Goal: Task Accomplishment & Management: Manage account settings

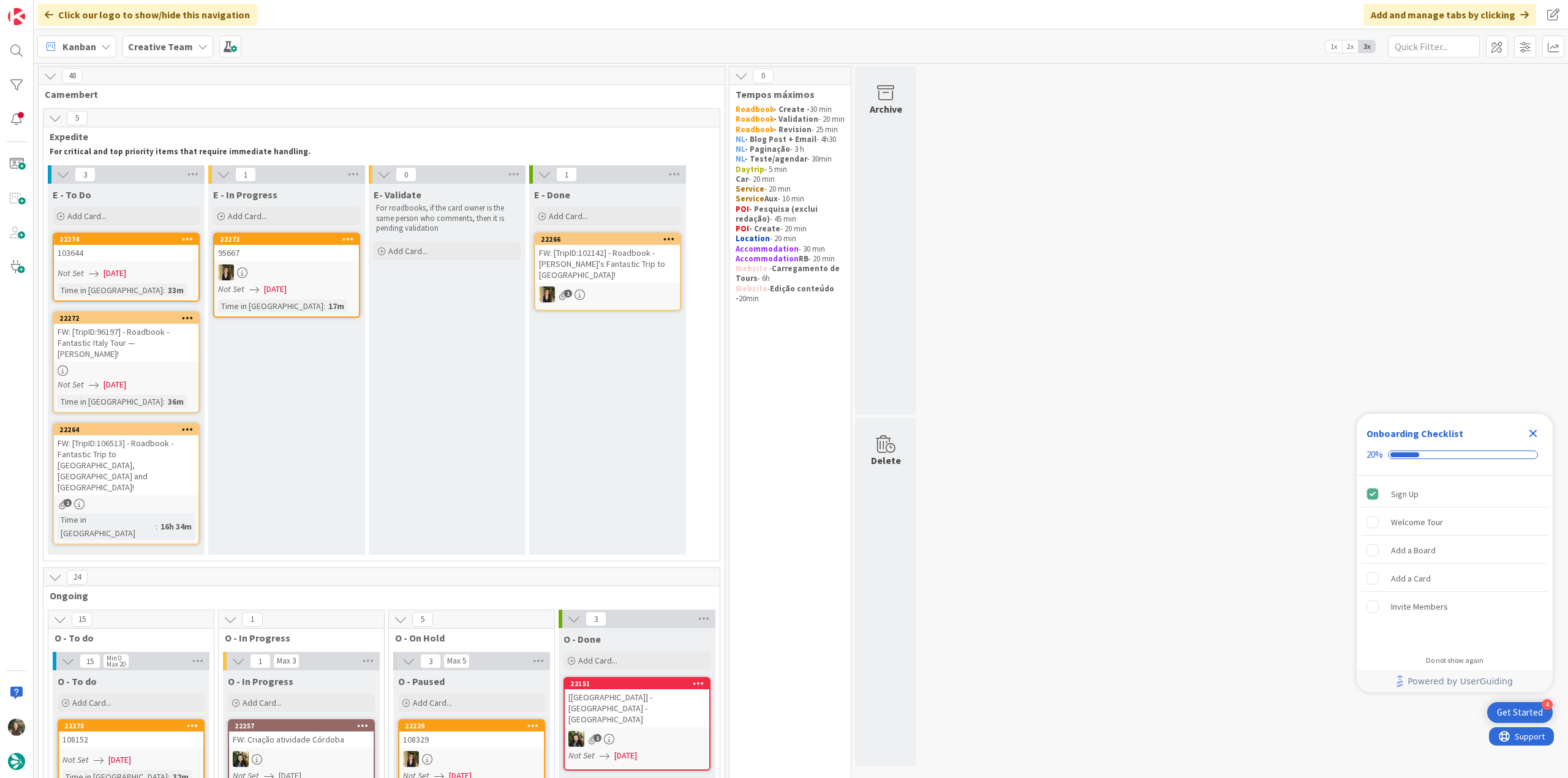
click at [1531, 435] on icon "Close Checklist" at bounding box center [1533, 434] width 8 height 8
click at [162, 342] on div "FW: [TripID:96197] - Roadbook - Fantastic Italy Tour — [PERSON_NAME]!" at bounding box center [126, 343] width 144 height 38
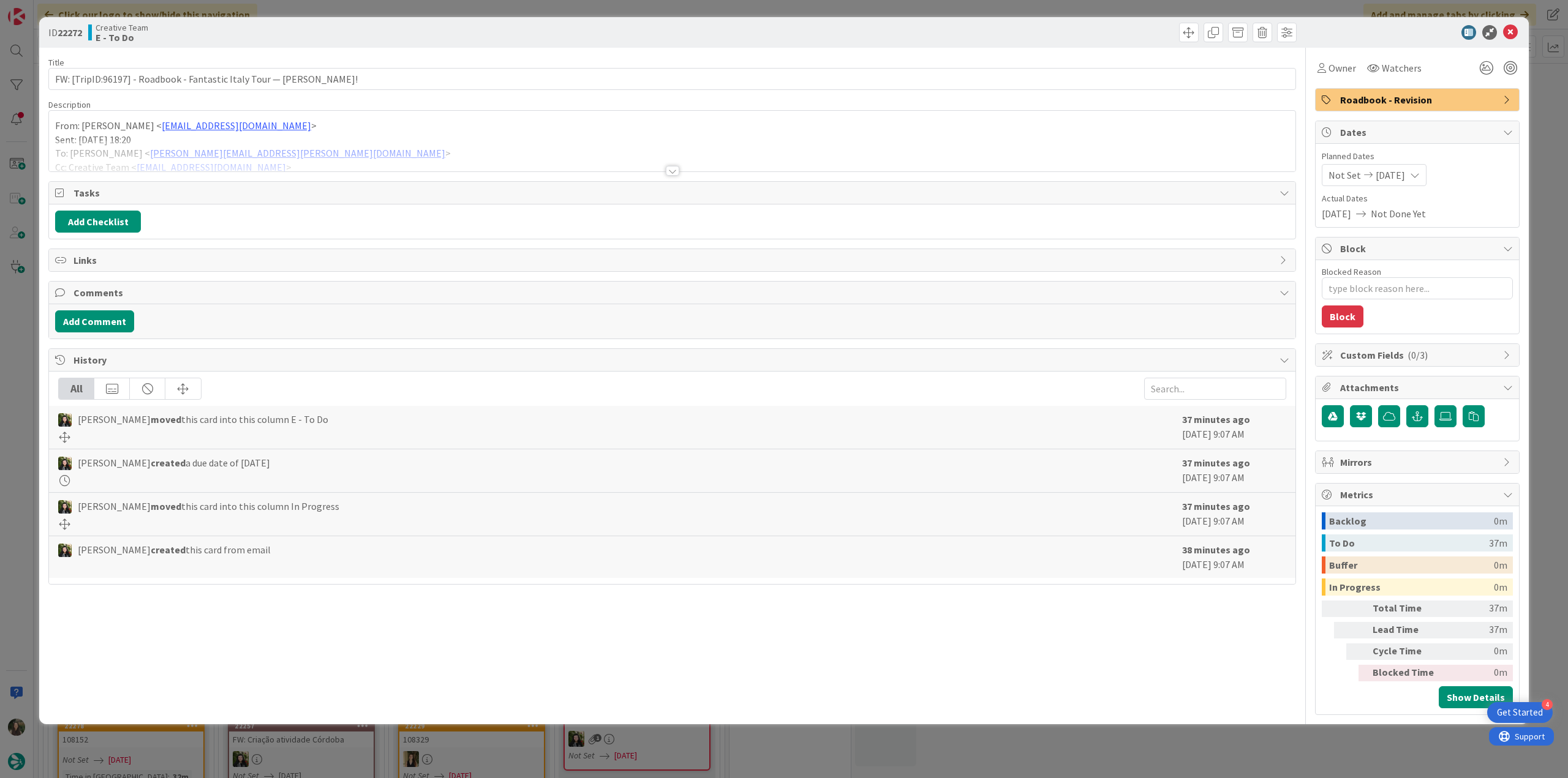
click at [366, 147] on div at bounding box center [671, 156] width 1246 height 31
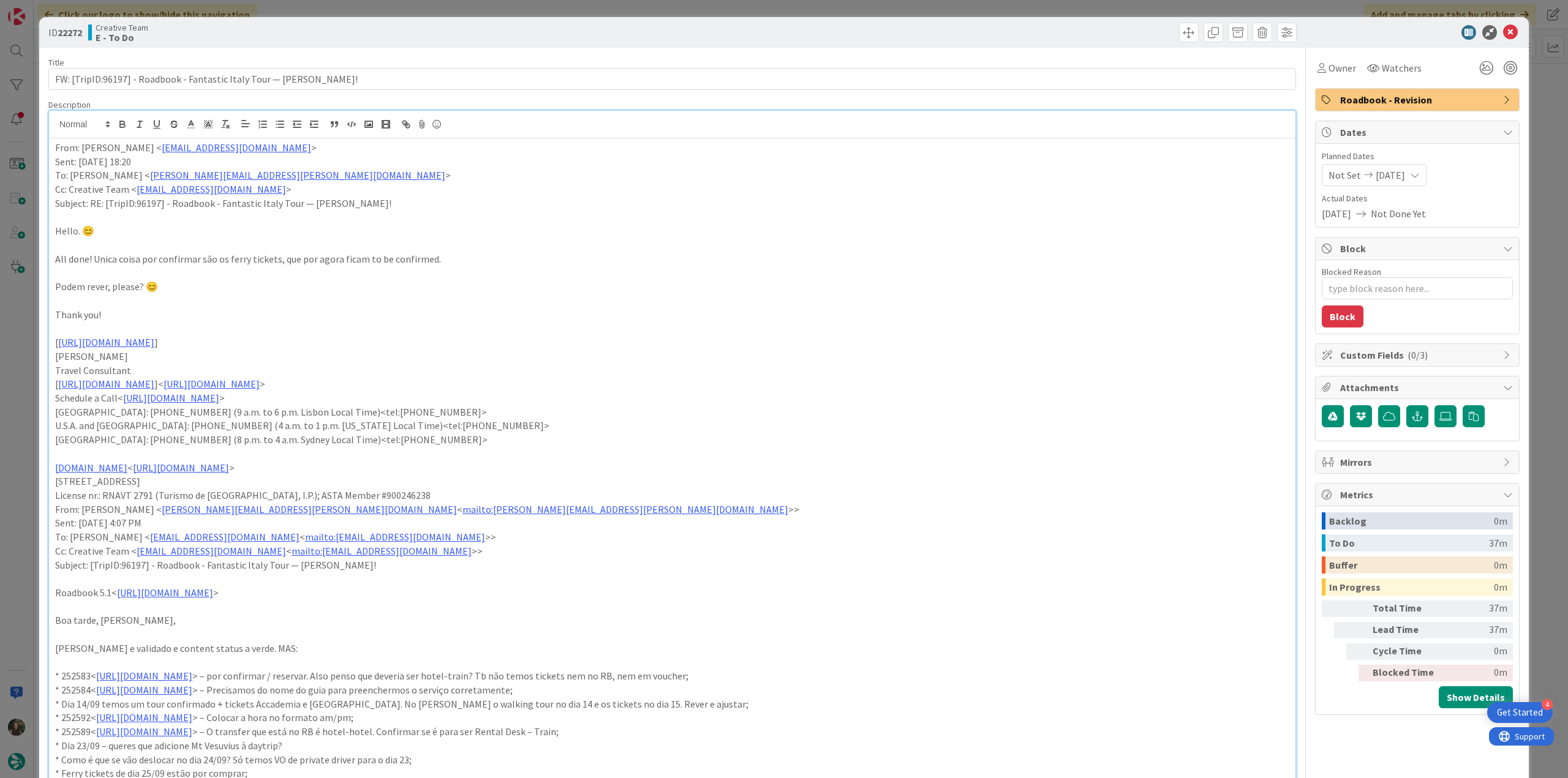
click at [11, 376] on div "ID 22272 Creative Team E - To Do Title 69 / 128 FW: [TripID:96197] - Roadbook -…" at bounding box center [784, 389] width 1568 height 778
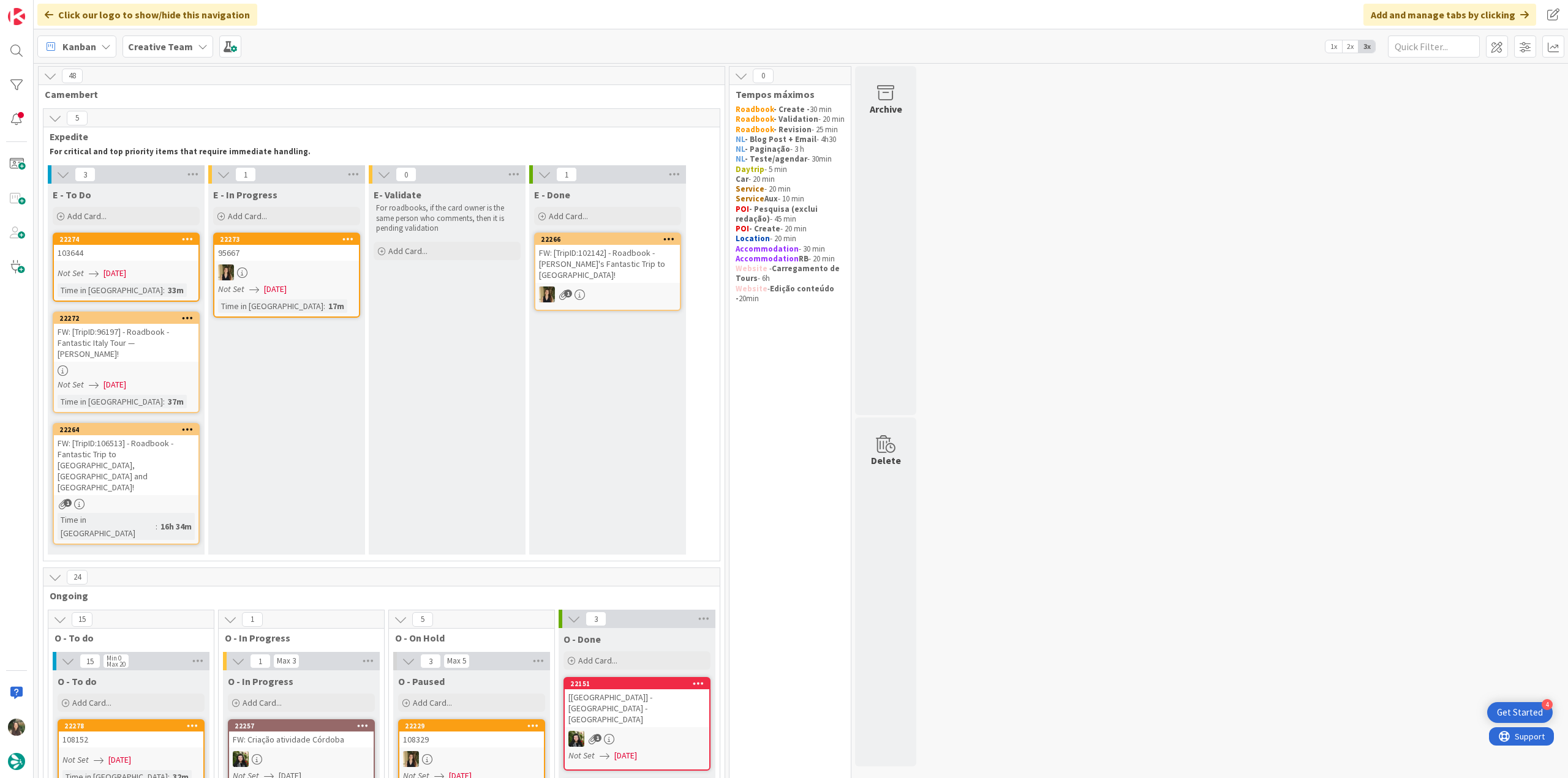
click at [123, 264] on link "22274 103644 Not Set 09/03/2025 Time in Column : 33m" at bounding box center [126, 267] width 147 height 69
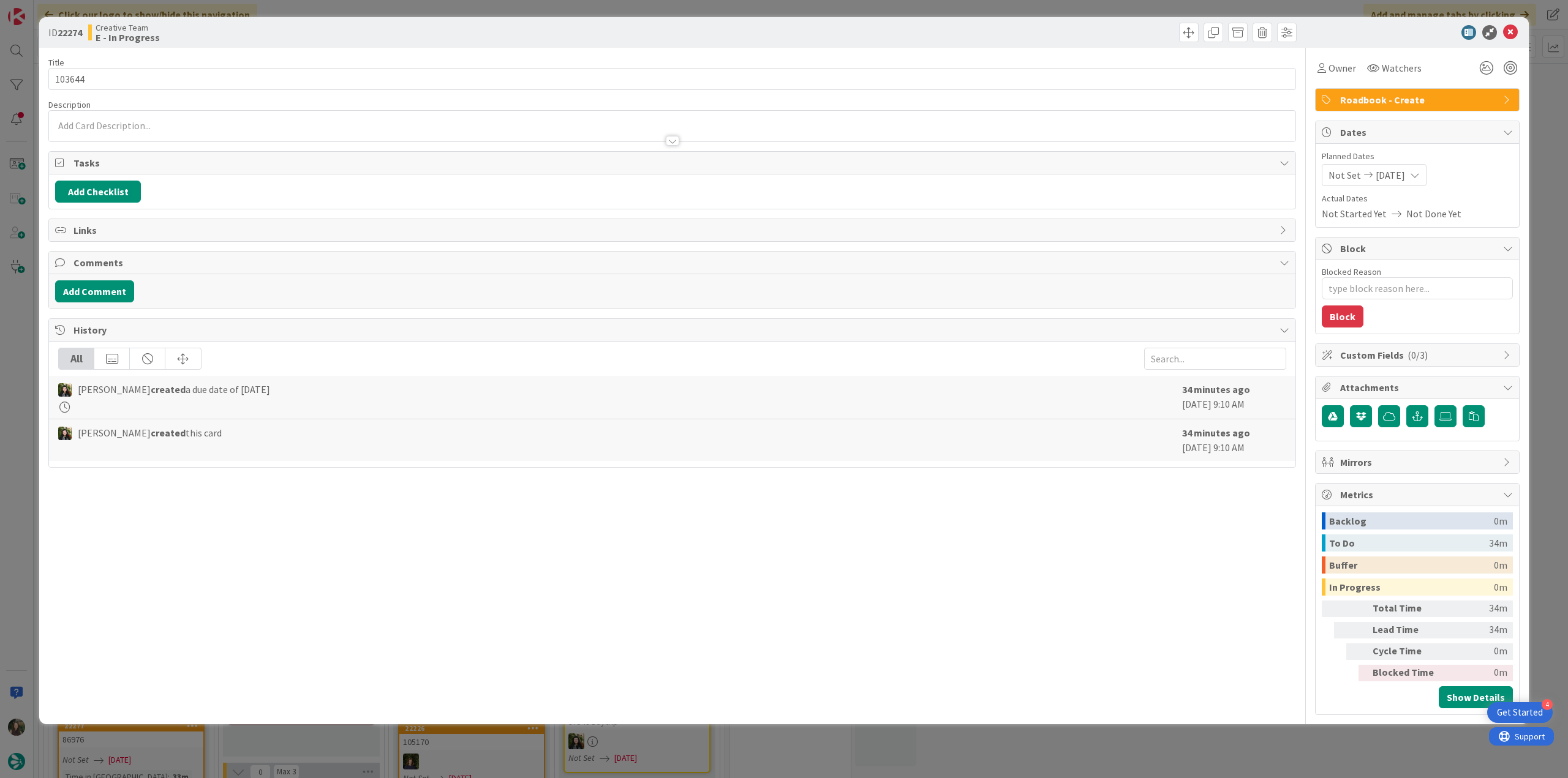
drag, startPoint x: 22, startPoint y: 313, endPoint x: 24, endPoint y: 322, distance: 9.2
click at [22, 315] on div "ID 22274 Creative Team E - In Progress Title 6 / 128 103644 Description Owner W…" at bounding box center [784, 389] width 1568 height 778
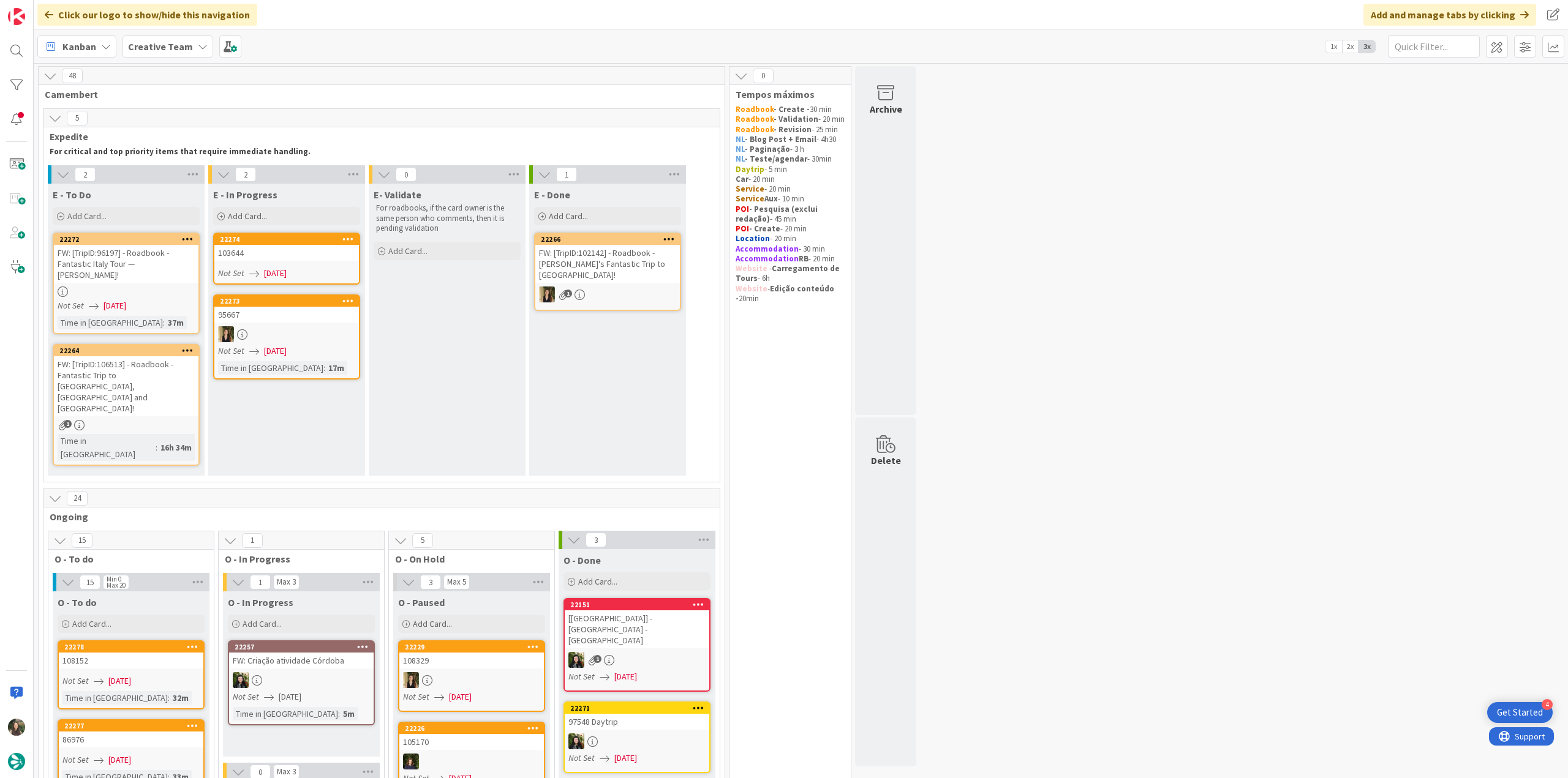
click at [153, 374] on div "FW: [TripID:106513] - Roadbook - Fantastic Trip to [GEOGRAPHIC_DATA], [GEOGRAPH…" at bounding box center [126, 386] width 144 height 60
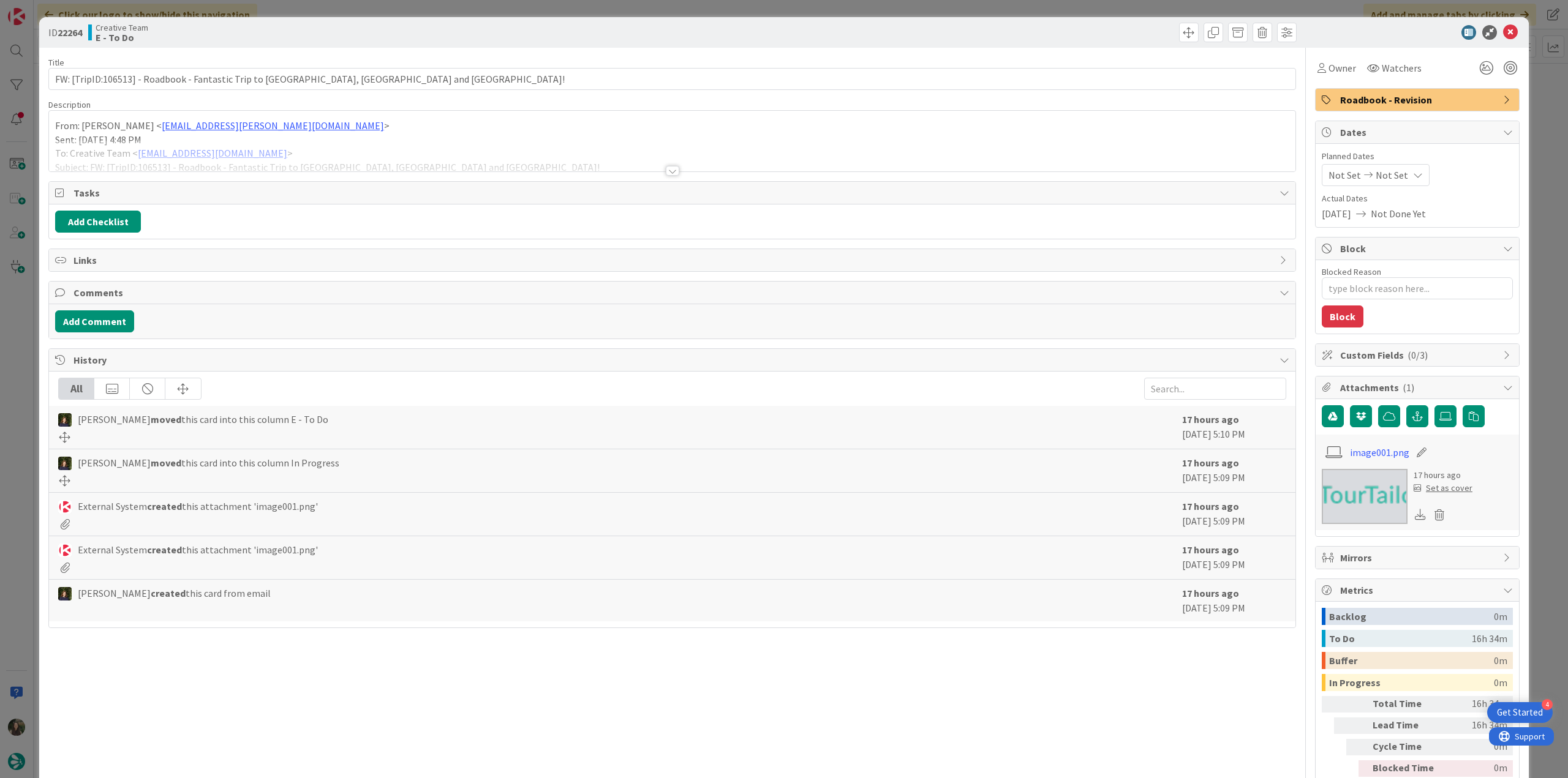
click at [412, 146] on div at bounding box center [671, 156] width 1246 height 31
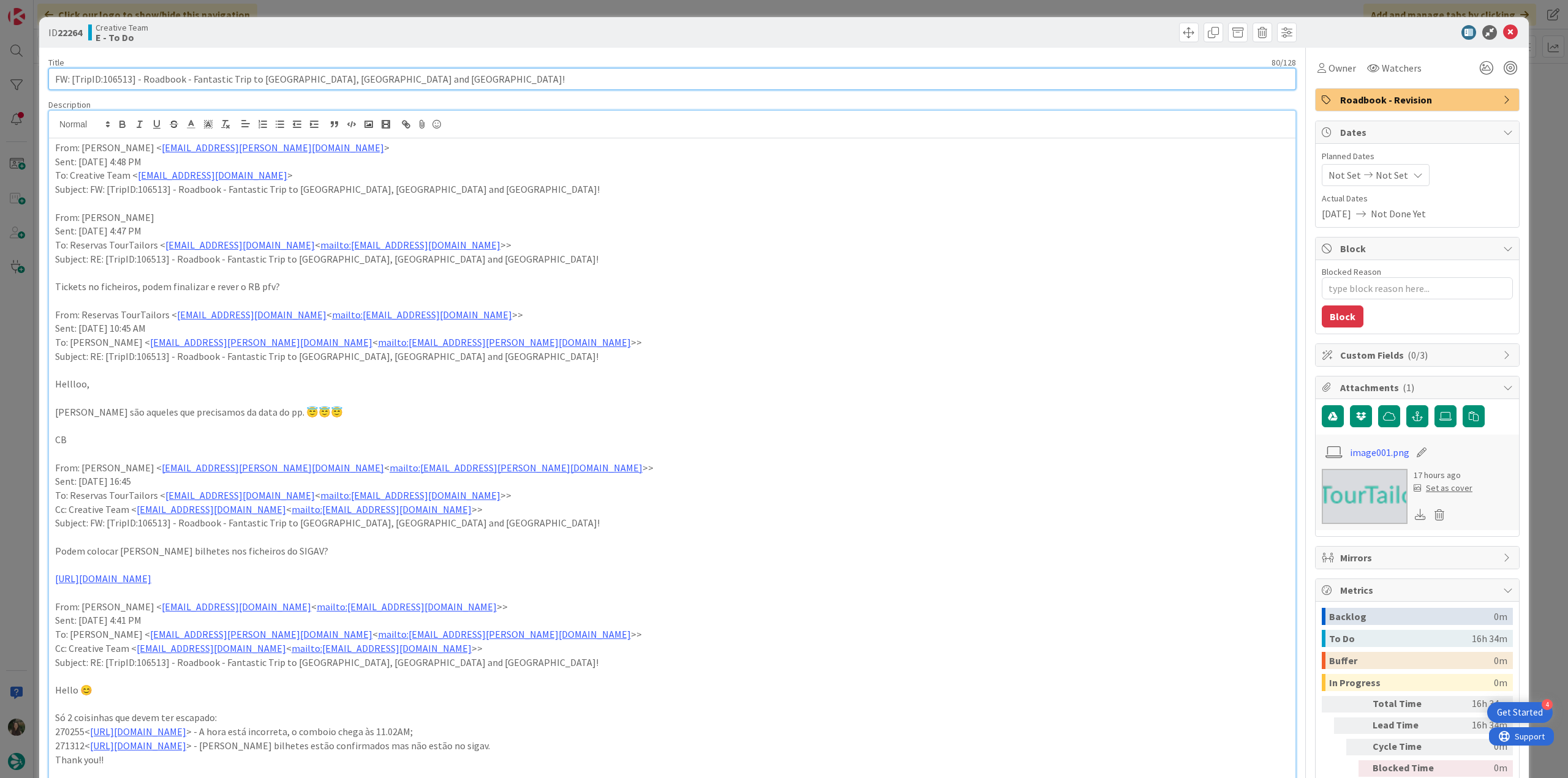
click at [123, 83] on input "FW: [TripID:106513] - Roadbook - Fantastic Trip to [GEOGRAPHIC_DATA], [GEOGRAPH…" at bounding box center [671, 79] width 1247 height 22
click at [122, 83] on input "FW: [TripID:106513] - Roadbook - Fantastic Trip to [GEOGRAPHIC_DATA], [GEOGRAPH…" at bounding box center [671, 79] width 1247 height 22
click at [1332, 71] on span "Owner" at bounding box center [1342, 68] width 28 height 15
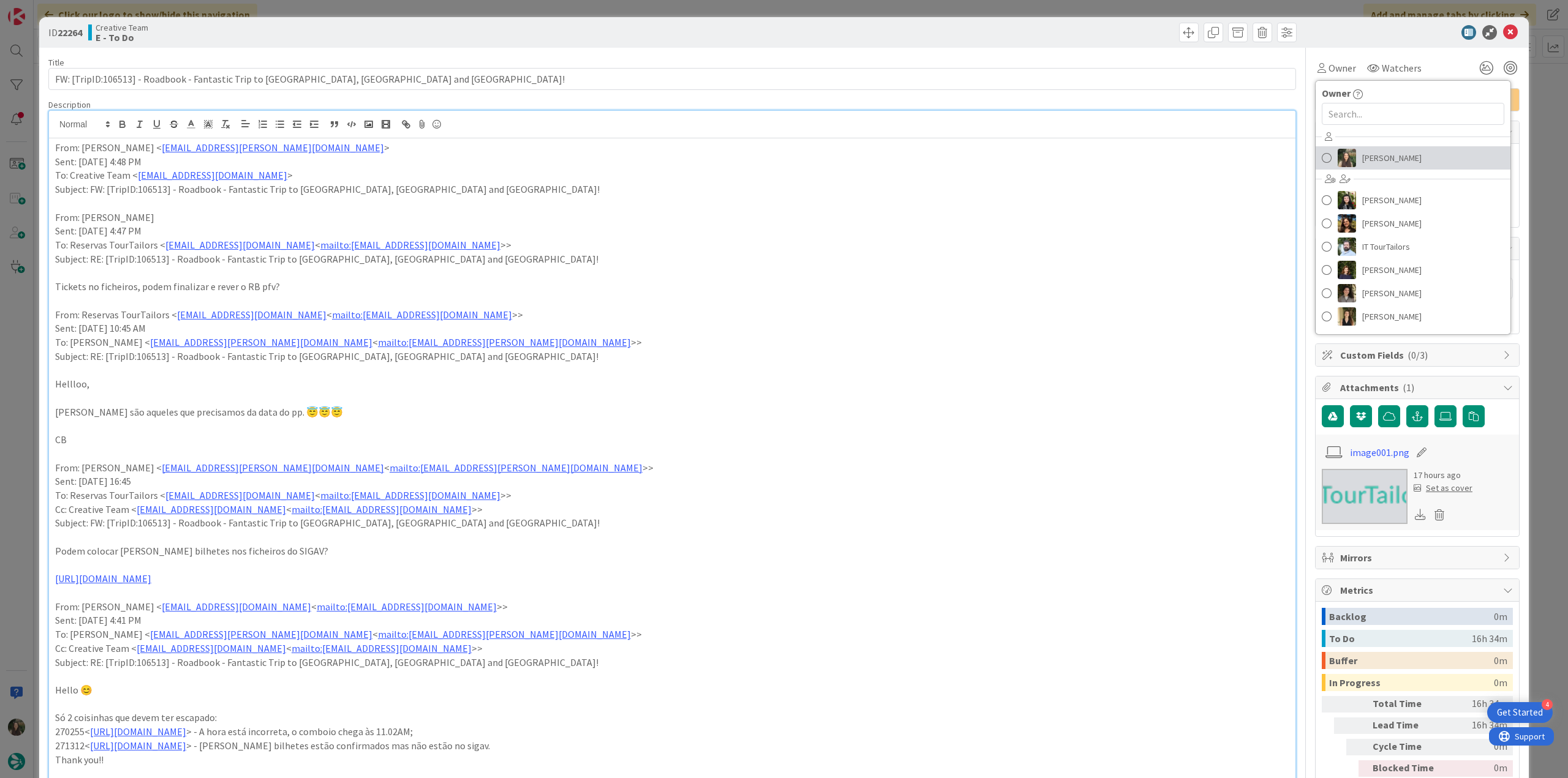
click at [1383, 156] on span "[PERSON_NAME]" at bounding box center [1392, 158] width 59 height 18
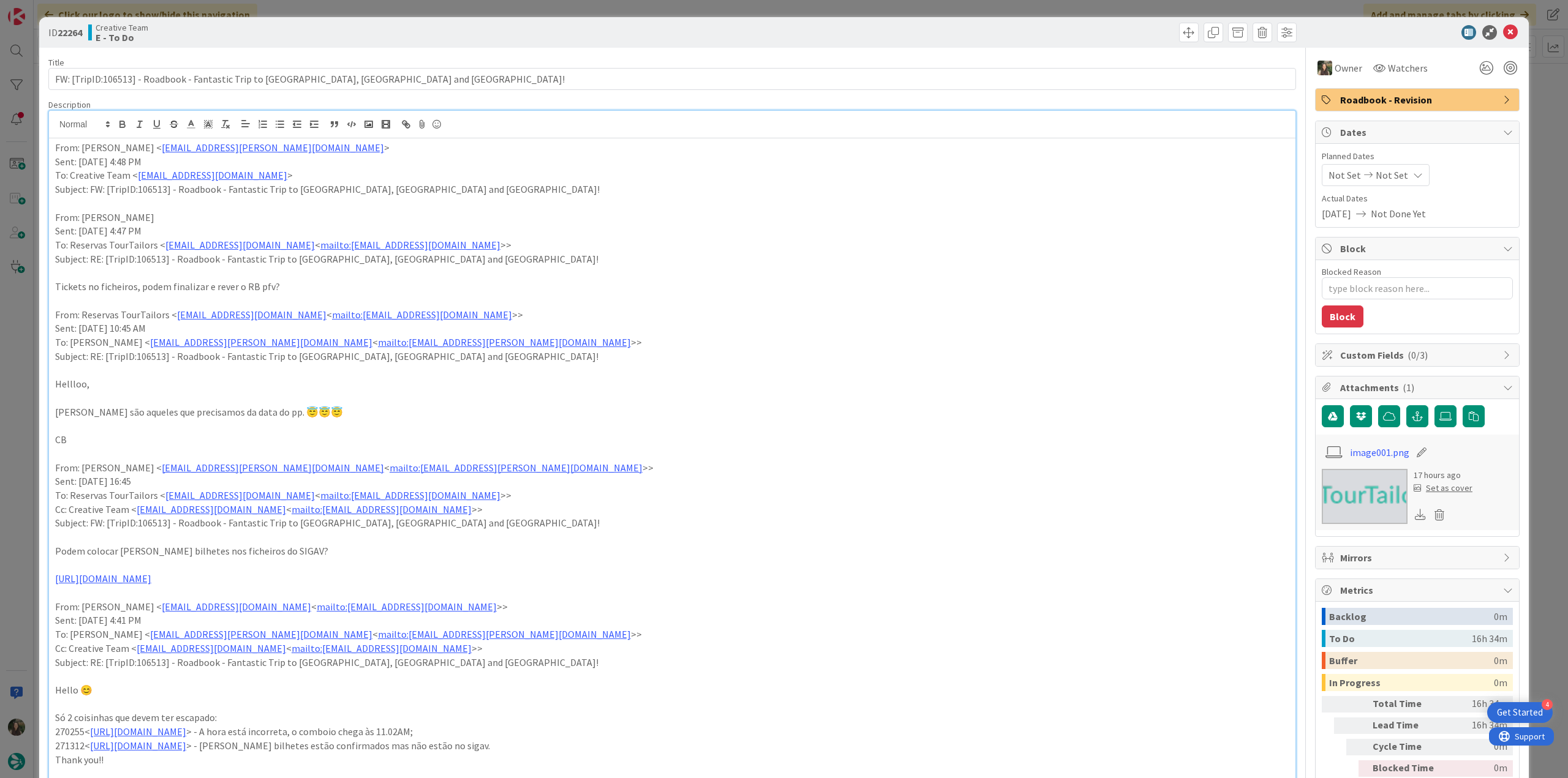
click at [1529, 112] on div "ID 22264 Creative Team E - To Do Title 80 / 128 FW: [TripID:106513] - Roadbook …" at bounding box center [784, 389] width 1568 height 778
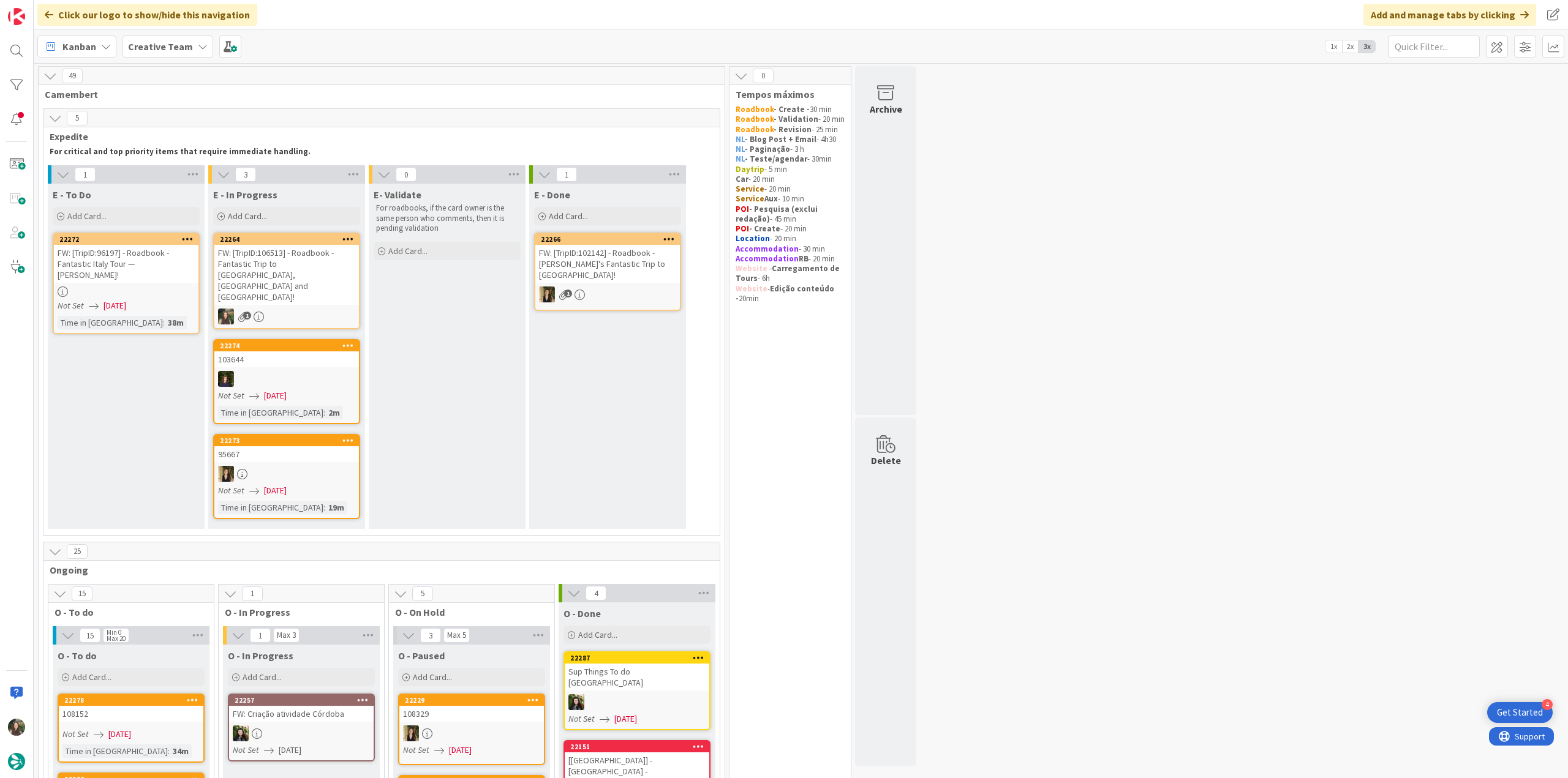
click at [320, 265] on div "FW: [TripID:106513] - Roadbook - Fantastic Trip to [GEOGRAPHIC_DATA], [GEOGRAPH…" at bounding box center [287, 274] width 144 height 60
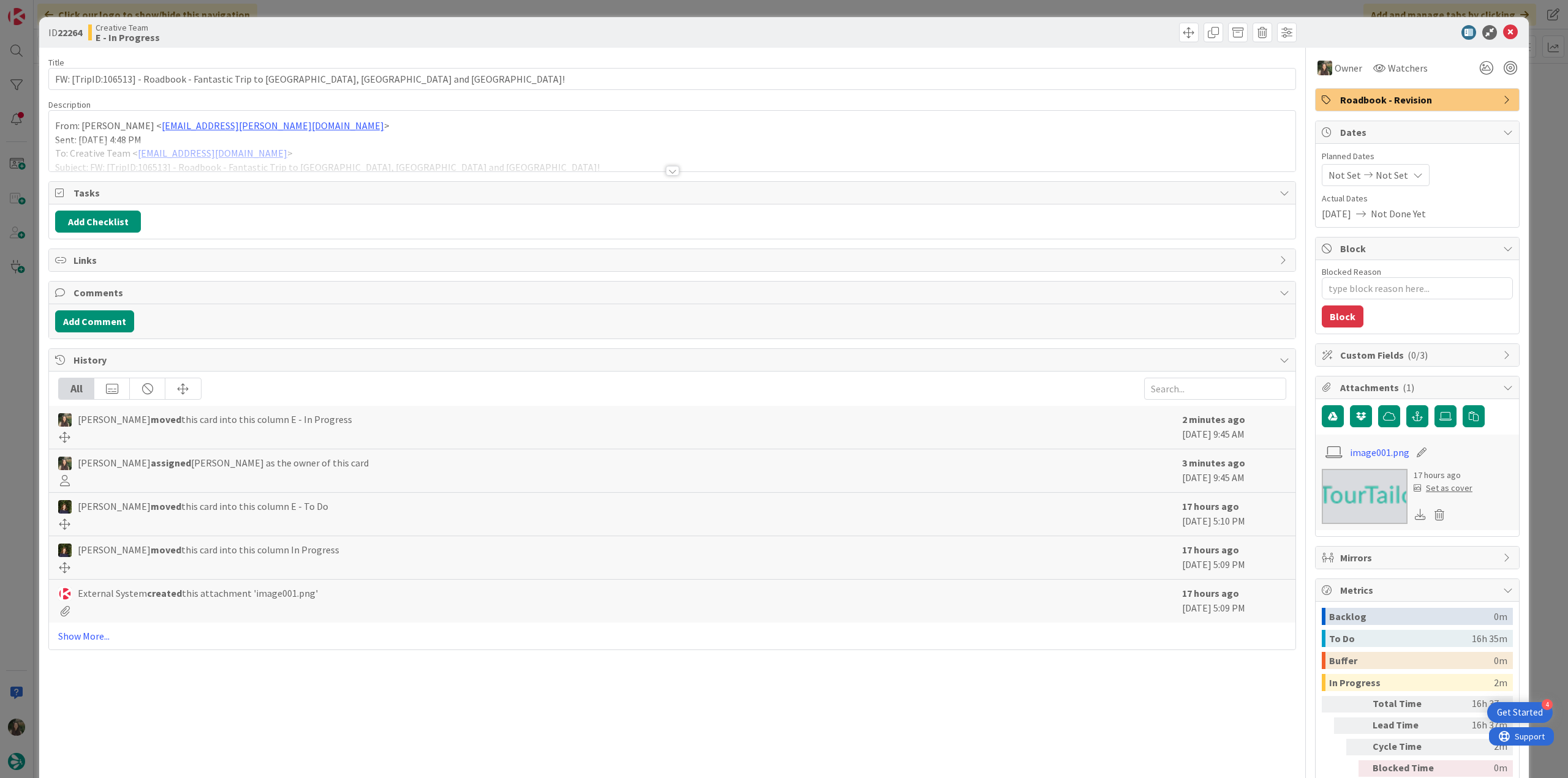
click at [410, 140] on div at bounding box center [671, 156] width 1246 height 31
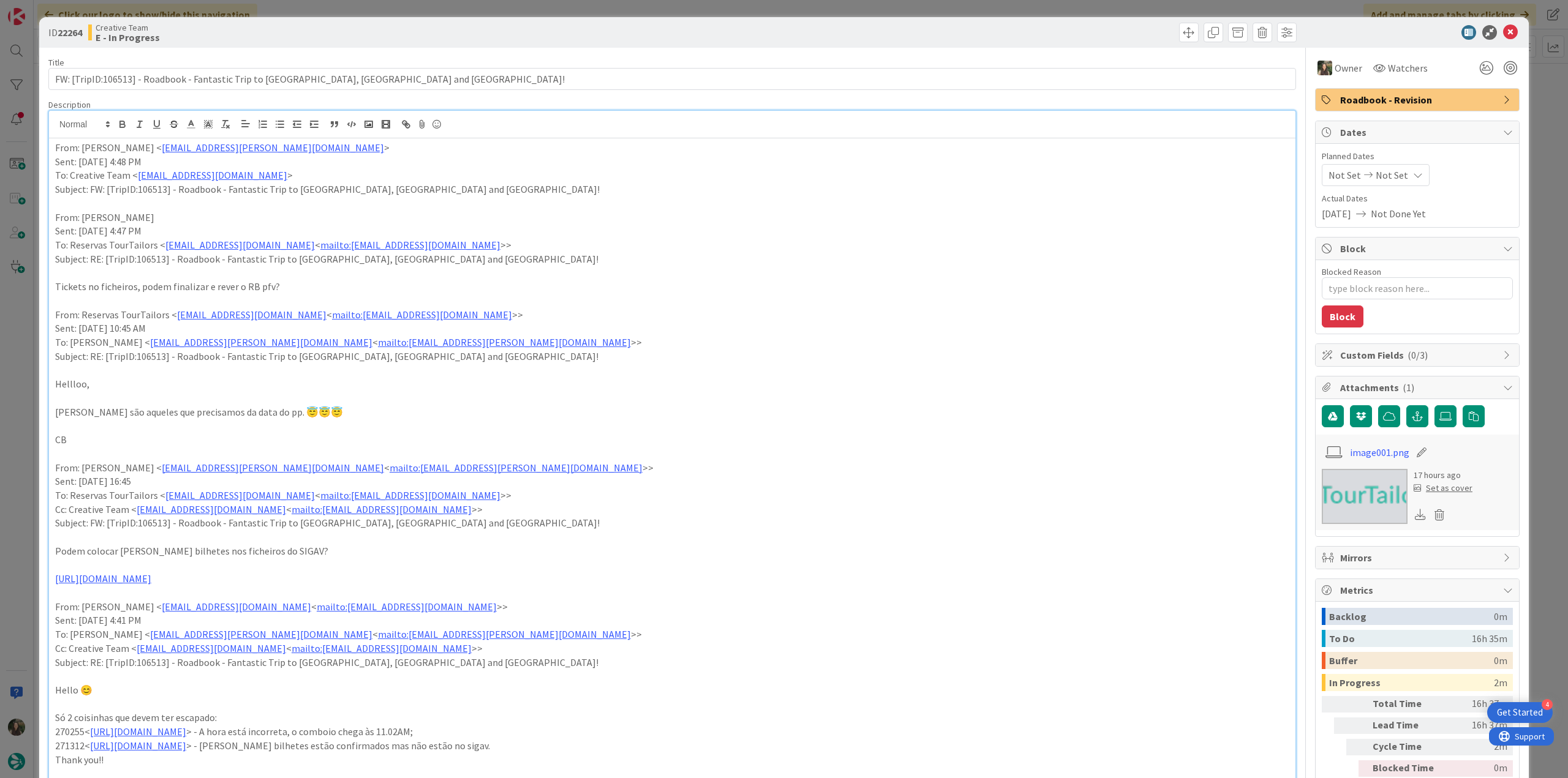
click at [14, 419] on div "ID 22264 Creative Team E - In Progress Title 80 / 128 FW: [TripID:106513] - Roa…" at bounding box center [784, 389] width 1568 height 778
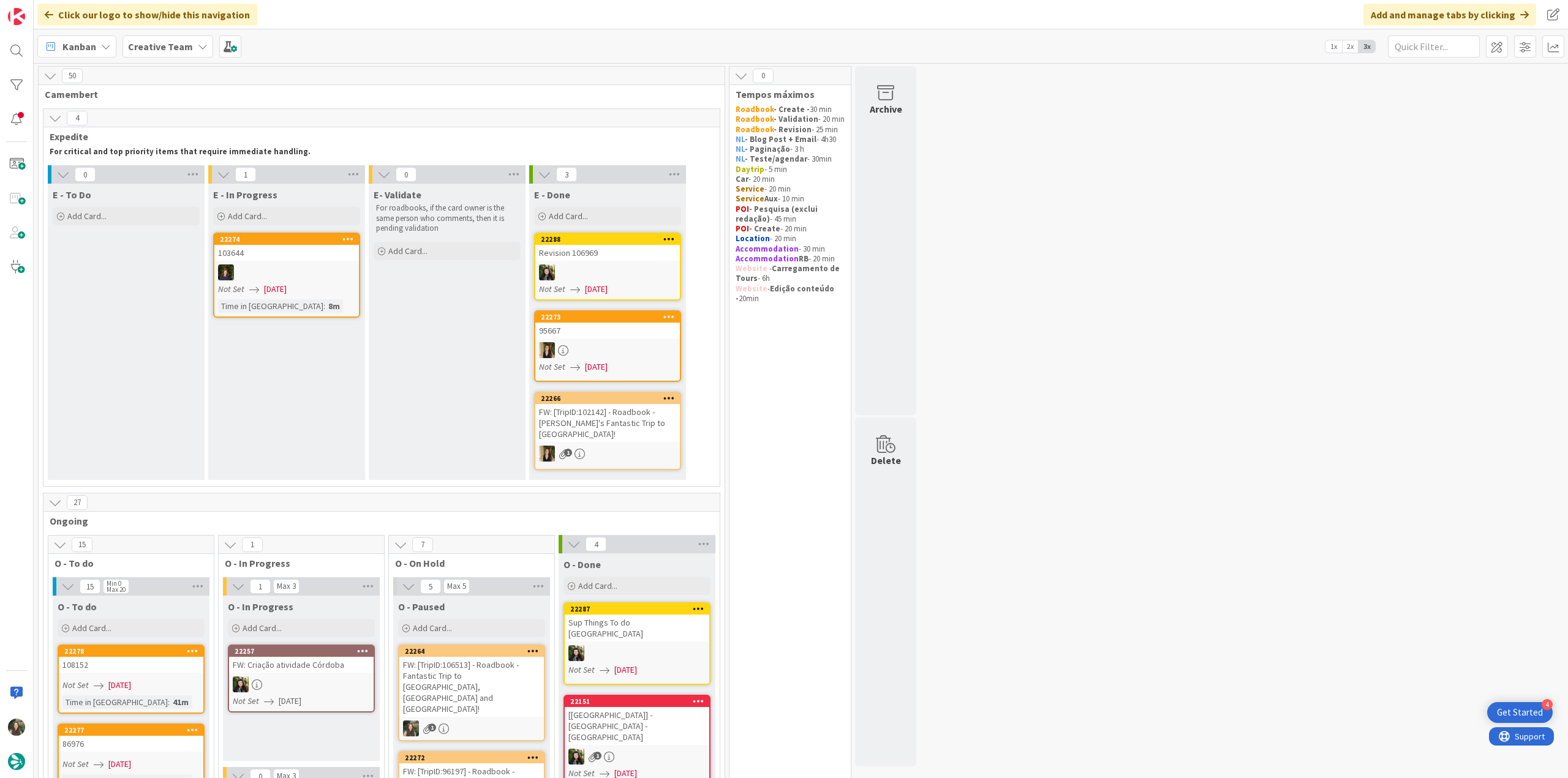
scroll to position [3, 0]
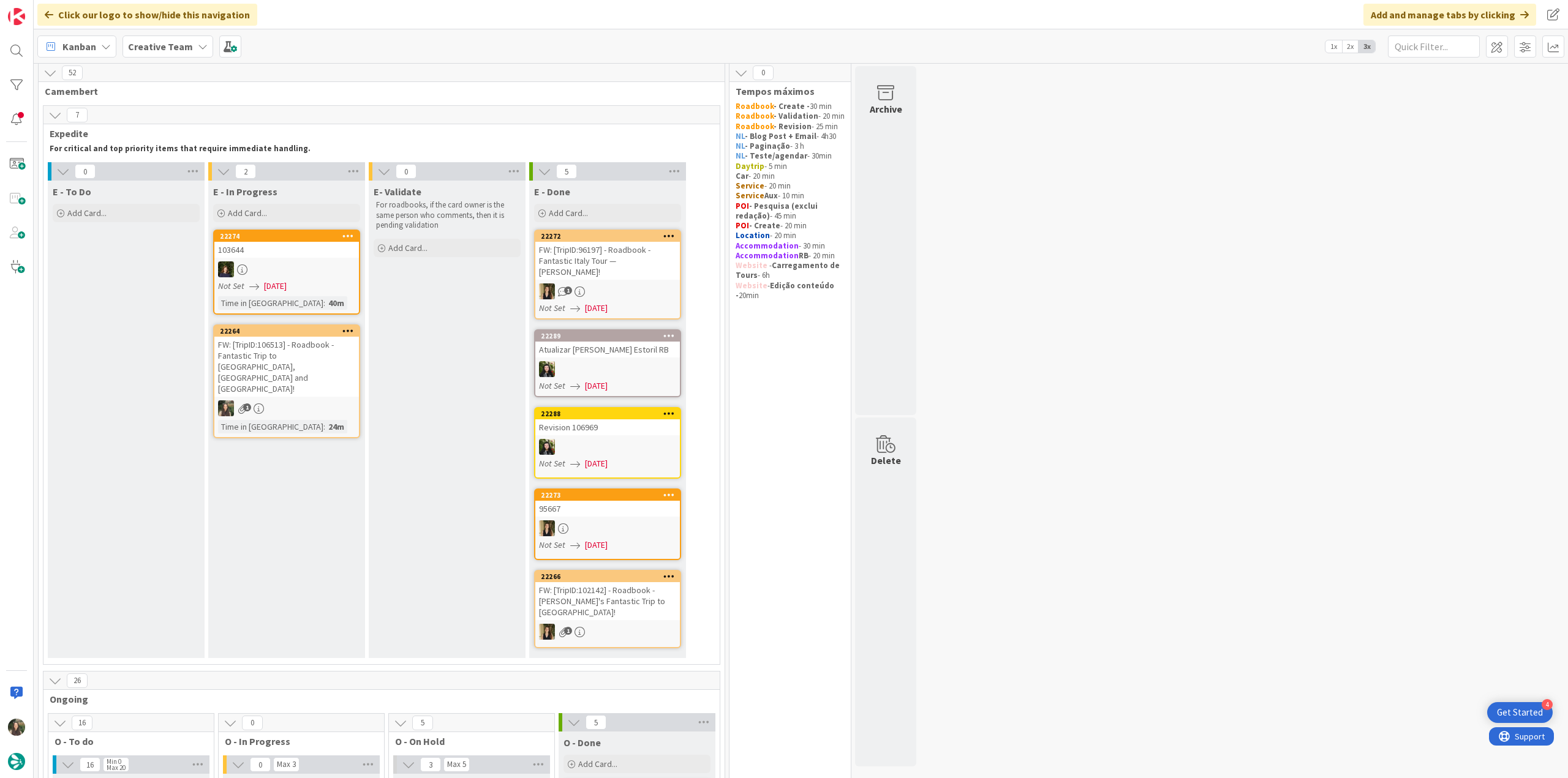
click at [313, 376] on link "22264 FW: [TripID:106513] - Roadbook - Fantastic Trip to Algarve, Normandy and …" at bounding box center [287, 381] width 147 height 114
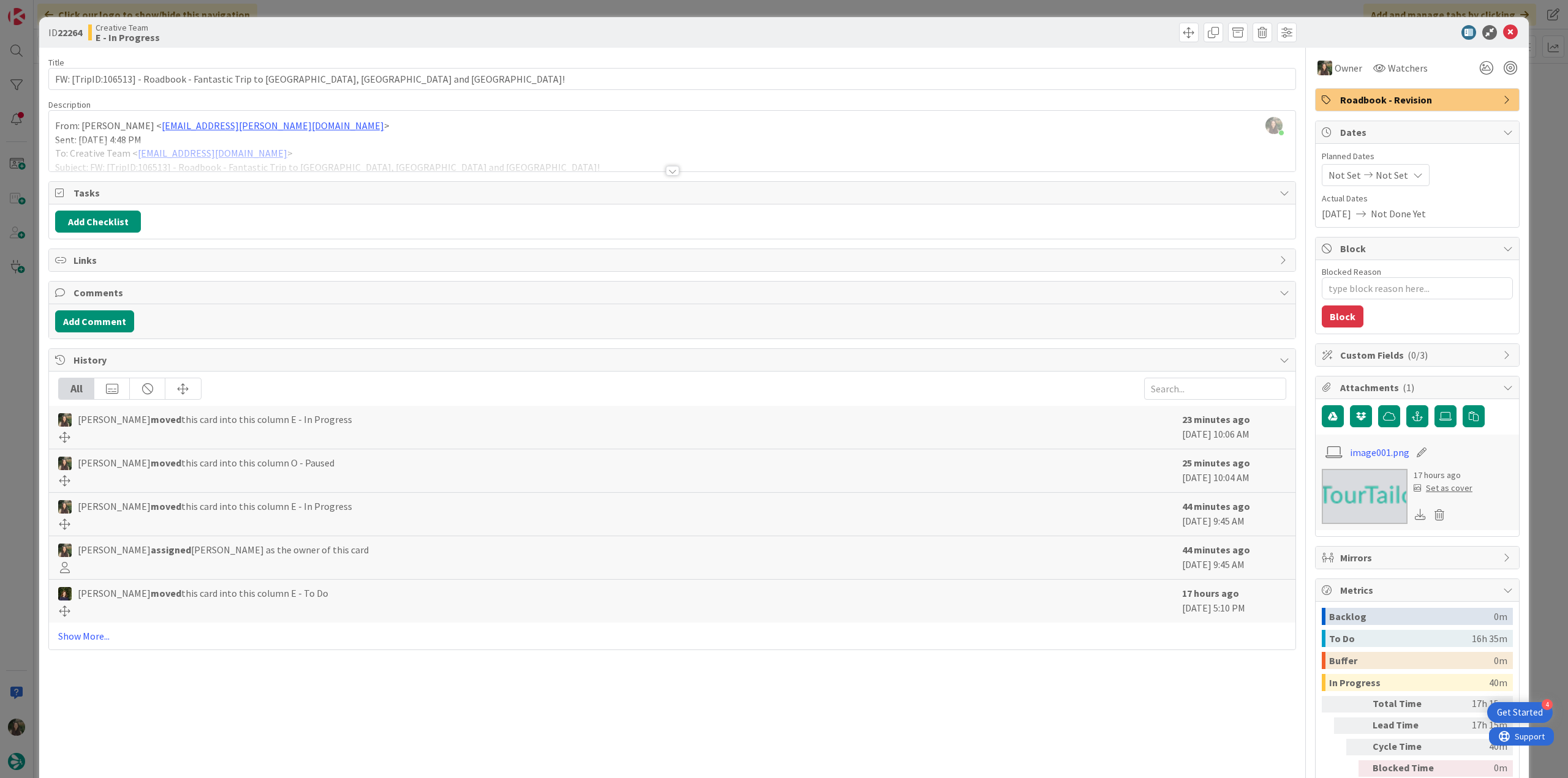
click at [1547, 584] on div "ID 22264 Creative Team E - In Progress Title 80 / 128 FW: [TripID:106513] - Roa…" at bounding box center [784, 389] width 1568 height 778
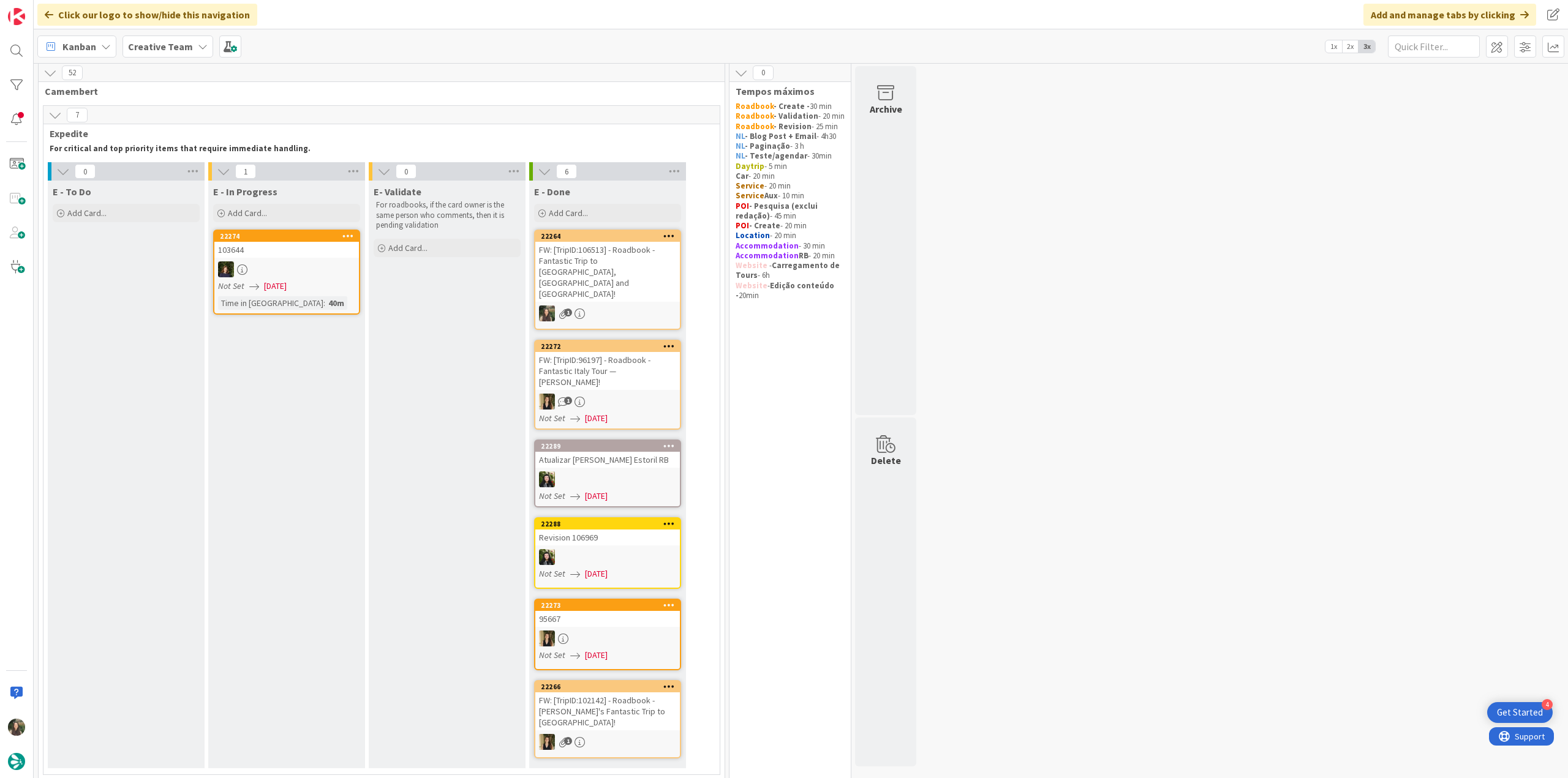
click at [632, 267] on div "FW: [TripID:106513] - Roadbook - Fantastic Trip to [GEOGRAPHIC_DATA], [GEOGRAPH…" at bounding box center [607, 272] width 144 height 60
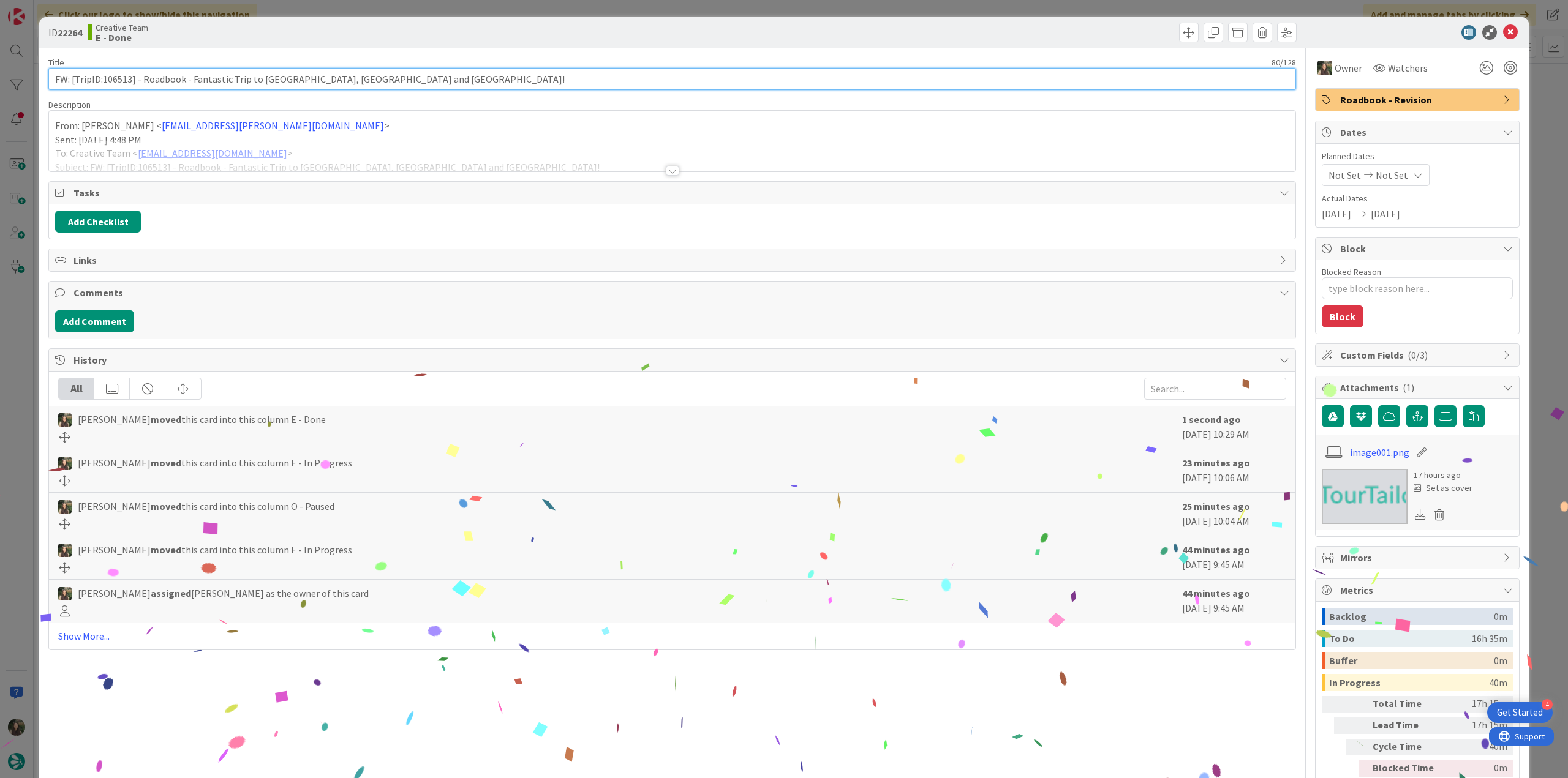
drag, startPoint x: 418, startPoint y: 78, endPoint x: -38, endPoint y: 395, distance: 555.4
click at [0, 395] on html "4 Get Started Click our logo to show/hide this navigation Add and manage tabs b…" at bounding box center [784, 389] width 1568 height 778
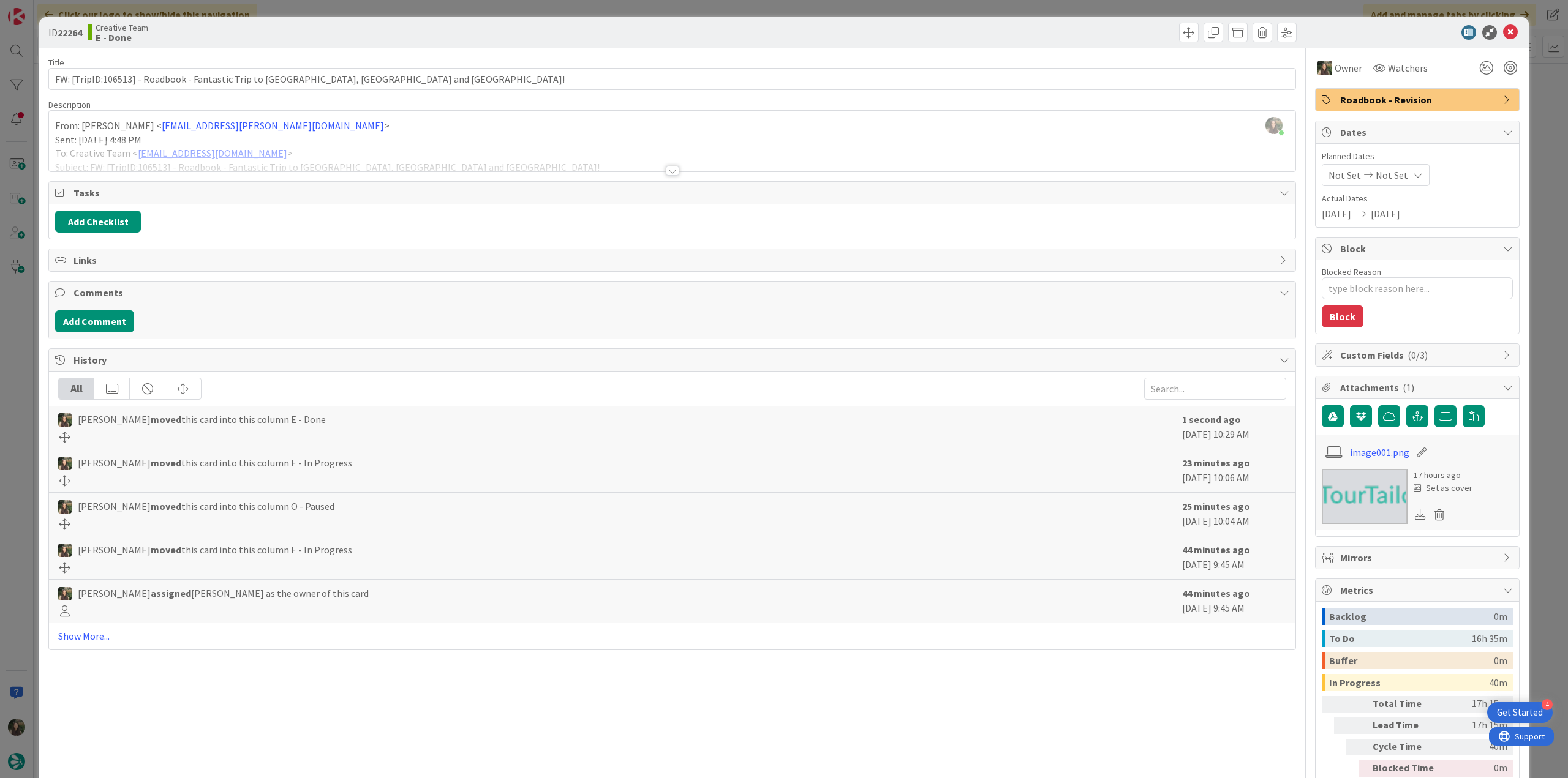
click at [22, 535] on div "ID 22264 Creative Team E - Done Title 80 / 128 FW: [TripID:106513] - Roadbook -…" at bounding box center [784, 389] width 1568 height 778
click at [16, 409] on div "ID 22264 Creative Team E - Done Title 80 / 128 FW: [TripID:106513] - Roadbook -…" at bounding box center [784, 389] width 1568 height 778
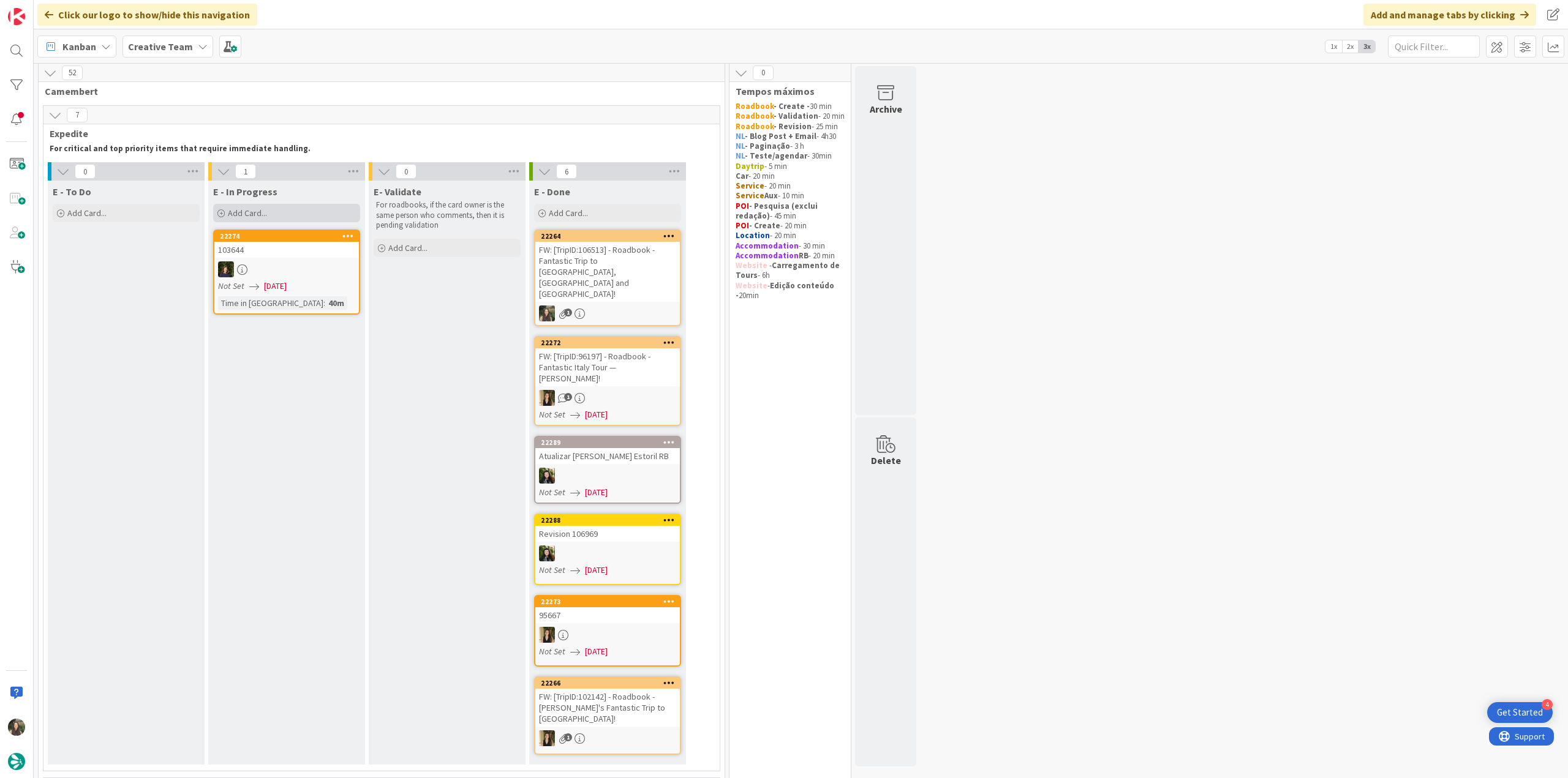
click at [269, 213] on div "Add Card..." at bounding box center [287, 213] width 147 height 18
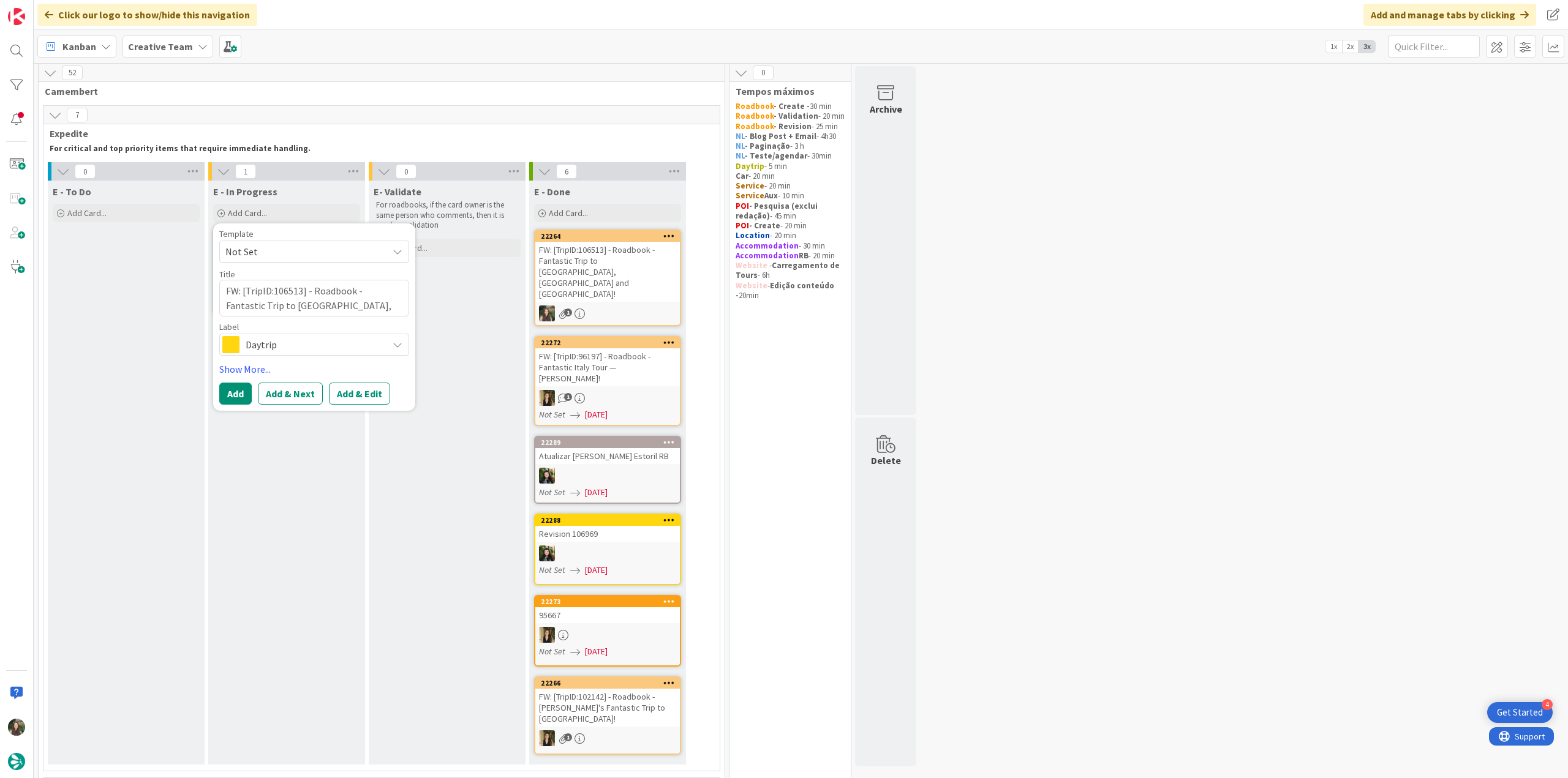
type textarea "x"
type textarea "FW: [TripID:106513] - Roadbook - Fantastic Trip to [GEOGRAPHIC_DATA], [GEOGRAPH…"
click at [304, 344] on span "Daytrip" at bounding box center [313, 344] width 136 height 17
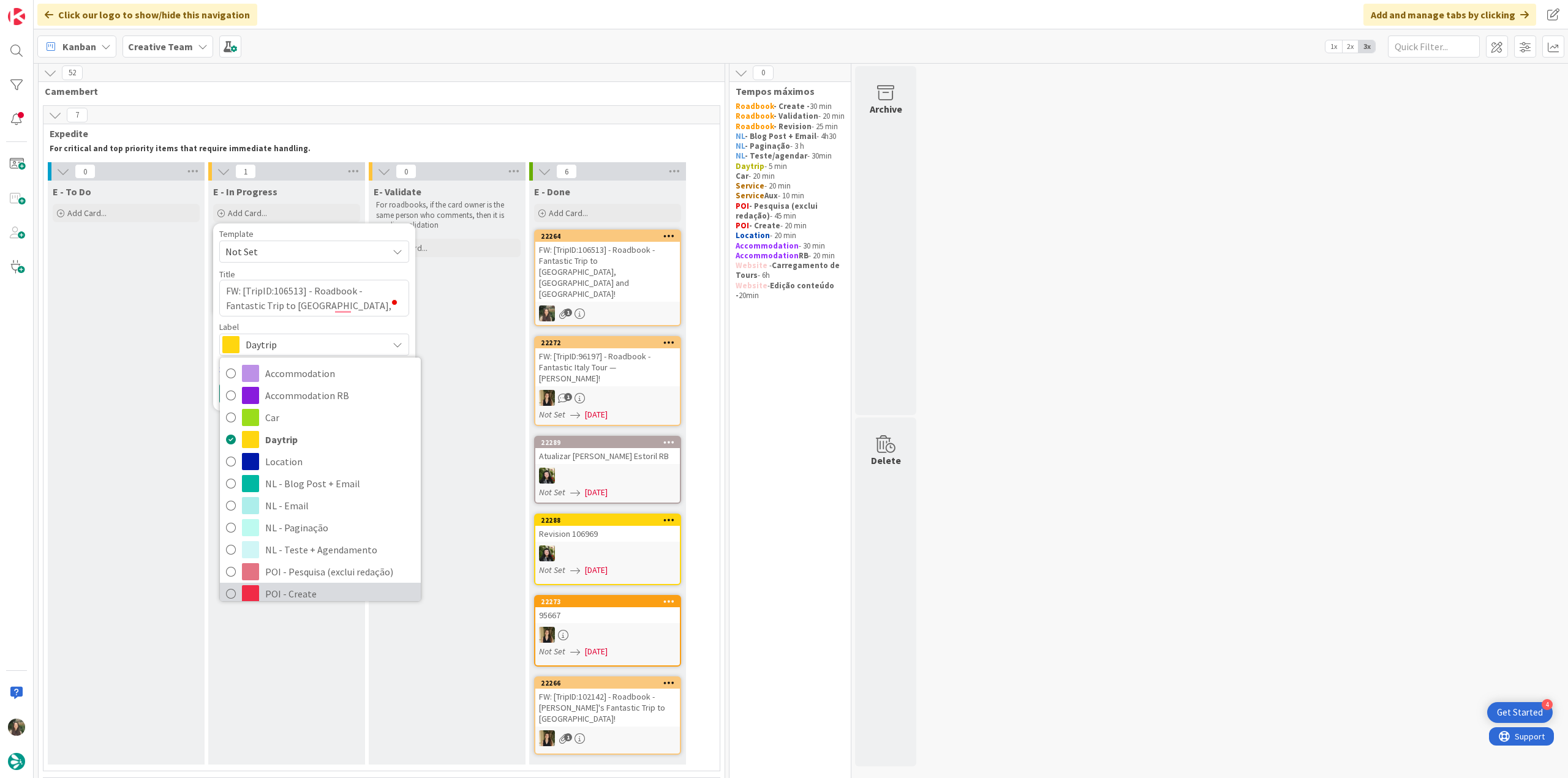
drag, startPoint x: 291, startPoint y: 586, endPoint x: 294, endPoint y: 522, distance: 64.1
click at [292, 586] on span "POI - Create" at bounding box center [340, 593] width 149 height 18
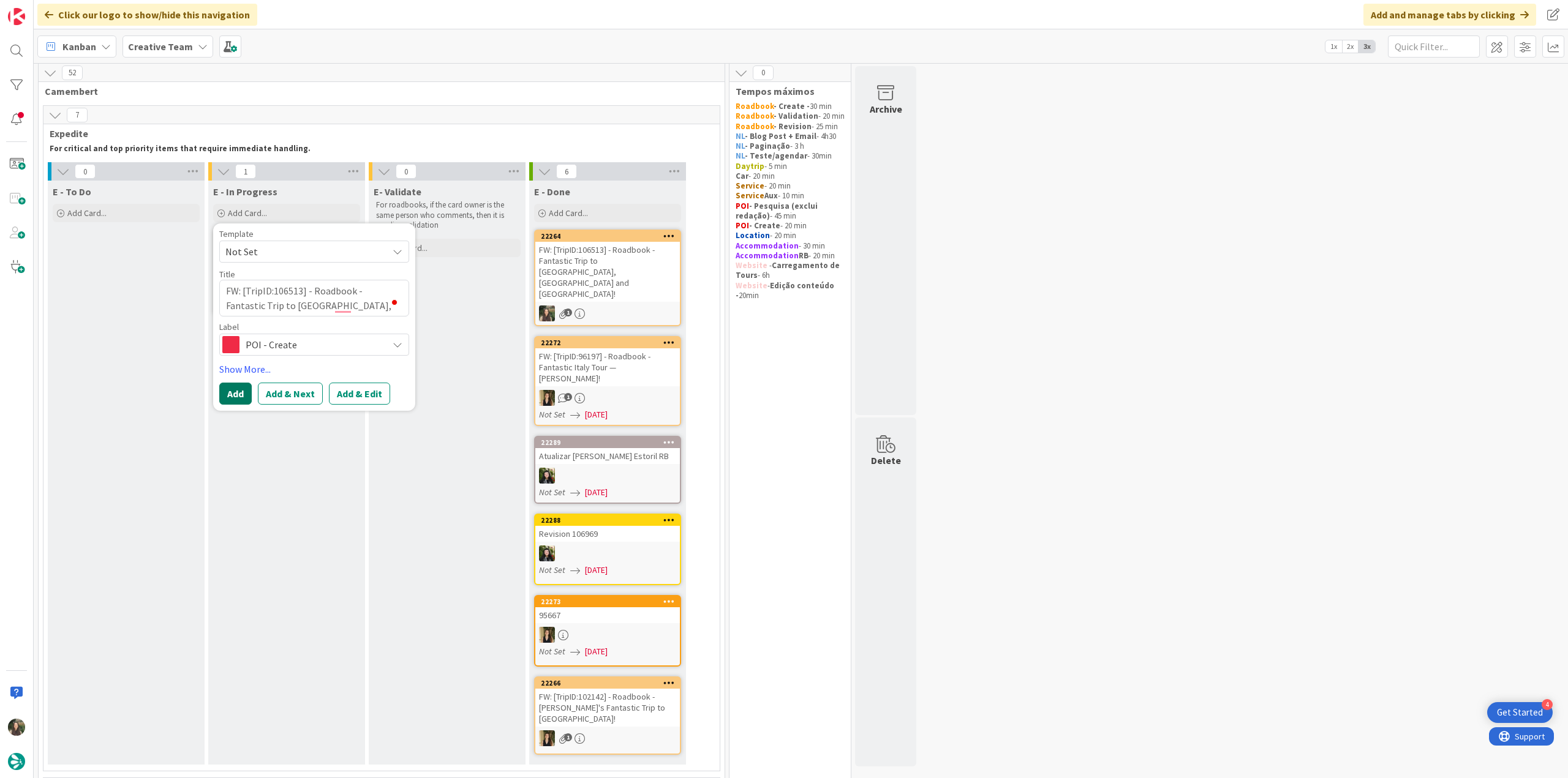
click at [241, 383] on button "Add" at bounding box center [236, 393] width 33 height 22
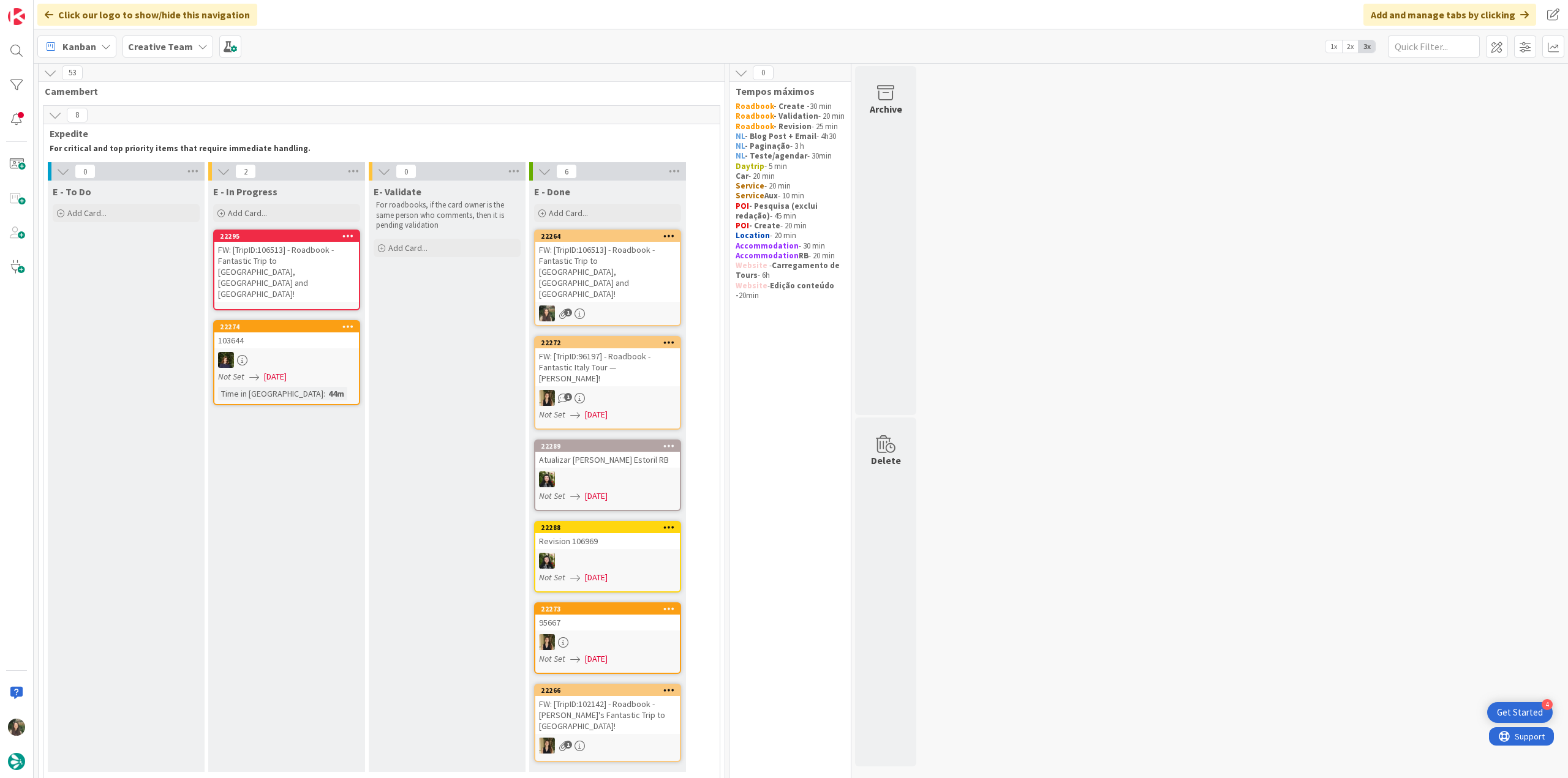
click at [280, 248] on div "FW: [TripID:106513] - Roadbook - Fantastic Trip to [GEOGRAPHIC_DATA], [GEOGRAPH…" at bounding box center [287, 272] width 144 height 60
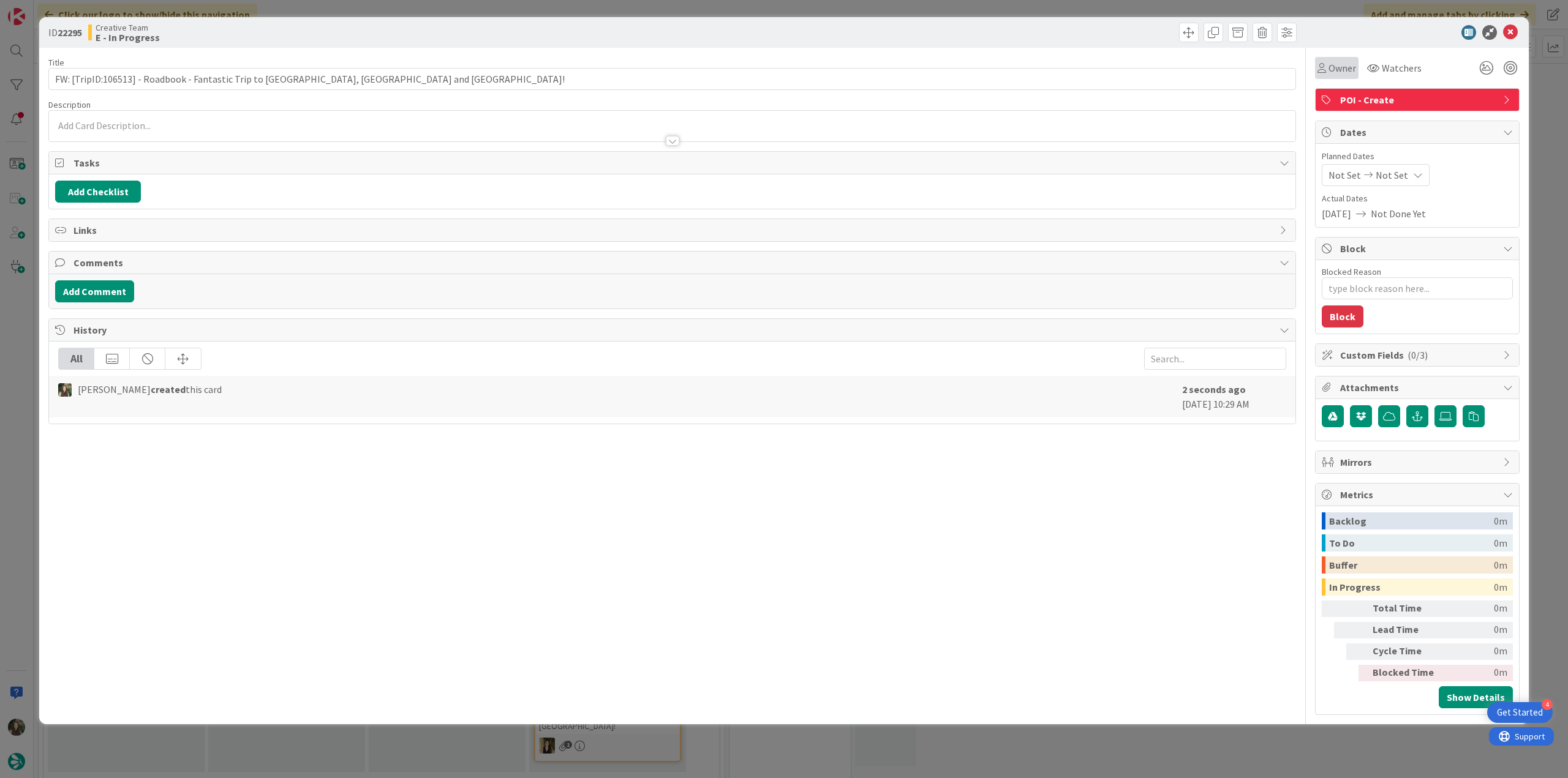
click at [1329, 71] on span "Owner" at bounding box center [1342, 68] width 28 height 15
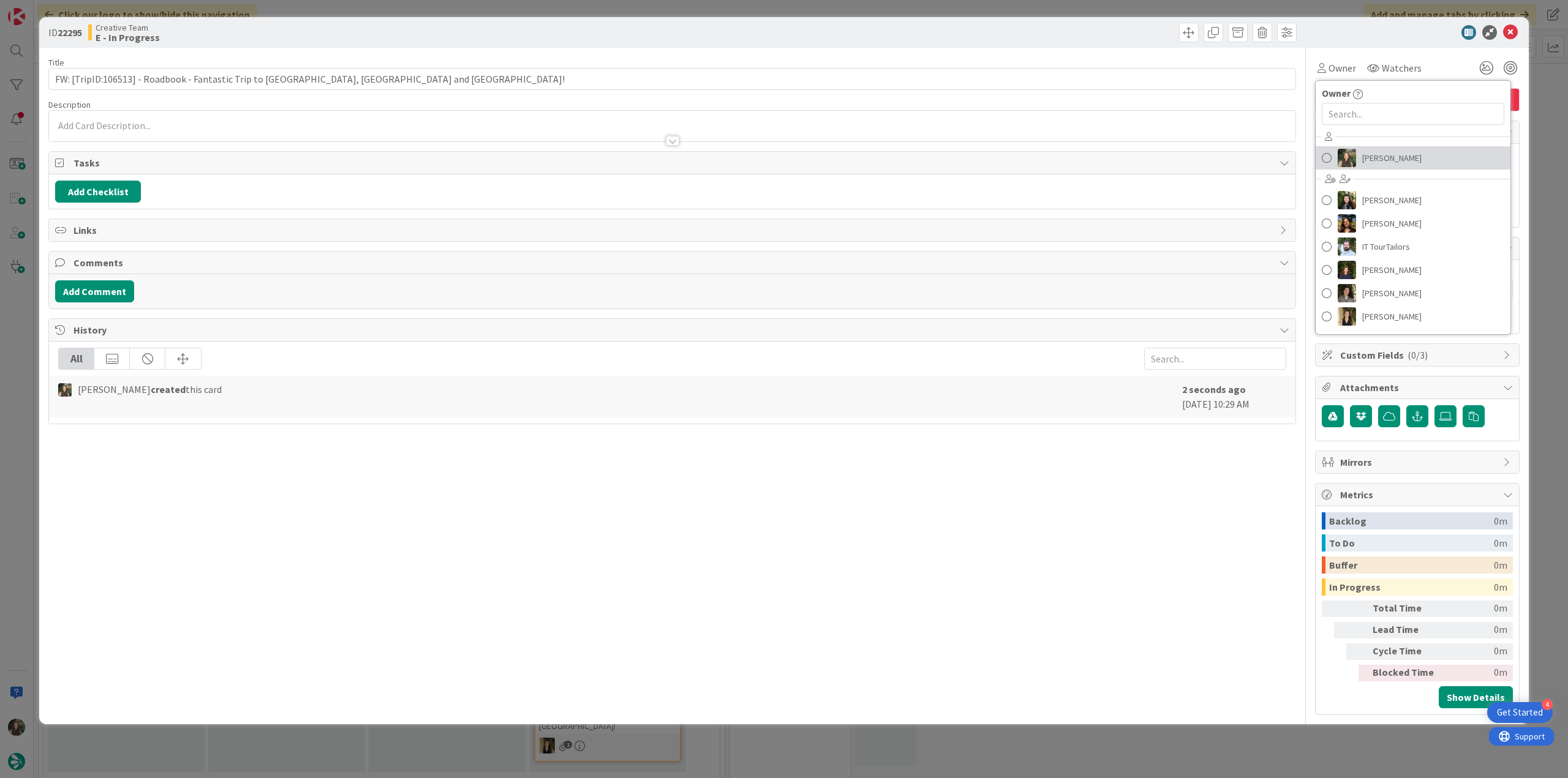
click at [1361, 163] on link "[PERSON_NAME]" at bounding box center [1412, 158] width 195 height 23
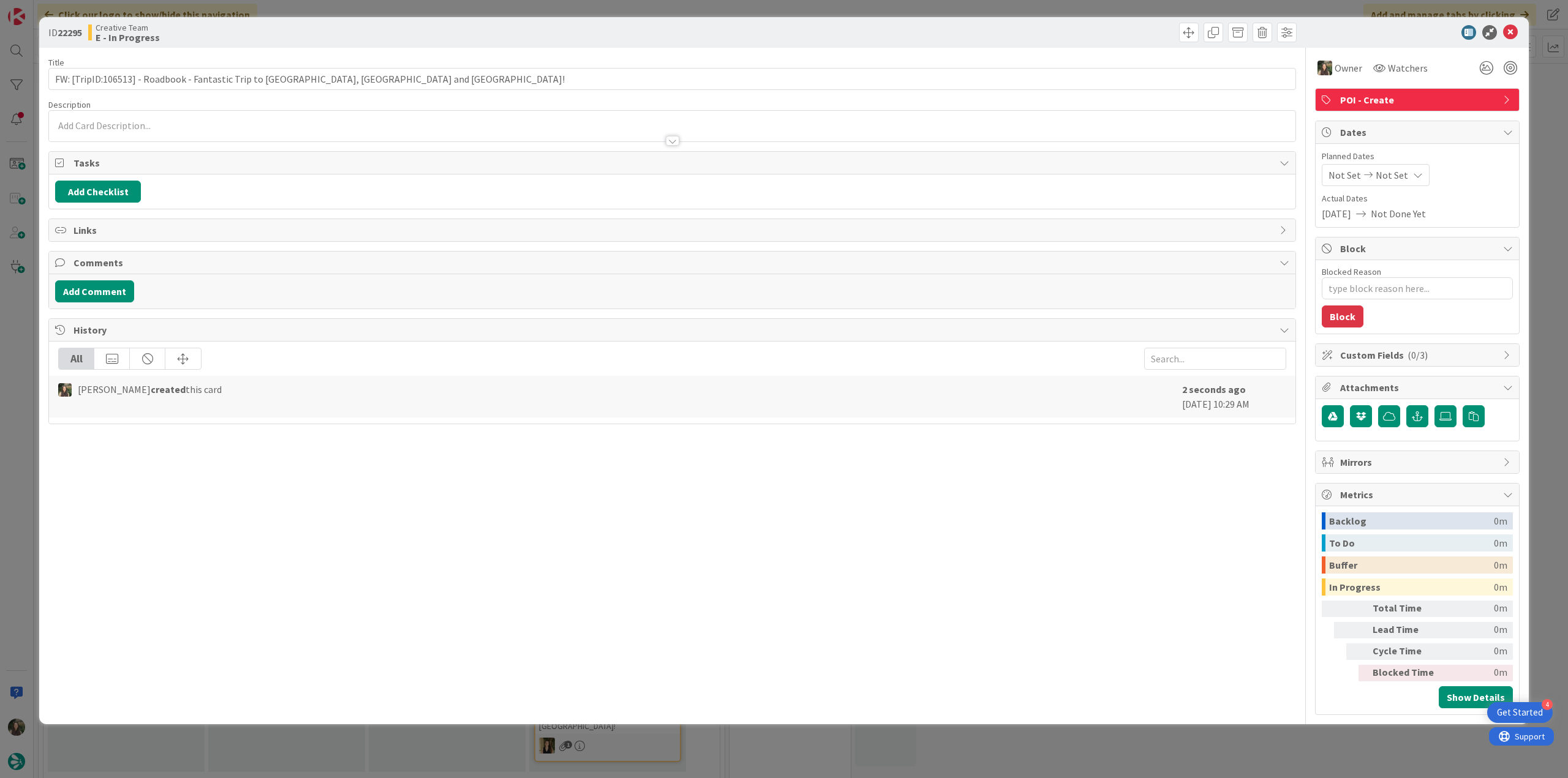
click at [1540, 111] on div "ID 22295 Creative Team E - In Progress Title 80 / 128 FW: [TripID:106513] - Roa…" at bounding box center [784, 389] width 1568 height 778
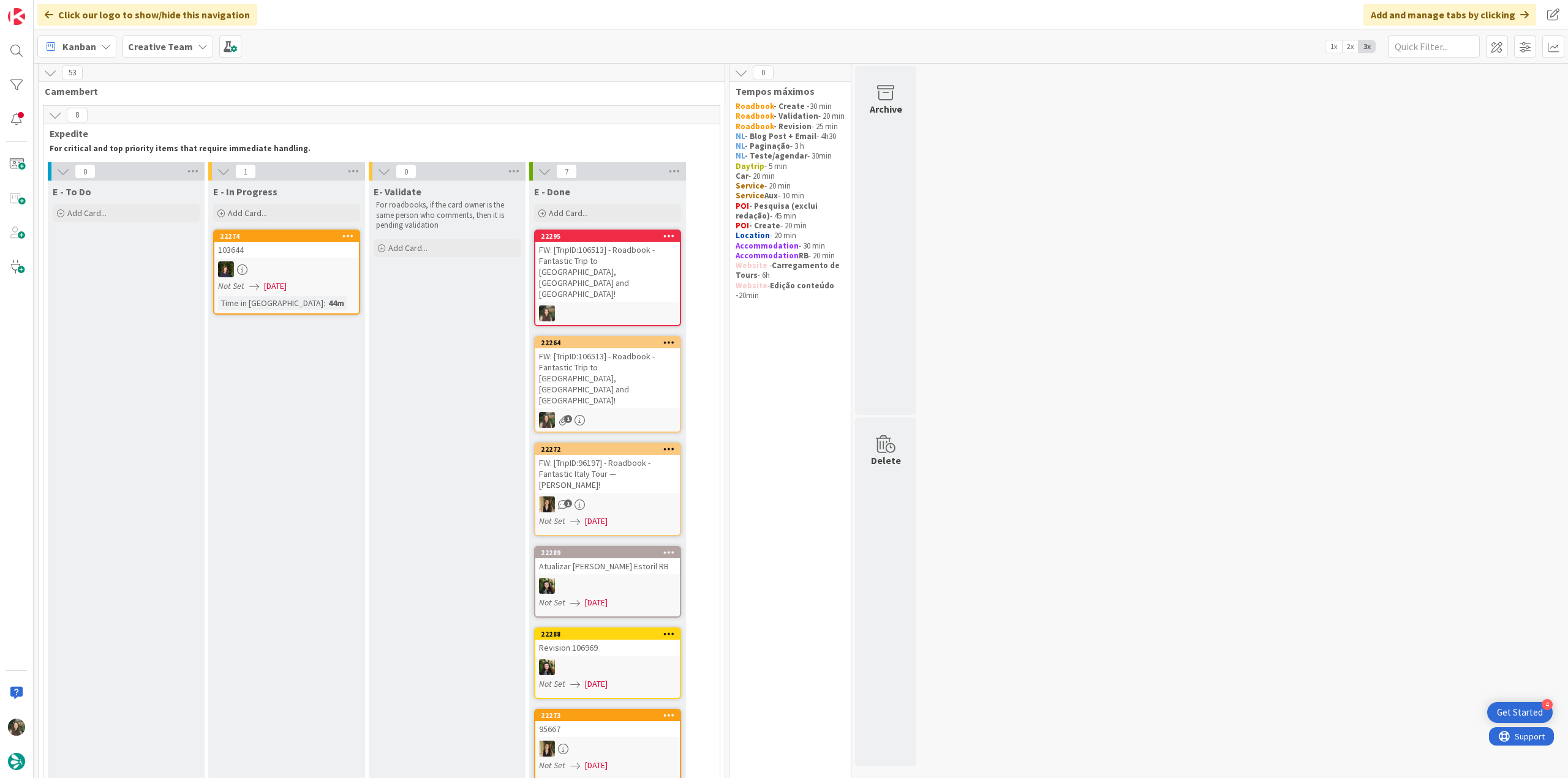
click at [642, 412] on div "1" at bounding box center [607, 419] width 144 height 16
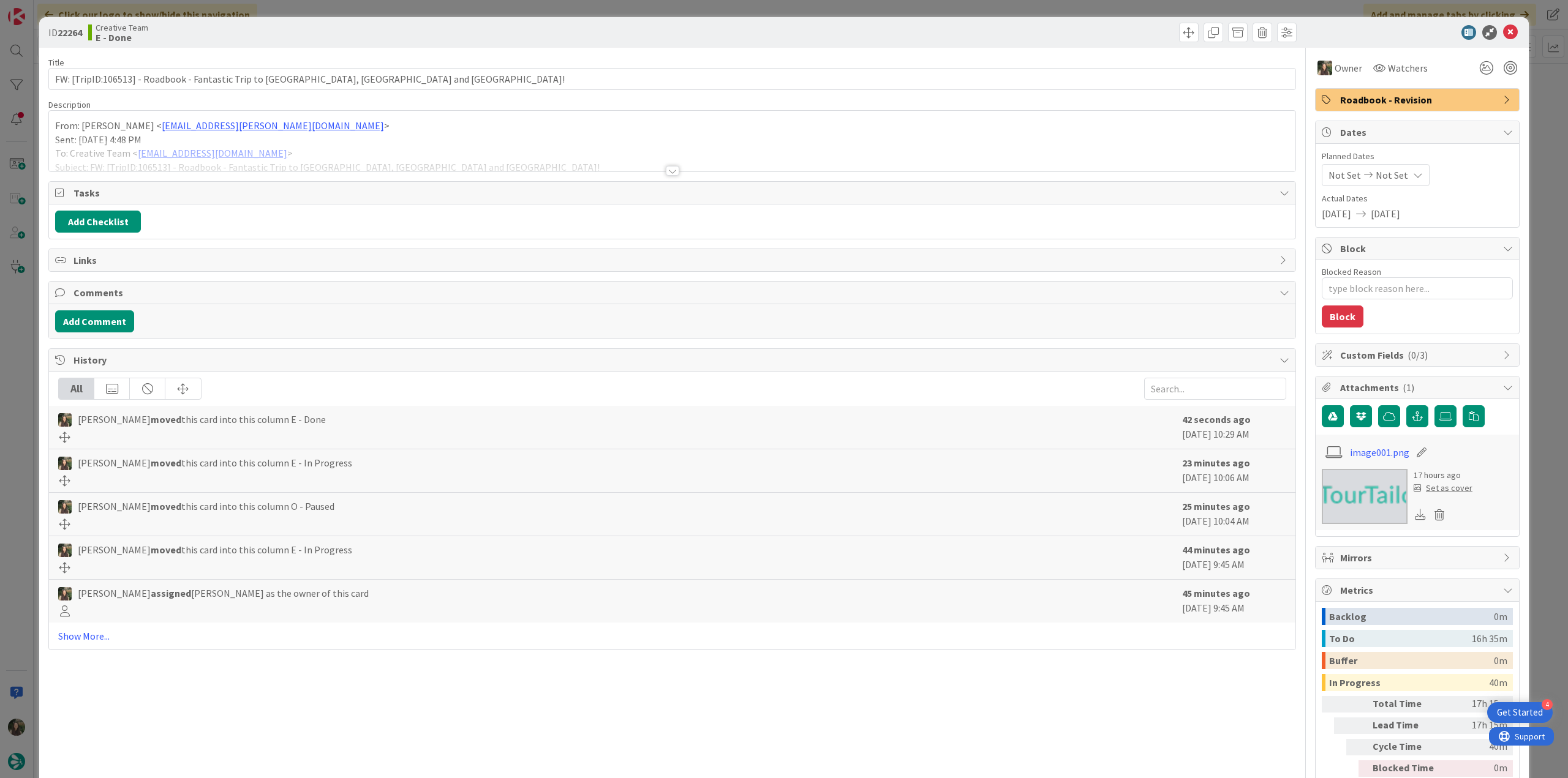
click at [409, 153] on div at bounding box center [671, 156] width 1246 height 31
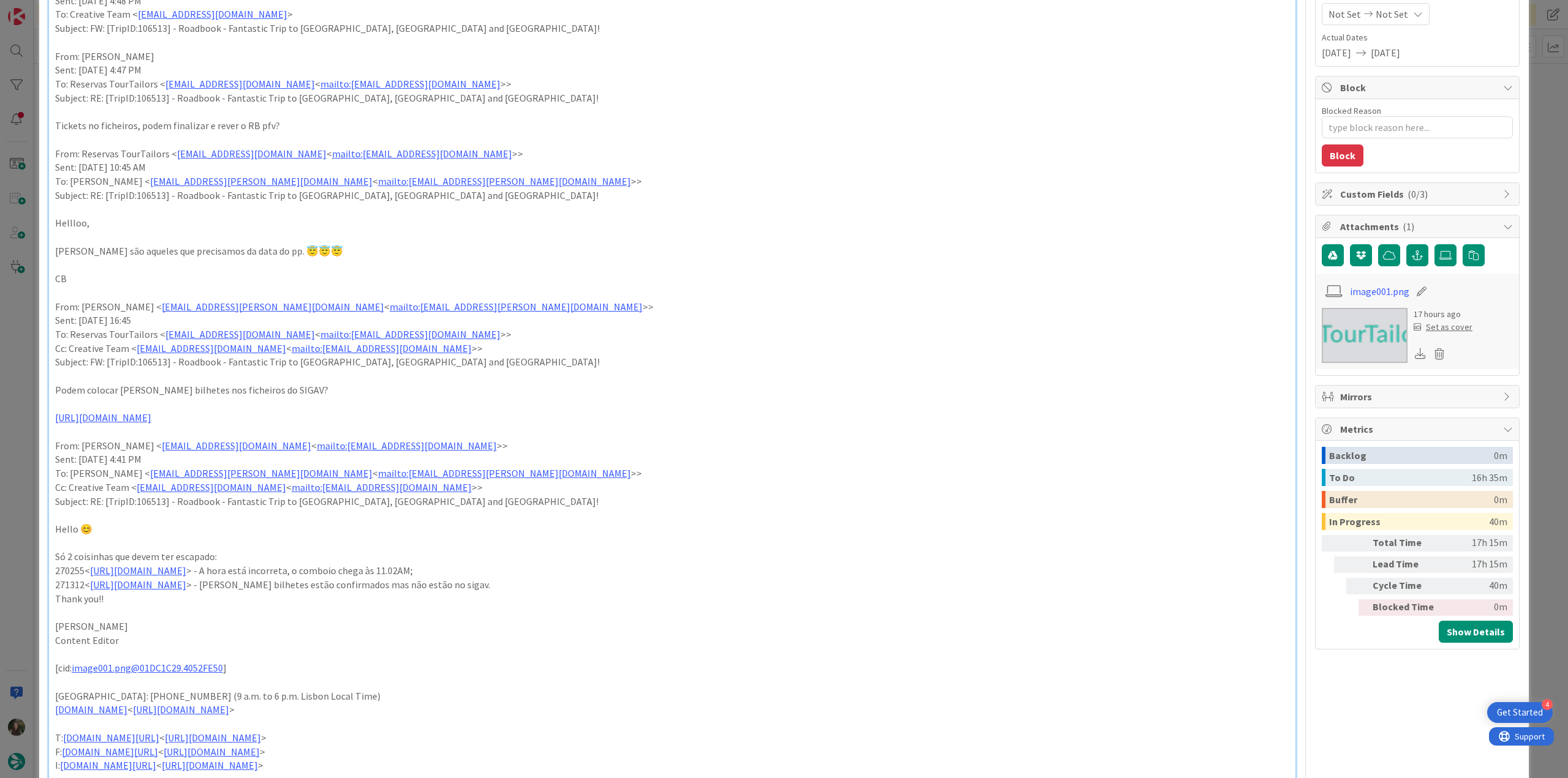
scroll to position [245, 0]
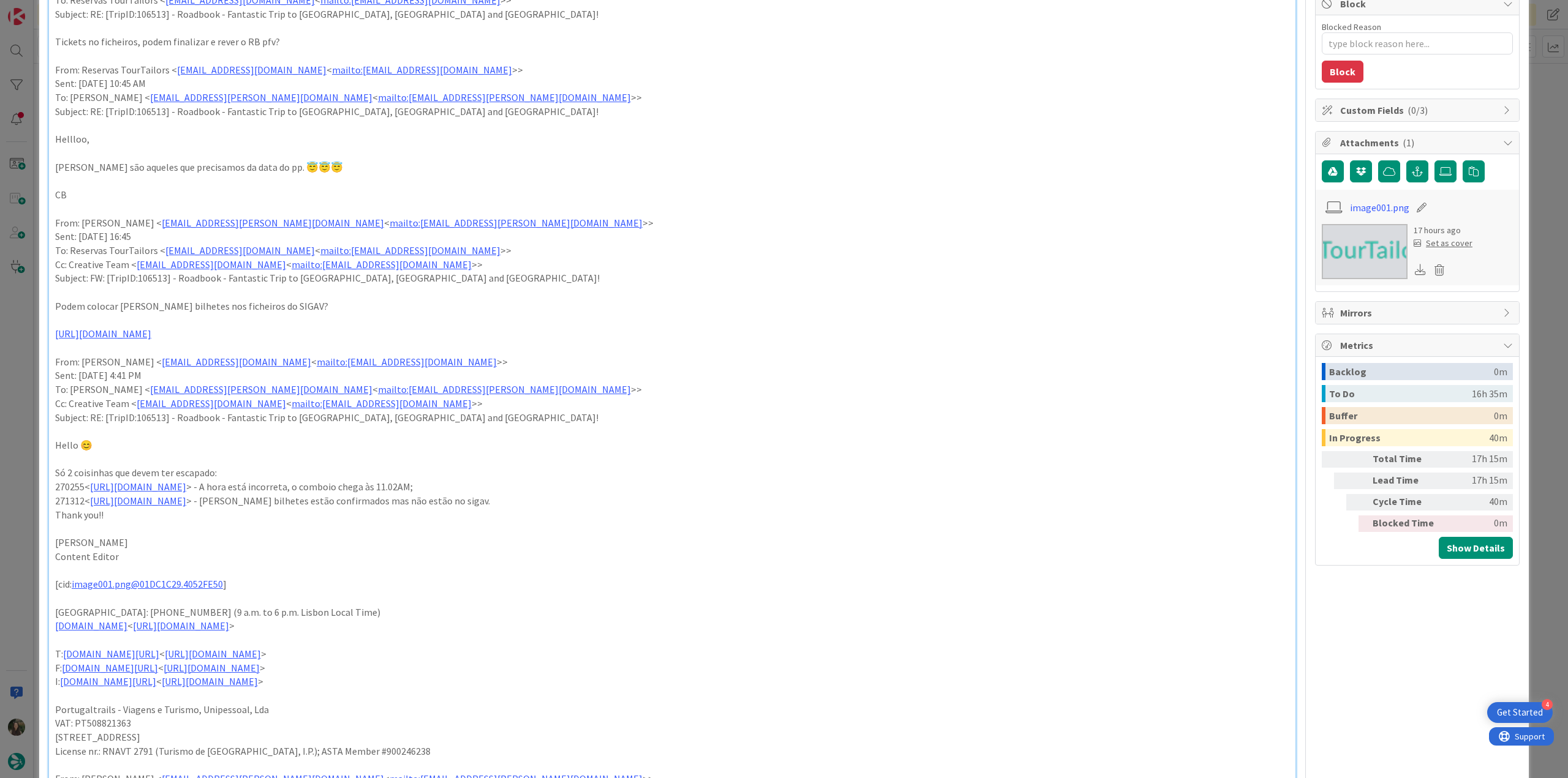
click at [23, 507] on div "ID 22264 Creative Team E - Done Title 80 / 128 FW: [TripID:106513] - Roadbook -…" at bounding box center [784, 389] width 1568 height 778
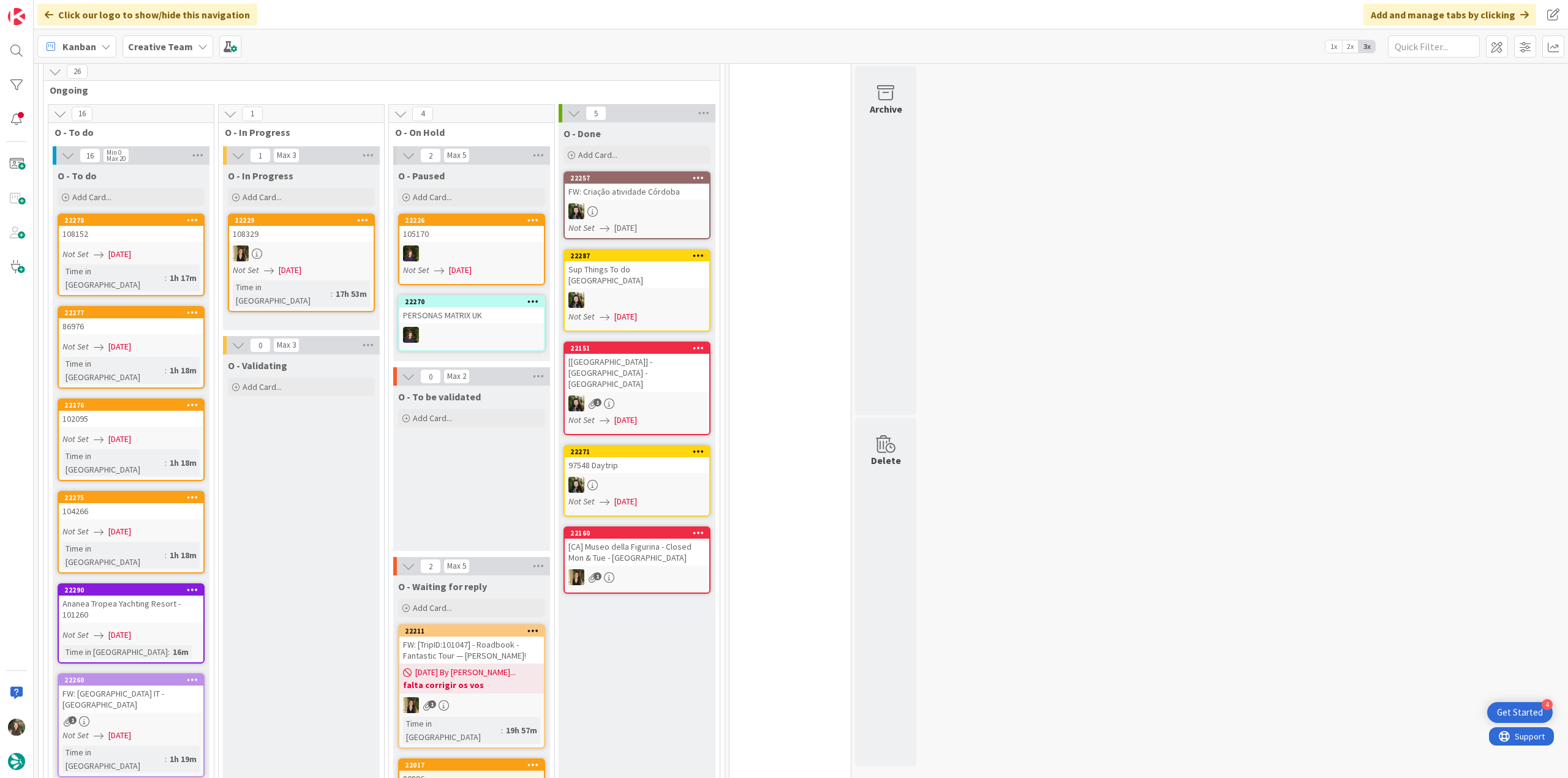
scroll to position [921, 0]
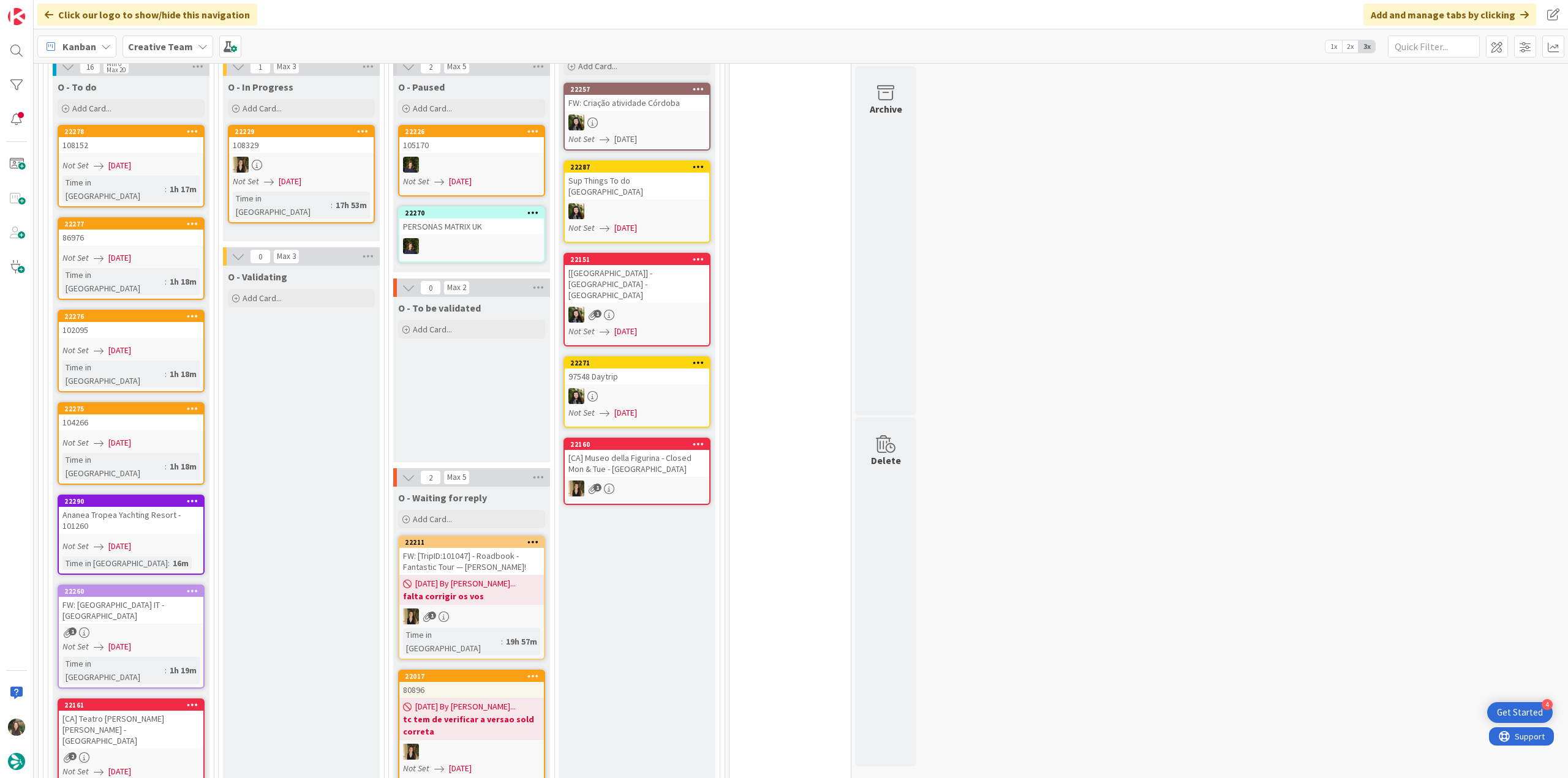
click at [164, 597] on div "FW: Criar Hotel IT - Bologna" at bounding box center [131, 610] width 144 height 27
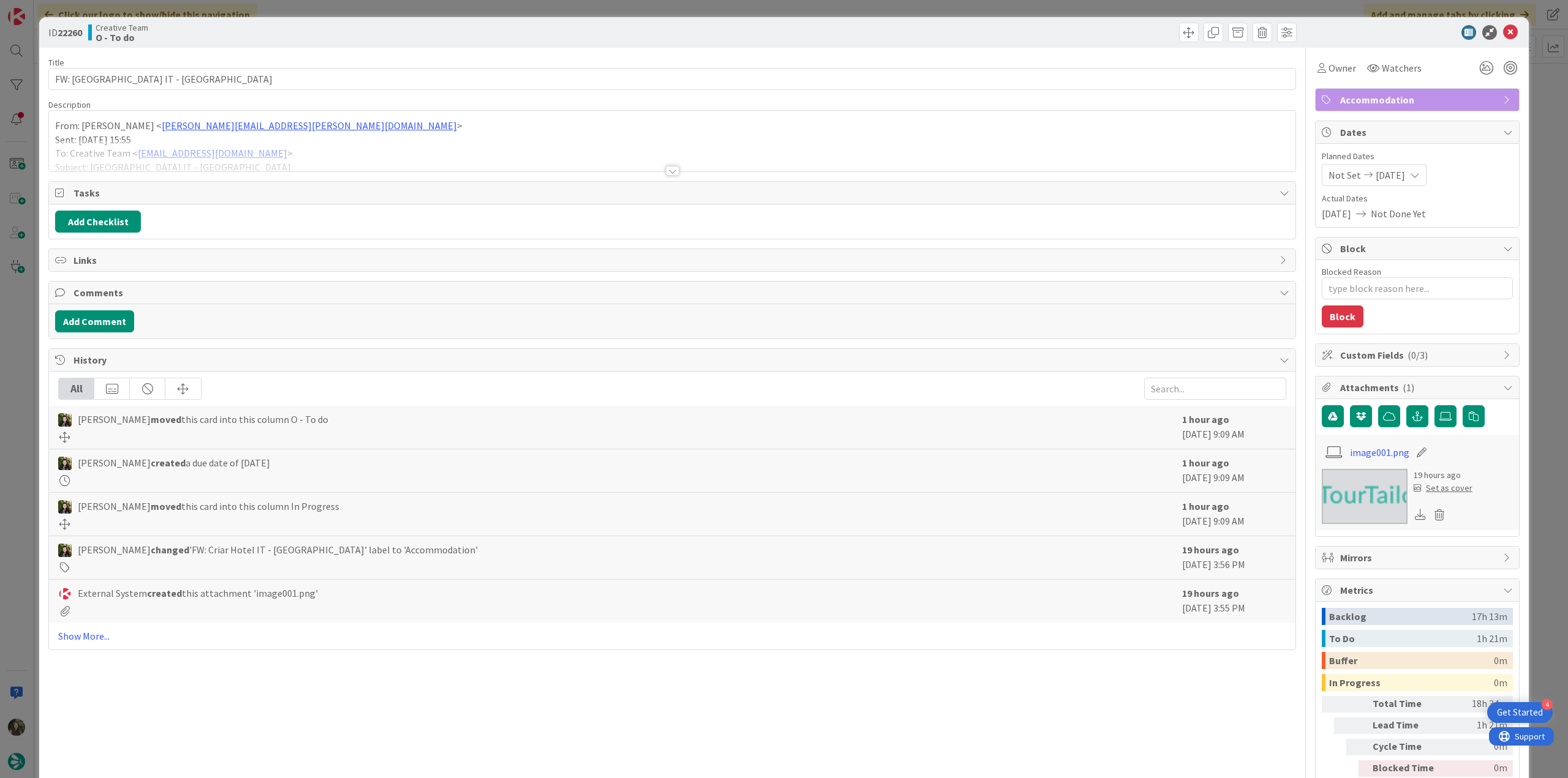
click at [389, 132] on div "From: Frederico Rodrigues < frederico.rodrigues@tourtailors.com > Sent: Tuesday…" at bounding box center [671, 141] width 1246 height 61
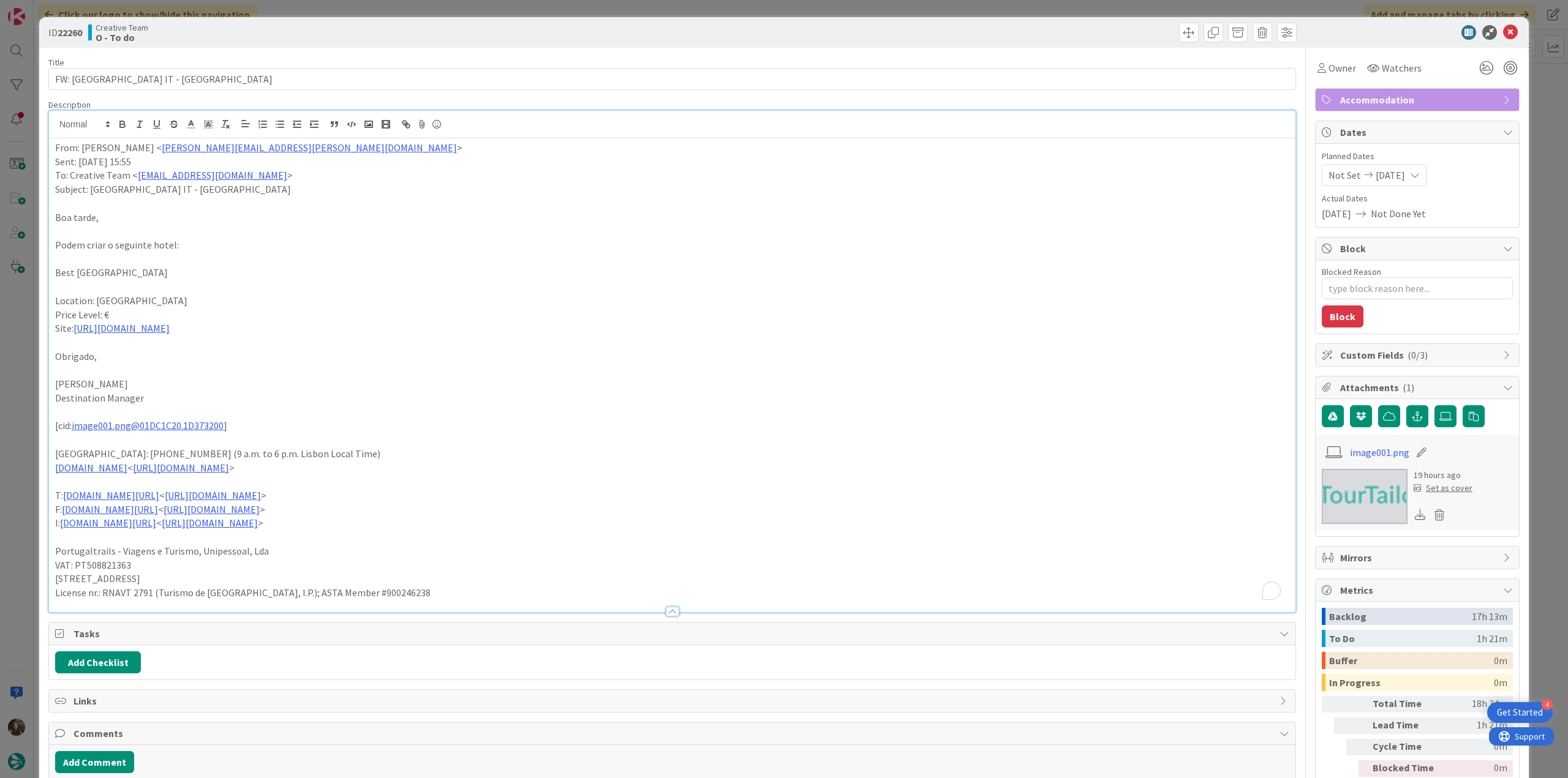
click at [20, 366] on div "ID 22260 Creative Team O - To do Title 28 / 128 FW: Criar Hotel IT - Bologna De…" at bounding box center [784, 389] width 1568 height 778
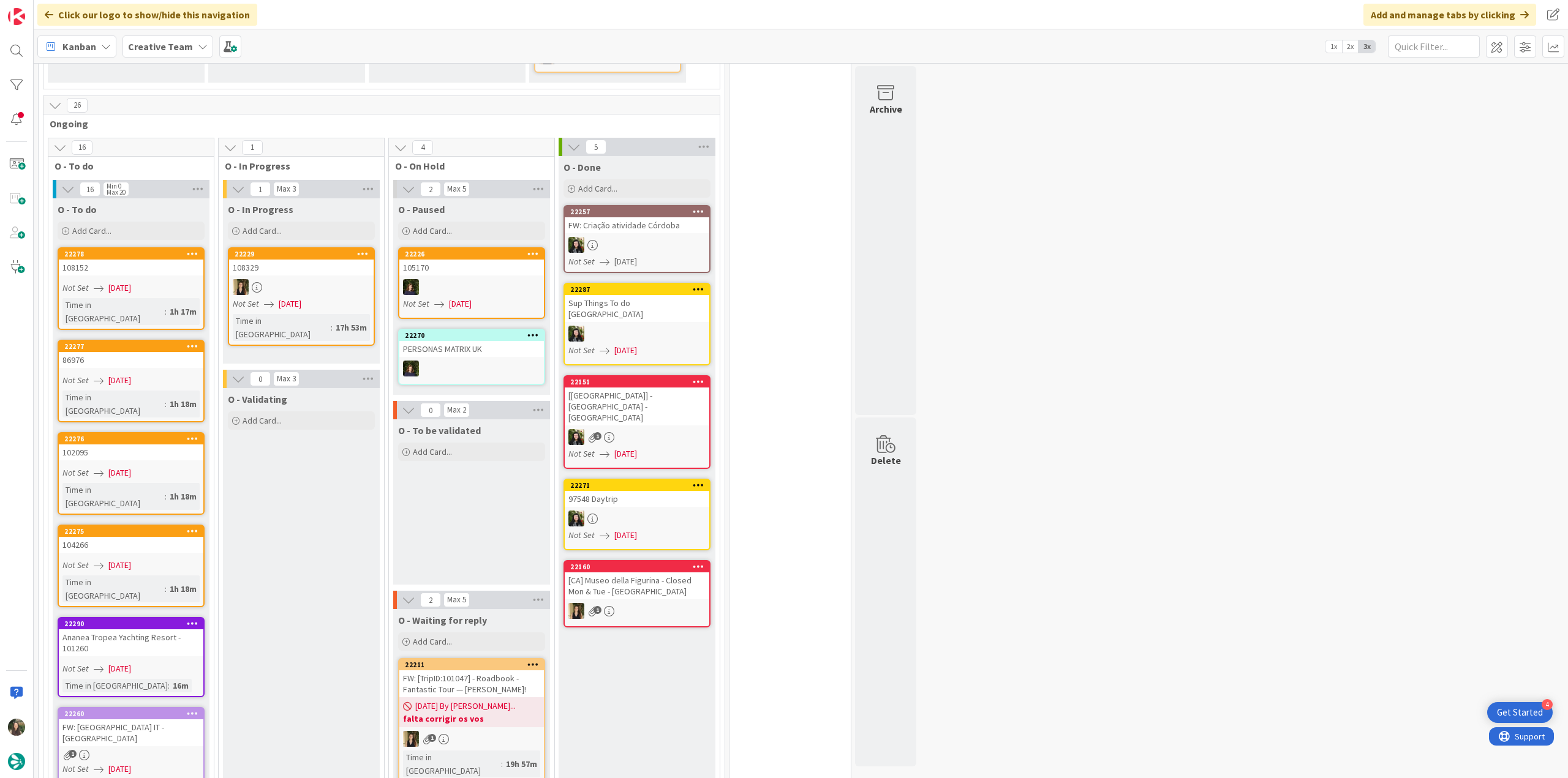
click at [154, 281] on div "Not Set 09/03/2025" at bounding box center [132, 288] width 141 height 13
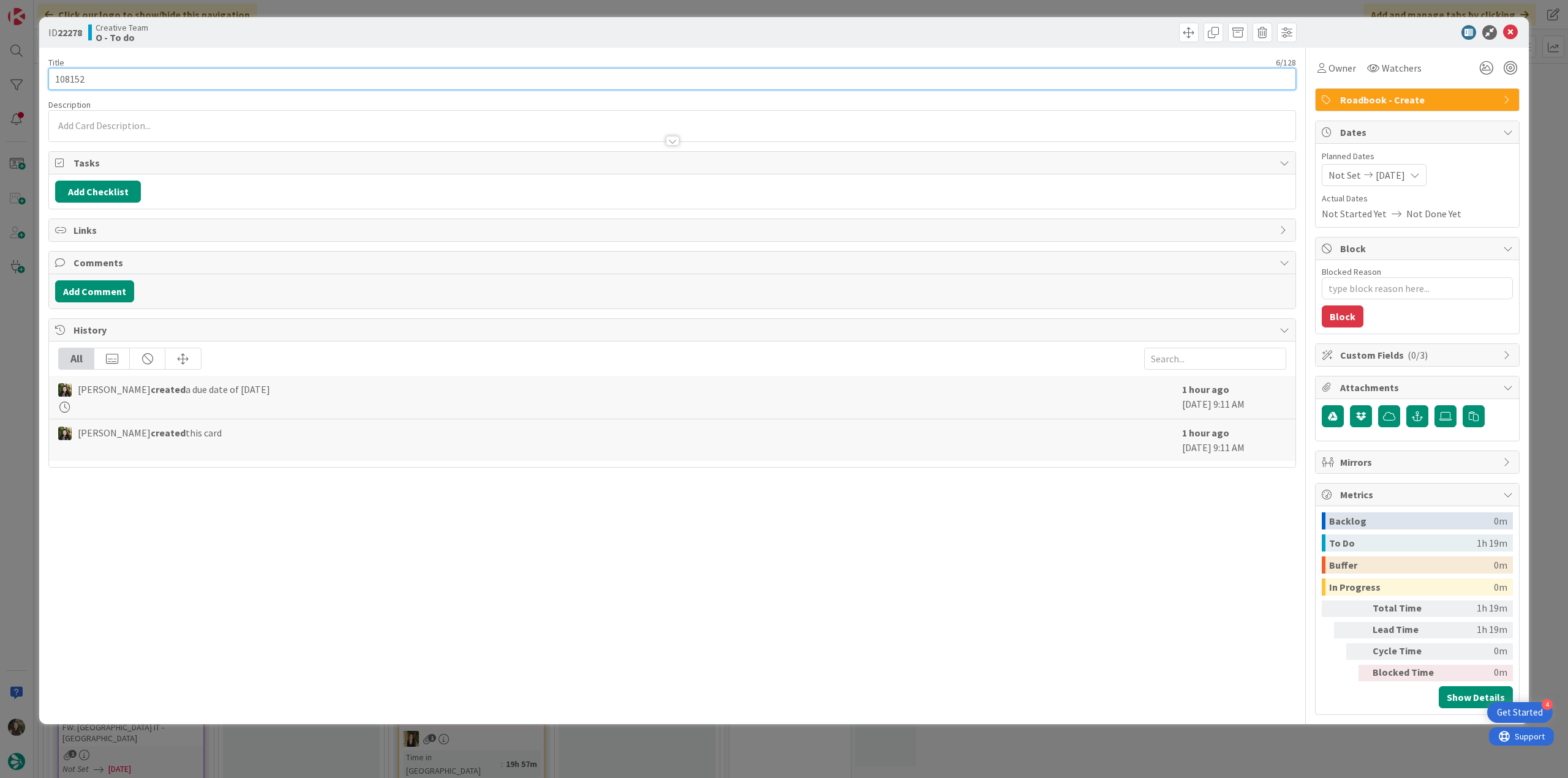
click at [74, 81] on input "108152" at bounding box center [671, 79] width 1247 height 22
click at [10, 474] on div "ID 22278 Creative Team O - To do Title 6 / 128 108152 Description Inês Gonçalve…" at bounding box center [784, 389] width 1568 height 778
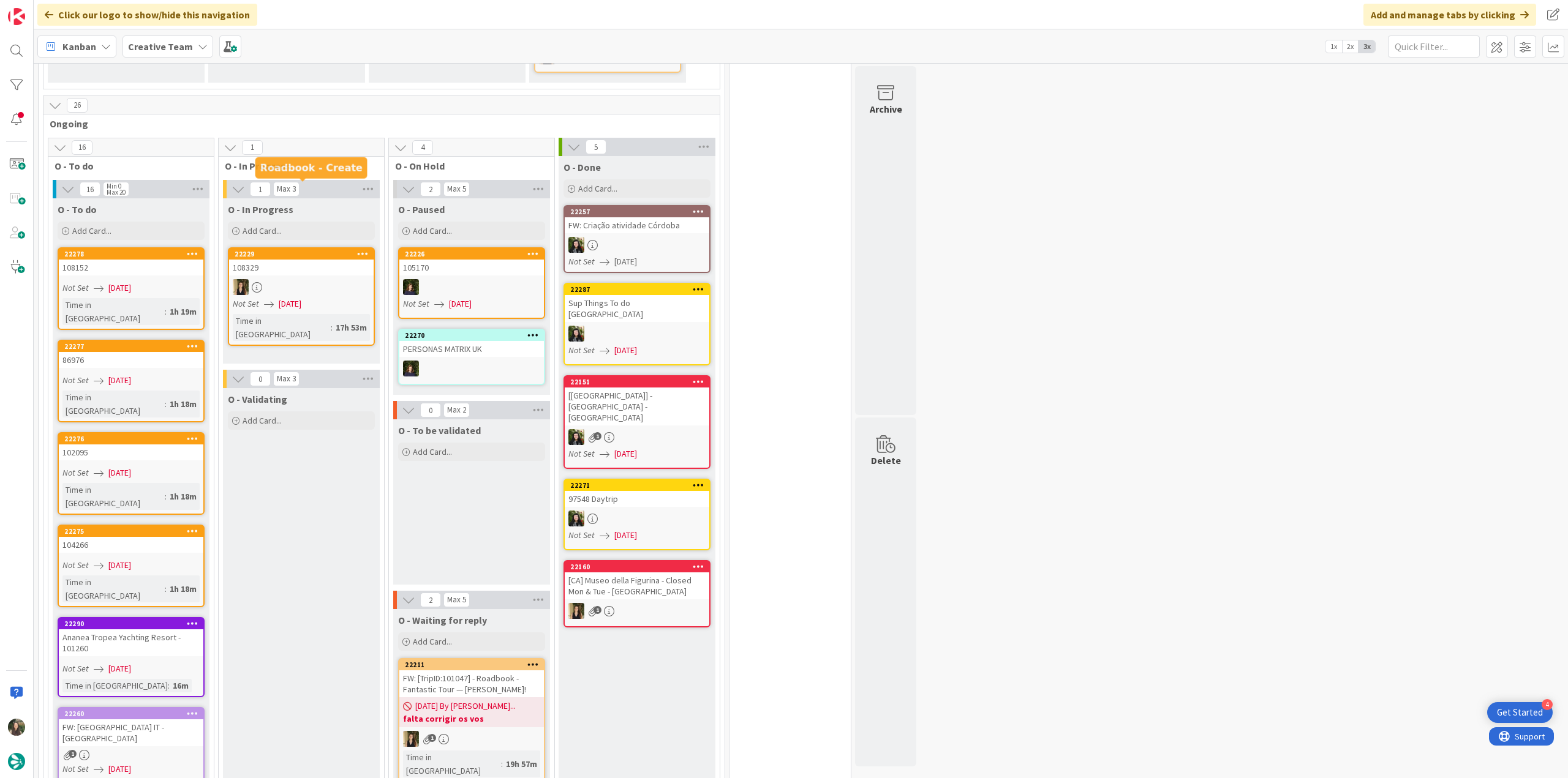
click at [162, 260] on div "108152" at bounding box center [131, 267] width 144 height 16
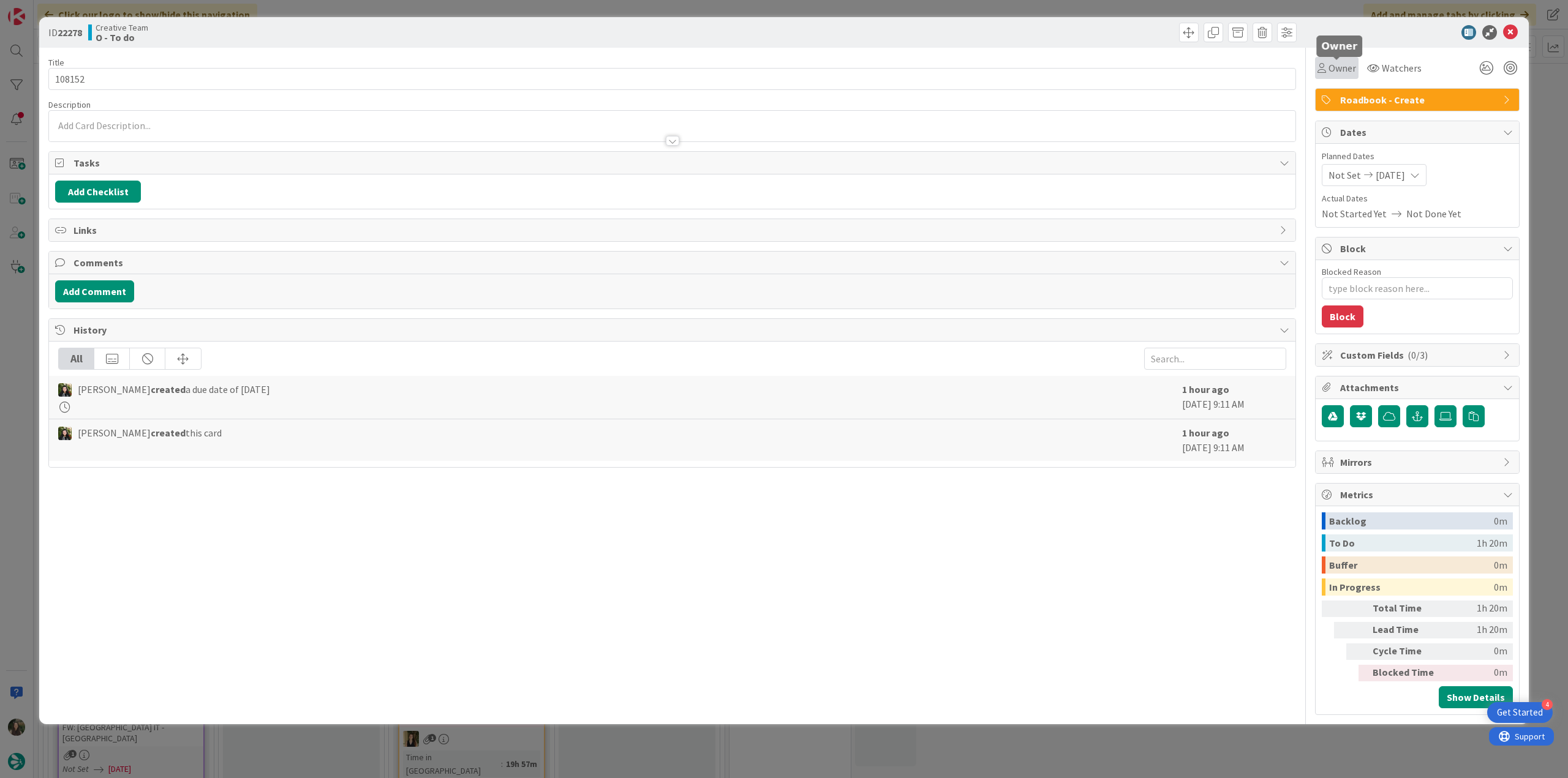
drag, startPoint x: 1334, startPoint y: 71, endPoint x: 1344, endPoint y: 73, distance: 10.2
drag, startPoint x: 1344, startPoint y: 73, endPoint x: 1327, endPoint y: 76, distance: 17.3
click at [1325, 76] on div "Owner" at bounding box center [1336, 67] width 43 height 22
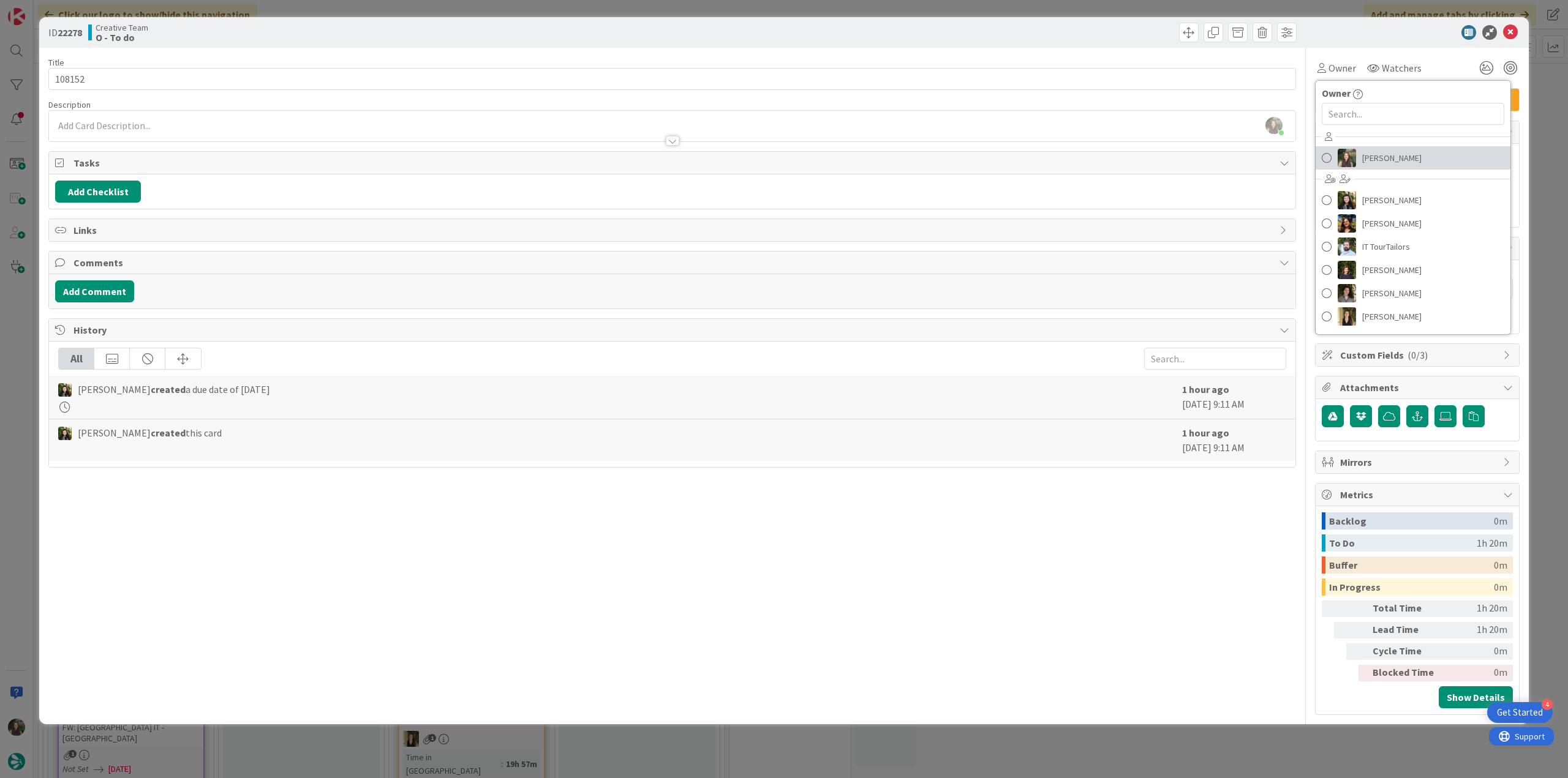
drag, startPoint x: 1380, startPoint y: 160, endPoint x: 1413, endPoint y: 167, distance: 33.7
click at [1380, 161] on span "[PERSON_NAME]" at bounding box center [1392, 158] width 59 height 18
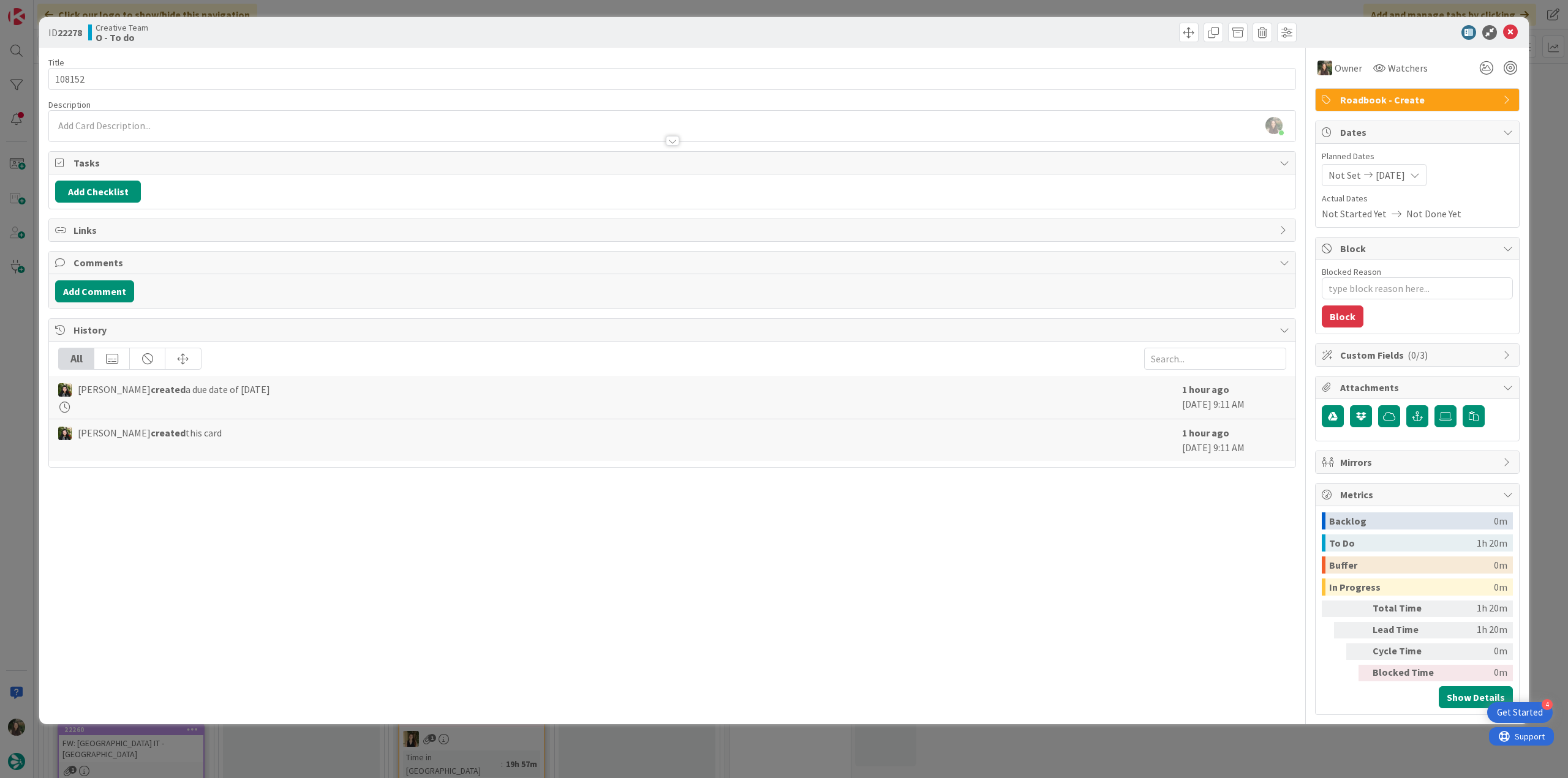
click at [1552, 144] on div "ID 22278 Creative Team O - To do Title 6 / 128 108152 Description Inês Gonçalve…" at bounding box center [784, 389] width 1568 height 778
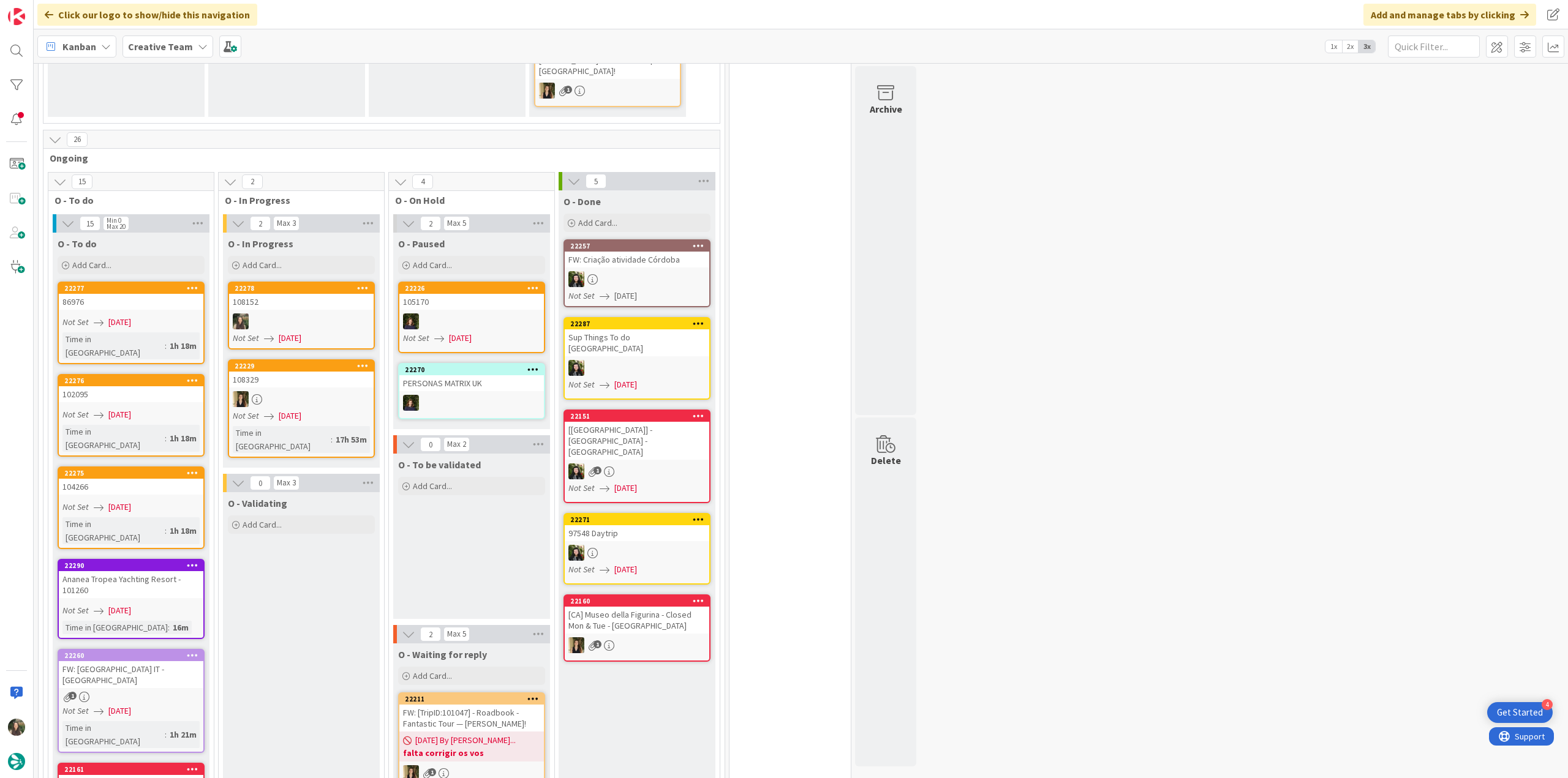
click at [173, 692] on div "1" at bounding box center [131, 697] width 144 height 11
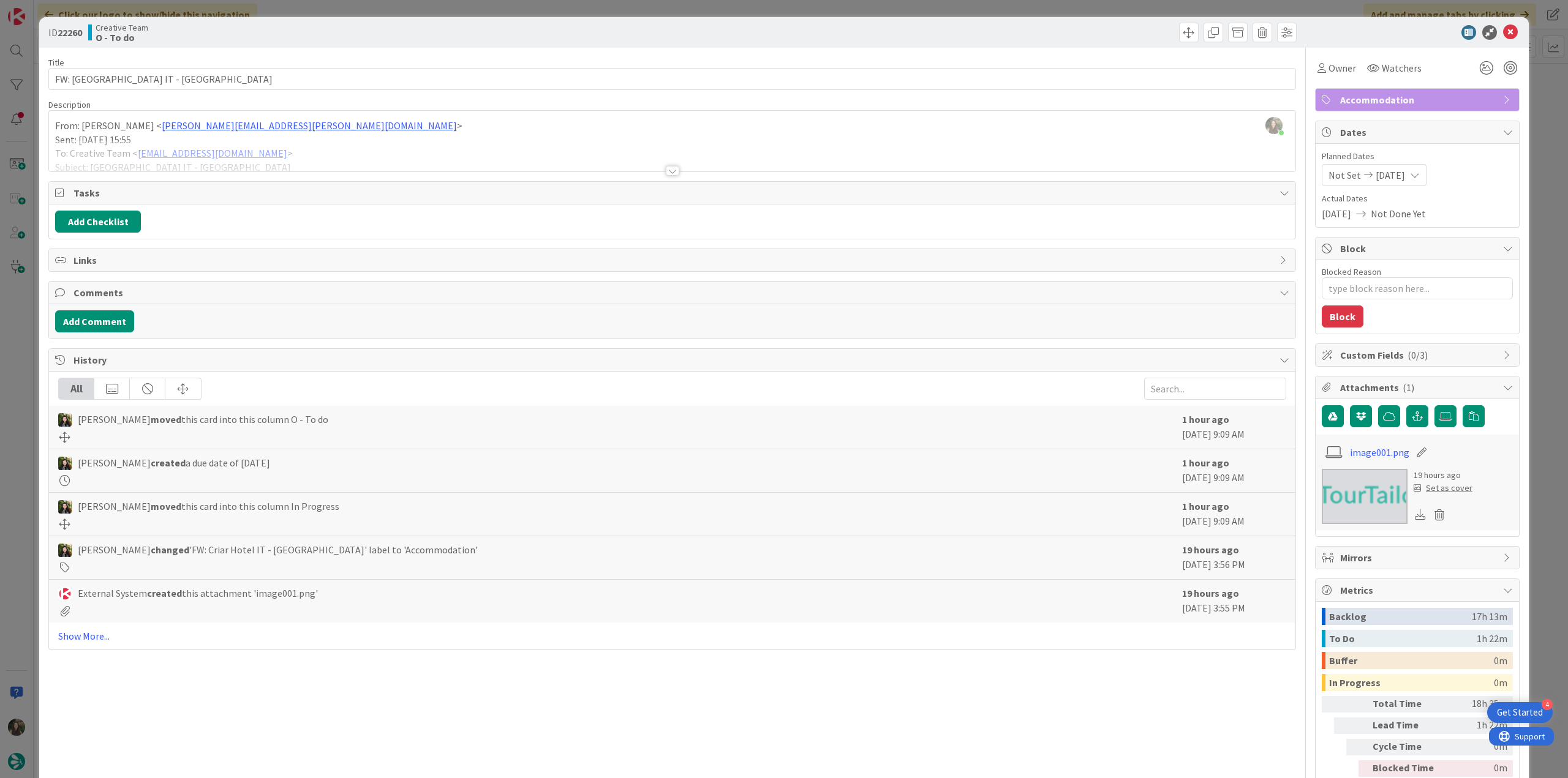
click at [19, 560] on div "ID 22260 Creative Team O - To do Title 28 / 128 FW: Criar Hotel IT - Bologna De…" at bounding box center [784, 389] width 1568 height 778
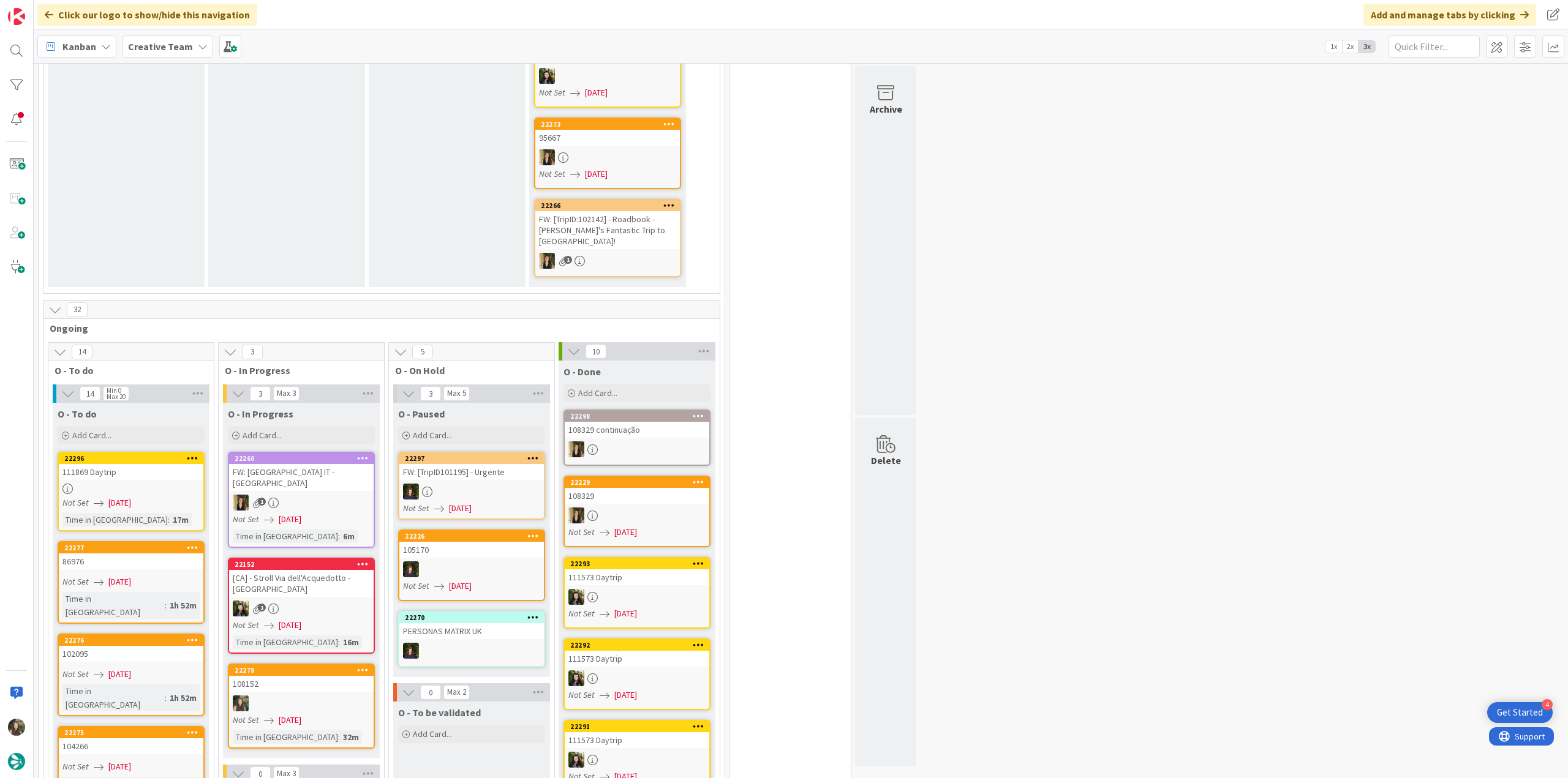
scroll to position [935, 0]
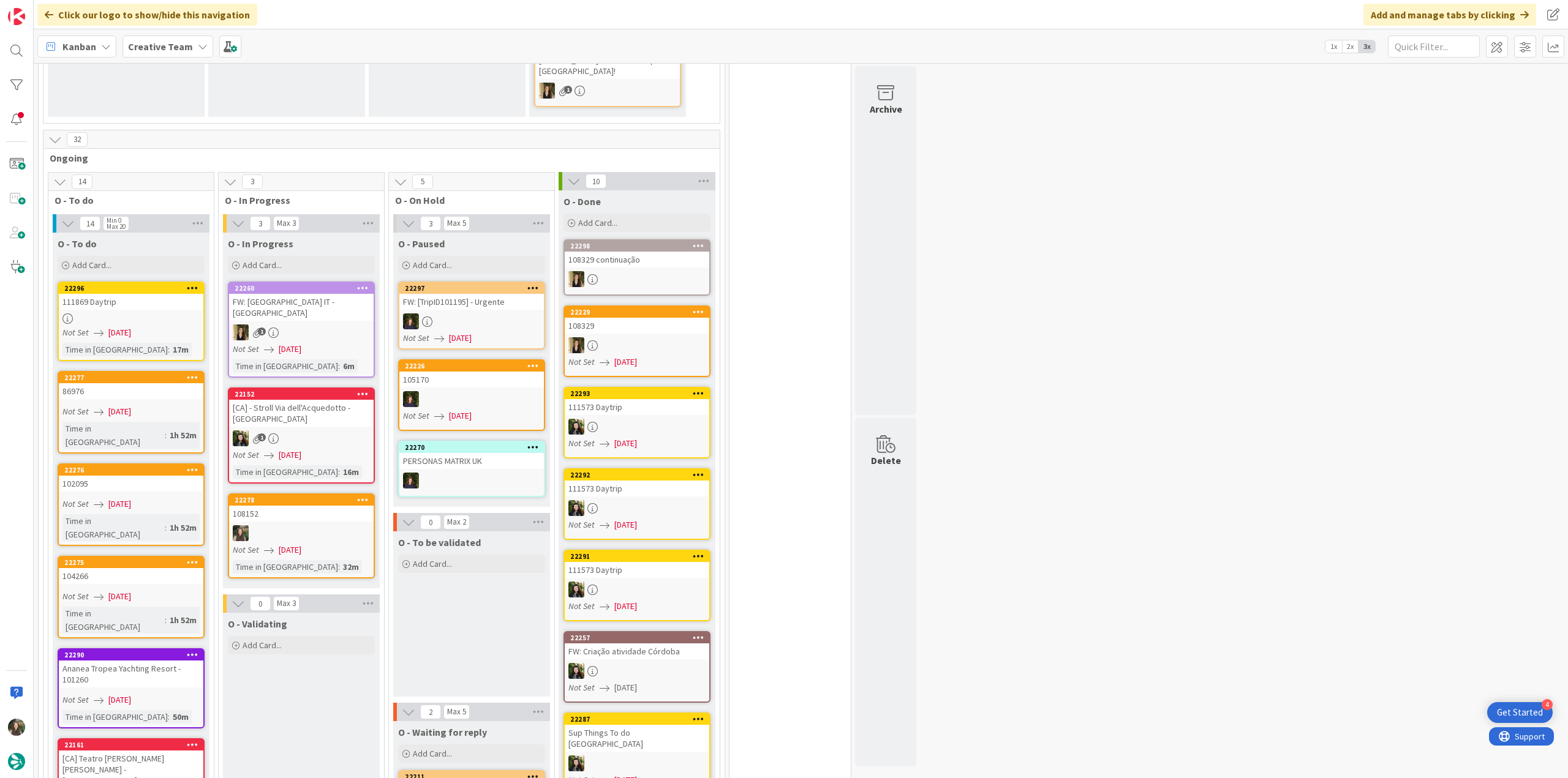
click at [330, 526] on div at bounding box center [301, 533] width 144 height 16
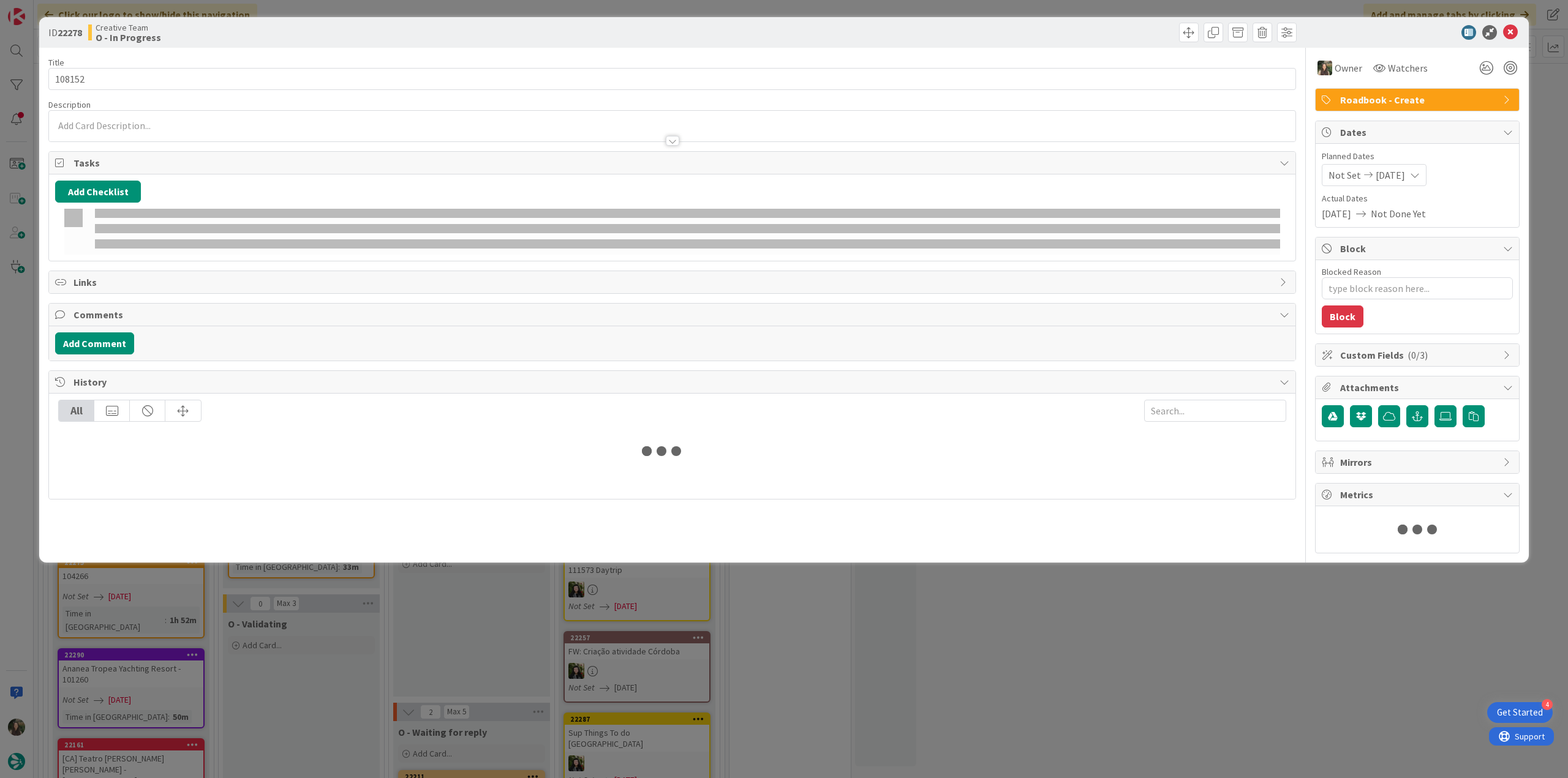
type textarea "x"
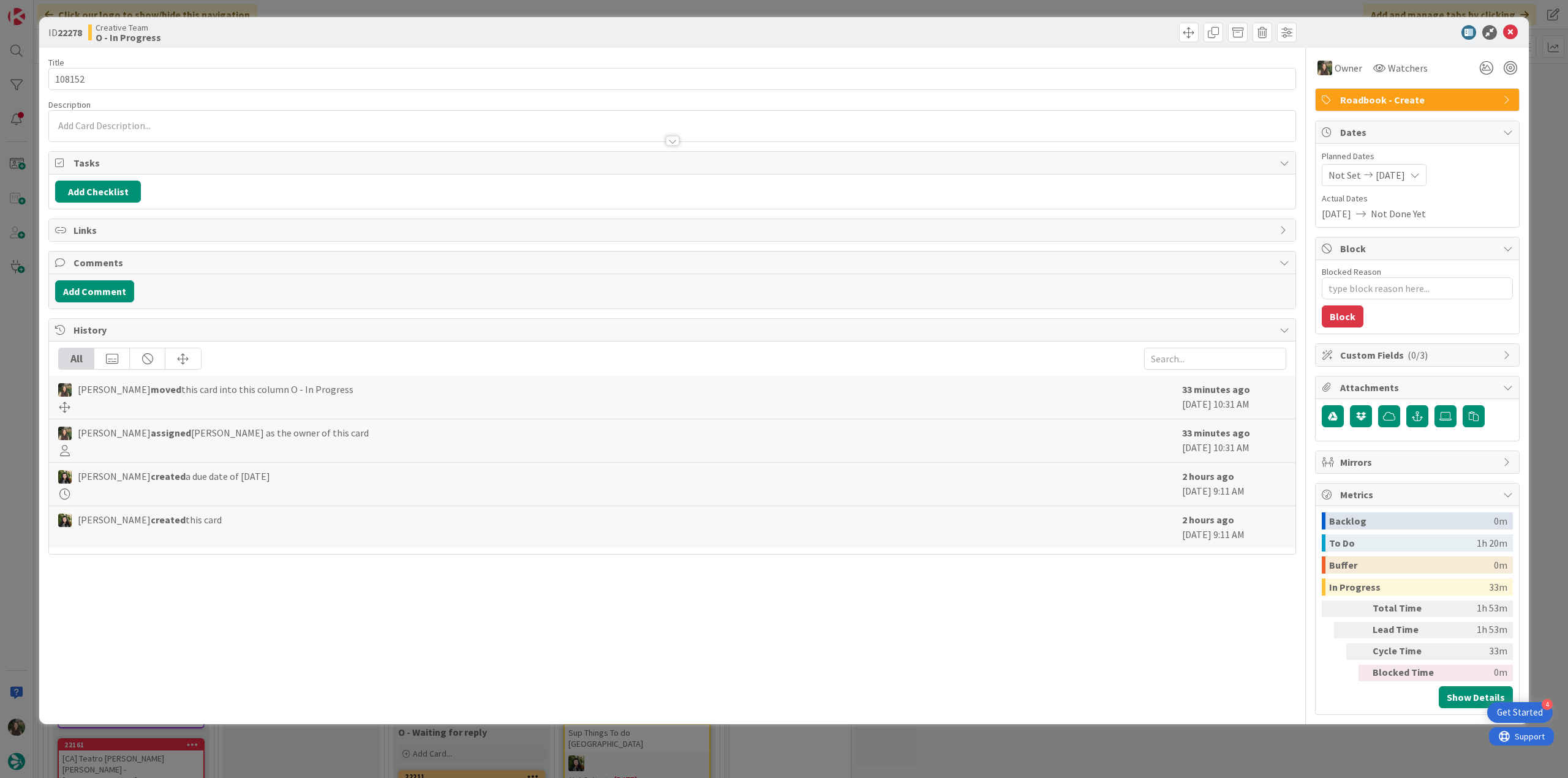
click at [1293, 744] on div "ID 22278 Creative Team O - In Progress Title 6 / 128 108152 Description Owner W…" at bounding box center [784, 389] width 1568 height 778
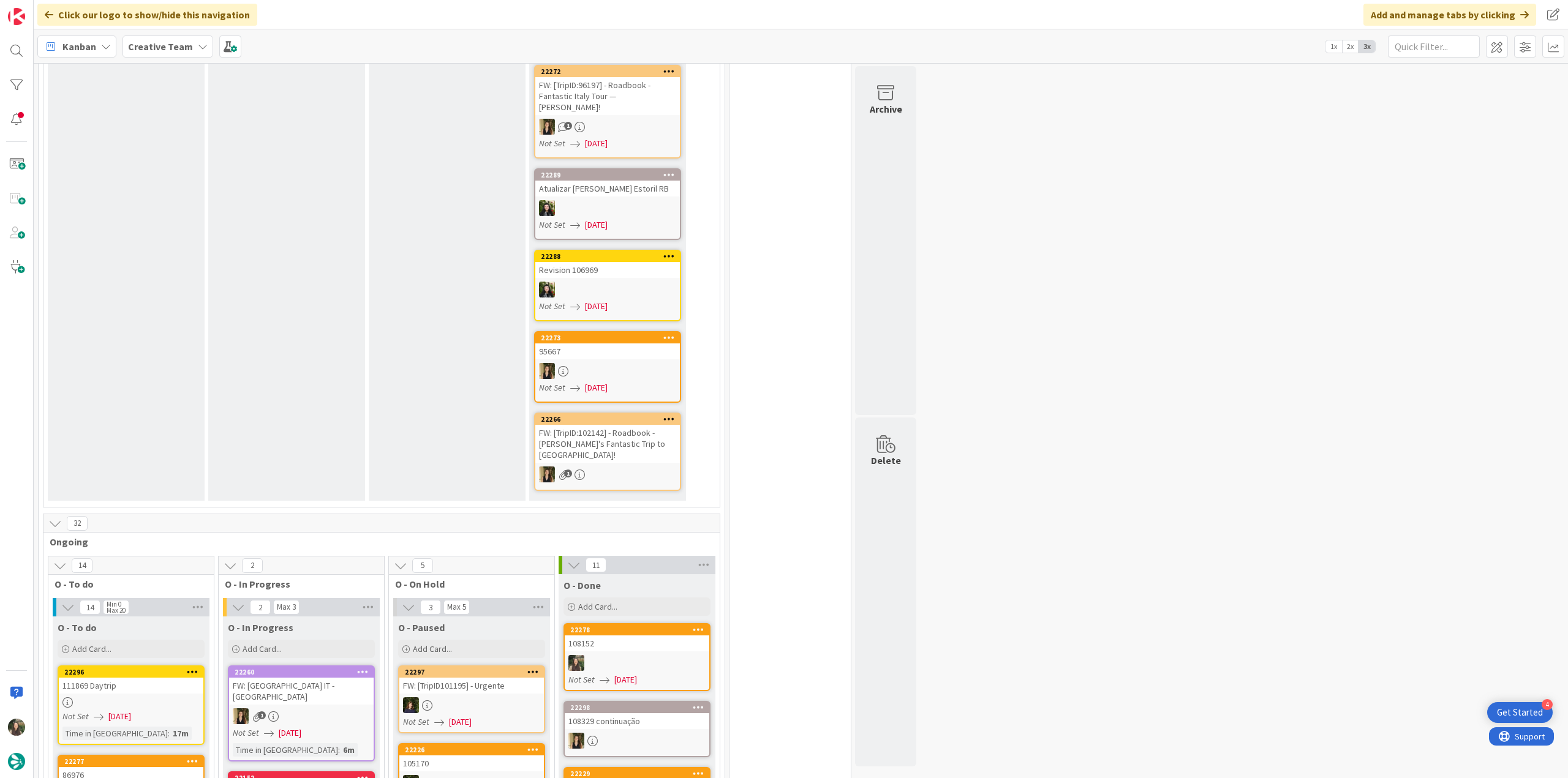
click at [157, 710] on div "Not Set [DATE]" at bounding box center [132, 716] width 141 height 13
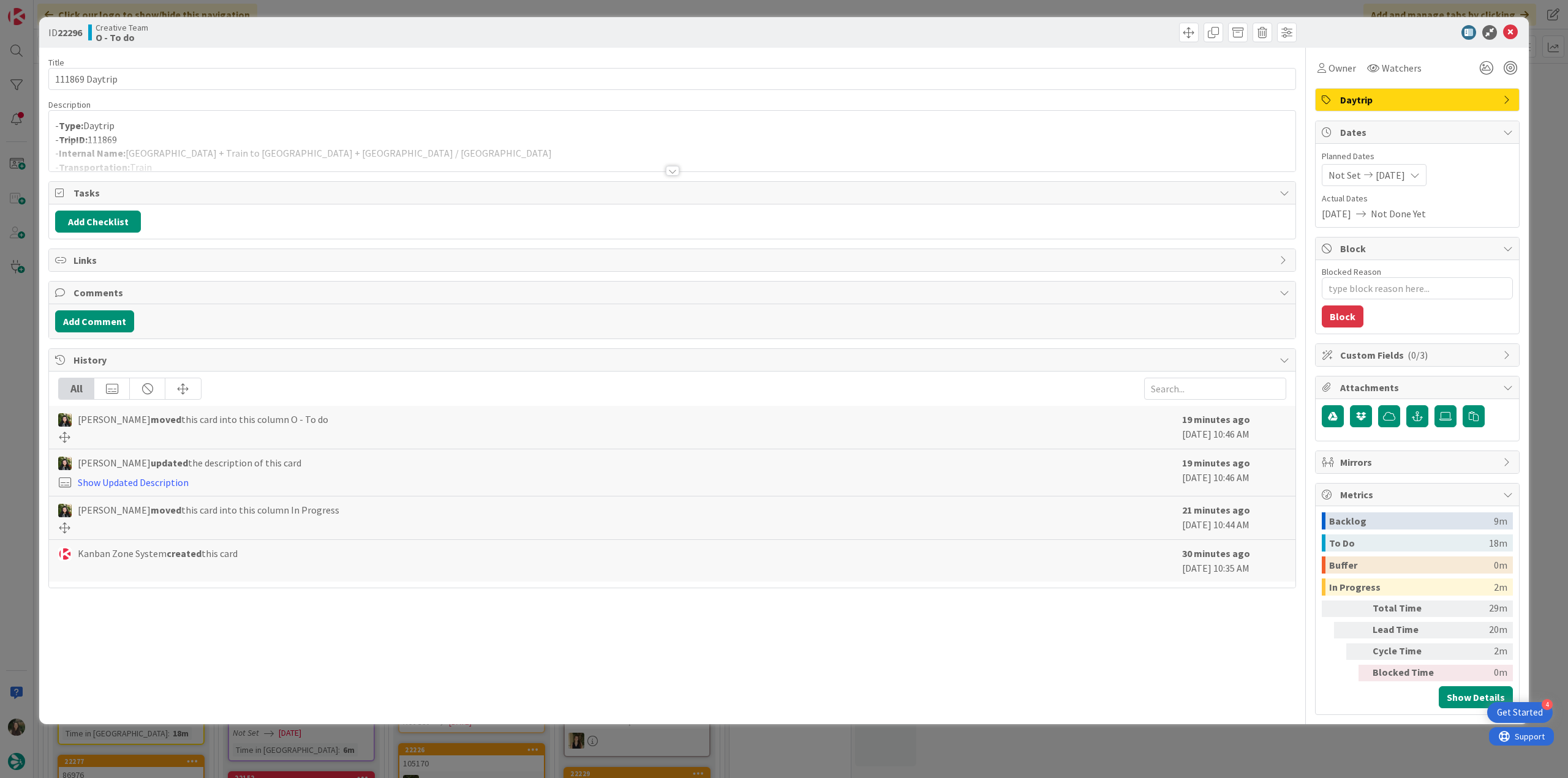
click at [427, 148] on div at bounding box center [671, 156] width 1246 height 31
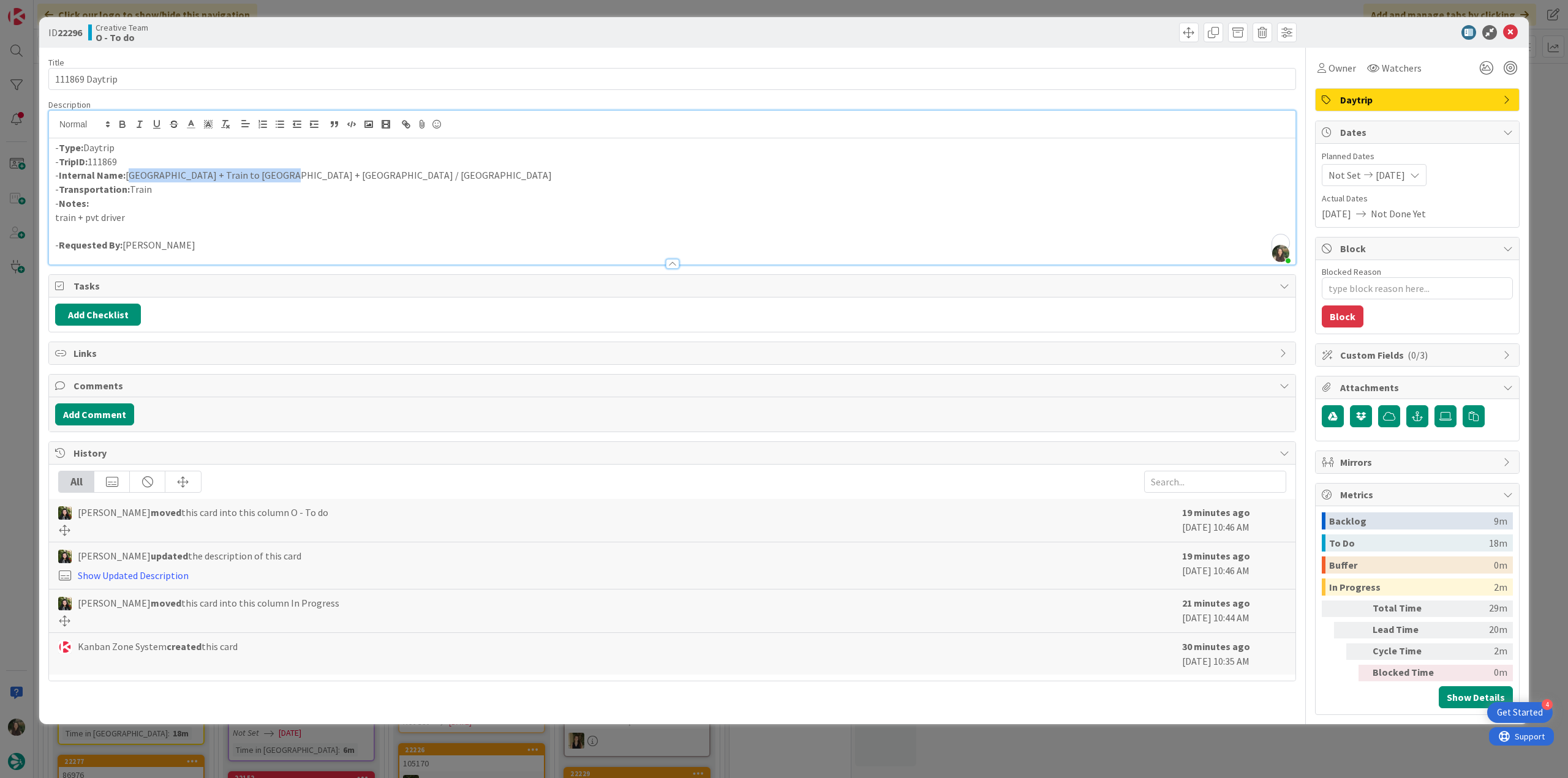
drag, startPoint x: 125, startPoint y: 173, endPoint x: 311, endPoint y: 168, distance: 186.1
click at [267, 176] on p "- Internal Name: Reggio di Calabria + Train to Naples + Naples / Sorrento" at bounding box center [672, 175] width 1234 height 14
copy p "Reggio di Calabria + Train to Naple"
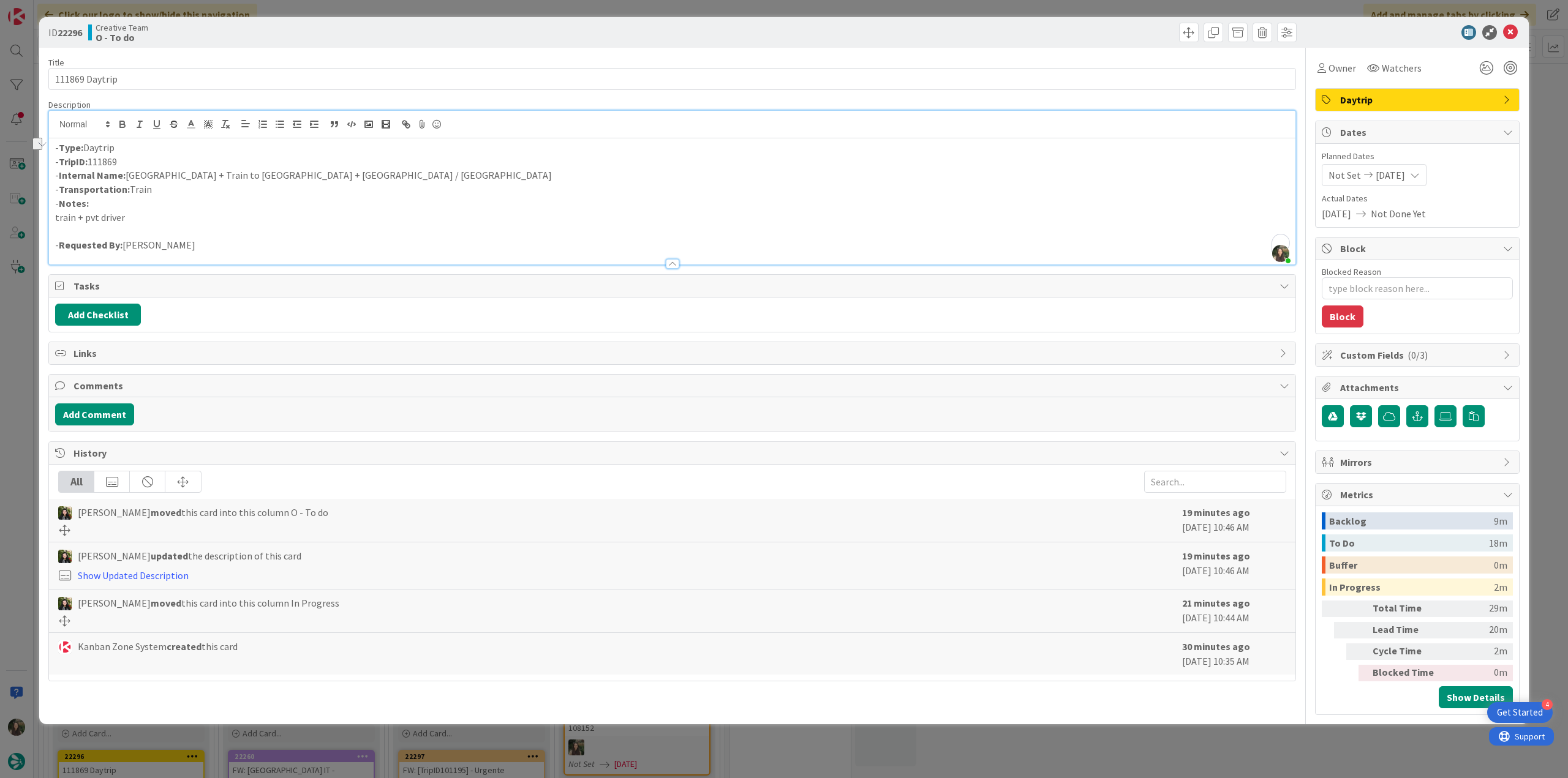
click at [15, 378] on div "ID 22296 Creative Team O - To do Title 14 / 128 111869 Daytrip Description Inês…" at bounding box center [784, 389] width 1568 height 778
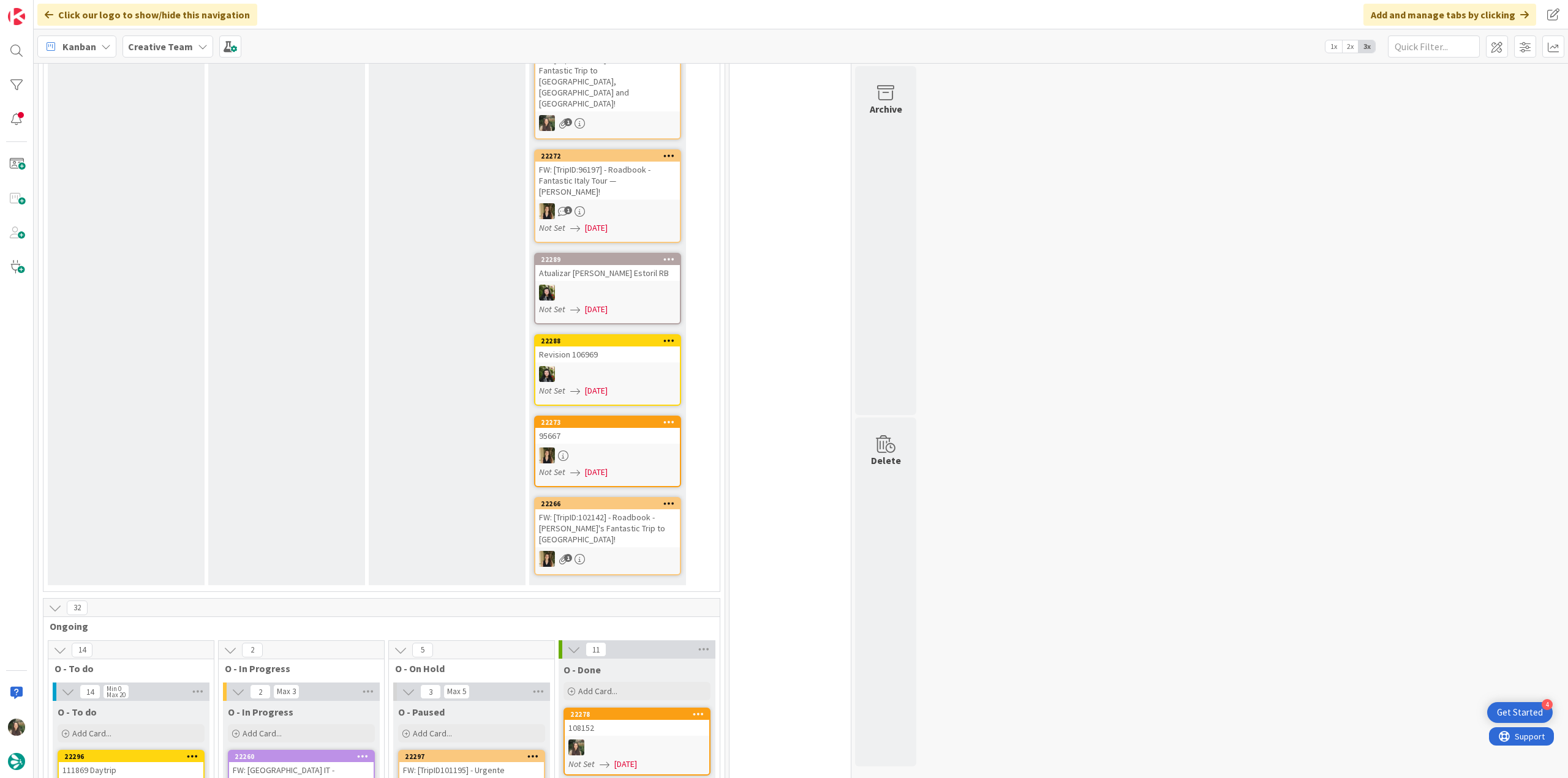
click at [173, 777] on div at bounding box center [131, 786] width 144 height 11
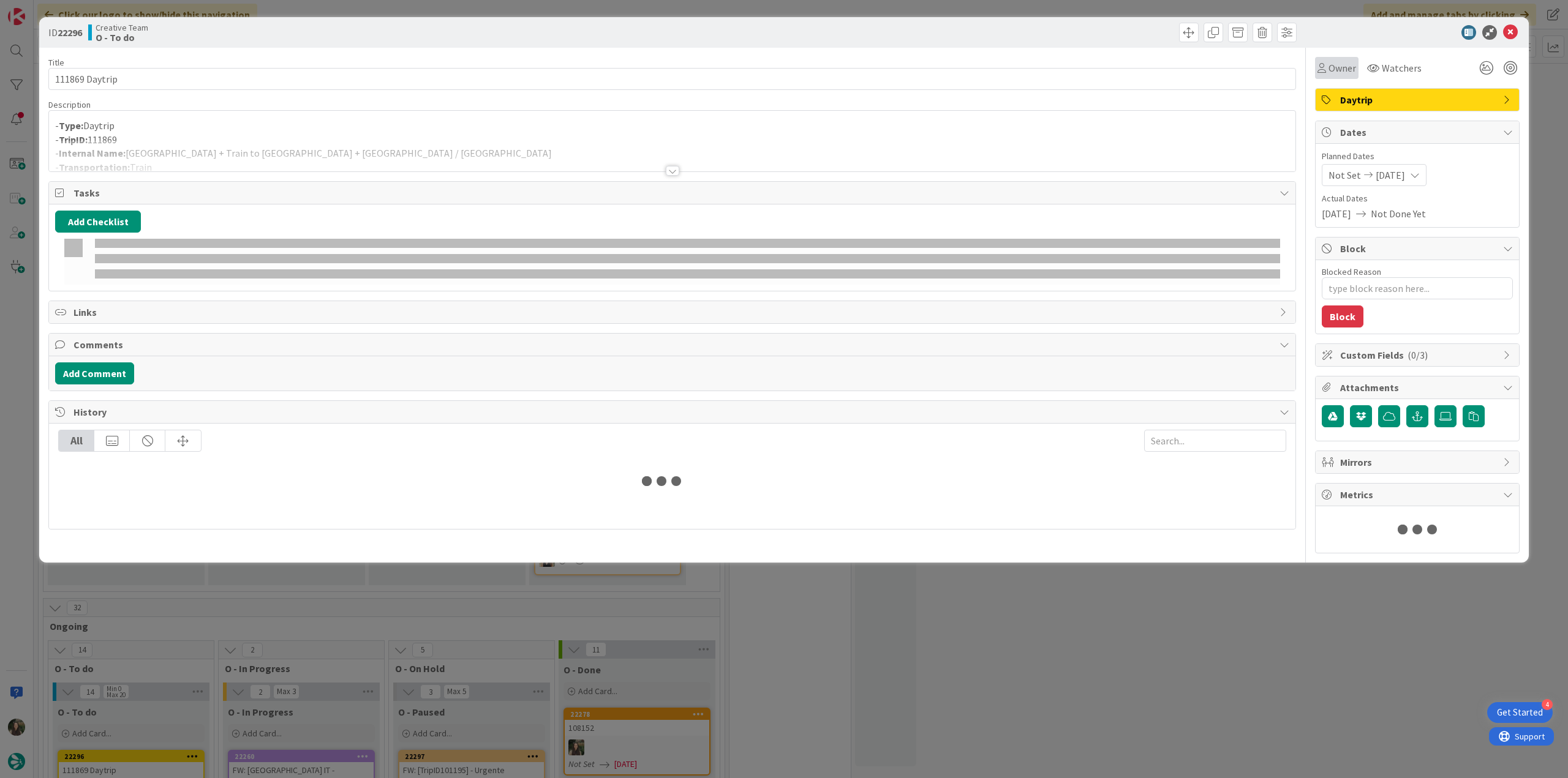
click at [1331, 71] on span "Owner" at bounding box center [1342, 68] width 28 height 15
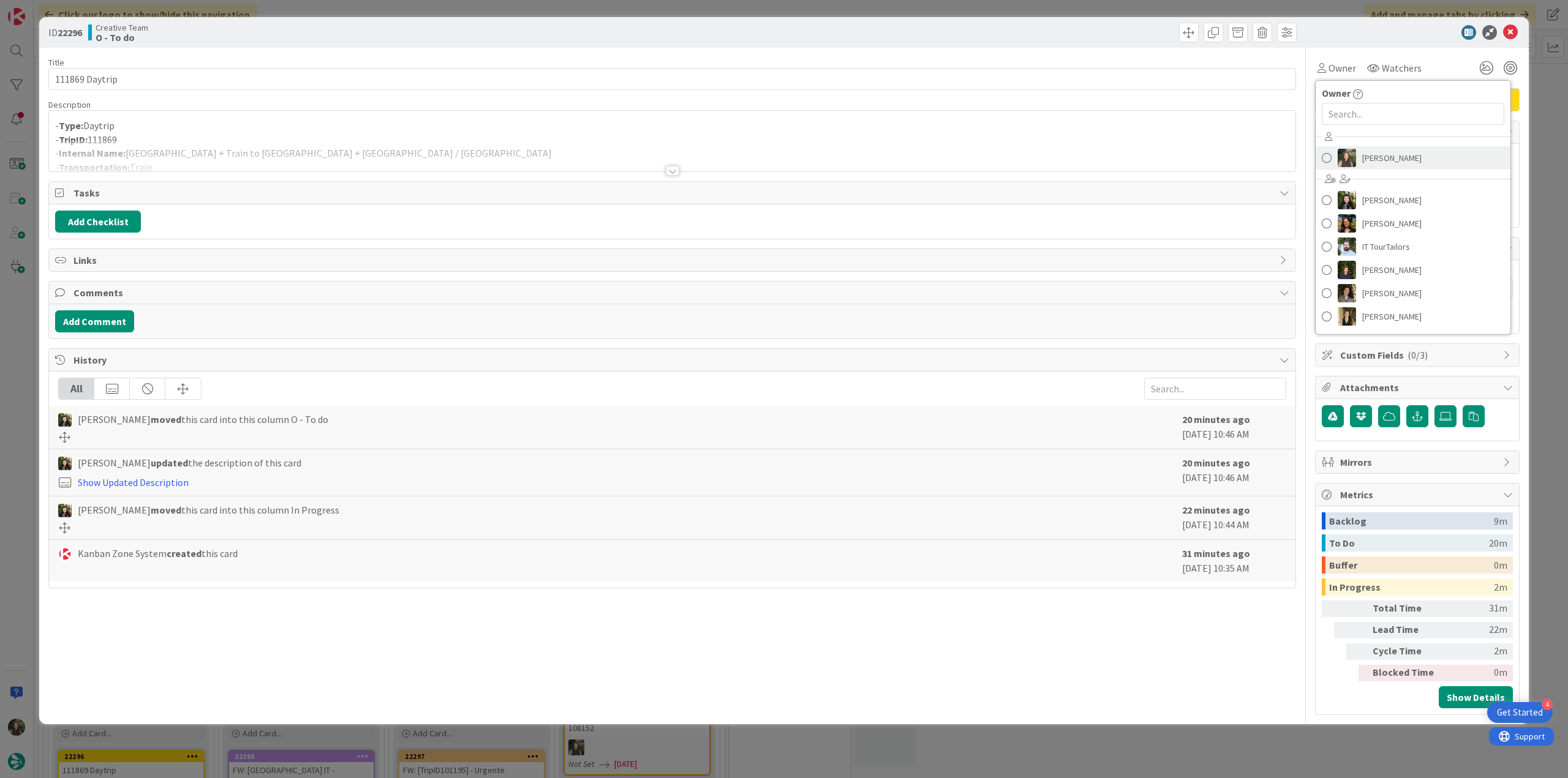
click at [1371, 161] on span "[PERSON_NAME]" at bounding box center [1392, 158] width 59 height 18
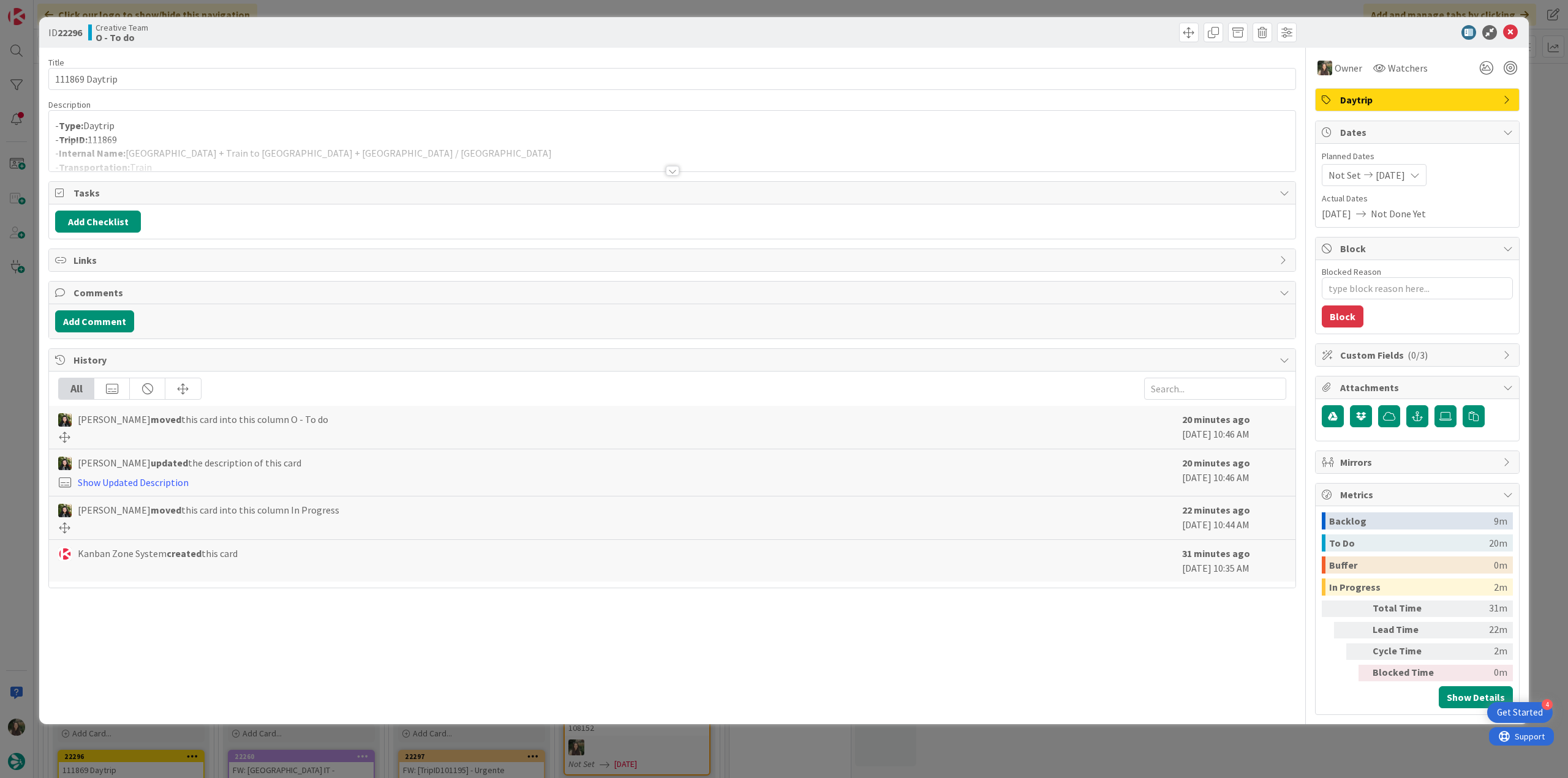
click at [1531, 132] on div "ID 22296 Creative Team O - To do Title 14 / 128 111869 Daytrip Description - Ty…" at bounding box center [784, 389] width 1568 height 778
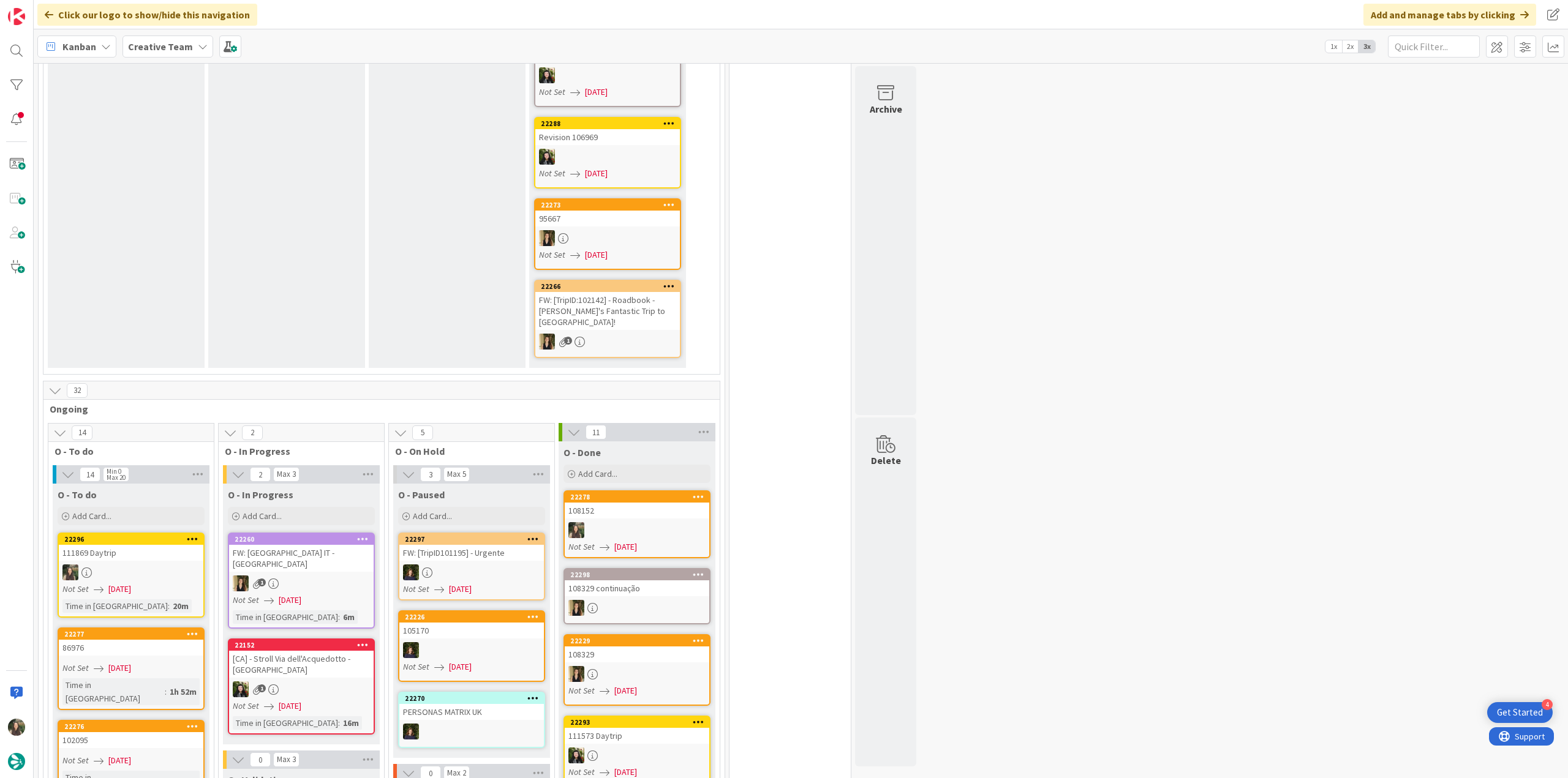
scroll to position [857, 0]
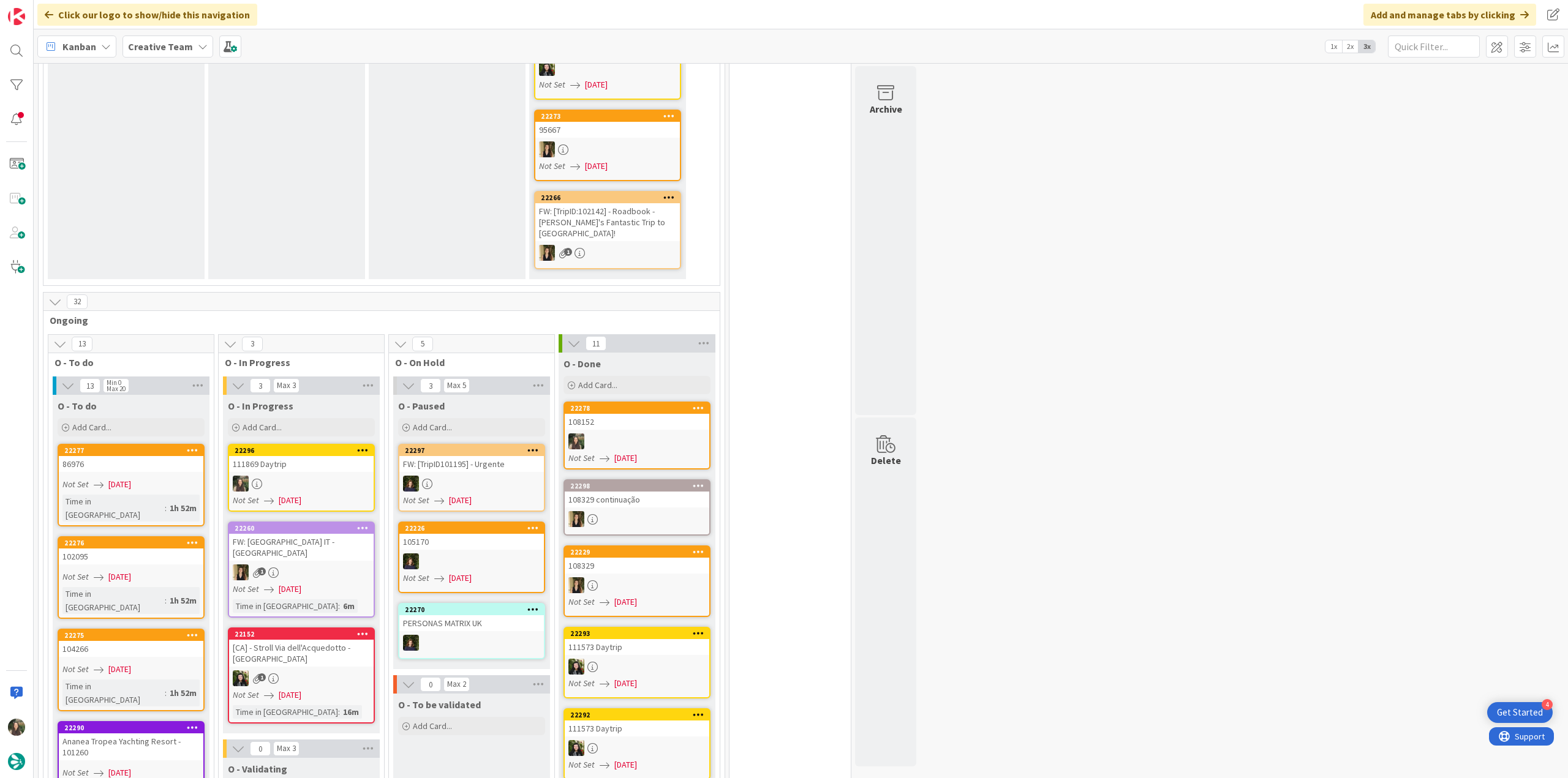
drag, startPoint x: 149, startPoint y: 376, endPoint x: 323, endPoint y: 395, distance: 175.0
click at [323, 475] on div at bounding box center [301, 483] width 144 height 16
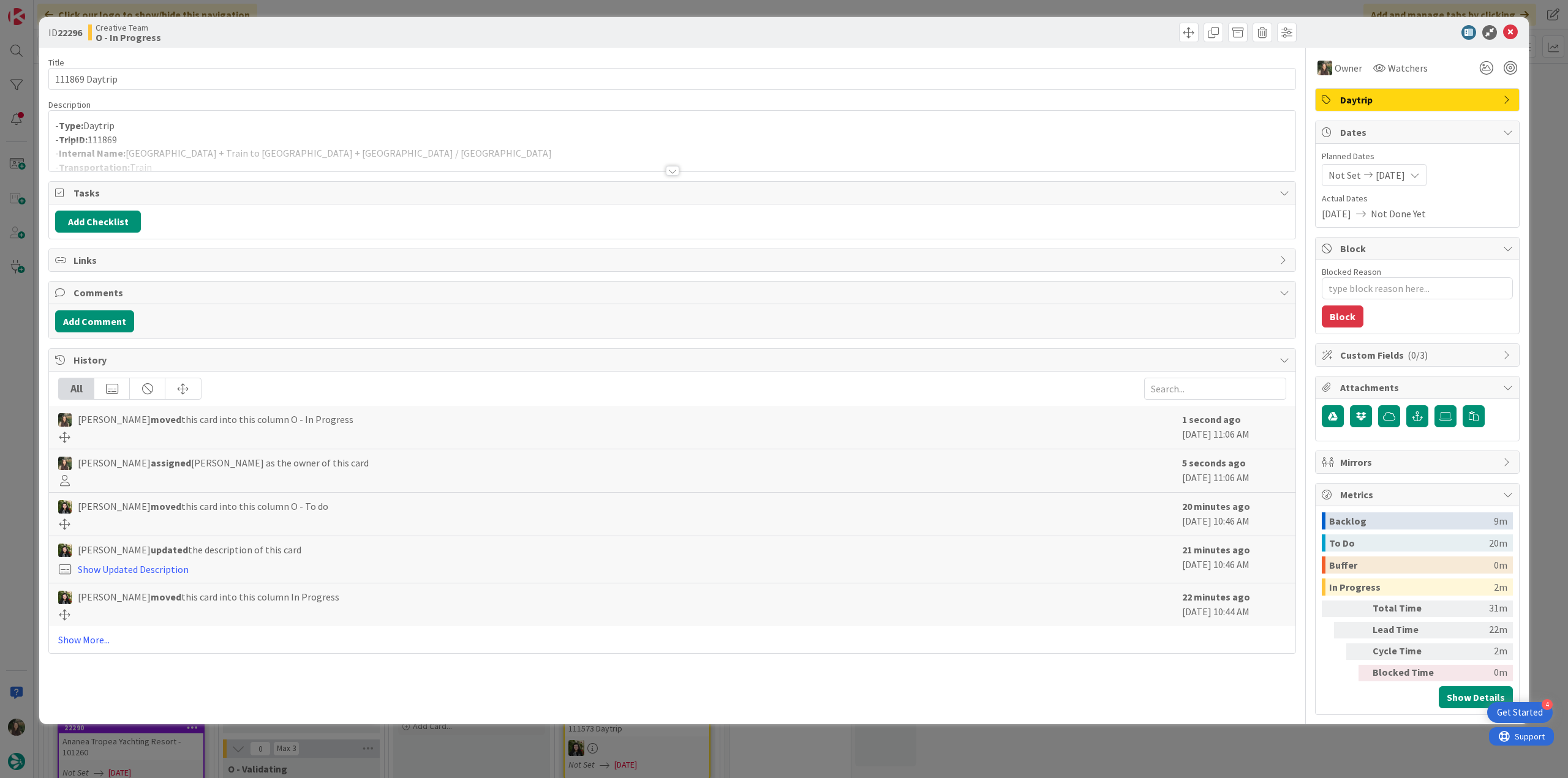
click at [289, 125] on p "- Type: Daytrip" at bounding box center [672, 126] width 1234 height 14
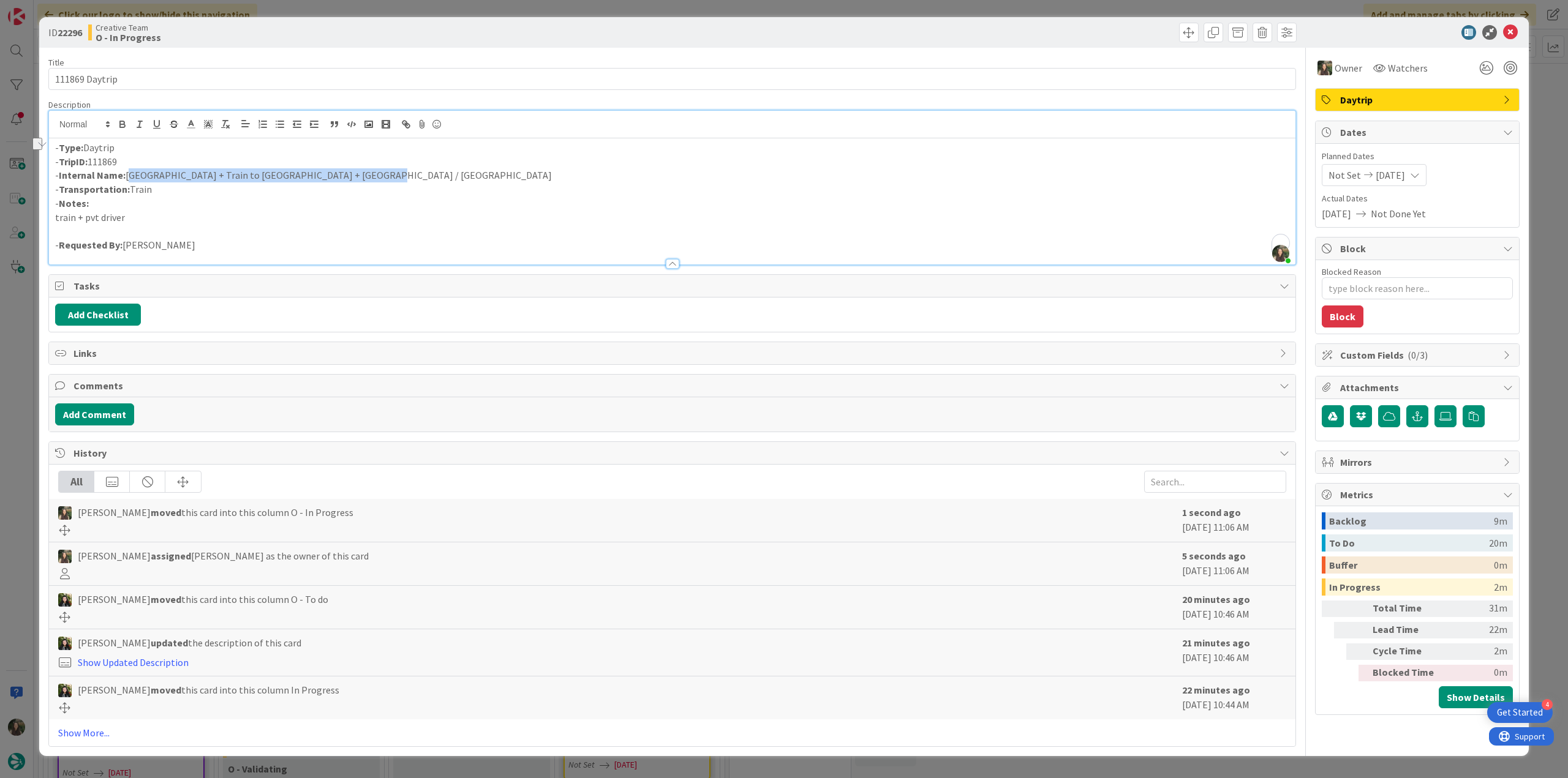
drag, startPoint x: 357, startPoint y: 173, endPoint x: 126, endPoint y: 171, distance: 231.0
click at [126, 171] on p "- Internal Name: Reggio di Calabria + Train to Naples + Naples / Sorrento" at bounding box center [672, 175] width 1234 height 14
copy p "Reggio di Calabria + Train to Naples + Naples / Sorrento"
drag, startPoint x: 138, startPoint y: 83, endPoint x: -8, endPoint y: 393, distance: 342.7
click at [0, 393] on html "4 Get Started Click our logo to show/hide this navigation Add and manage tabs b…" at bounding box center [784, 389] width 1568 height 778
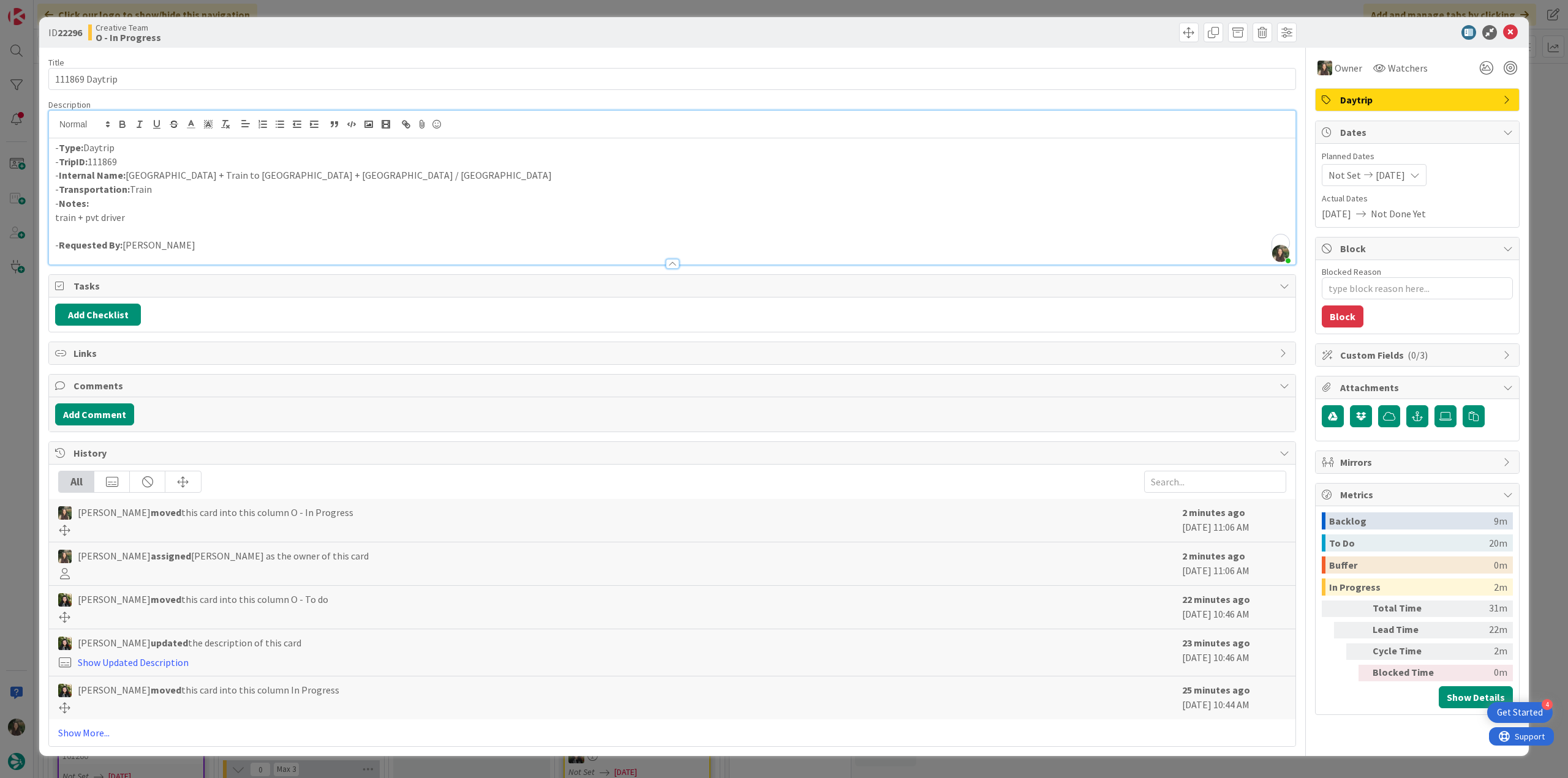
drag, startPoint x: 23, startPoint y: 389, endPoint x: 30, endPoint y: 401, distance: 13.9
click at [23, 389] on div "ID 22296 Creative Team O - In Progress Title 14 / 128 111869 Daytrip Descriptio…" at bounding box center [784, 389] width 1568 height 778
click at [16, 445] on div "ID 22296 Creative Team O - In Progress Title 14 / 128 111869 Daytrip Descriptio…" at bounding box center [784, 389] width 1568 height 778
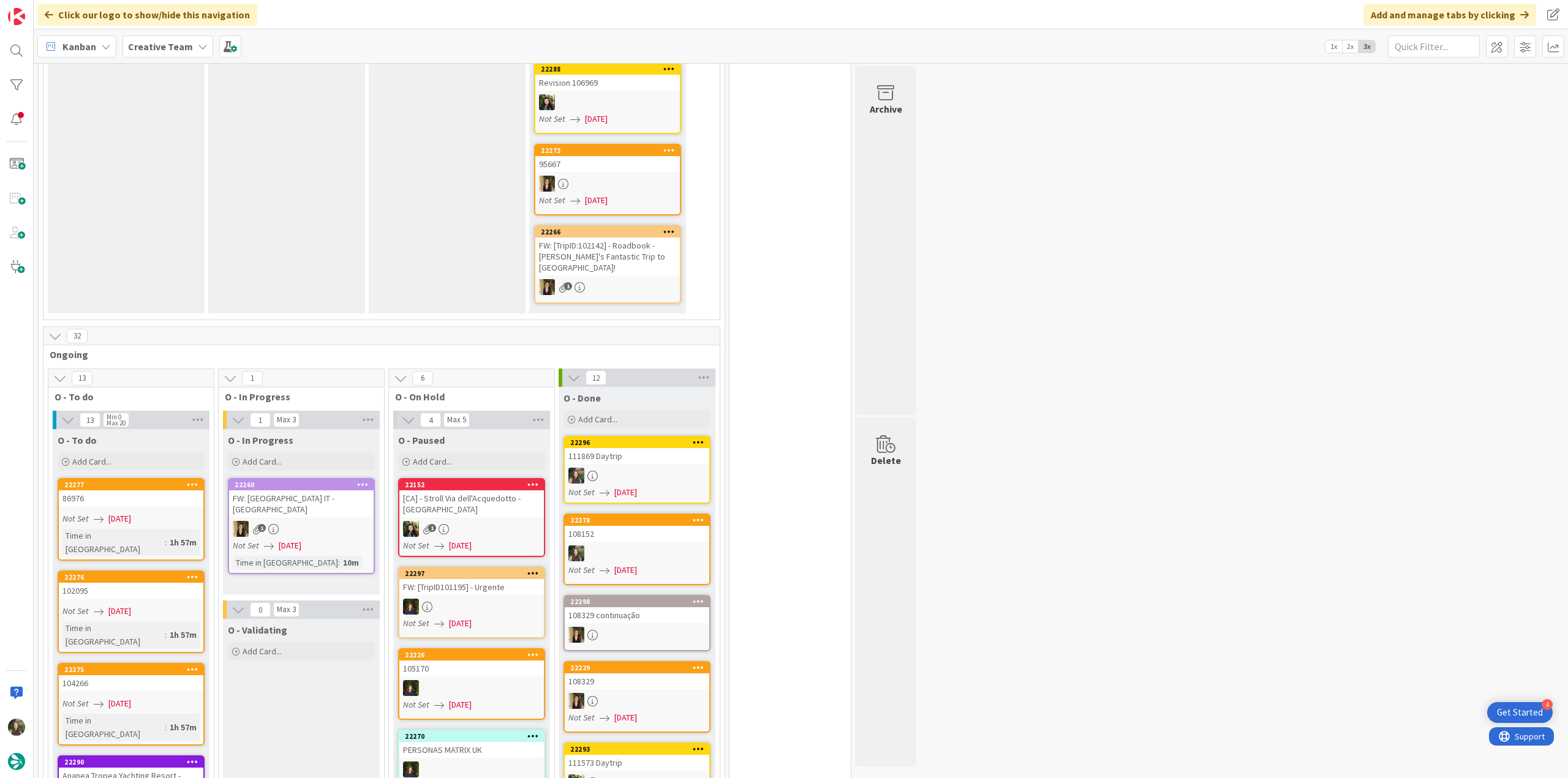
scroll to position [980, 0]
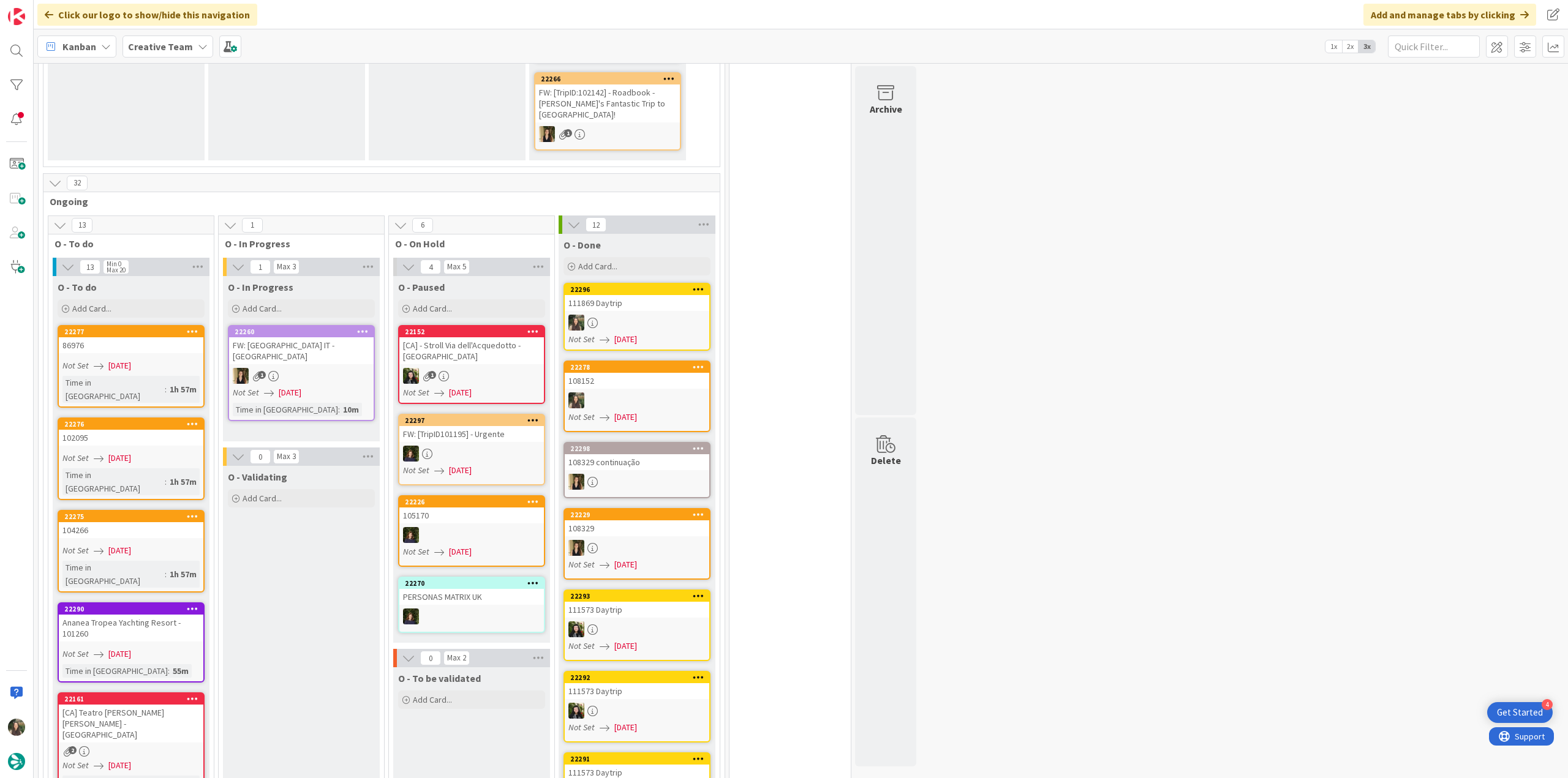
click at [174, 359] on div "Not Set 09/03/2025" at bounding box center [132, 366] width 141 height 13
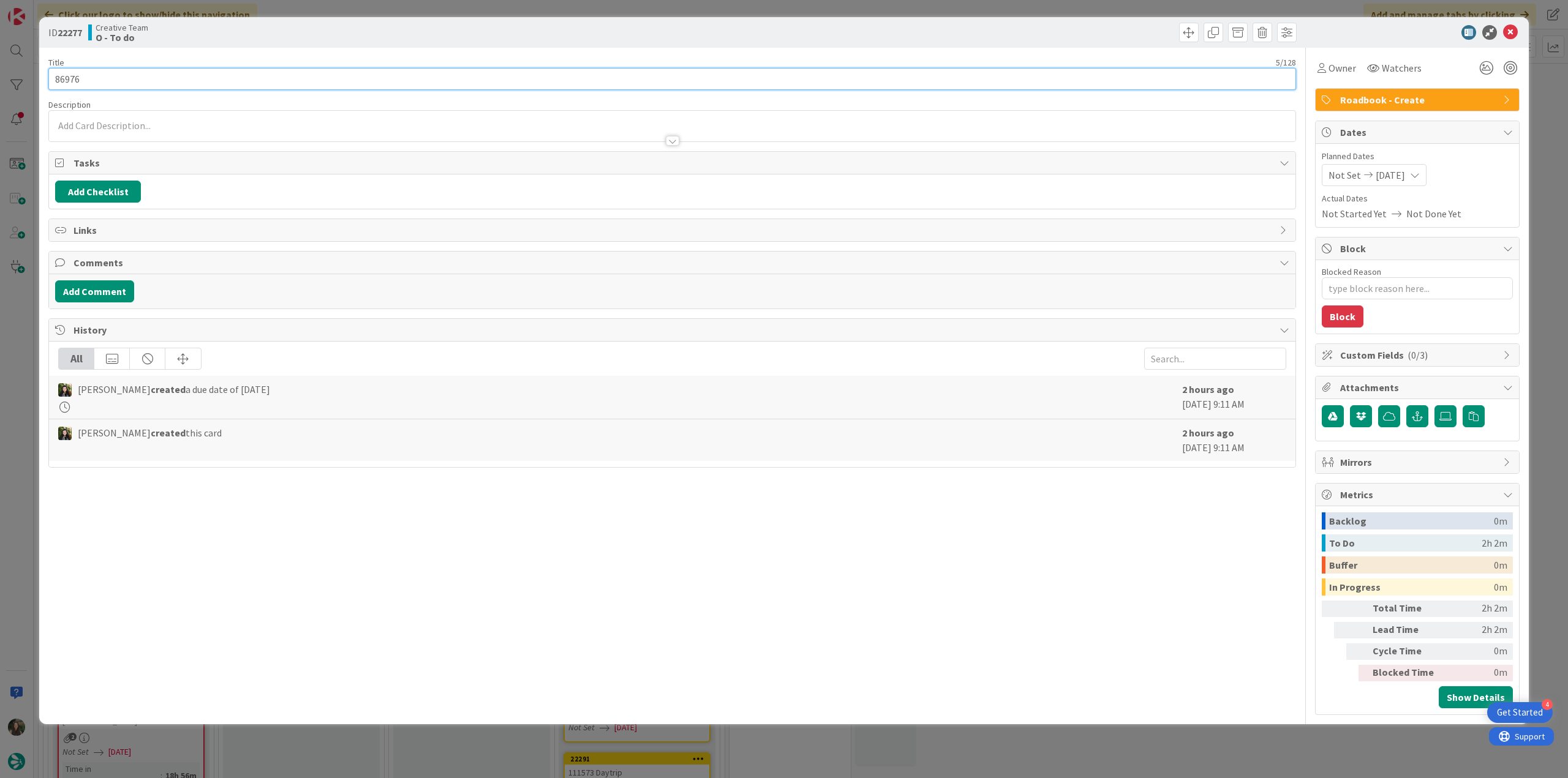
click at [76, 80] on input "86976" at bounding box center [671, 79] width 1247 height 22
drag, startPoint x: 21, startPoint y: 358, endPoint x: 39, endPoint y: 373, distance: 23.4
click at [22, 358] on div "ID 22277 Creative Team O - To do Title 5 / 128 86976 Description Inês Gonçalves…" at bounding box center [784, 389] width 1568 height 778
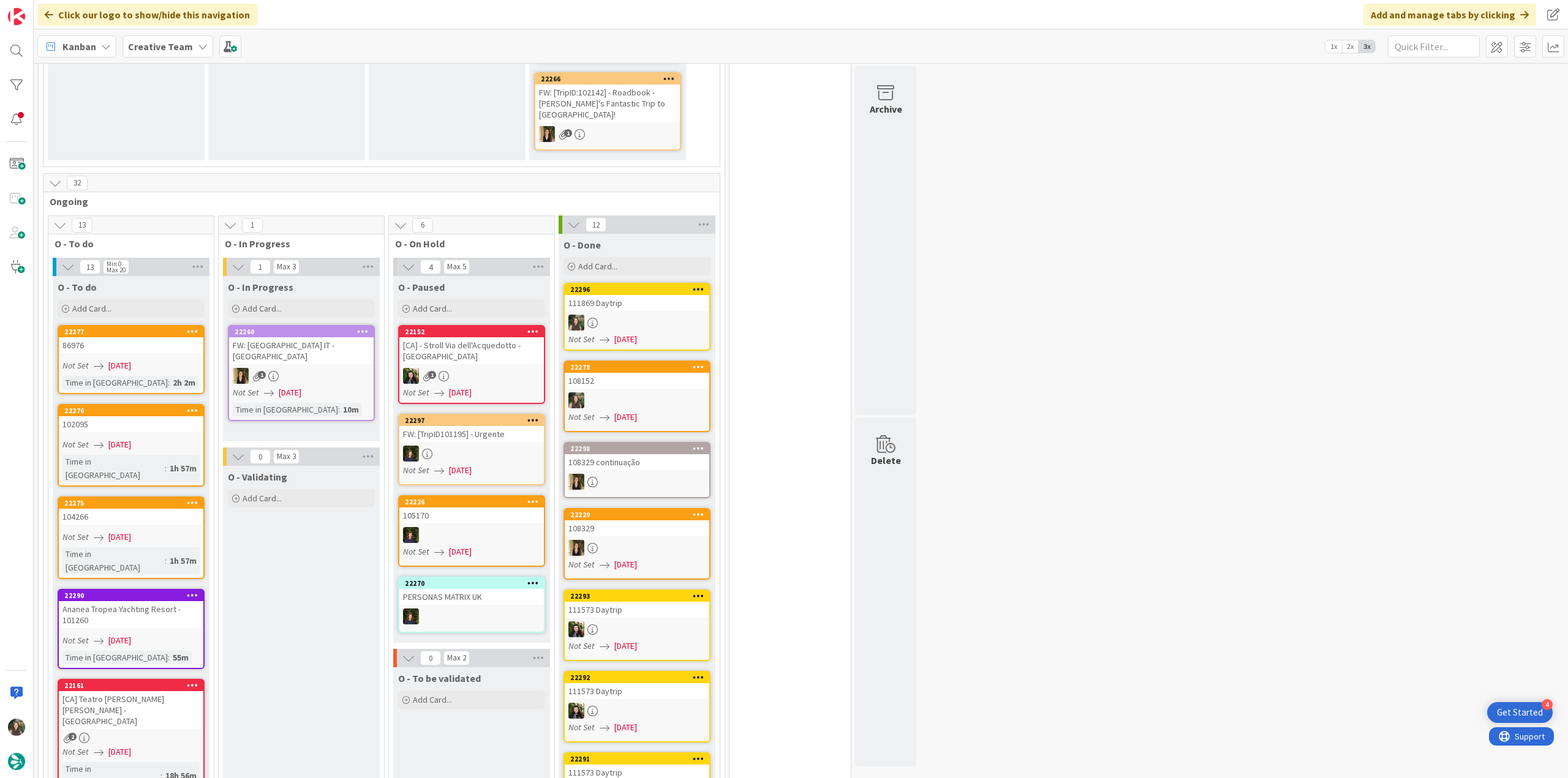
click at [151, 404] on link "22276 102095 Not Set 09/03/2025 Time in Column : 1h 57m" at bounding box center [131, 445] width 147 height 83
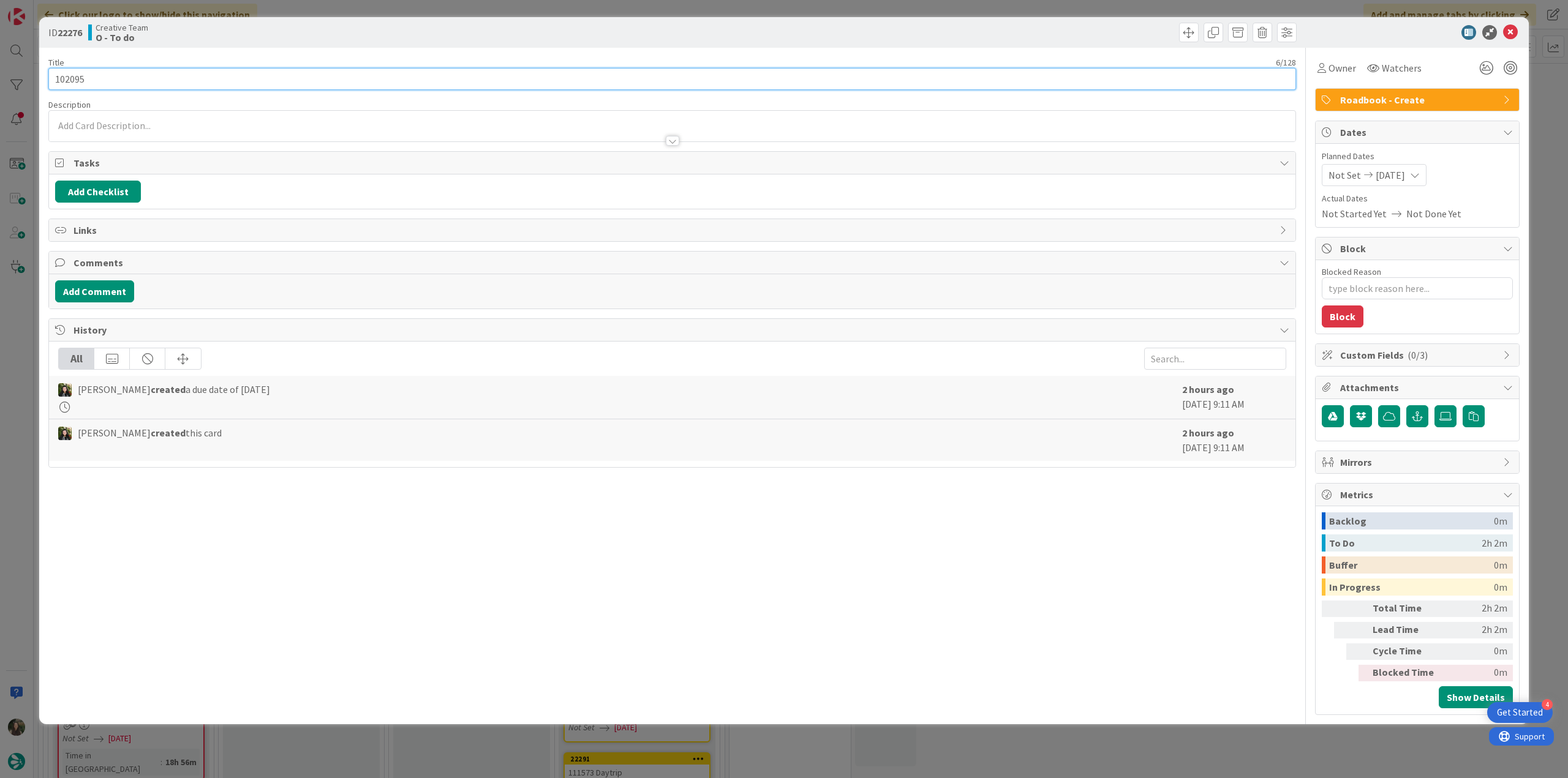
click at [76, 81] on input "102095" at bounding box center [671, 79] width 1247 height 22
click at [1340, 71] on span "Owner" at bounding box center [1342, 68] width 28 height 15
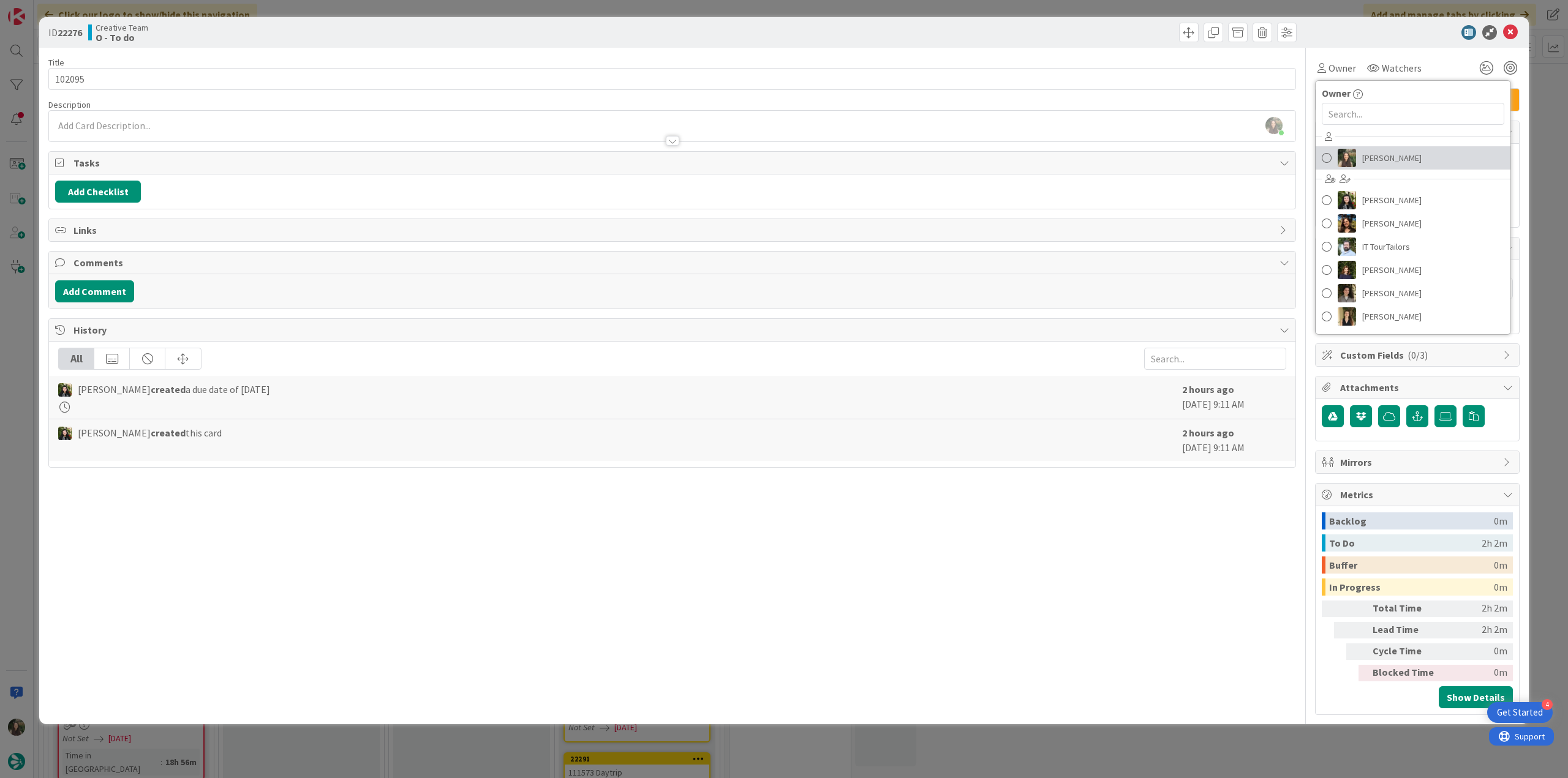
drag, startPoint x: 1457, startPoint y: 157, endPoint x: 1503, endPoint y: 153, distance: 46.2
click at [1457, 157] on link "[PERSON_NAME]" at bounding box center [1412, 158] width 195 height 23
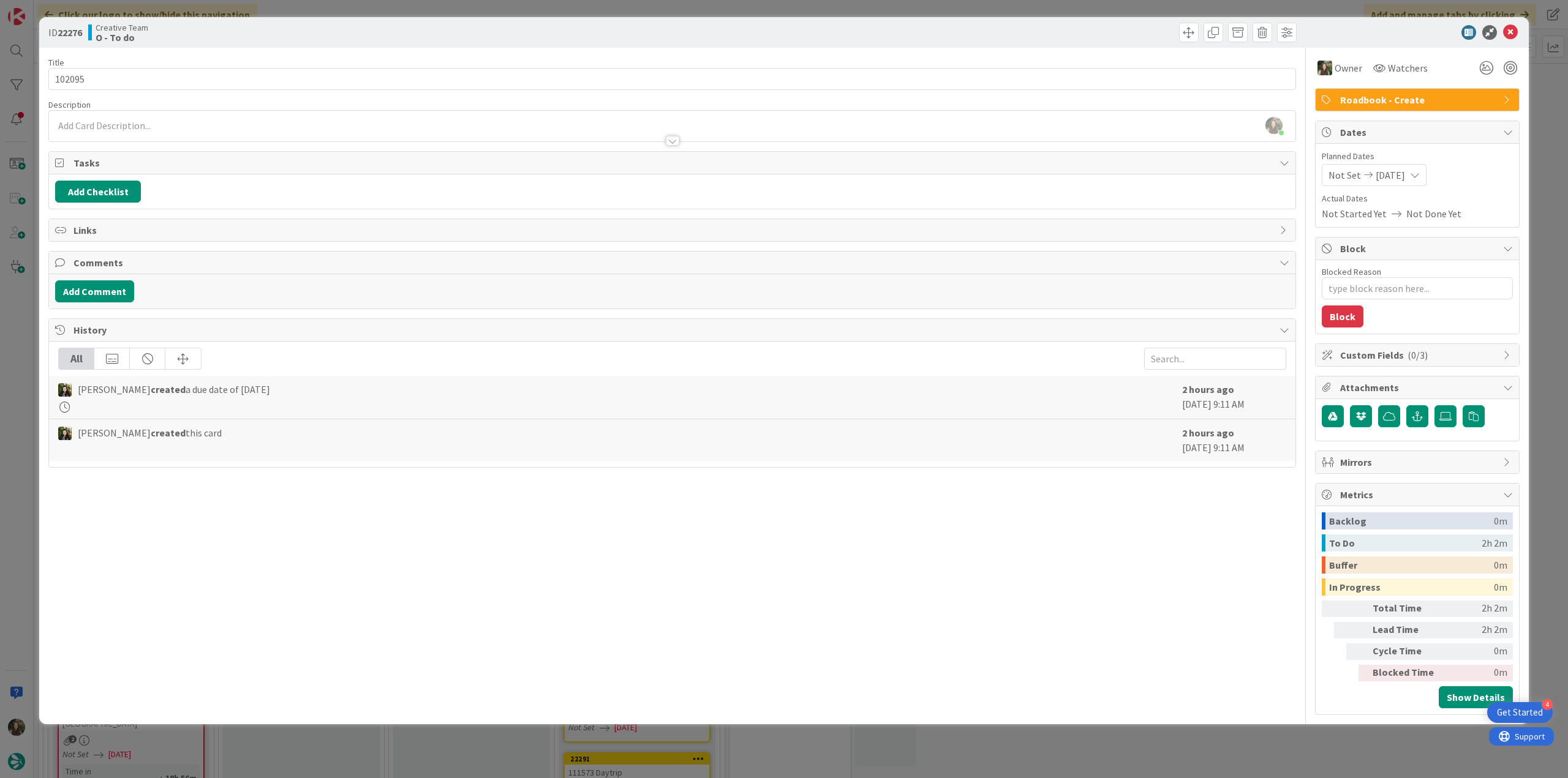
click at [1551, 140] on div "ID 22276 Creative Team O - To do Title 6 / 128 102095 Description Inês Gonçalve…" at bounding box center [784, 389] width 1568 height 778
type textarea "x"
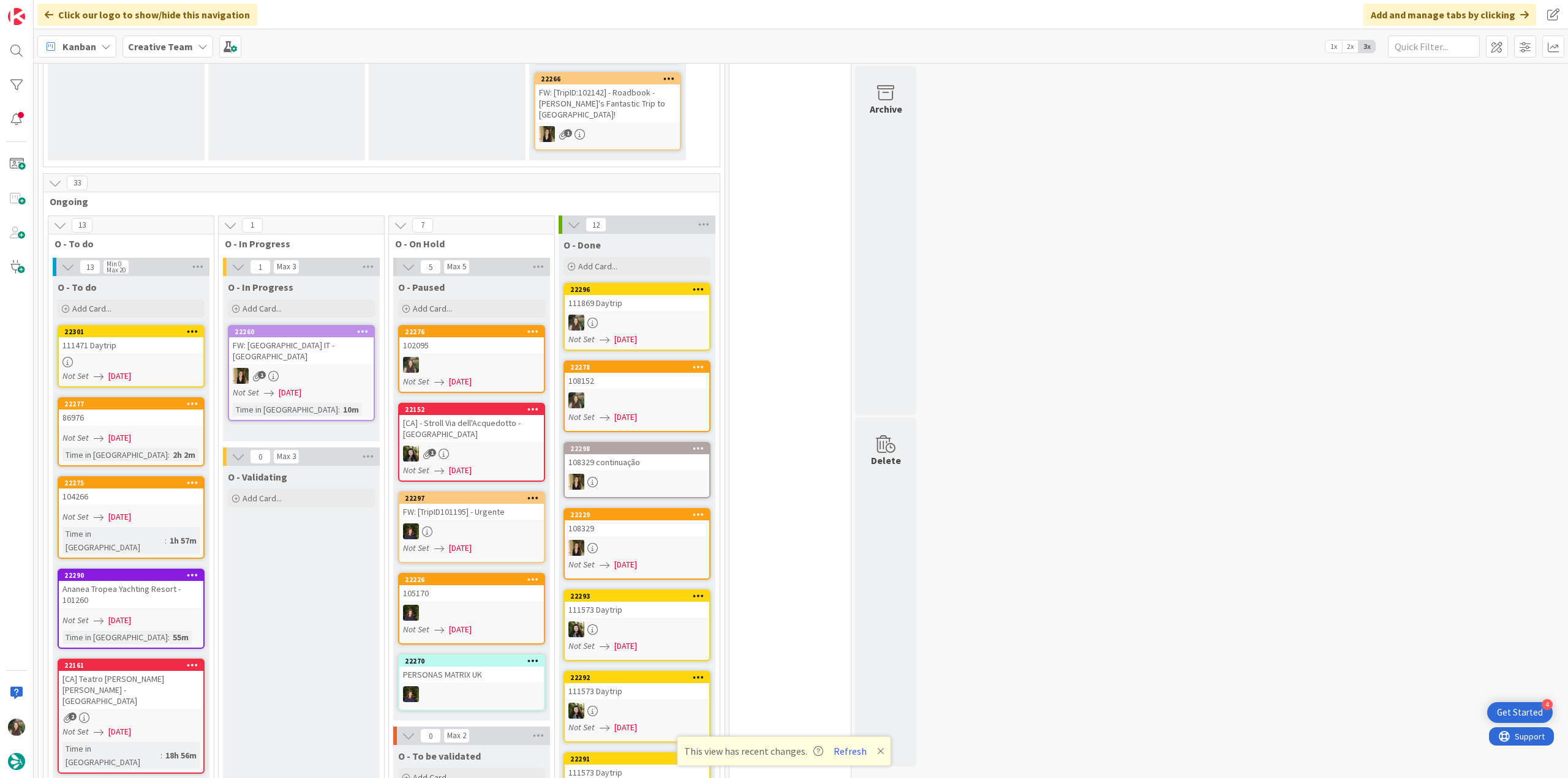
drag, startPoint x: 1172, startPoint y: 462, endPoint x: 1170, endPoint y: 456, distance: 6.3
click at [843, 753] on button "Refresh" at bounding box center [850, 751] width 42 height 16
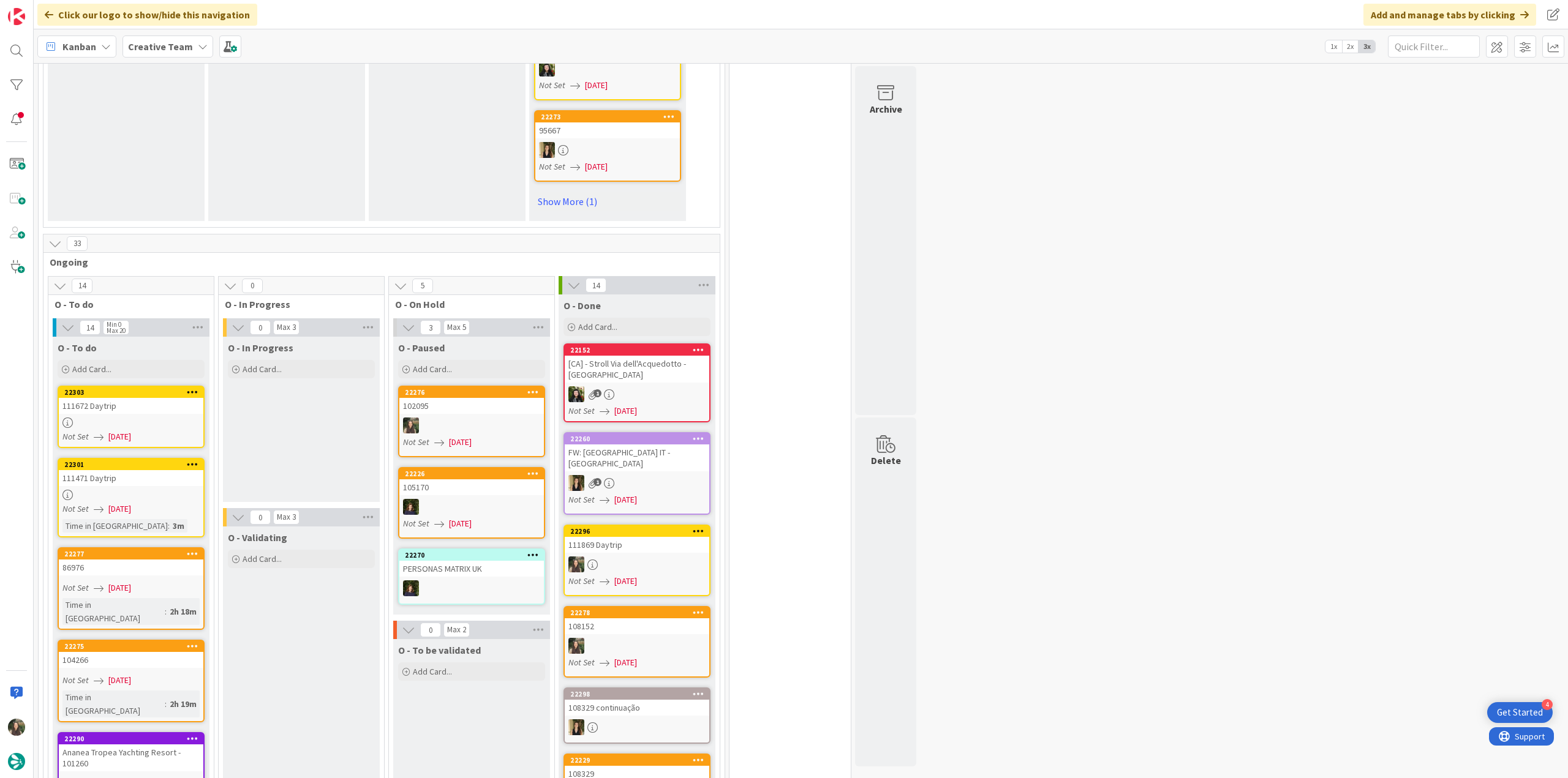
scroll to position [980, 0]
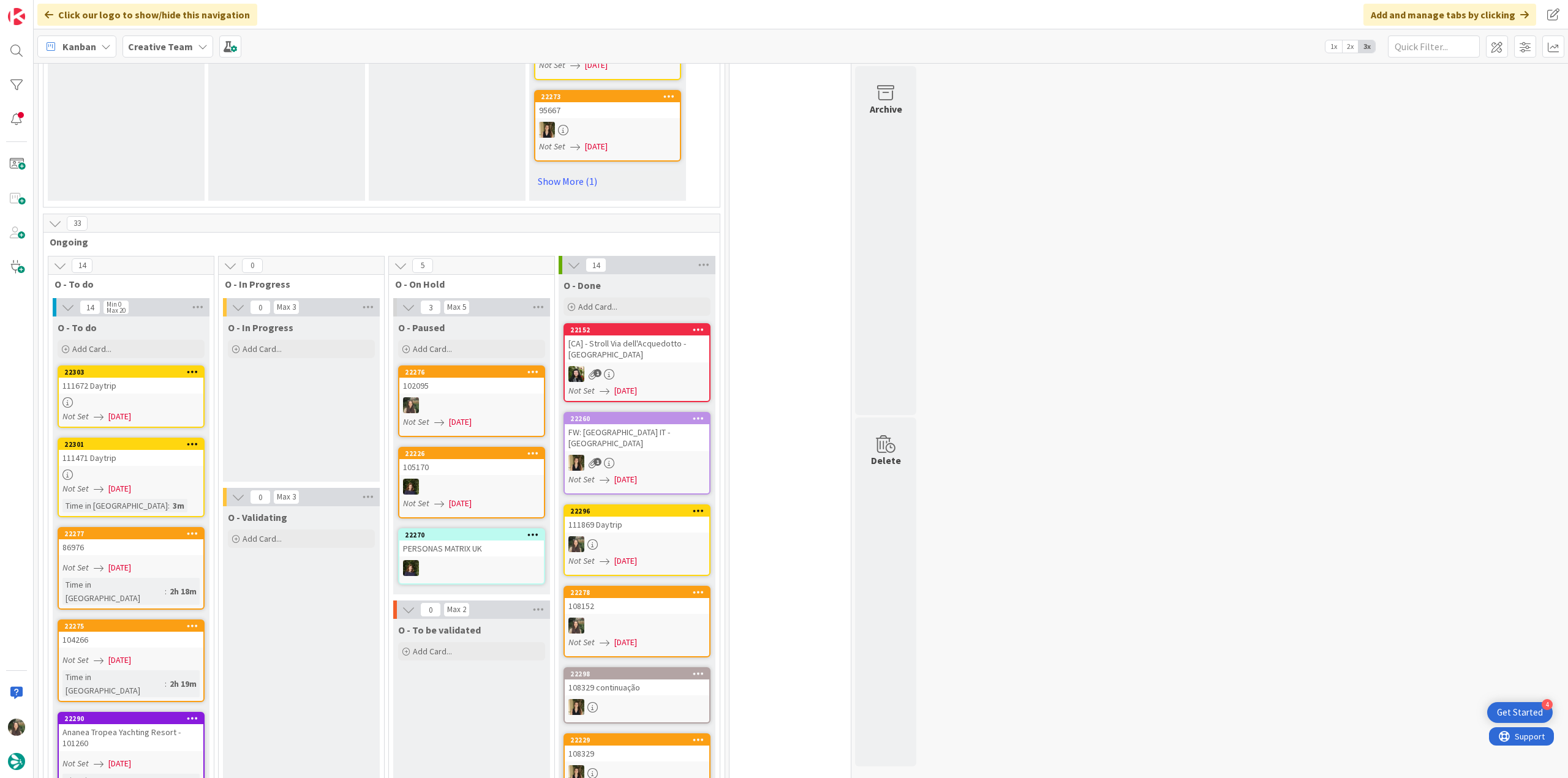
click at [176, 397] on div at bounding box center [131, 402] width 144 height 11
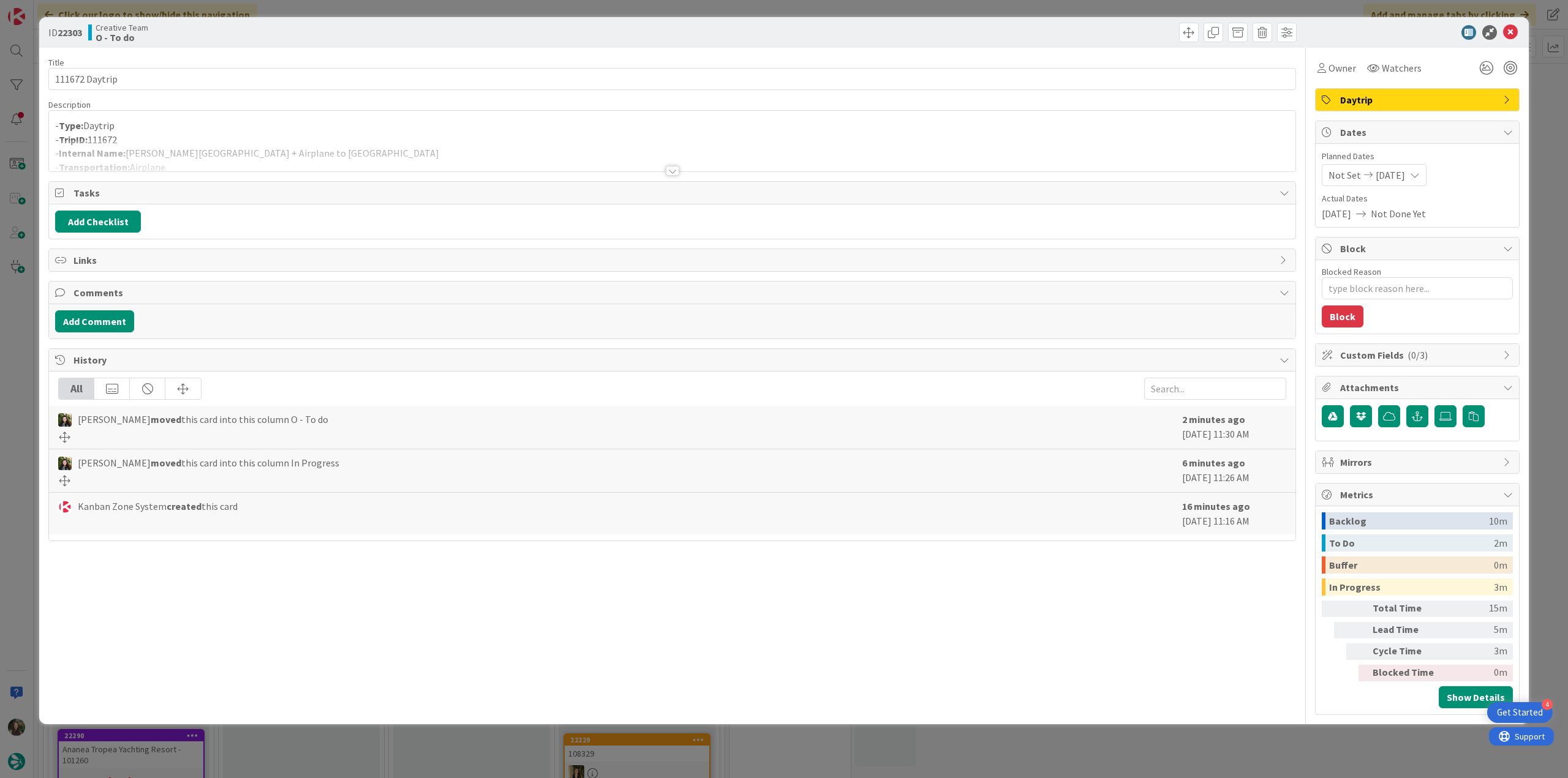
click at [333, 158] on div at bounding box center [671, 156] width 1246 height 31
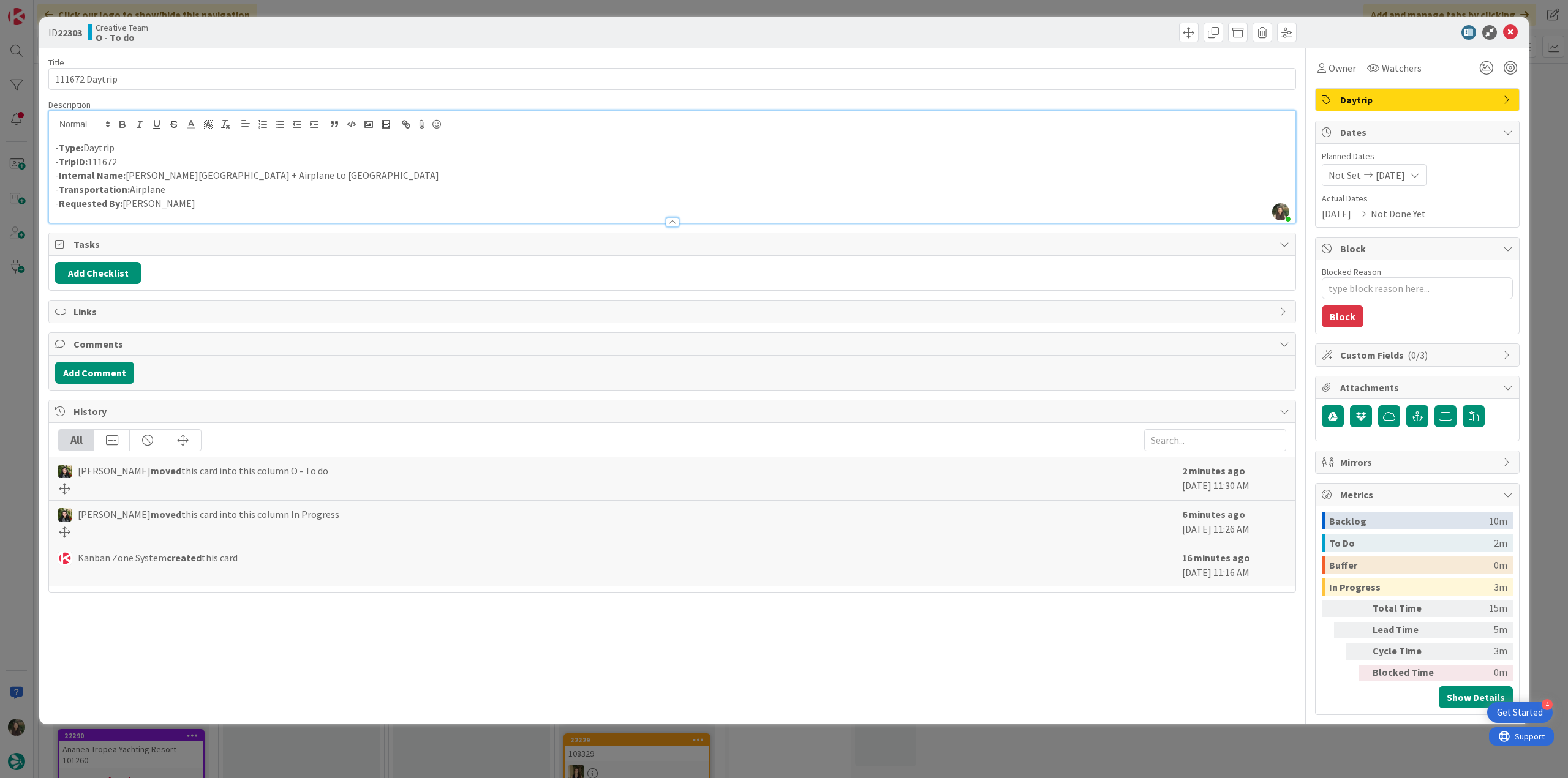
click at [21, 374] on div "ID 22303 Creative Team O - To do Title 14 / 128 111672 Daytrip Description Inês…" at bounding box center [784, 389] width 1568 height 778
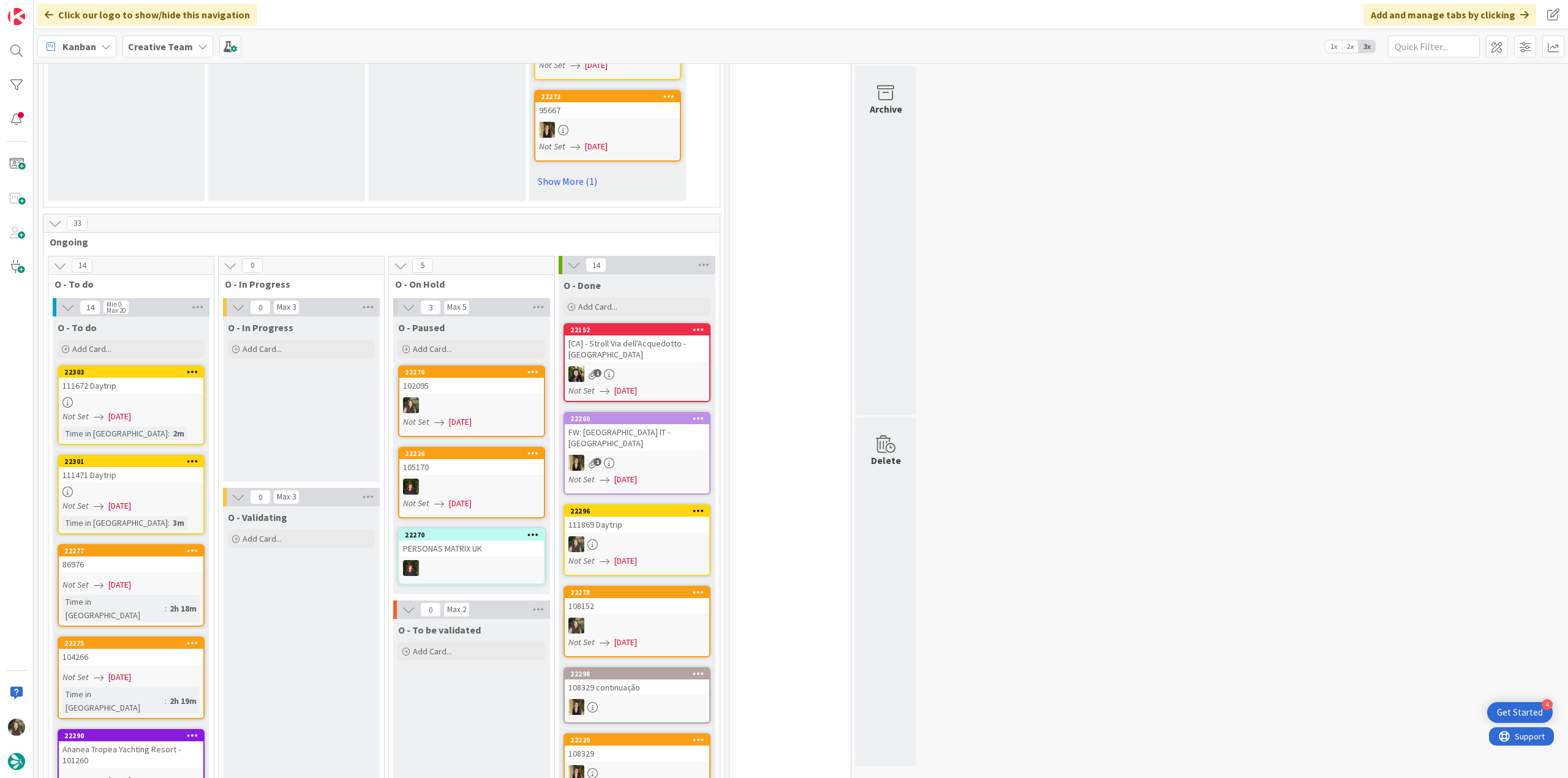
click at [153, 487] on div at bounding box center [131, 492] width 144 height 11
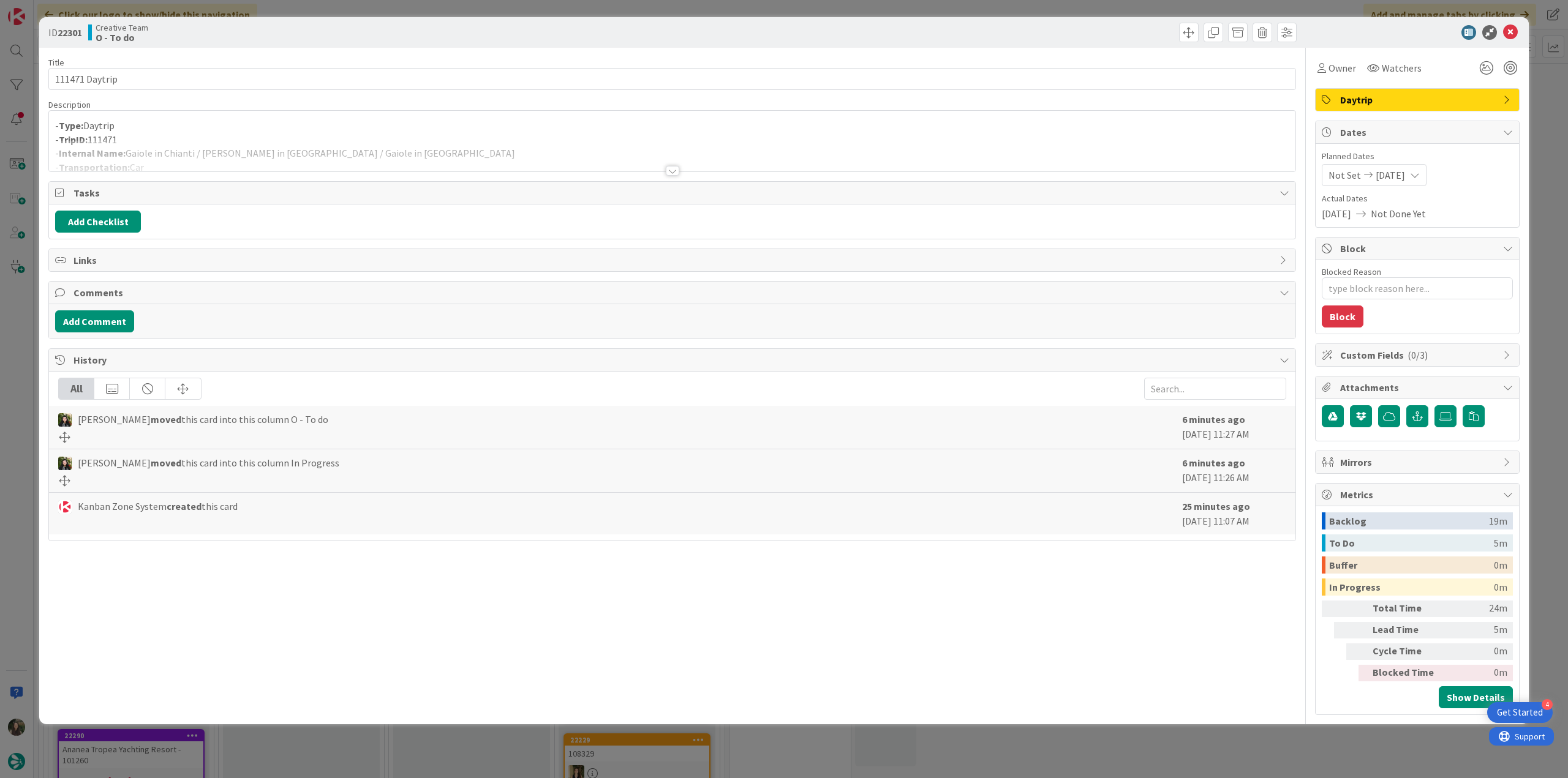
click at [401, 141] on div at bounding box center [671, 156] width 1246 height 31
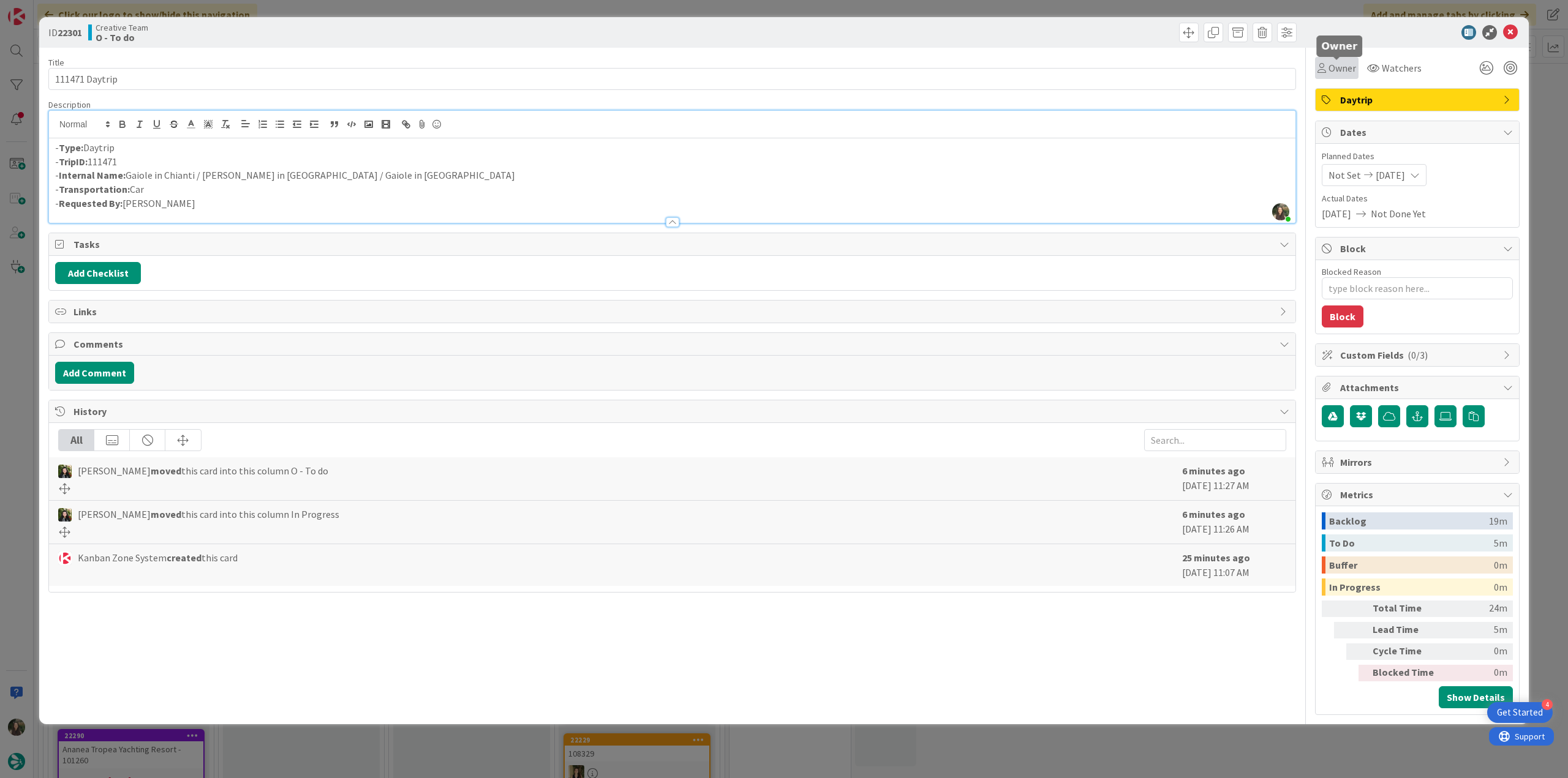
click at [1347, 74] on span "Owner" at bounding box center [1342, 68] width 28 height 15
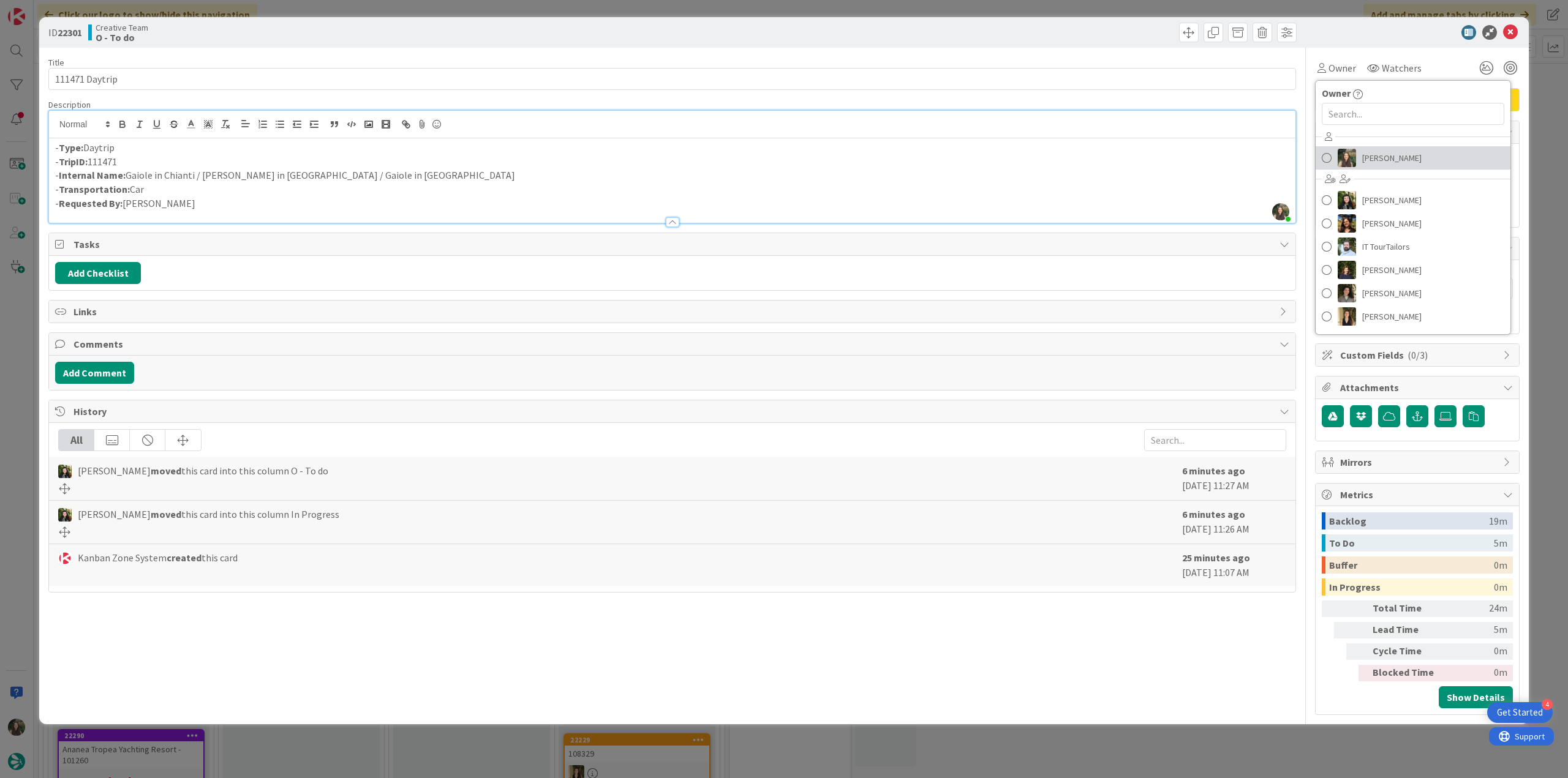
click at [1376, 153] on span "[PERSON_NAME]" at bounding box center [1392, 158] width 59 height 18
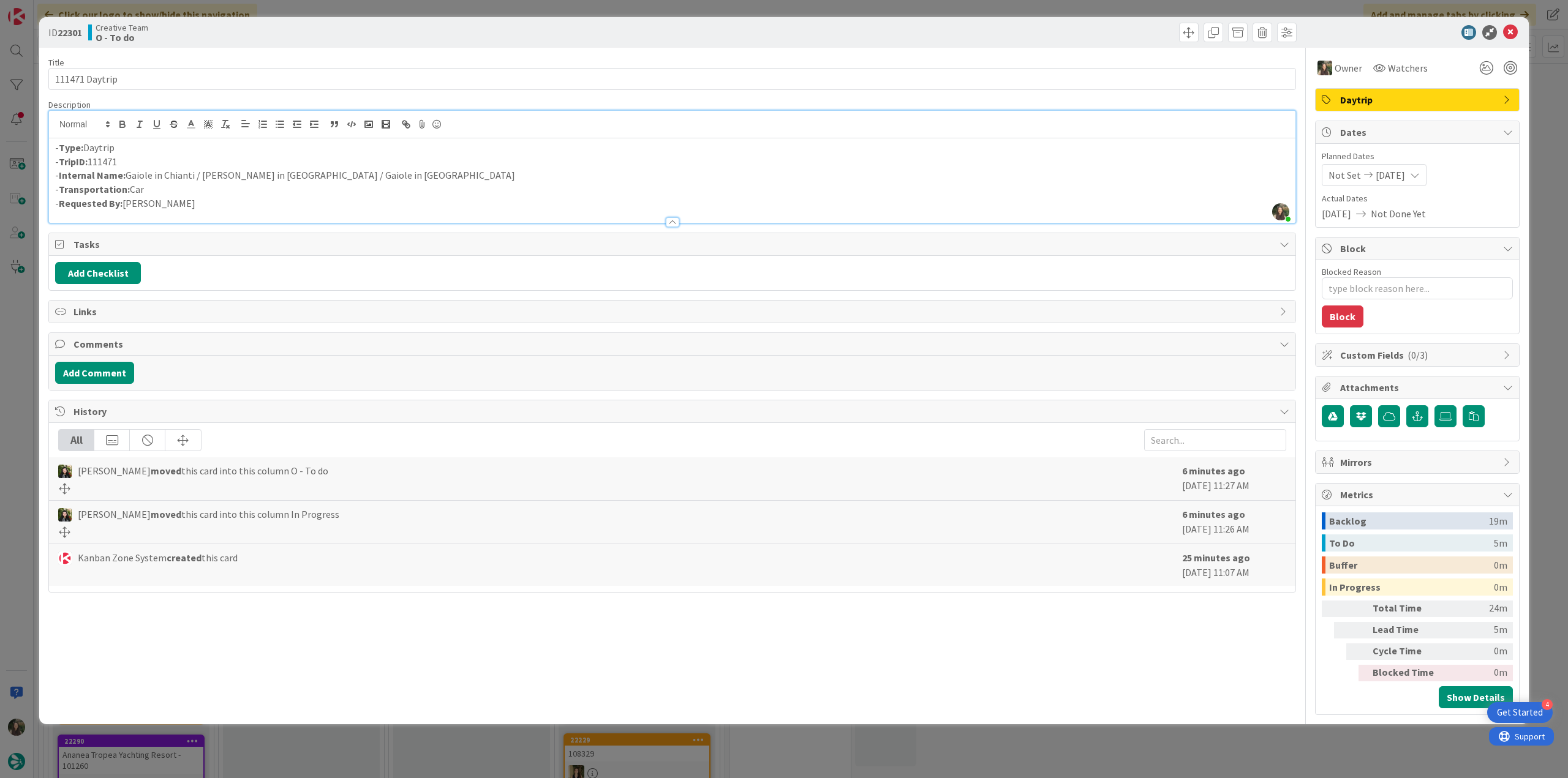
click at [1537, 144] on div "ID 22301 Creative Team O - To do Title 14 / 128 111471 Daytrip Description Inês…" at bounding box center [784, 389] width 1568 height 778
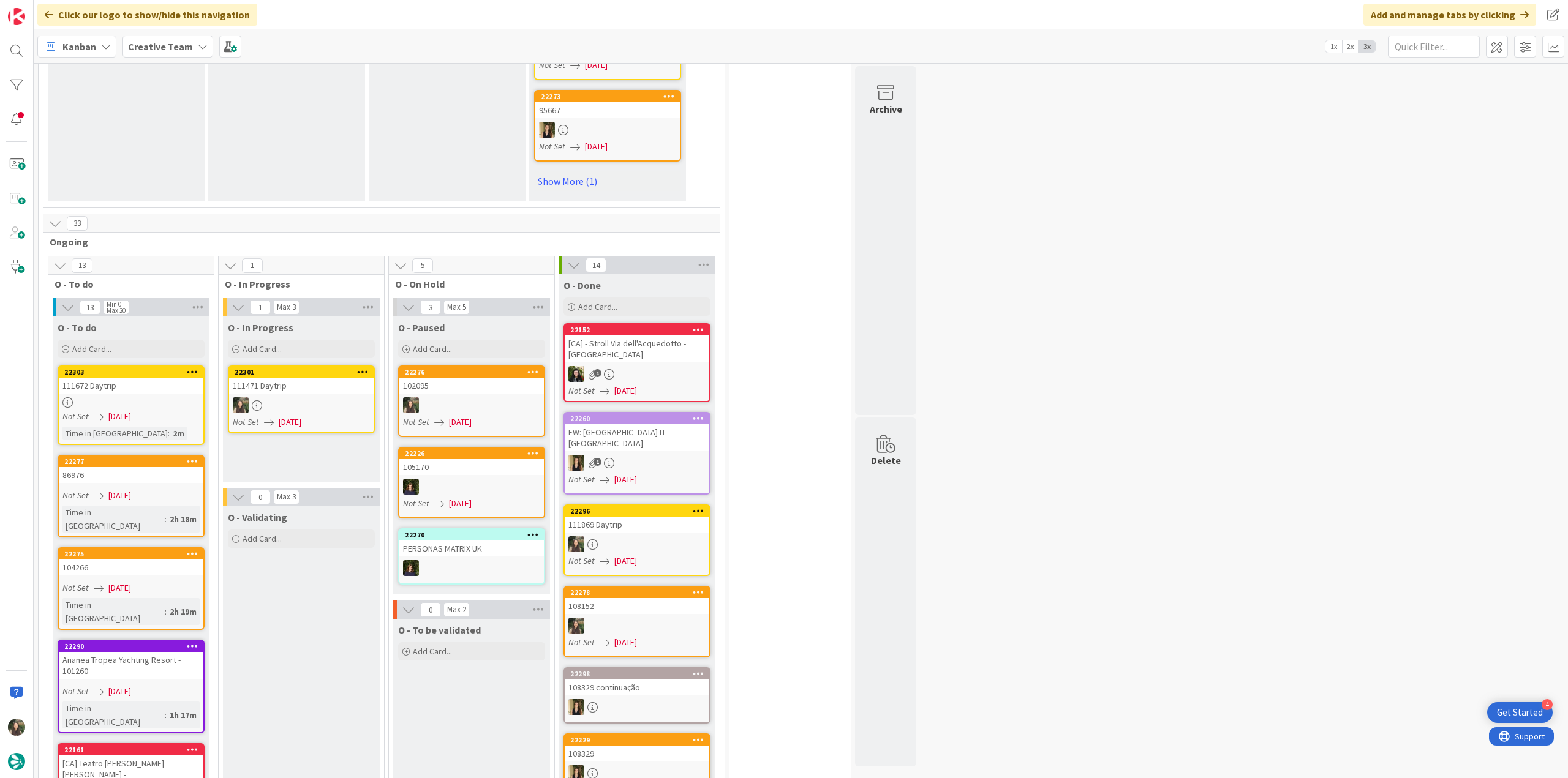
click at [327, 397] on div at bounding box center [301, 405] width 144 height 16
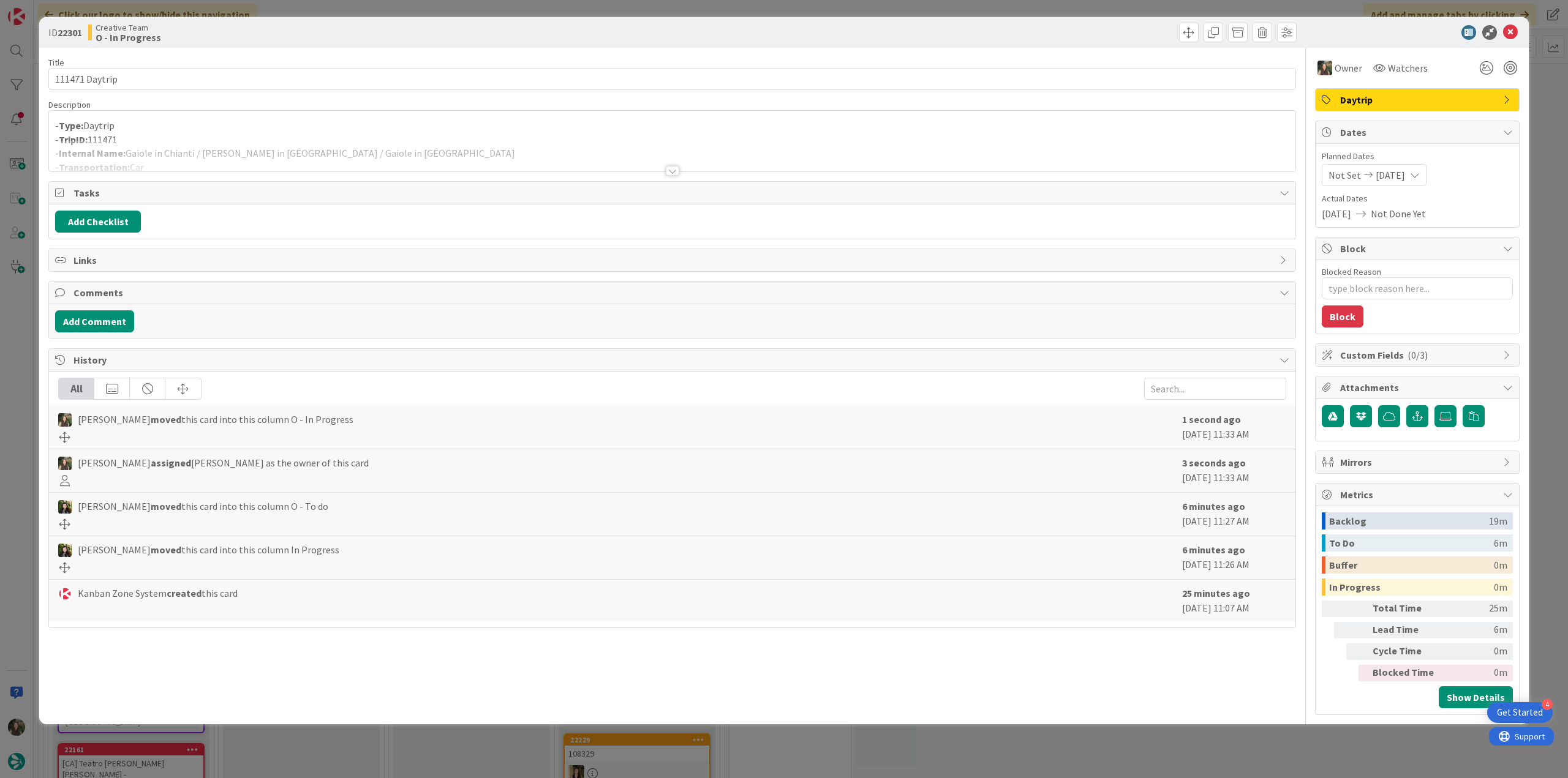
click at [425, 133] on p "- TripID: 111471" at bounding box center [672, 140] width 1234 height 14
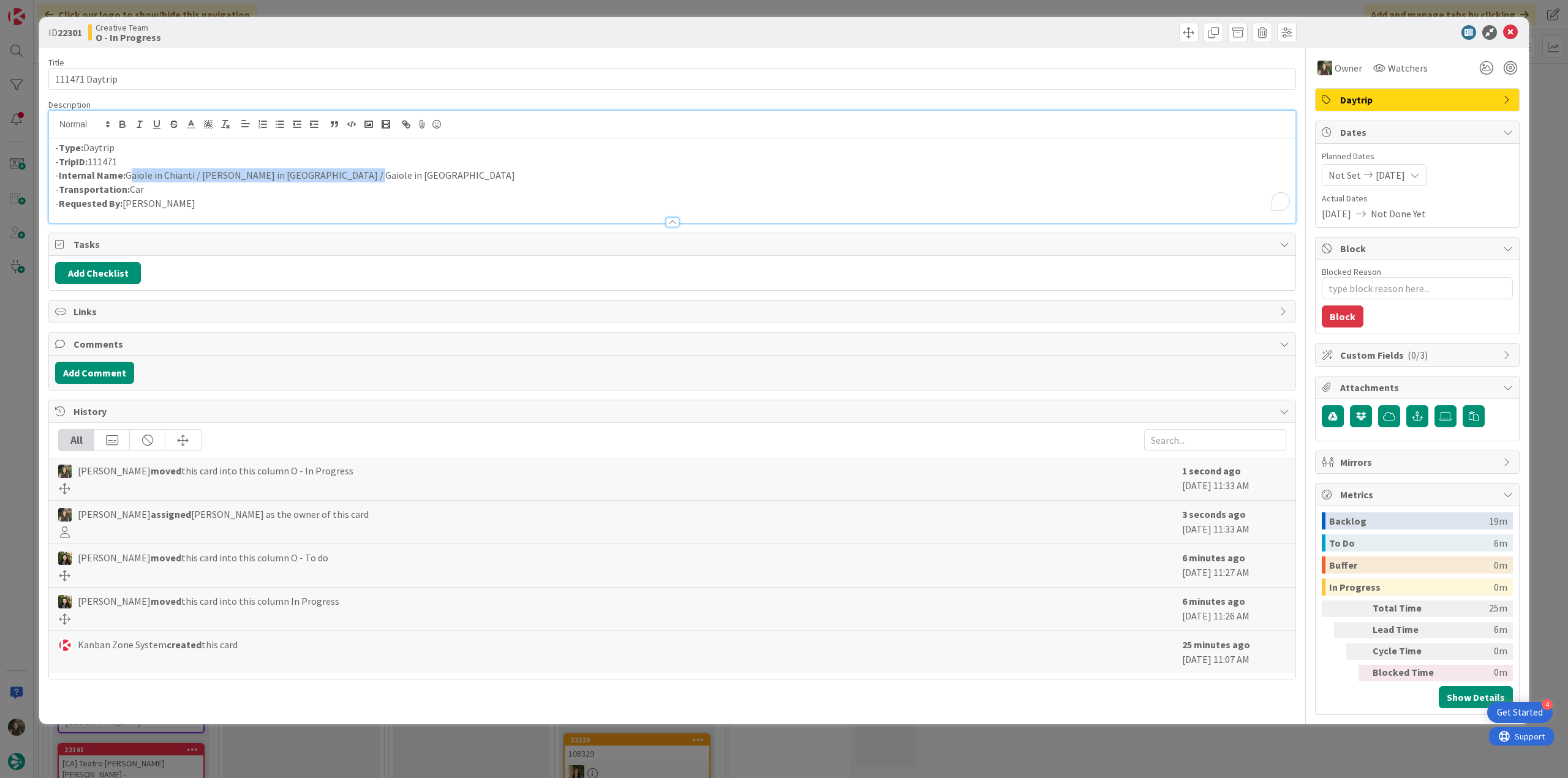
drag, startPoint x: 354, startPoint y: 173, endPoint x: 129, endPoint y: 173, distance: 225.0
click at [129, 173] on p "- Internal Name: Gaiole in Chianti / Greve in Chianti / Gaiole in Chianti" at bounding box center [672, 175] width 1234 height 14
copy p "Gaiole in Chianti / Greve in Chianti / Gaiole in Chianti"
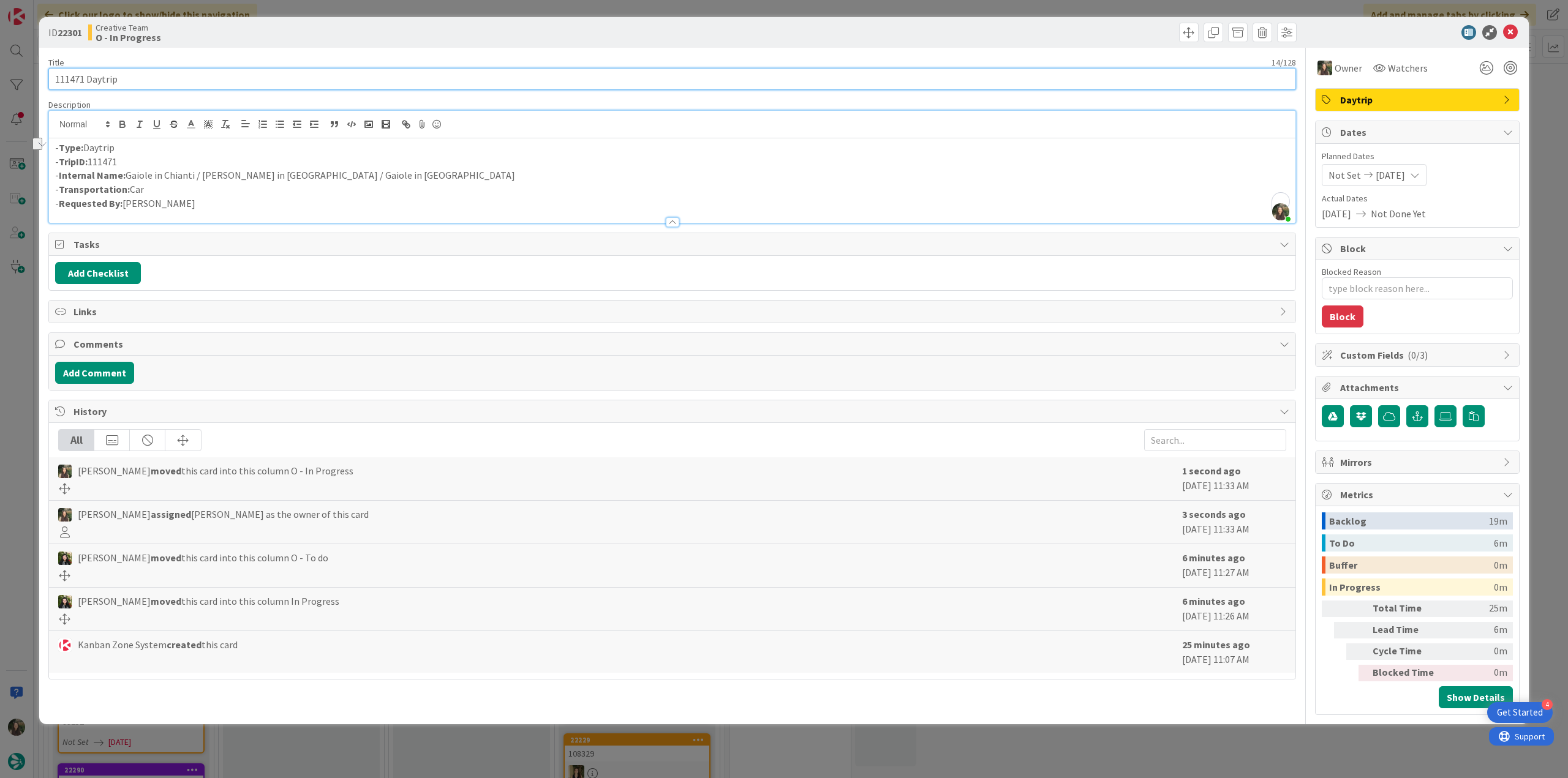
drag, startPoint x: 88, startPoint y: 76, endPoint x: -7, endPoint y: 390, distance: 328.1
click at [0, 390] on html "4 Get Started Click our logo to show/hide this navigation Add and manage tabs b…" at bounding box center [784, 389] width 1568 height 778
drag, startPoint x: 371, startPoint y: 166, endPoint x: 202, endPoint y: 178, distance: 169.4
click at [200, 178] on div "- Type: Daytrip - TripID: 111471 - Internal Name: Gaiole in Chianti / Greve in …" at bounding box center [671, 180] width 1246 height 84
click at [403, 178] on p "- Internal Name: Gaiole in Chianti / Greve in Chianti / Gaiole in Chianti" at bounding box center [672, 175] width 1234 height 14
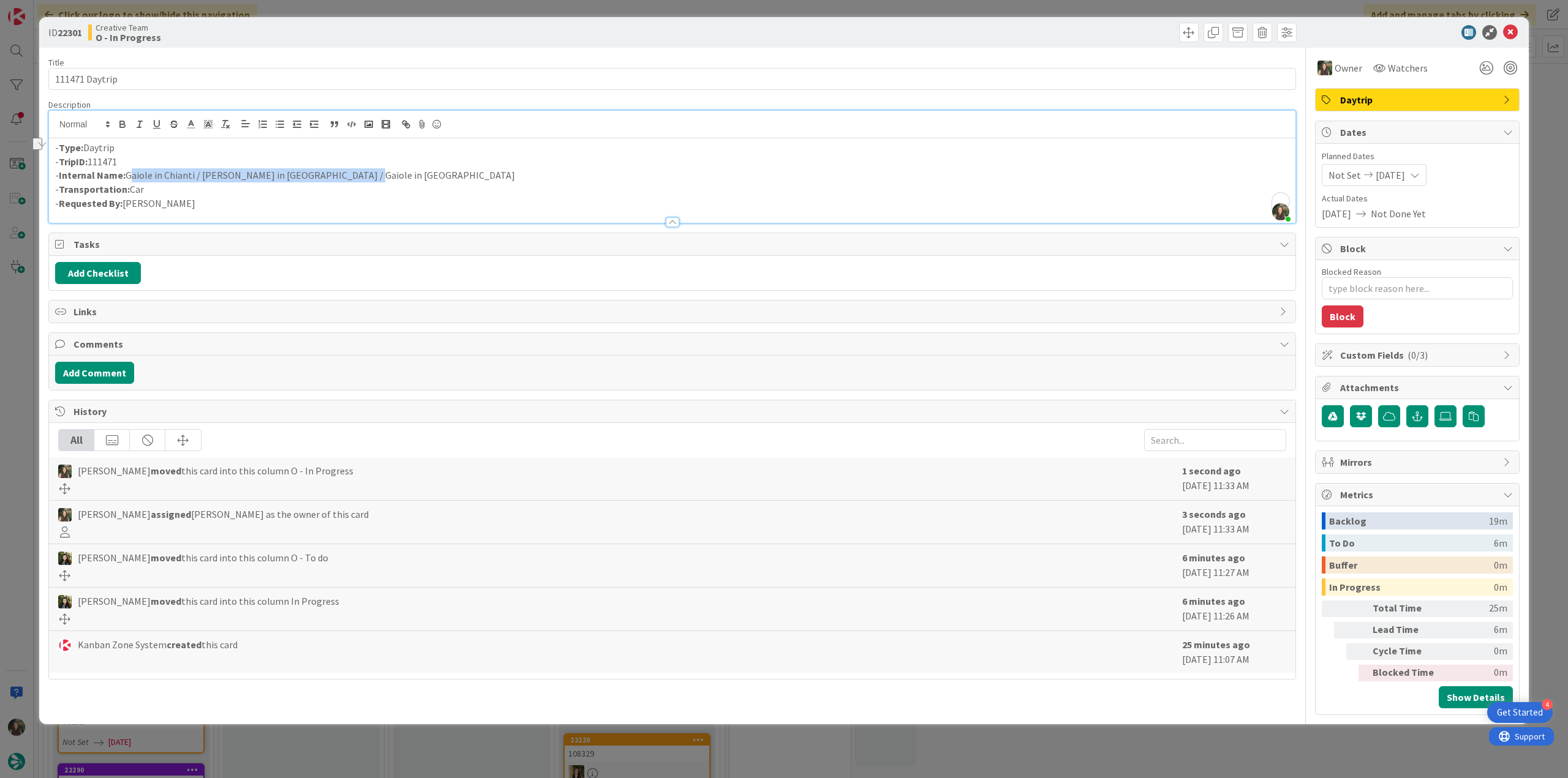
drag, startPoint x: 353, startPoint y: 175, endPoint x: 129, endPoint y: 173, distance: 224.0
click at [129, 173] on p "- Internal Name: Gaiole in Chianti / Greve in Chianti / Gaiole in Chianti" at bounding box center [672, 175] width 1234 height 14
copy p "Gaiole in Chianti / Greve in Chianti / Gaiole in Chianti"
click at [18, 383] on div "ID 22301 Creative Team O - In Progress Title 14 / 128 111471 Daytrip Descriptio…" at bounding box center [784, 389] width 1568 height 778
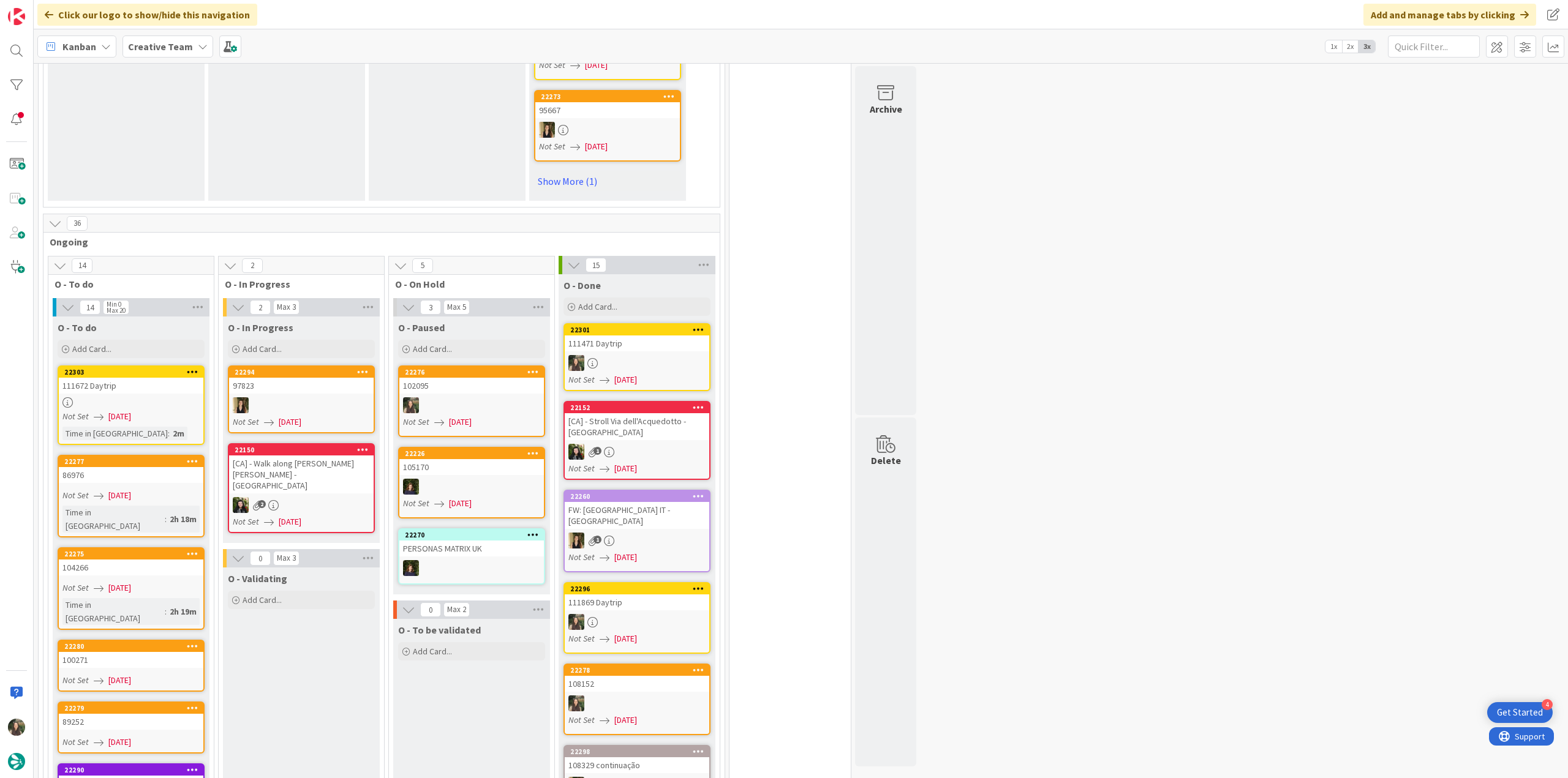
click at [173, 397] on div at bounding box center [131, 402] width 144 height 11
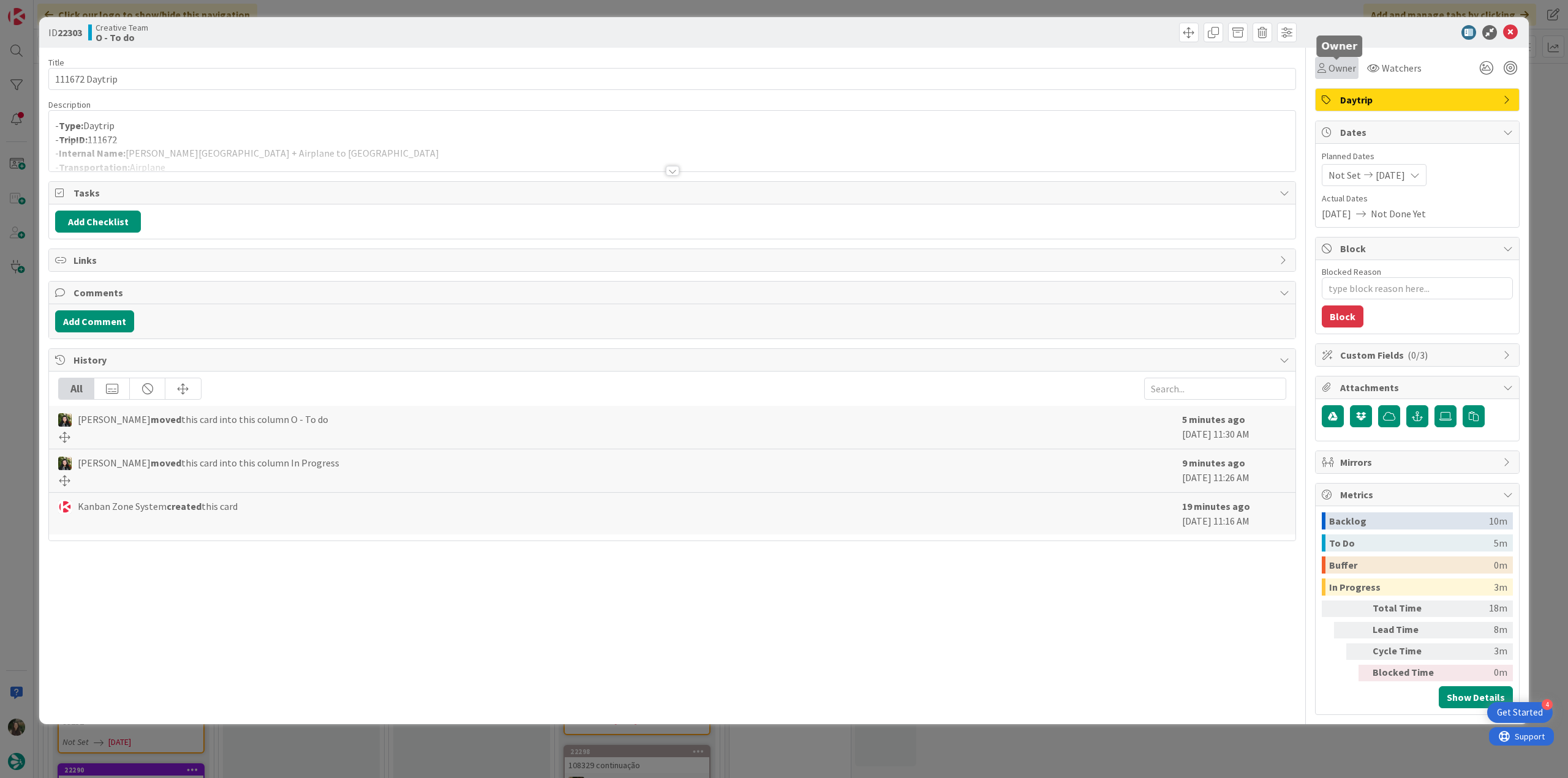
click at [1344, 71] on span "Owner" at bounding box center [1342, 68] width 28 height 15
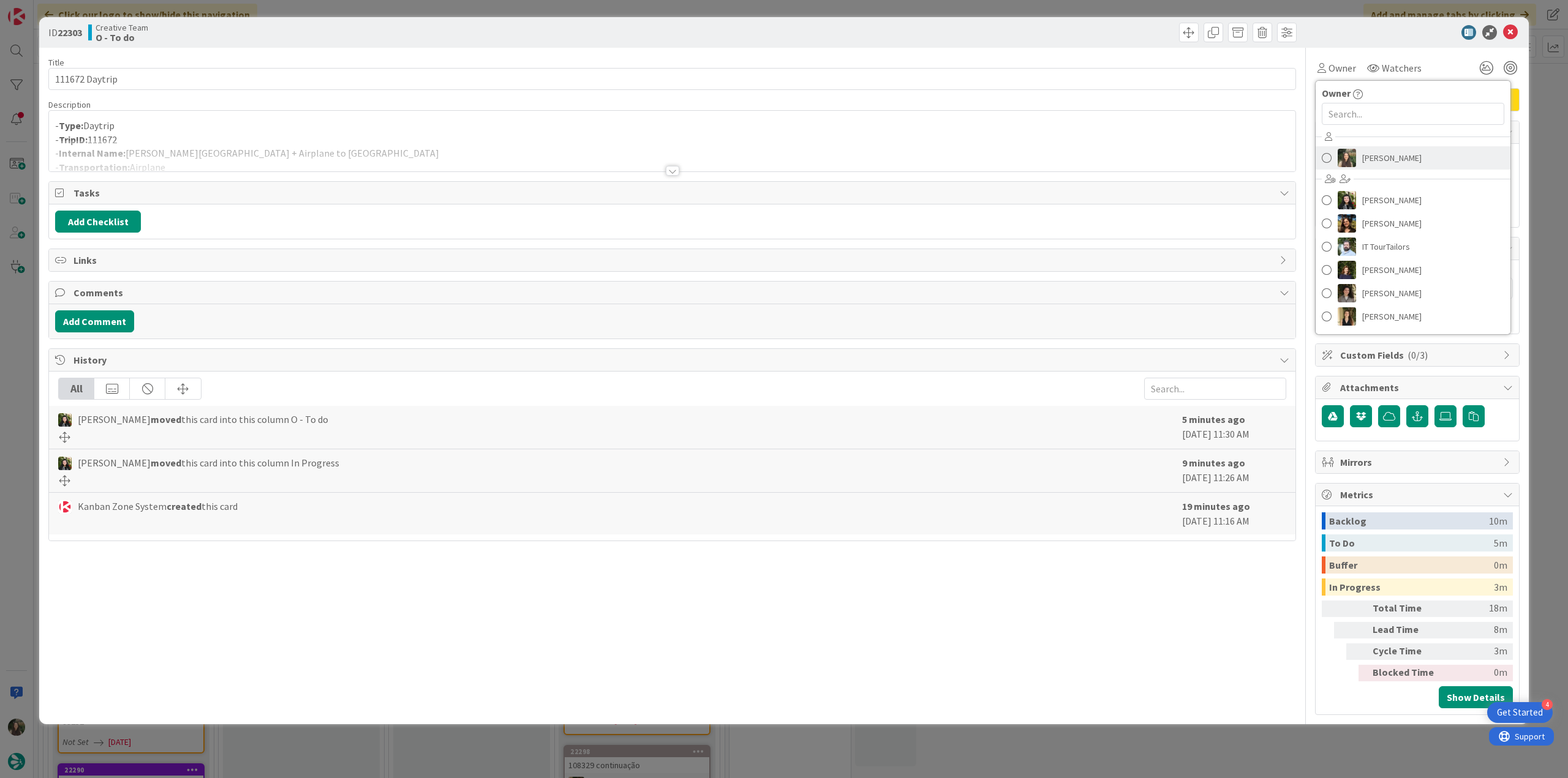
click at [1381, 158] on span "[PERSON_NAME]" at bounding box center [1392, 158] width 59 height 18
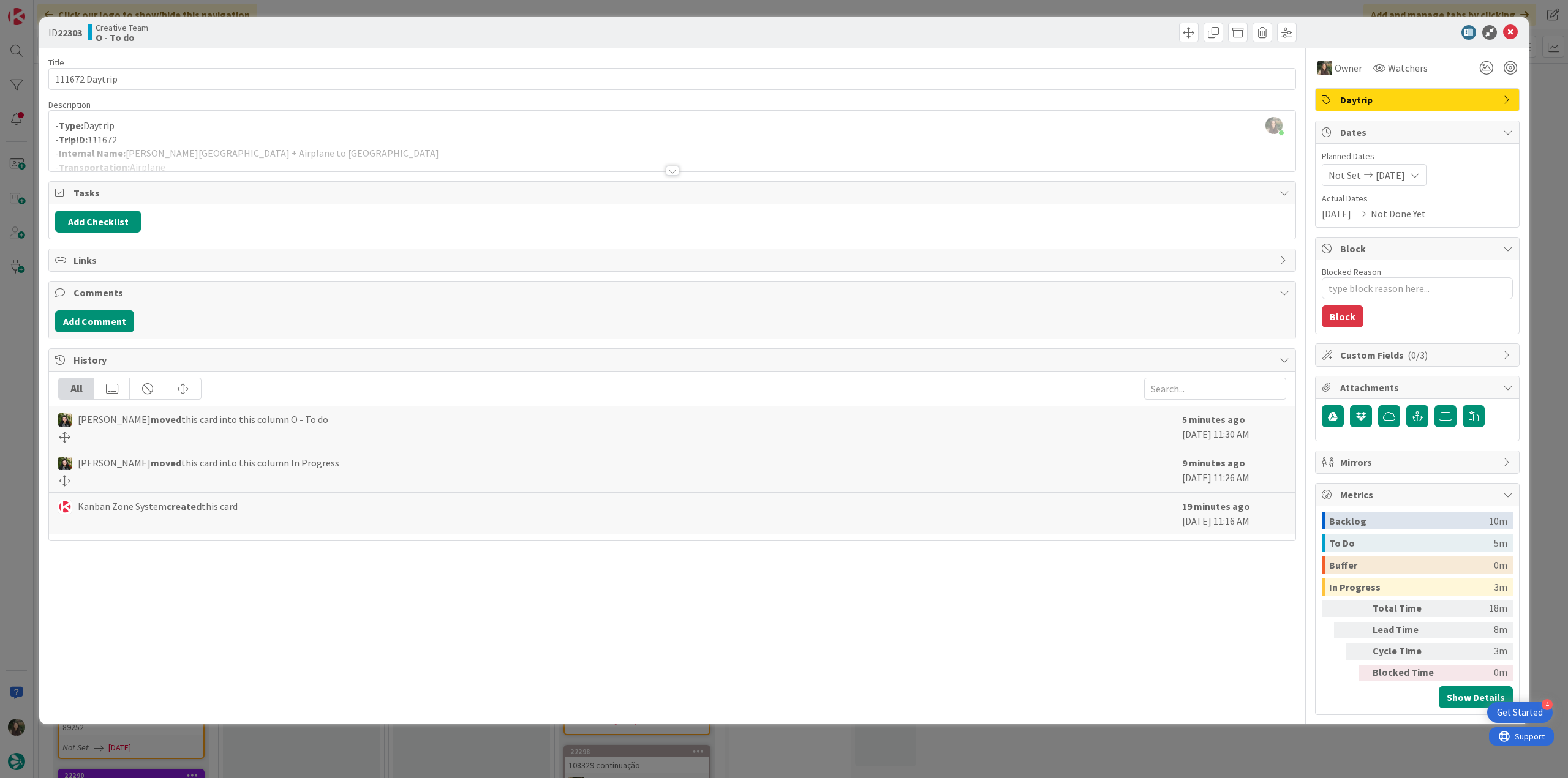
click at [1554, 128] on div "ID 22303 Creative Team O - To do Title 14 / 128 111672 Daytrip Description Inês…" at bounding box center [784, 389] width 1568 height 778
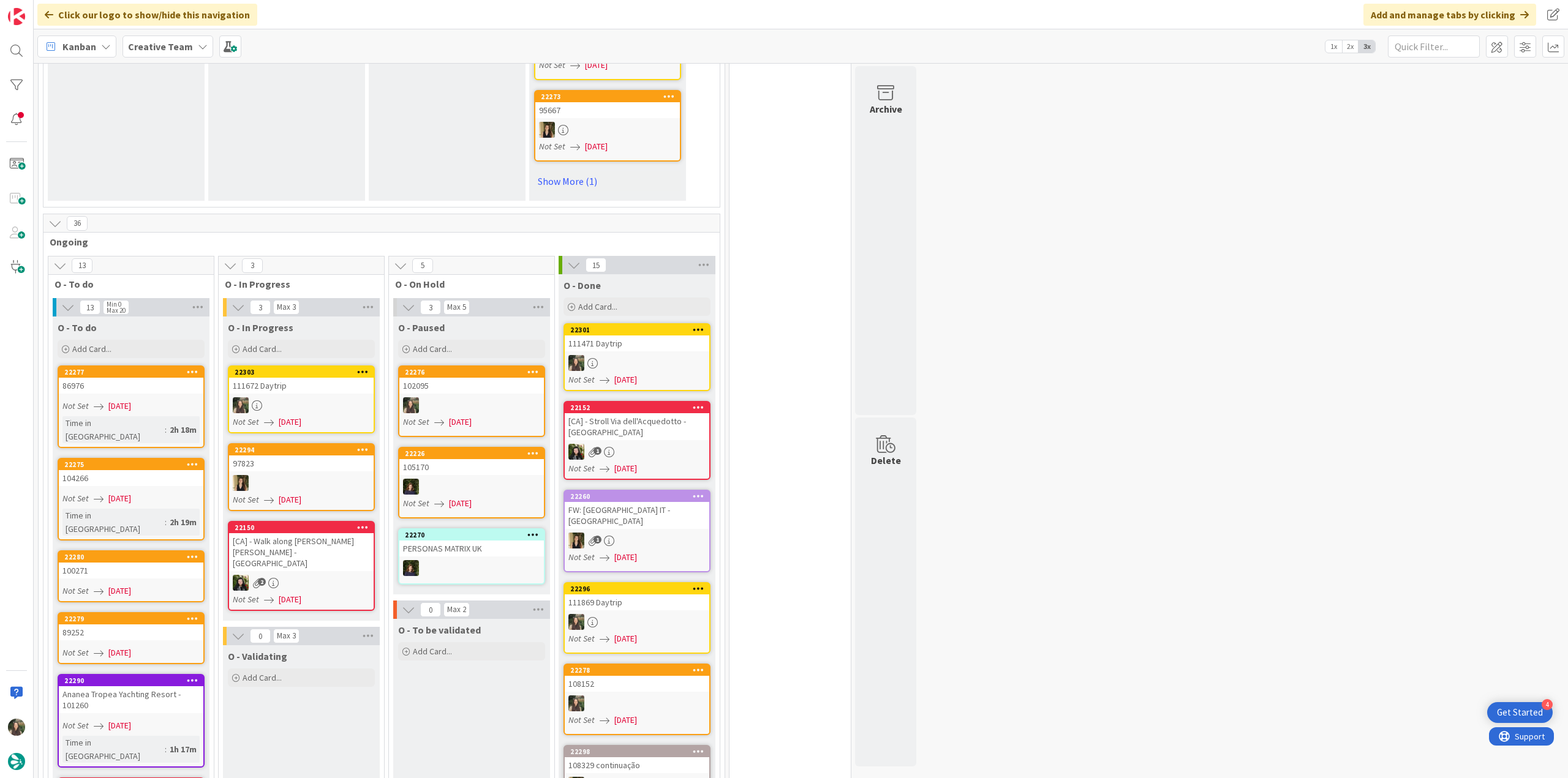
click at [315, 378] on div "111672 Daytrip" at bounding box center [301, 385] width 144 height 16
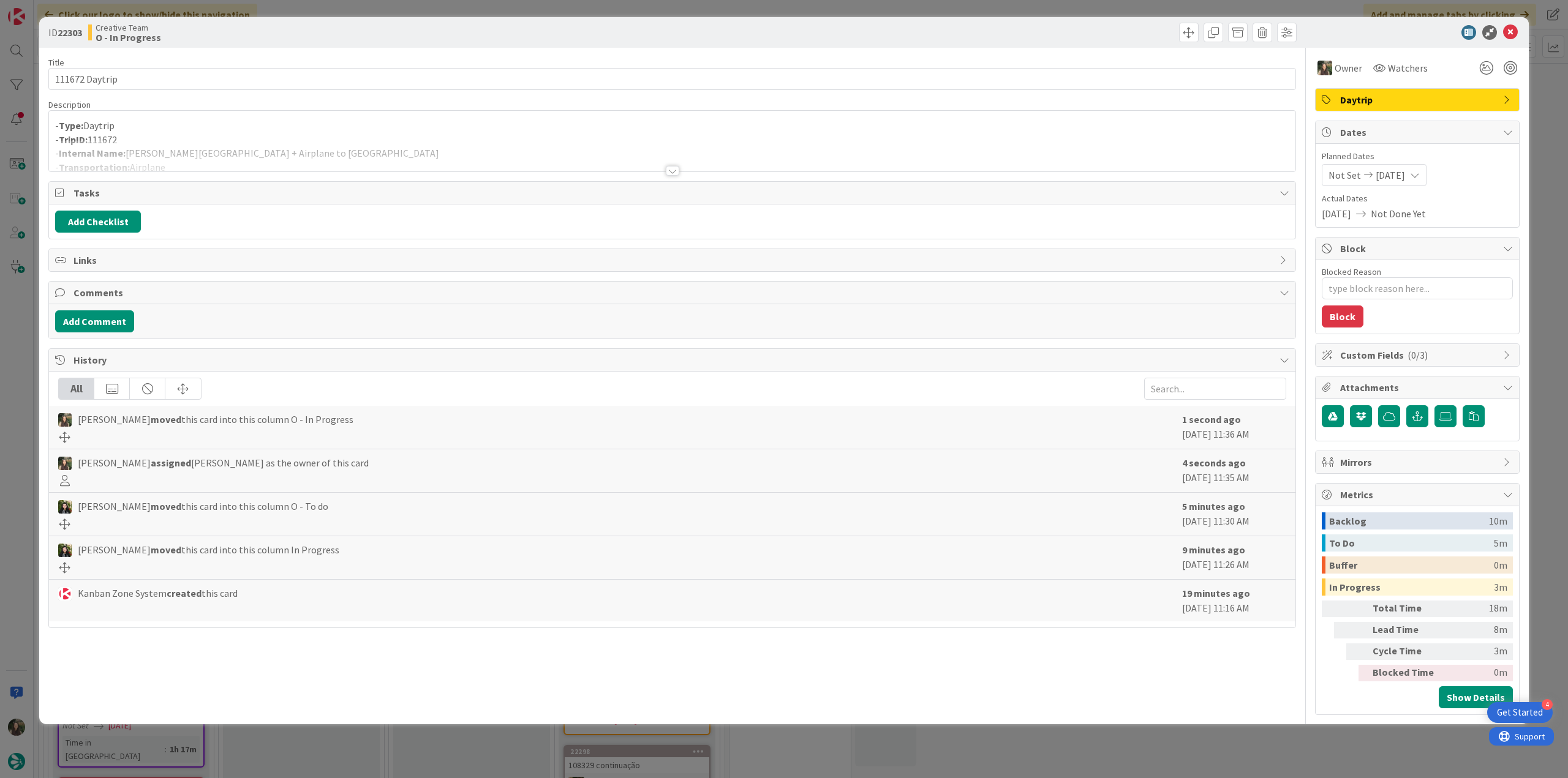
click at [25, 342] on div "ID 22303 Creative Team O - In Progress Title 14 / 128 111672 Daytrip Descriptio…" at bounding box center [784, 389] width 1568 height 778
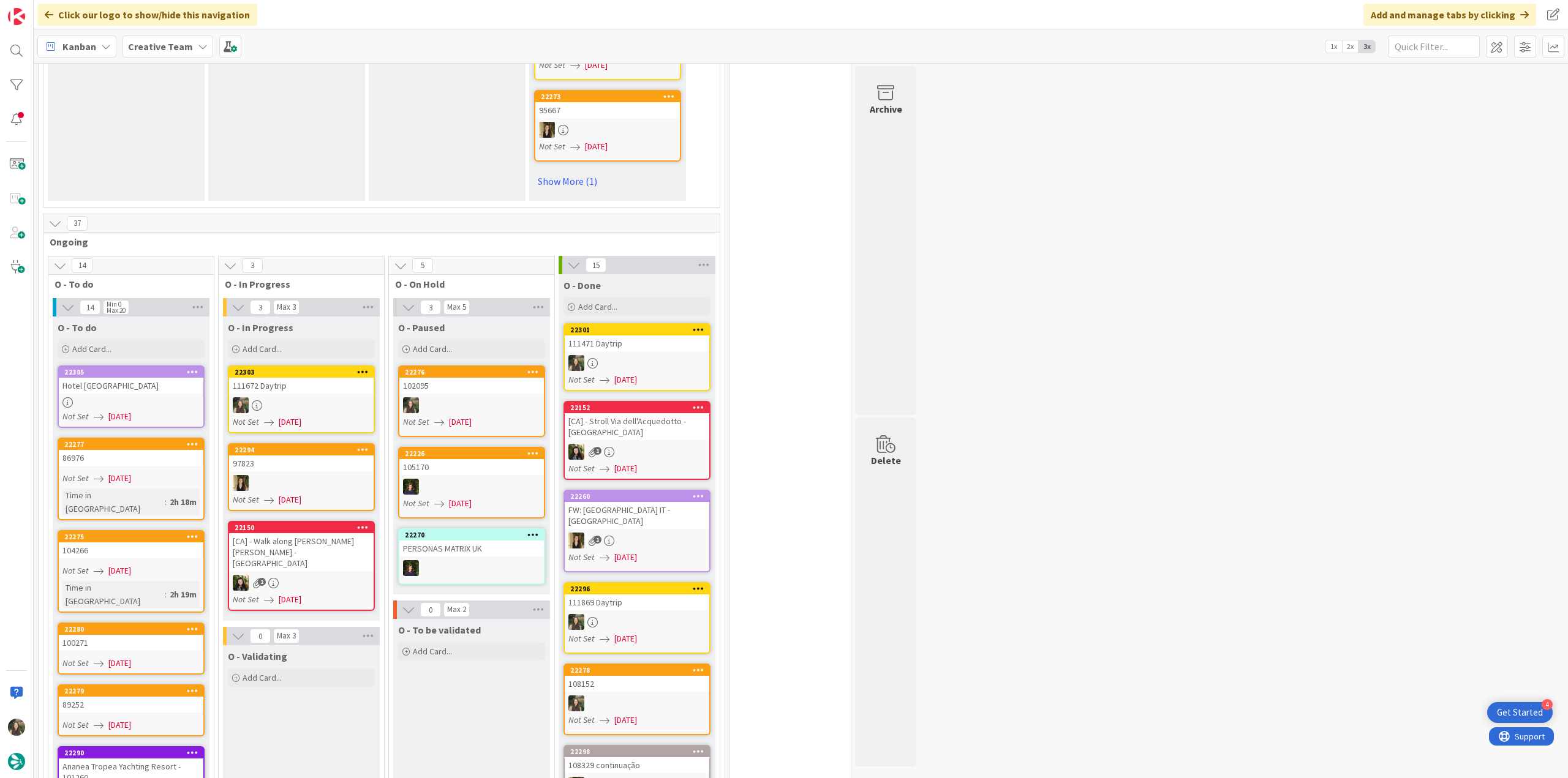
click at [329, 397] on div at bounding box center [301, 405] width 144 height 16
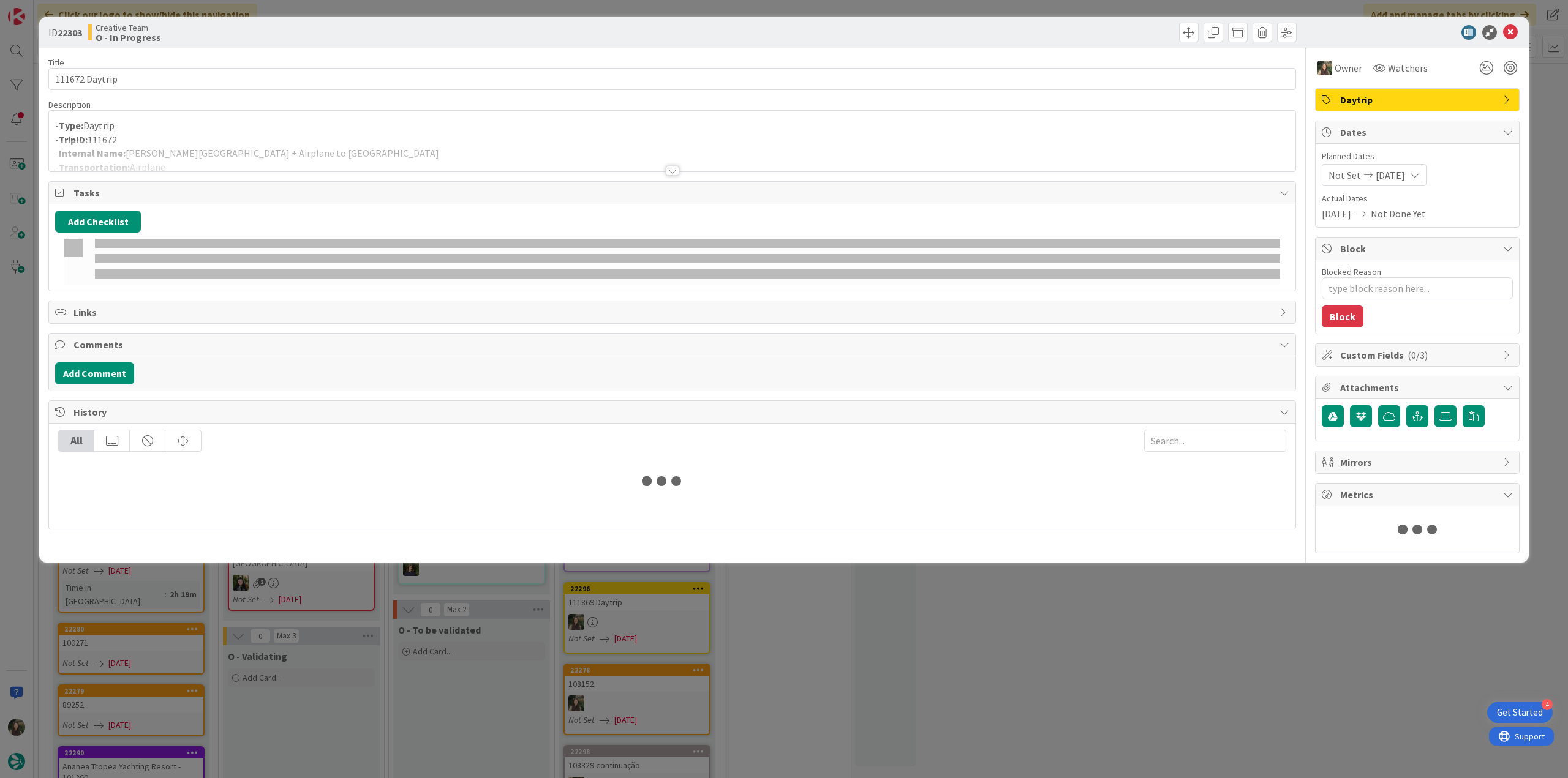
drag, startPoint x: 185, startPoint y: 133, endPoint x: 284, endPoint y: 160, distance: 102.6
click at [185, 133] on p "- TripID: 111672" at bounding box center [672, 140] width 1234 height 14
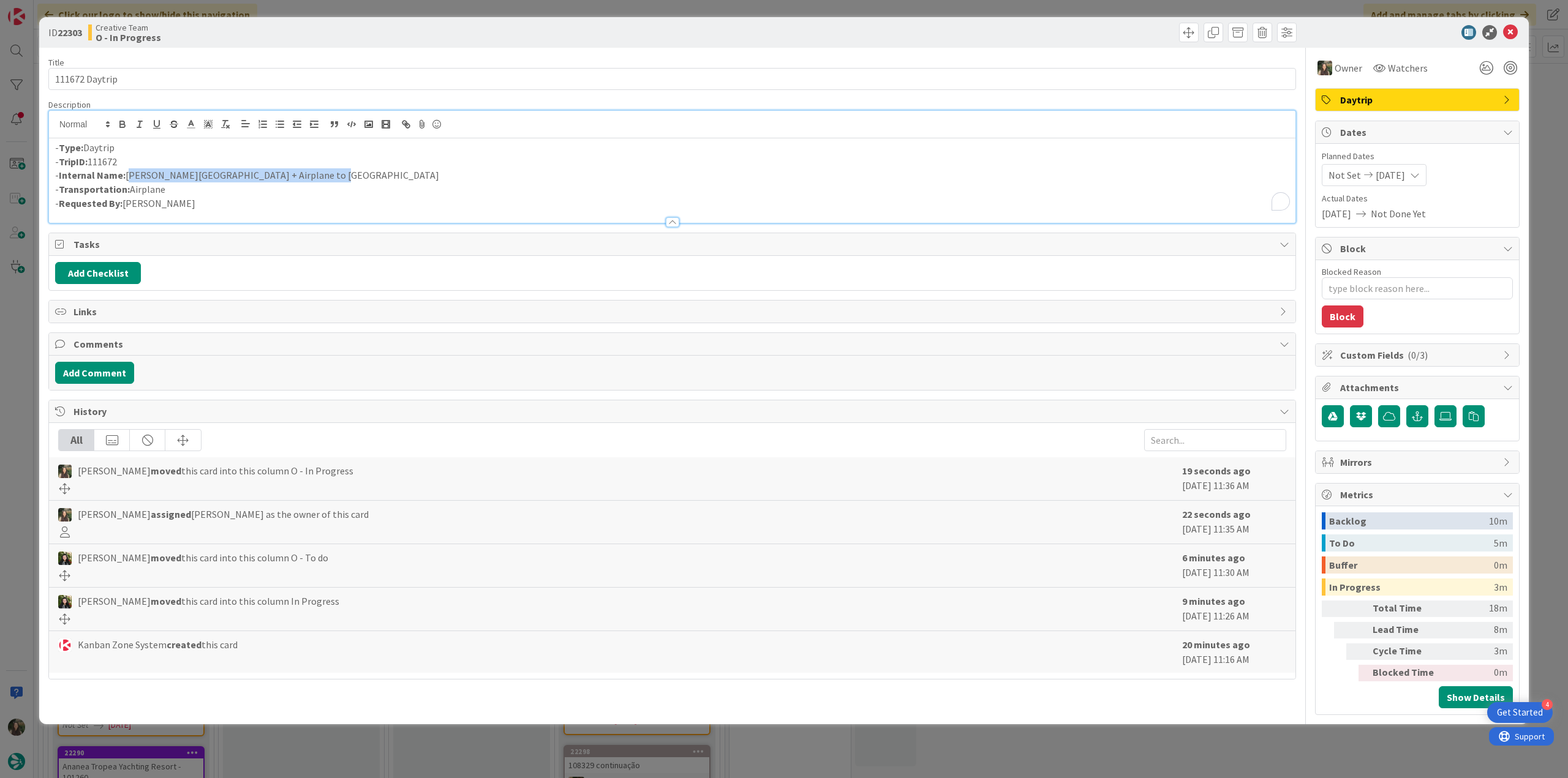
drag, startPoint x: 292, startPoint y: 172, endPoint x: 126, endPoint y: 175, distance: 166.0
click at [126, 175] on p "- Internal Name: Santiago de Compostela + Airplane to Valencia" at bounding box center [672, 175] width 1234 height 14
copy p "Santiago de Compostela + Airplane to Valencia"
drag, startPoint x: 130, startPoint y: 81, endPoint x: 25, endPoint y: 92, distance: 105.6
click at [25, 92] on div "ID 22303 Creative Team O - In Progress Title 14 / 128 111672 Daytrip Descriptio…" at bounding box center [784, 389] width 1568 height 778
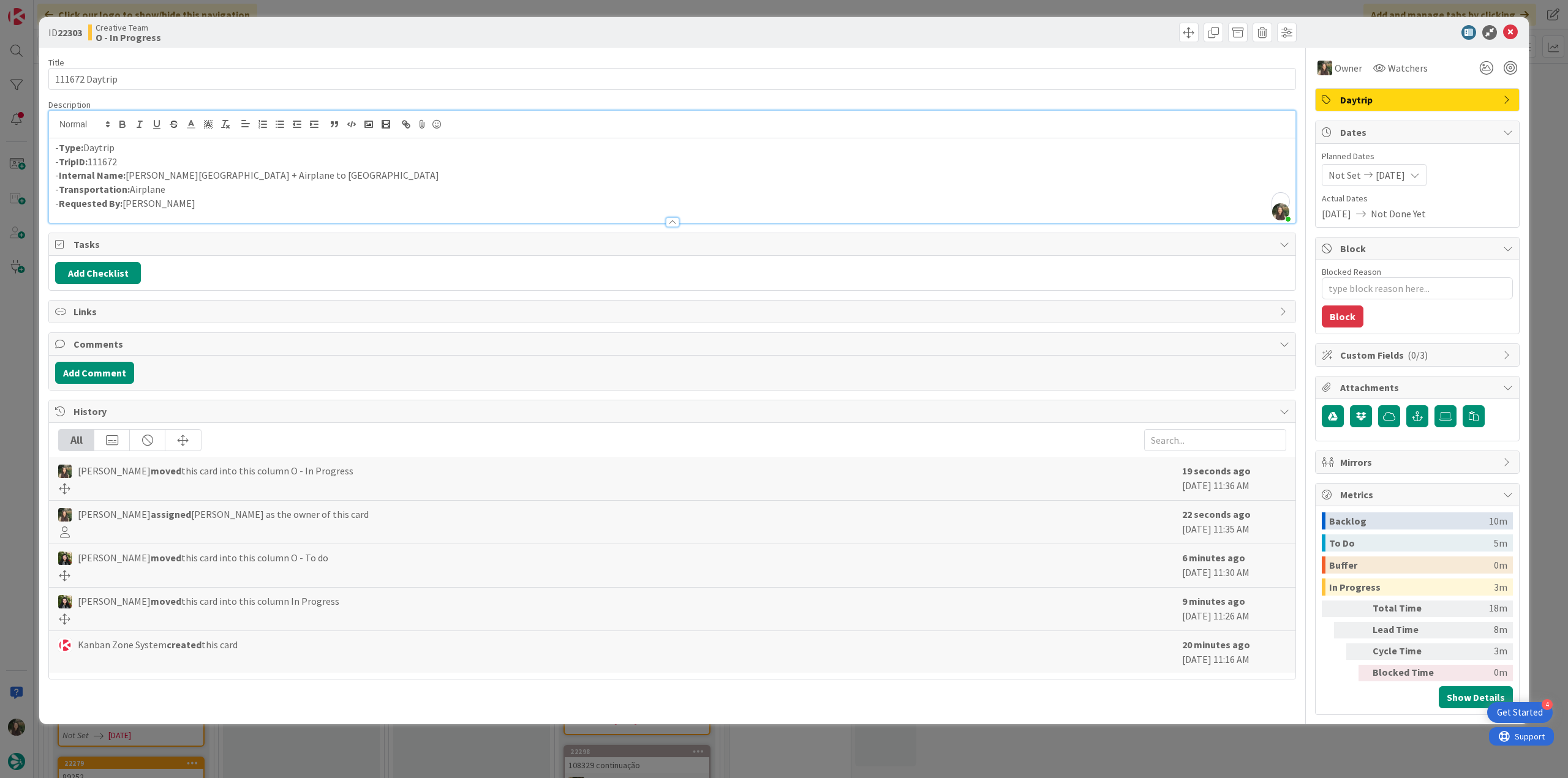
click at [18, 382] on div "ID 22303 Creative Team O - In Progress Title 14 / 128 111672 Daytrip Descriptio…" at bounding box center [784, 389] width 1568 height 778
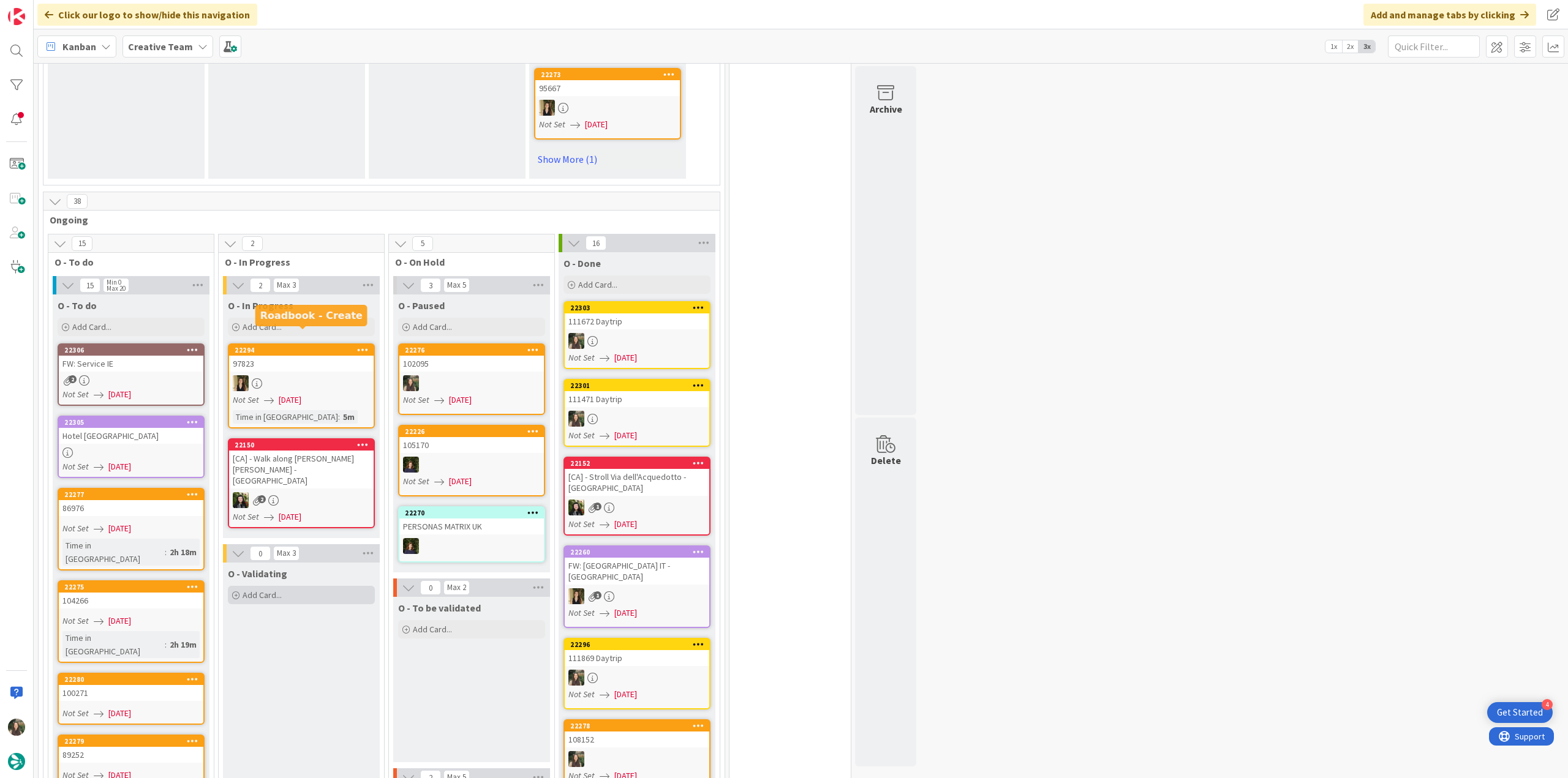
scroll to position [1040, 0]
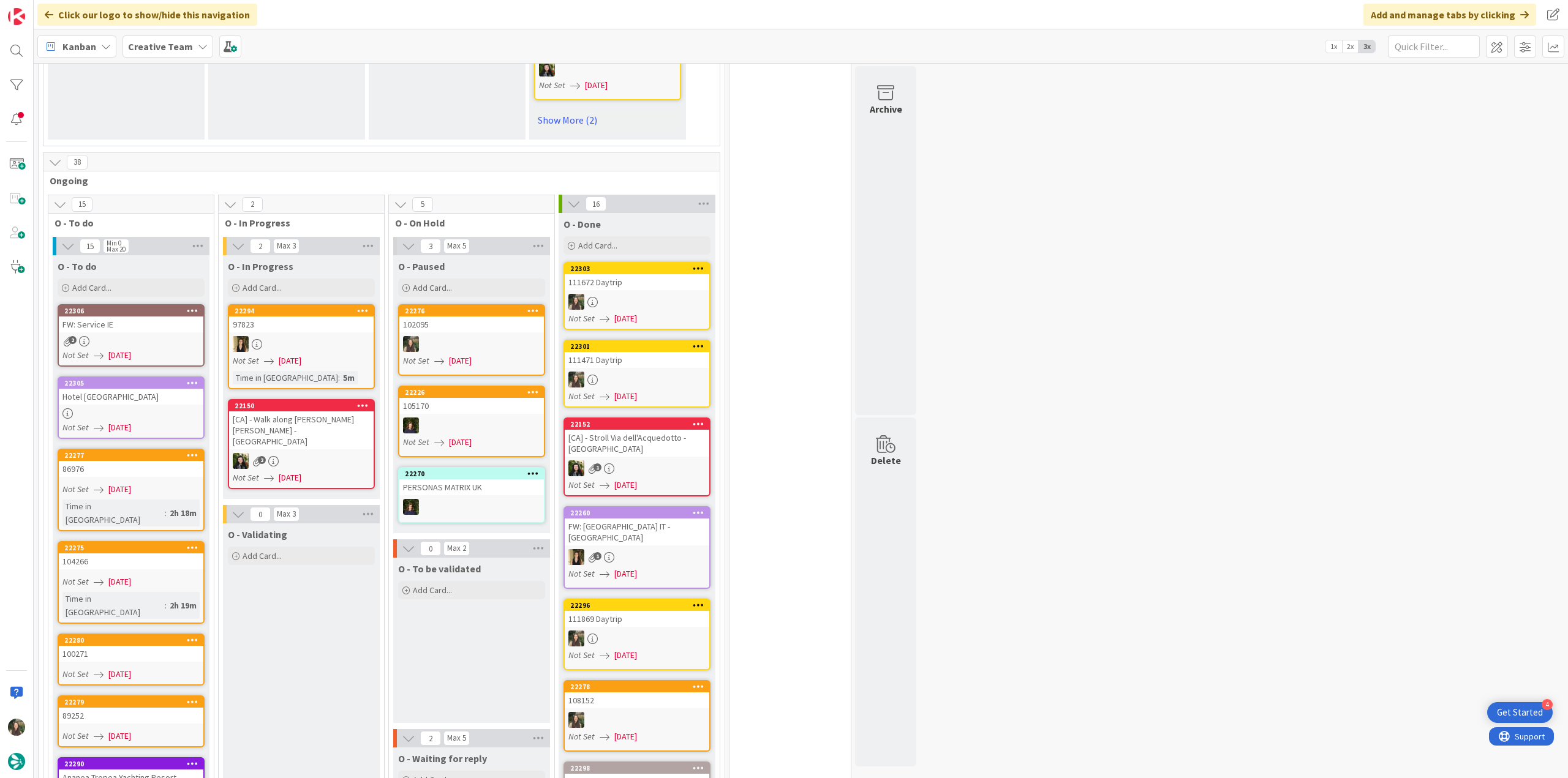
click at [184, 408] on div at bounding box center [131, 413] width 144 height 11
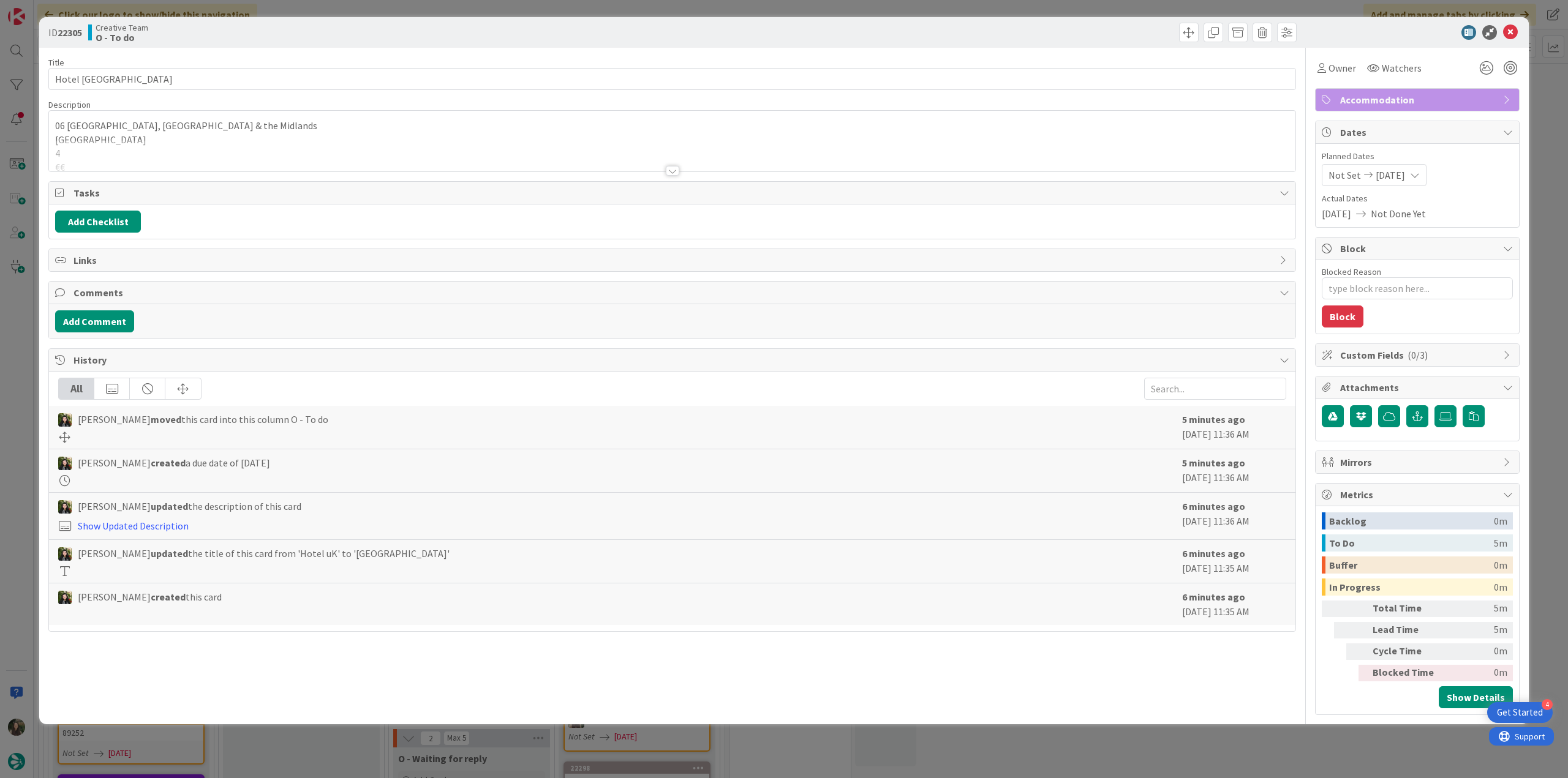
click at [425, 153] on div at bounding box center [671, 156] width 1246 height 31
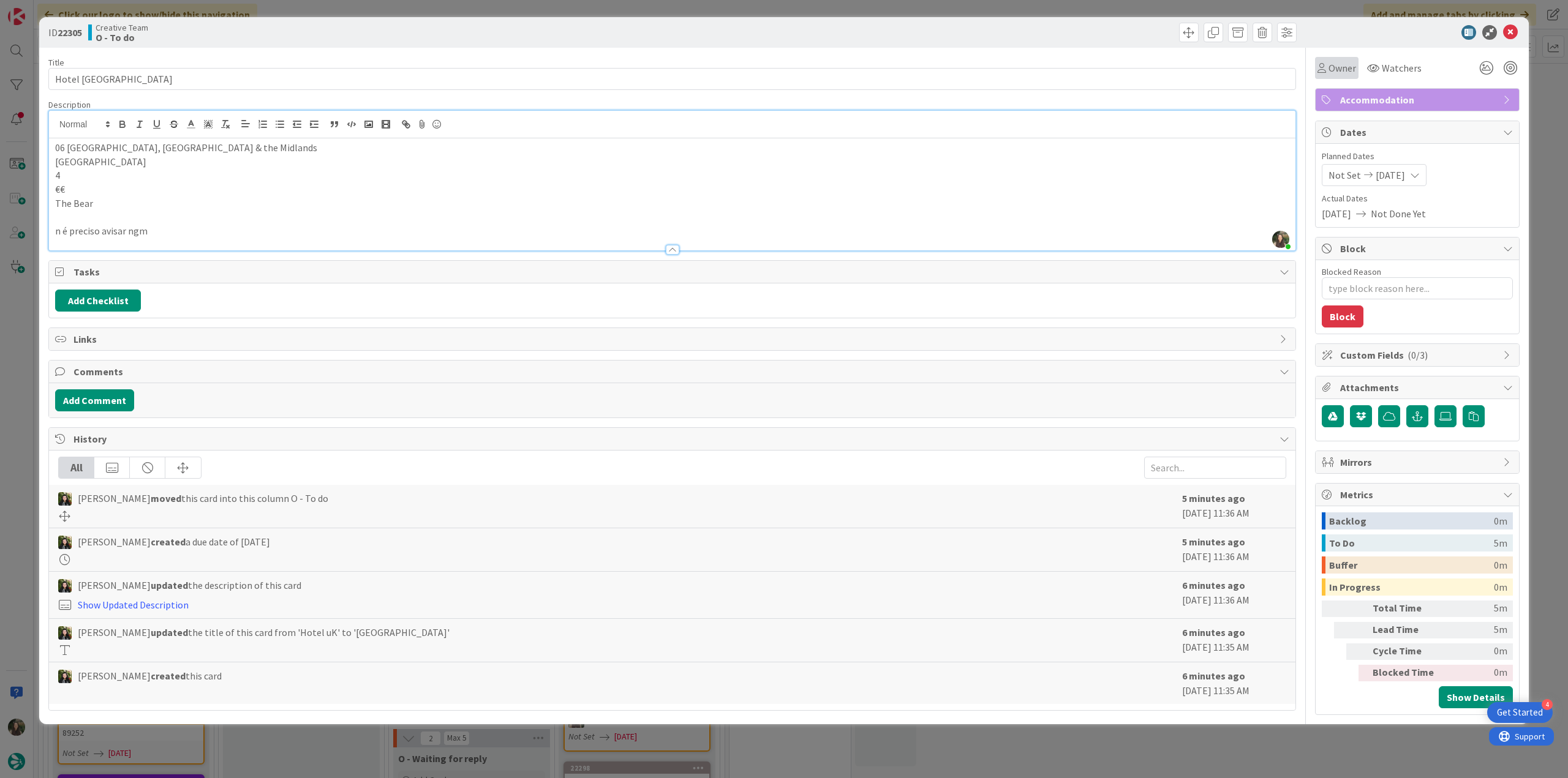
click at [1352, 70] on span "Owner" at bounding box center [1342, 68] width 28 height 15
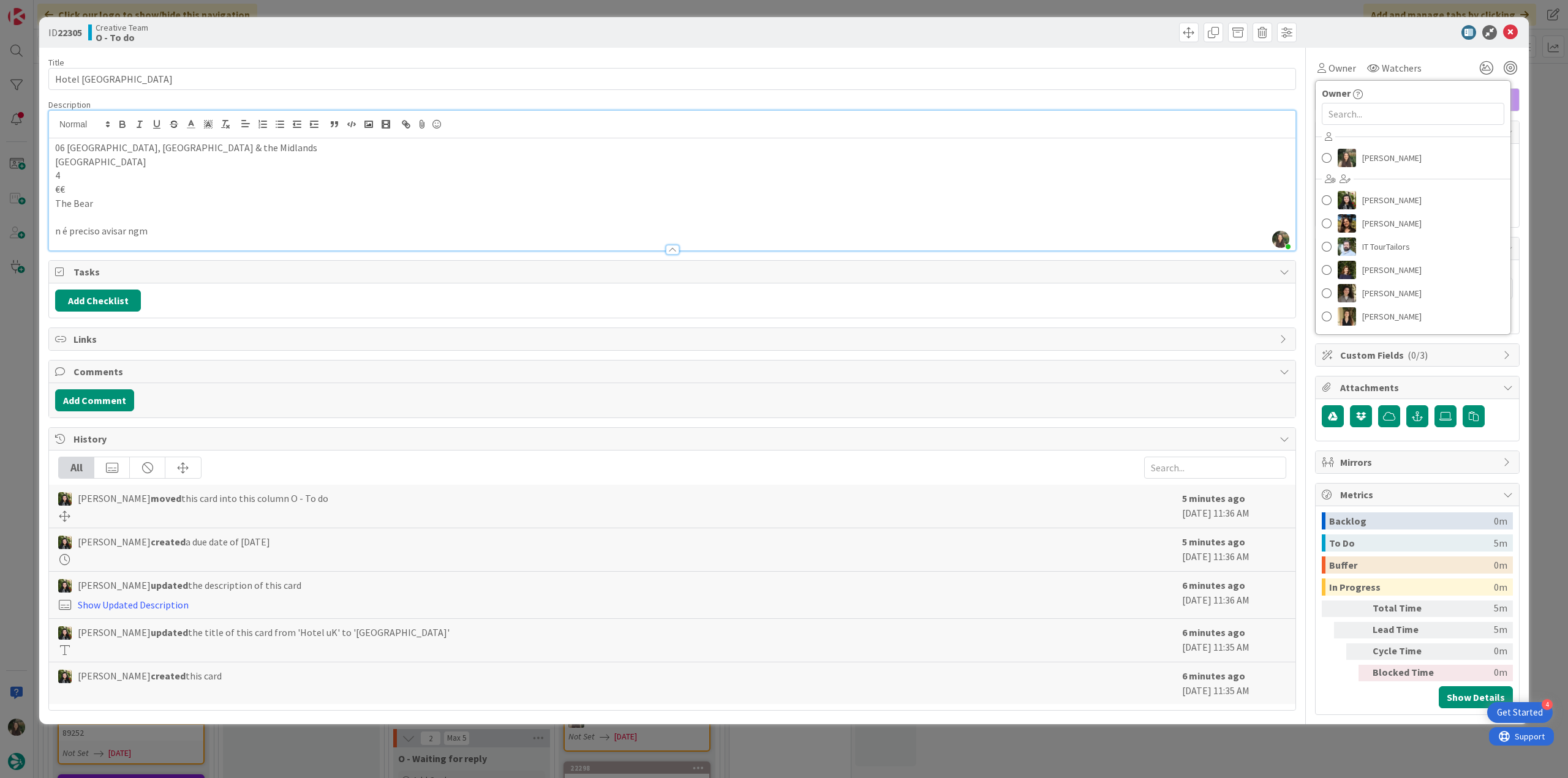
click at [1550, 128] on div "ID 22305 Creative Team O - To do Title 8 / 128 Hotel UK Description Inês Gonçal…" at bounding box center [784, 389] width 1568 height 778
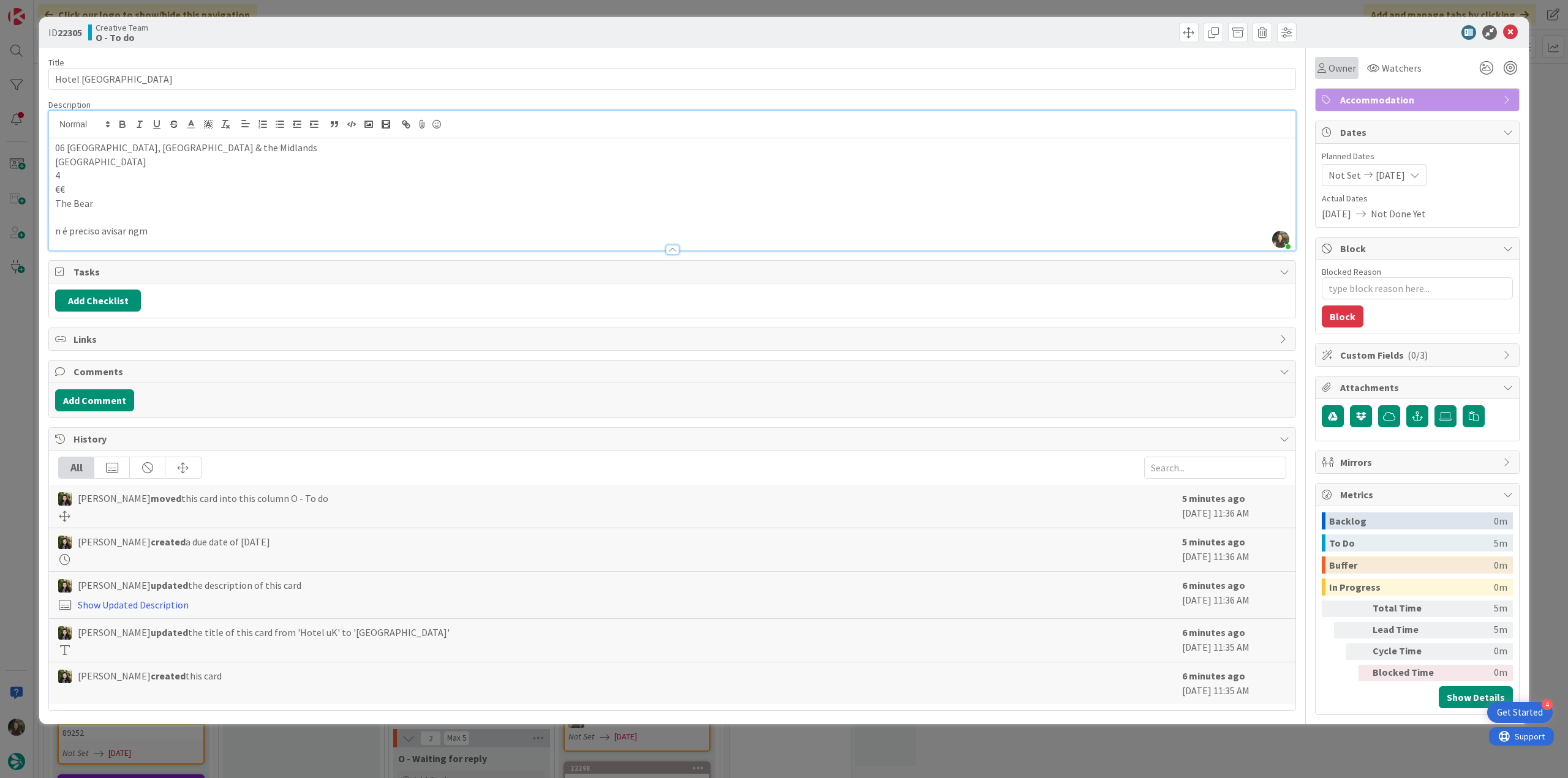
click at [1337, 67] on span "Owner" at bounding box center [1342, 68] width 28 height 15
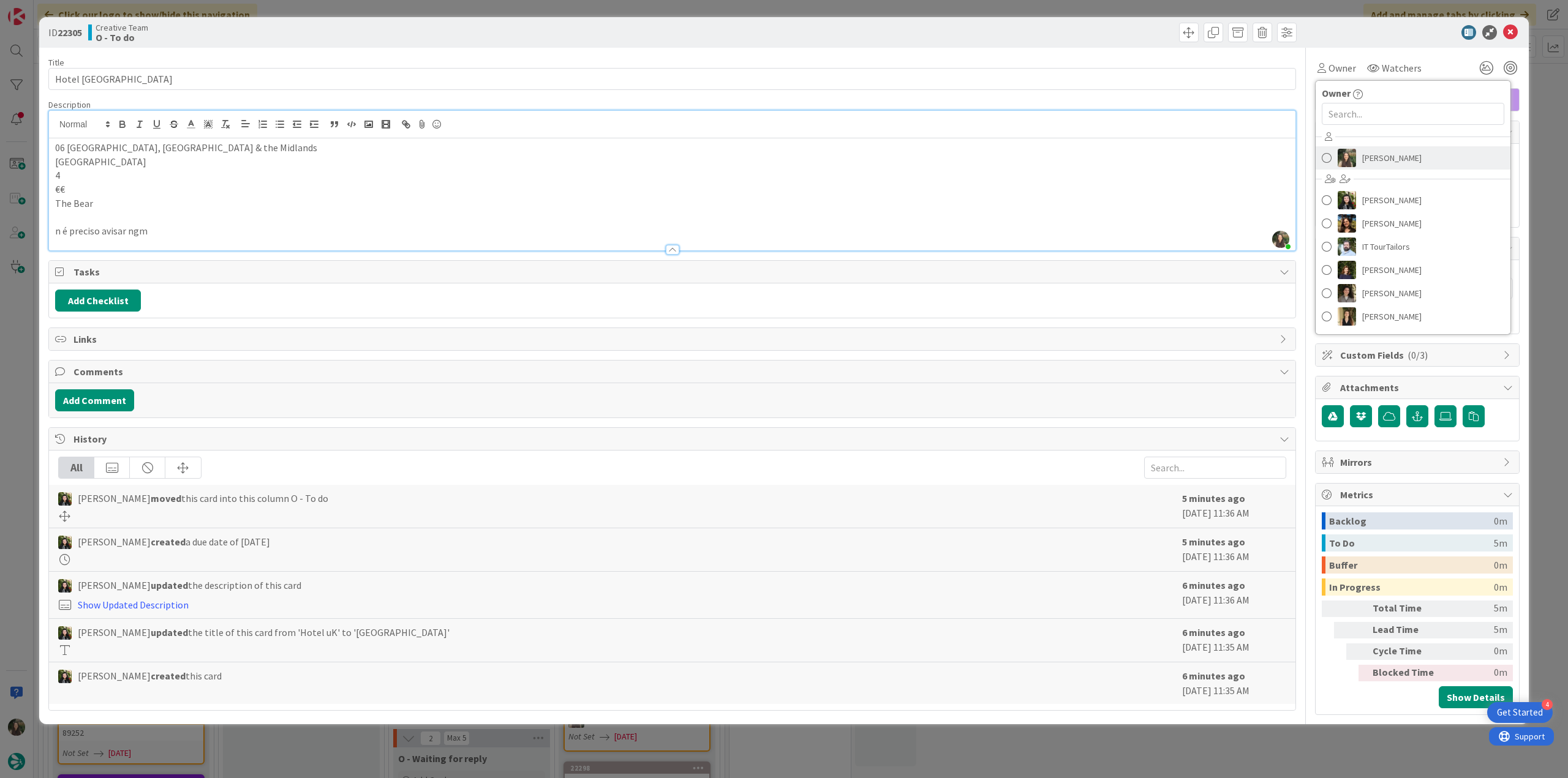
drag, startPoint x: 1359, startPoint y: 153, endPoint x: 1385, endPoint y: 152, distance: 26.0
click at [1359, 155] on link "[PERSON_NAME]" at bounding box center [1412, 158] width 195 height 23
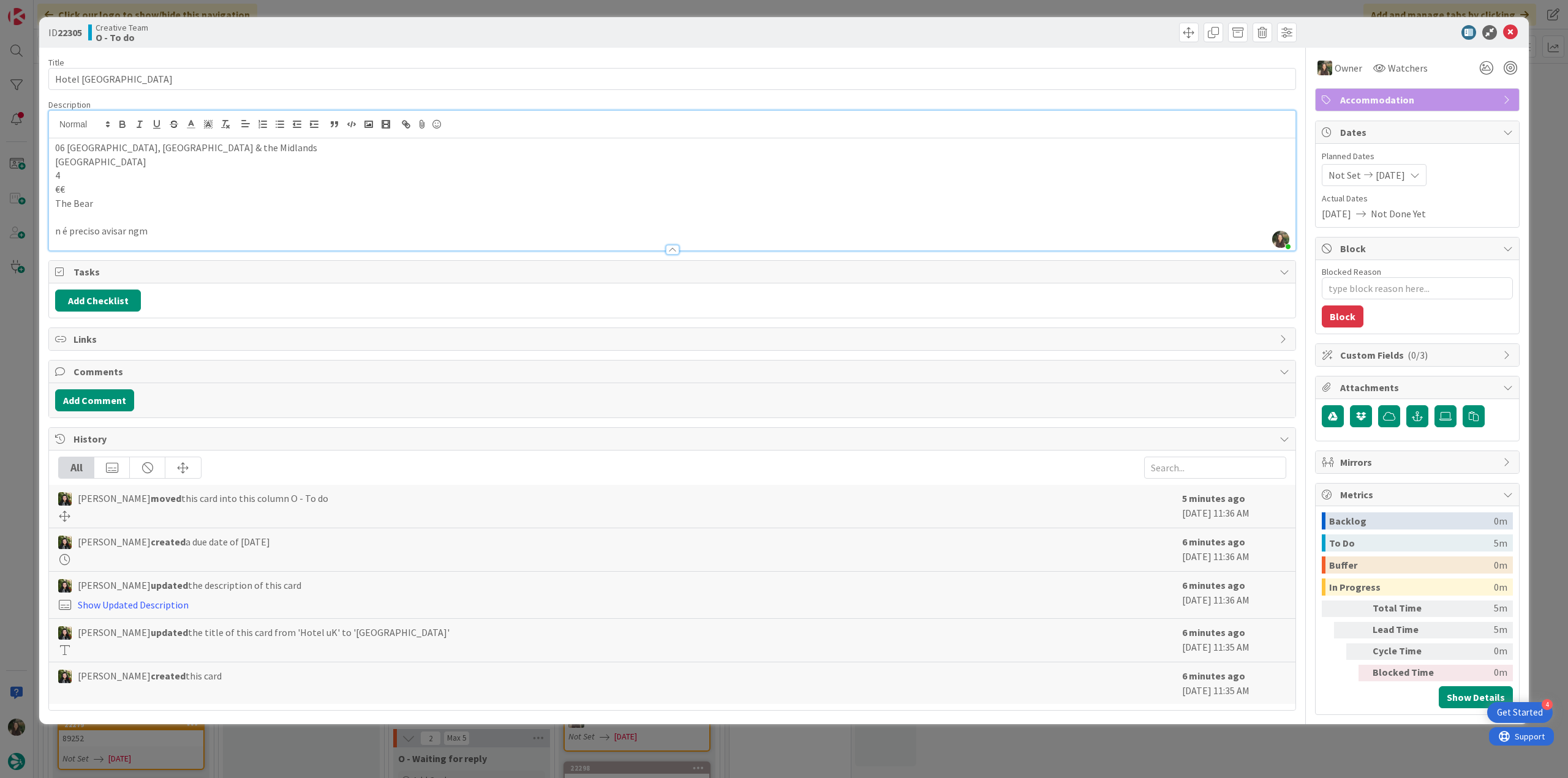
drag, startPoint x: 1531, startPoint y: 104, endPoint x: 1515, endPoint y: 112, distance: 17.9
click at [1531, 104] on div "ID 22305 Creative Team O - To do Title 8 / 128 Hotel UK Description Inês Gonçal…" at bounding box center [784, 389] width 1568 height 778
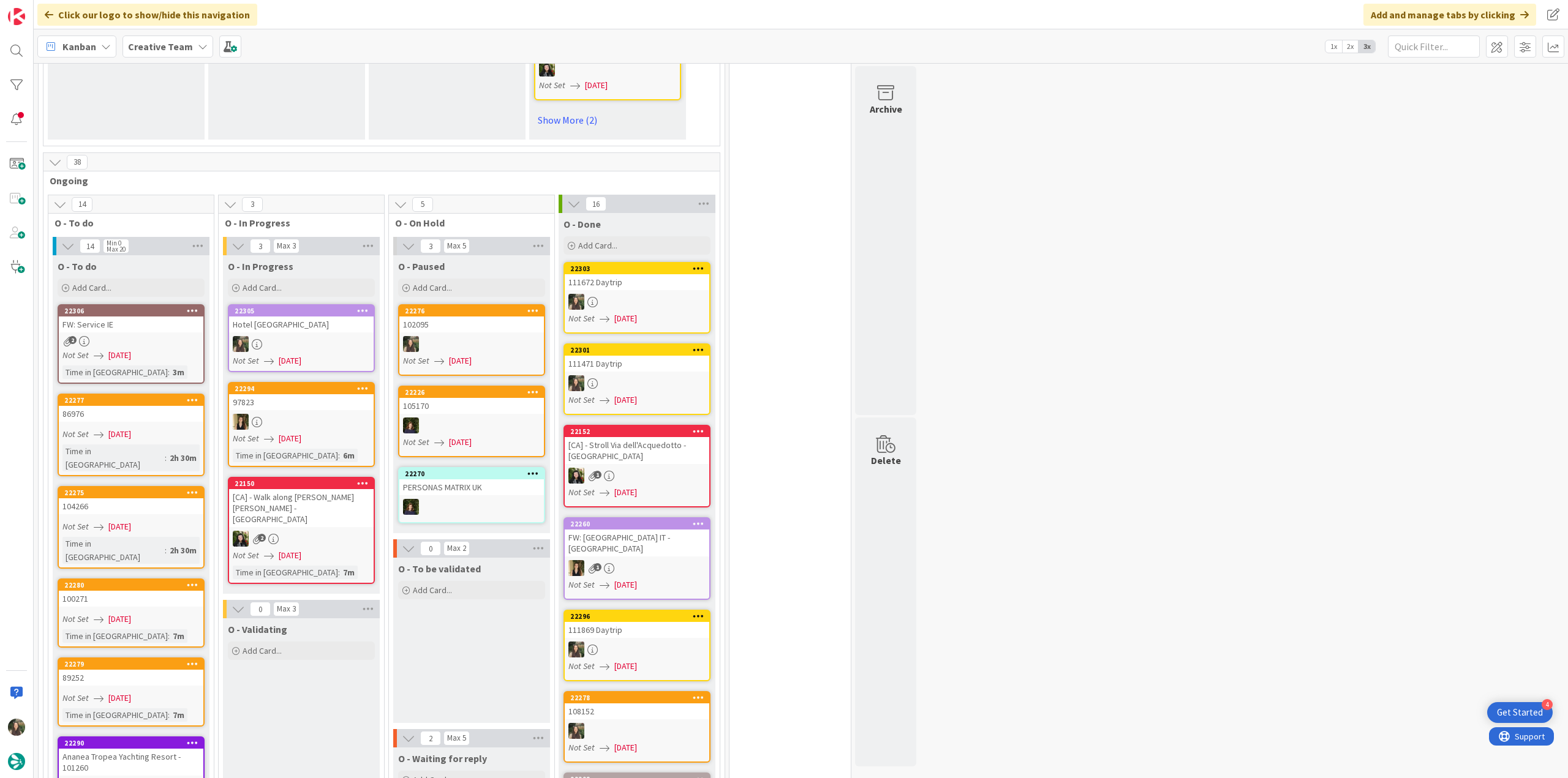
click at [327, 336] on div at bounding box center [301, 344] width 144 height 16
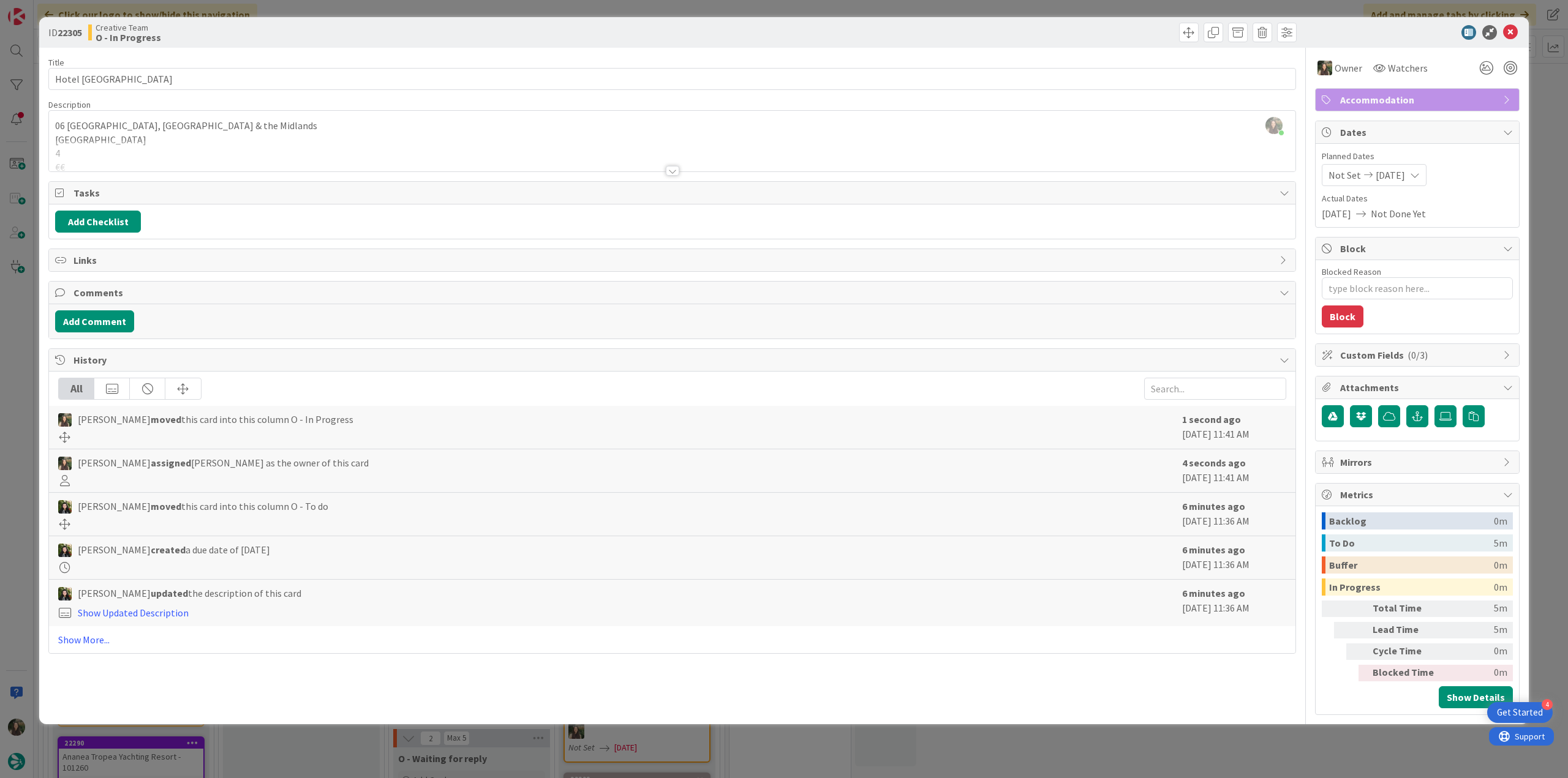
click at [23, 340] on div "ID 22305 Creative Team O - In Progress Title 8 / 128 Hotel UK Description Inês …" at bounding box center [784, 389] width 1568 height 778
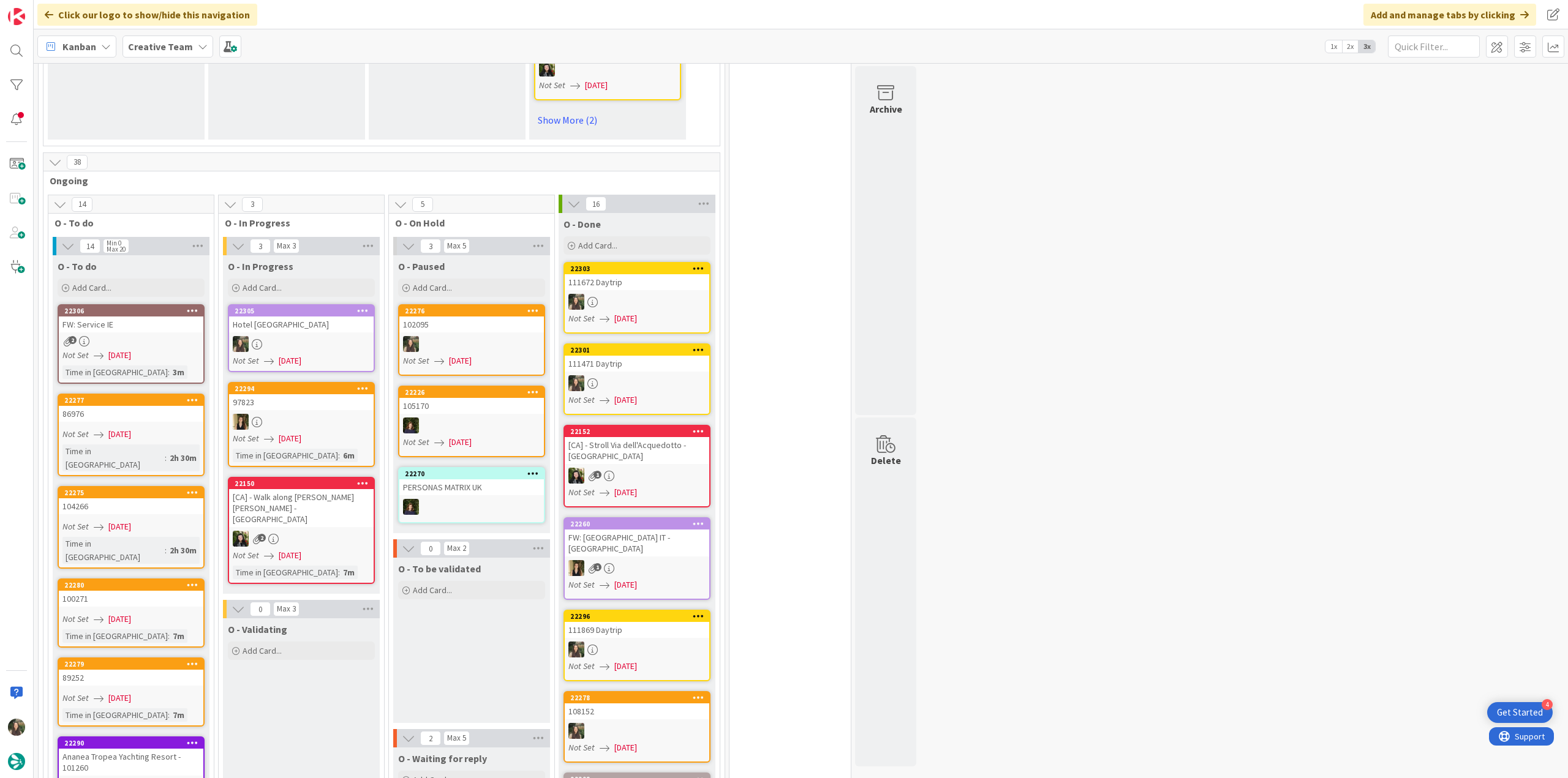
click at [298, 336] on div at bounding box center [301, 344] width 144 height 16
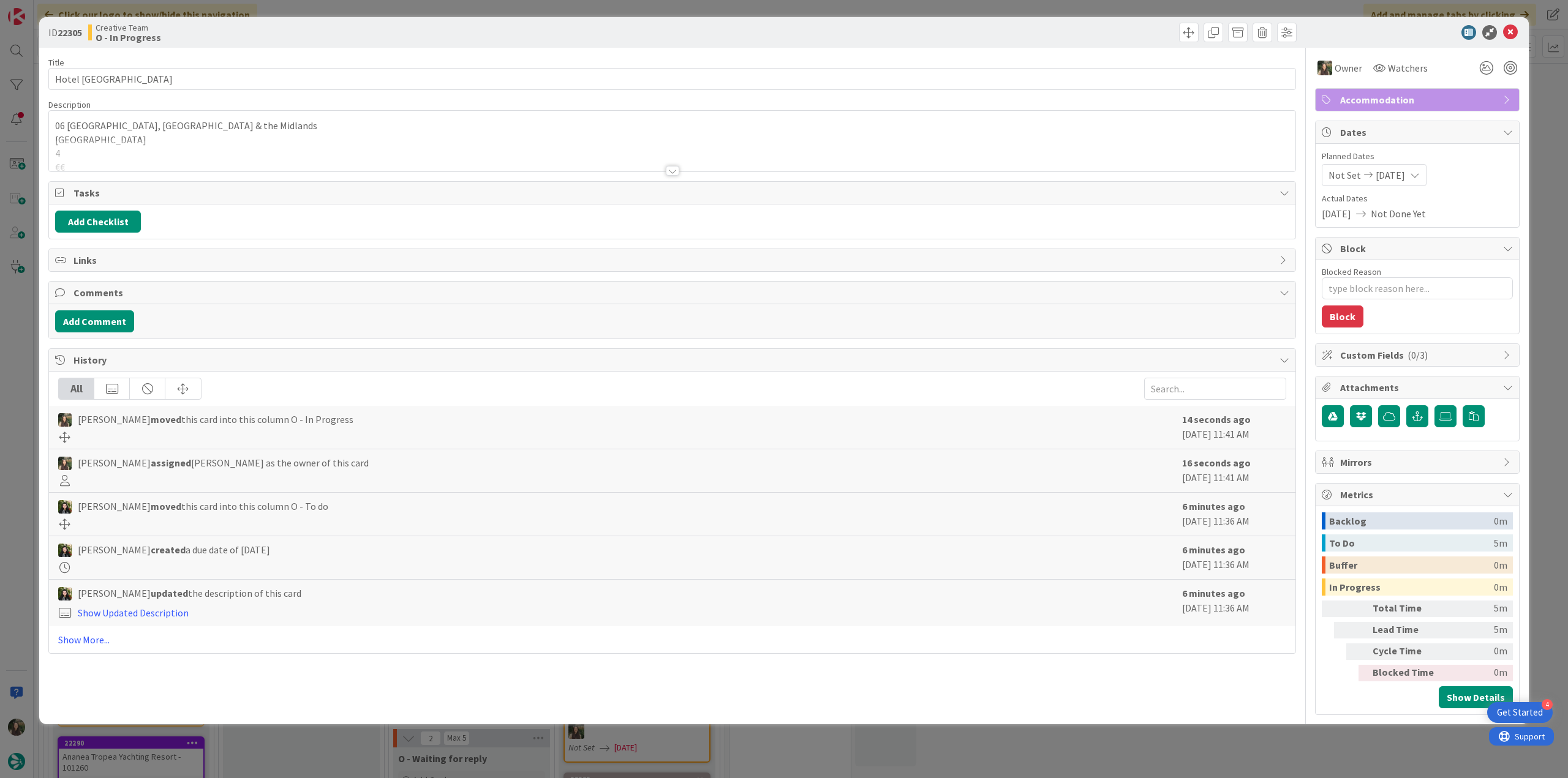
click at [202, 144] on div at bounding box center [671, 156] width 1246 height 31
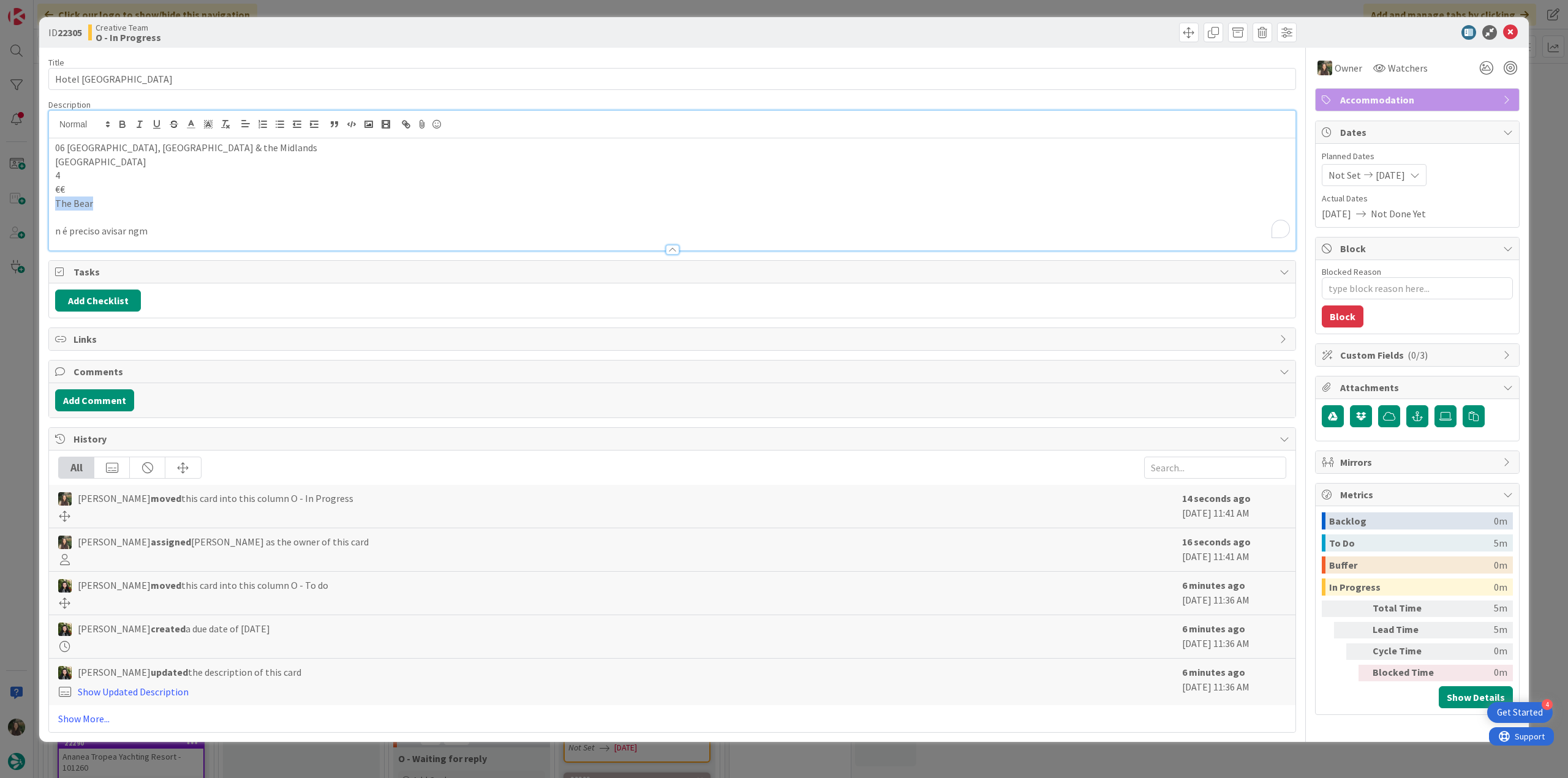
drag, startPoint x: 83, startPoint y: 202, endPoint x: 52, endPoint y: 200, distance: 31.1
click at [52, 200] on div "06 Birmingham, Cotswolds & the Midlands Woodstock 4 €€ The Bear n é preciso avi…" at bounding box center [671, 194] width 1246 height 112
copy p "The Bear"
click at [91, 161] on p "Woodstock" at bounding box center [672, 162] width 1234 height 14
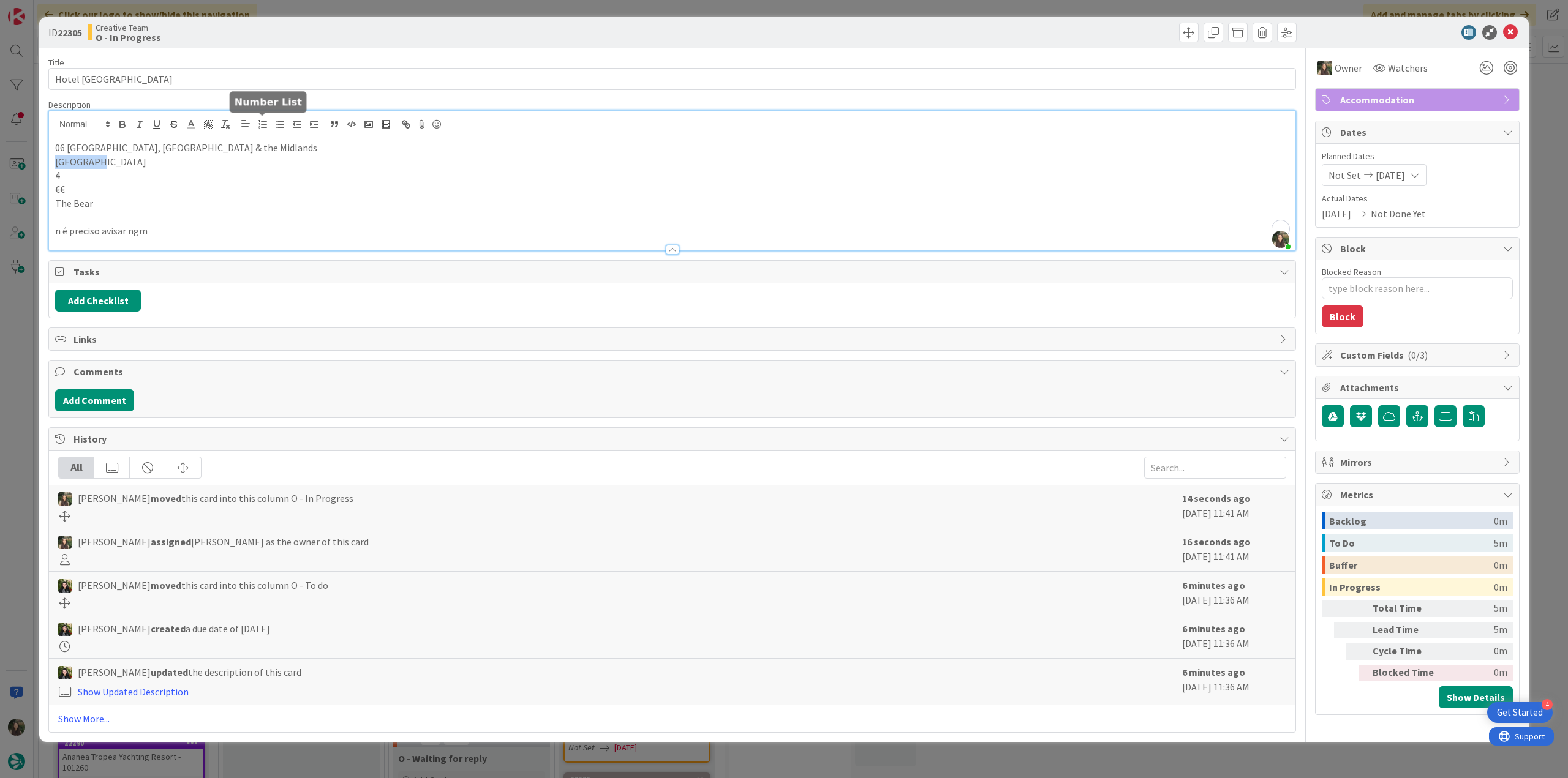
copy p "Woodstock"
click at [18, 371] on div "ID 22305 Creative Team O - In Progress Title 8 / 128 Hotel UK Description Inês …" at bounding box center [784, 389] width 1568 height 778
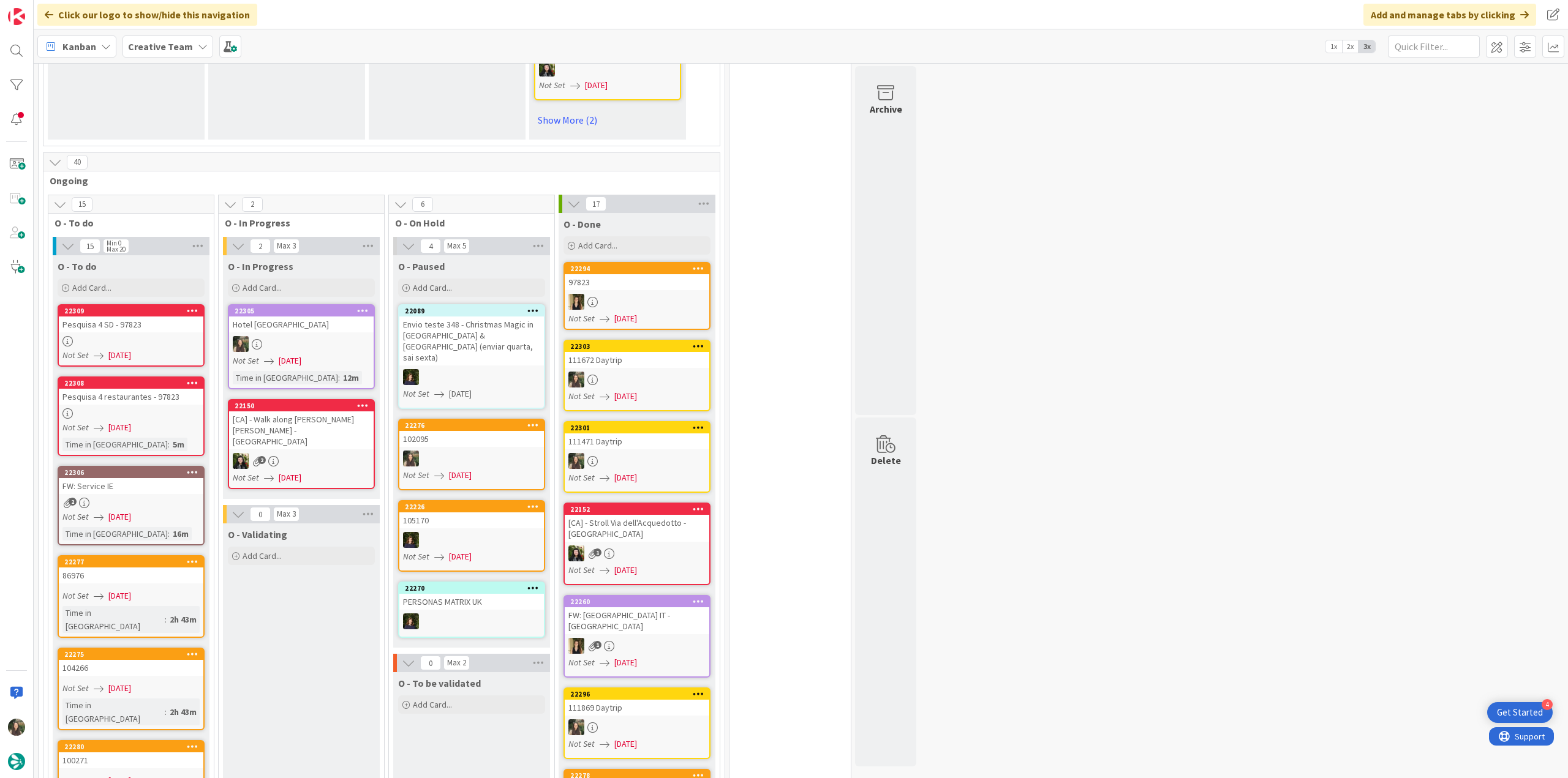
click at [321, 304] on link "22305 Hotel UK Not Set 09/03/2025 Time in Column : 12m" at bounding box center [301, 347] width 147 height 85
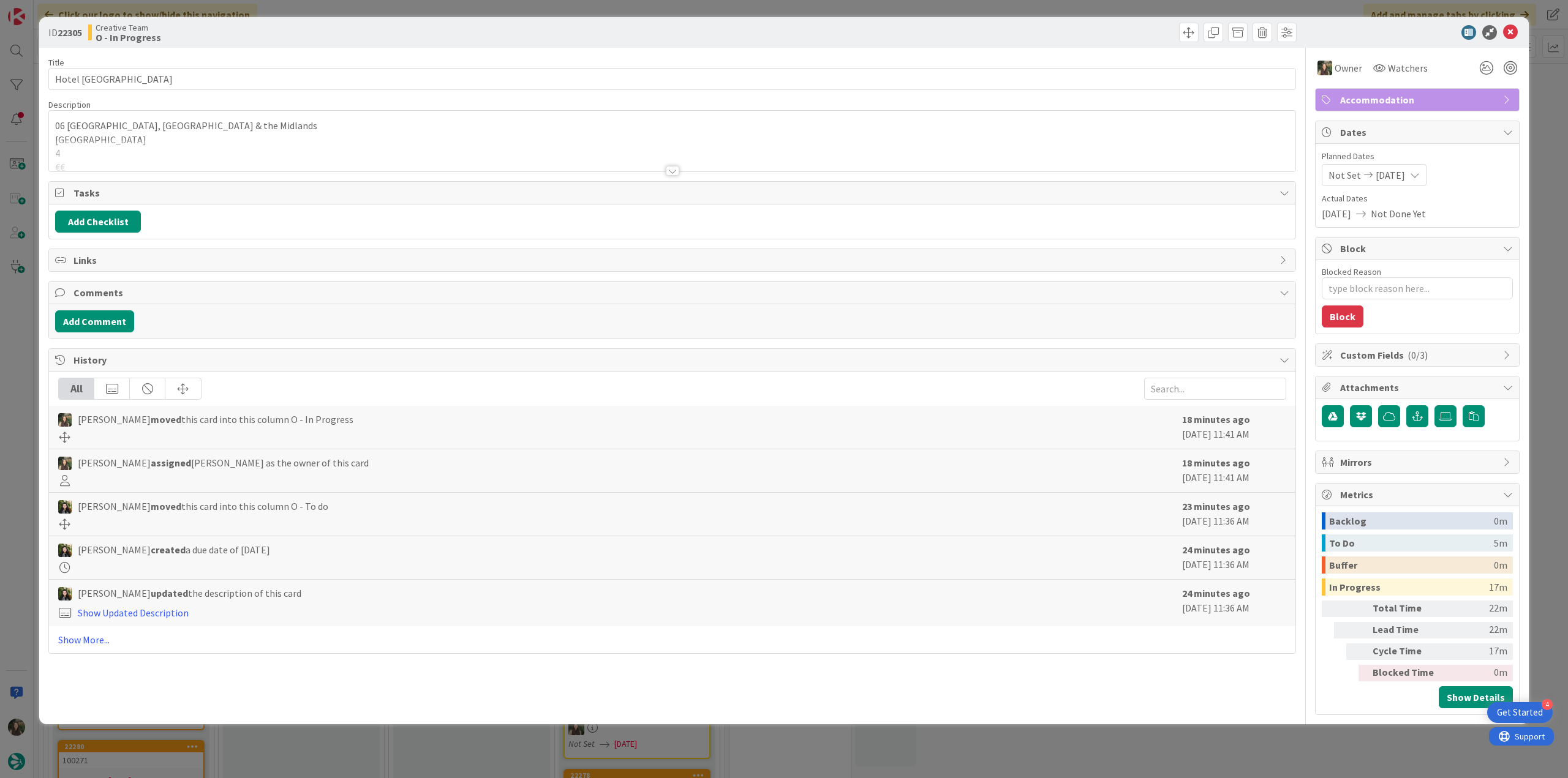
click at [1245, 734] on div "ID 22305 Creative Team O - In Progress Title 8 / 128 Hotel UK Description 06 Bi…" at bounding box center [784, 389] width 1568 height 778
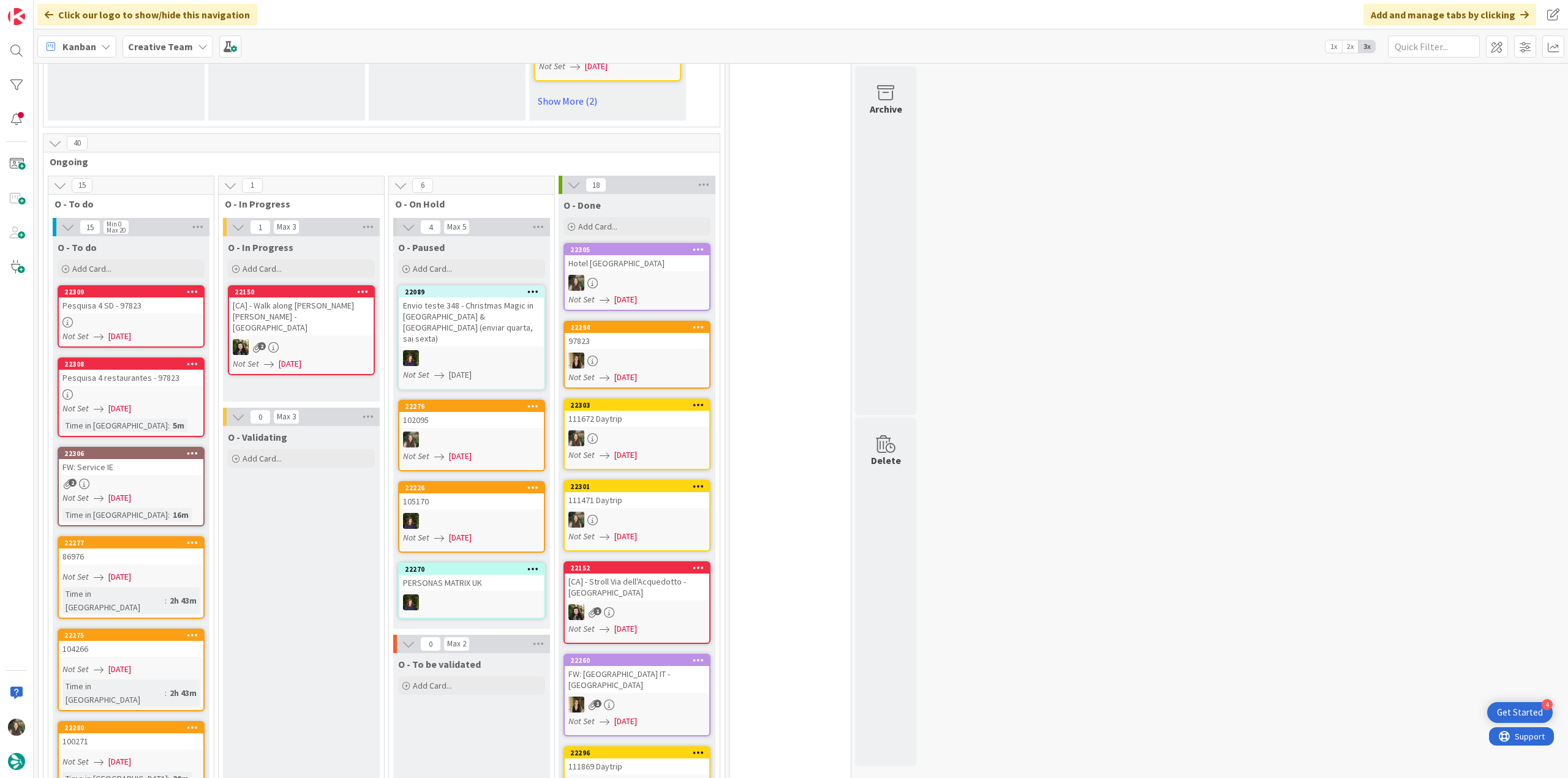
scroll to position [1040, 0]
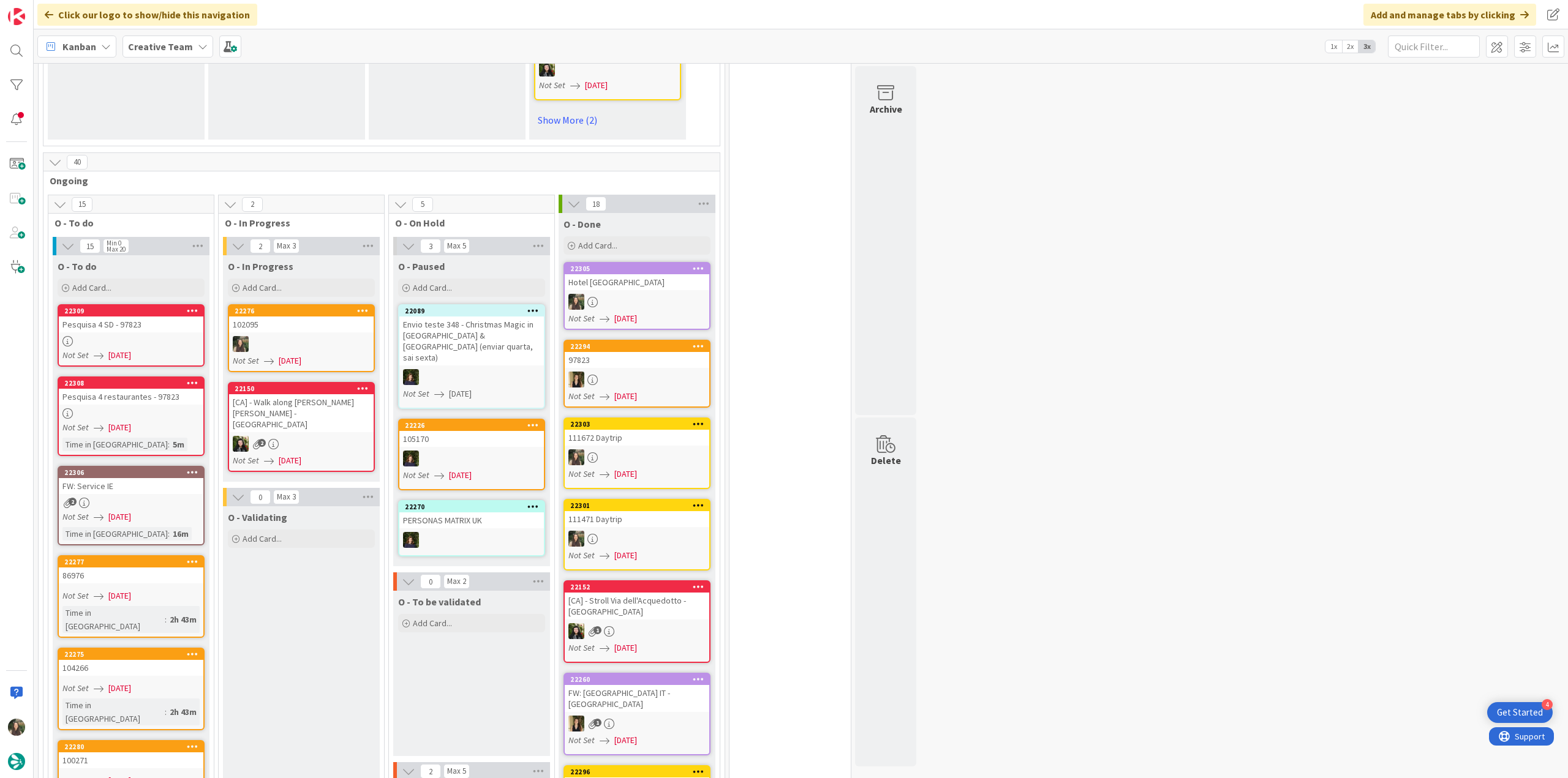
click at [296, 316] on div "102095" at bounding box center [301, 324] width 144 height 16
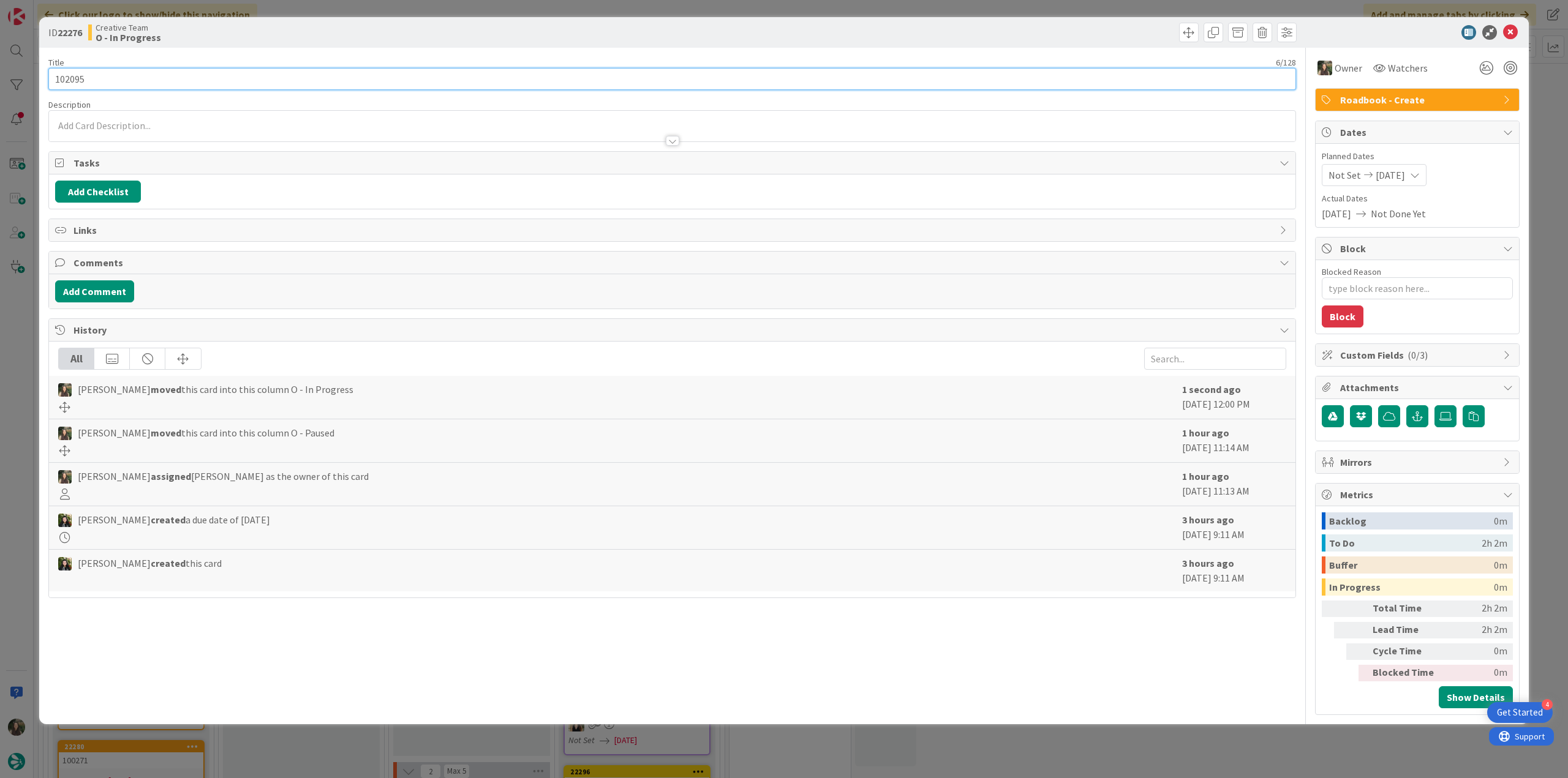
click at [69, 80] on input "102095" at bounding box center [671, 79] width 1247 height 22
drag, startPoint x: 69, startPoint y: 80, endPoint x: 98, endPoint y: 69, distance: 31.0
click at [69, 80] on input "102095" at bounding box center [671, 79] width 1247 height 22
drag, startPoint x: 18, startPoint y: 380, endPoint x: 32, endPoint y: 405, distance: 28.7
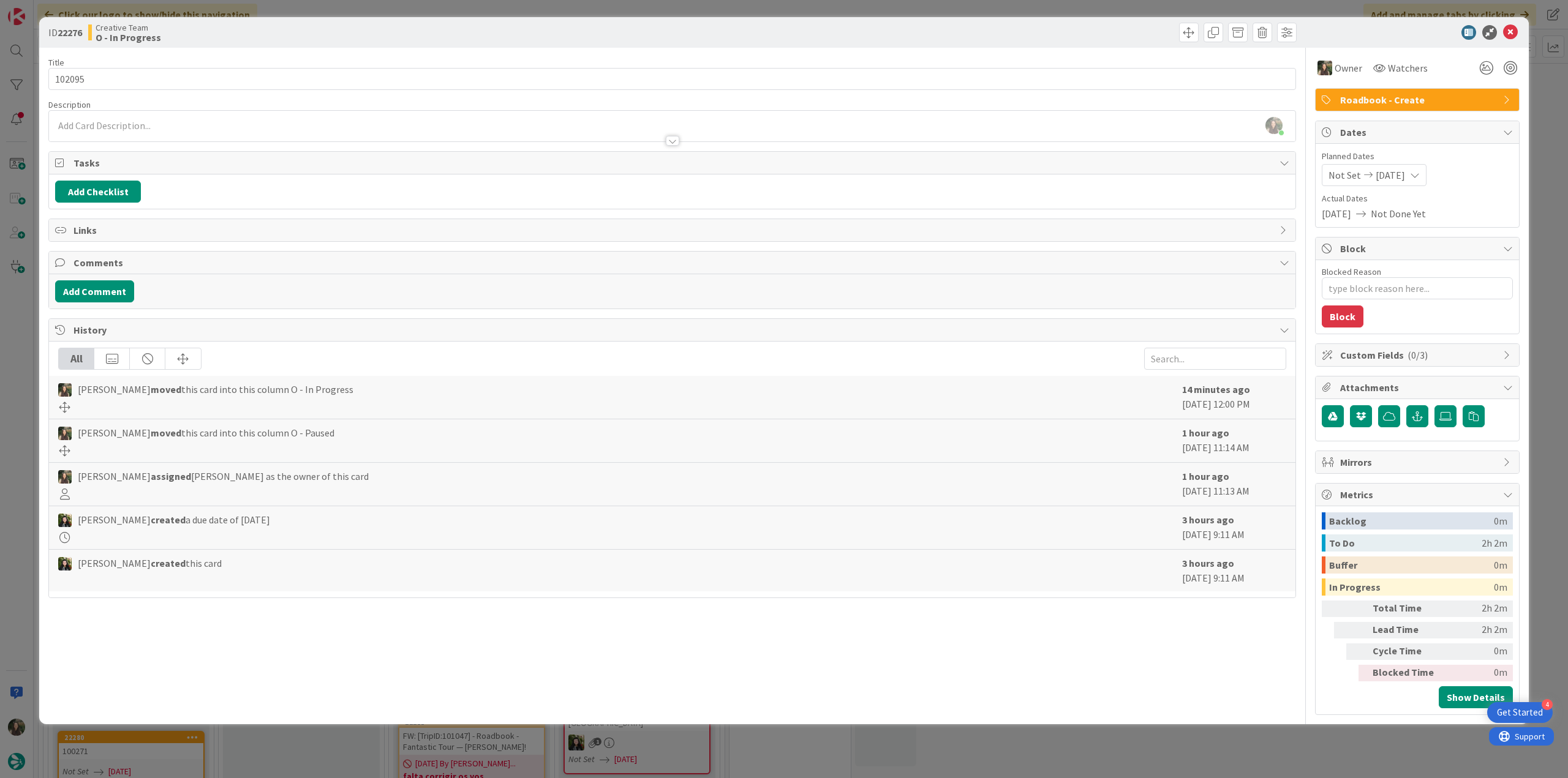
click at [18, 380] on div "ID 22276 Creative Team O - In Progress Title 6 / 128 102095 Description Inês Go…" at bounding box center [784, 389] width 1568 height 778
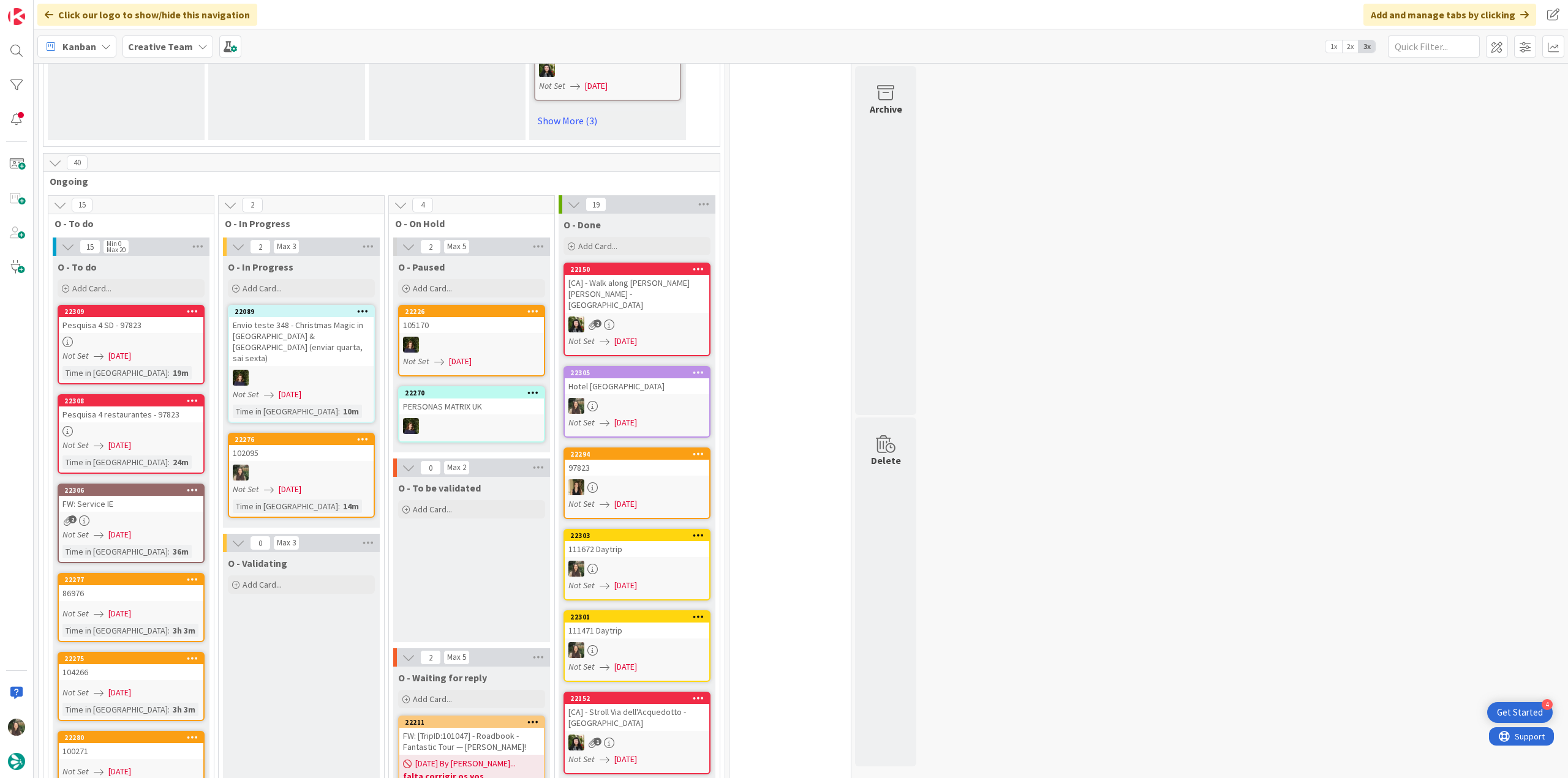
click at [359, 483] on div "Not Set 09/03/2025" at bounding box center [303, 489] width 141 height 13
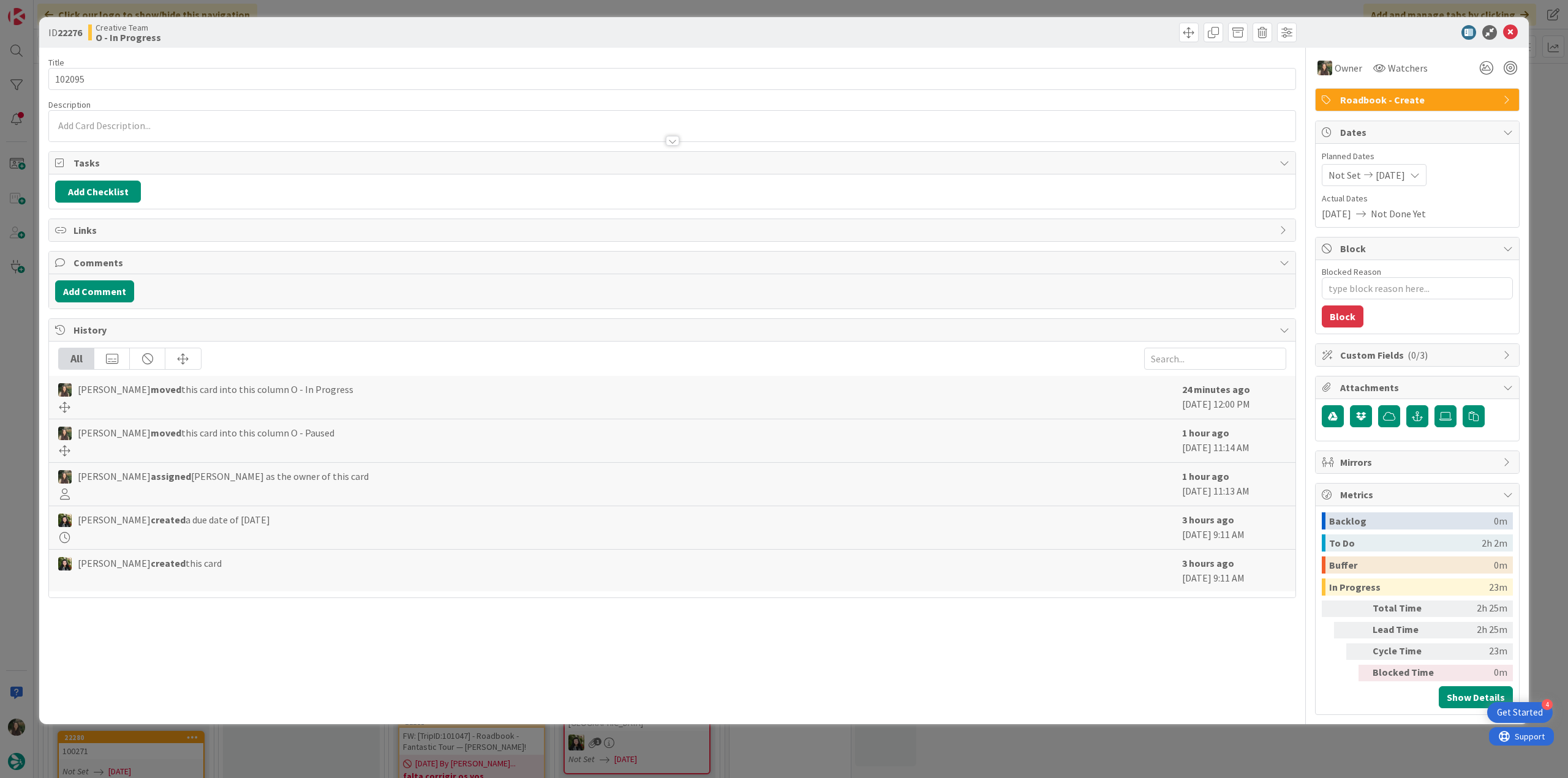
drag, startPoint x: 1138, startPoint y: 774, endPoint x: 801, endPoint y: 625, distance: 368.5
click at [1139, 774] on div "ID 22276 Creative Team O - In Progress Title 6 / 128 102095 Description Owner W…" at bounding box center [784, 389] width 1568 height 778
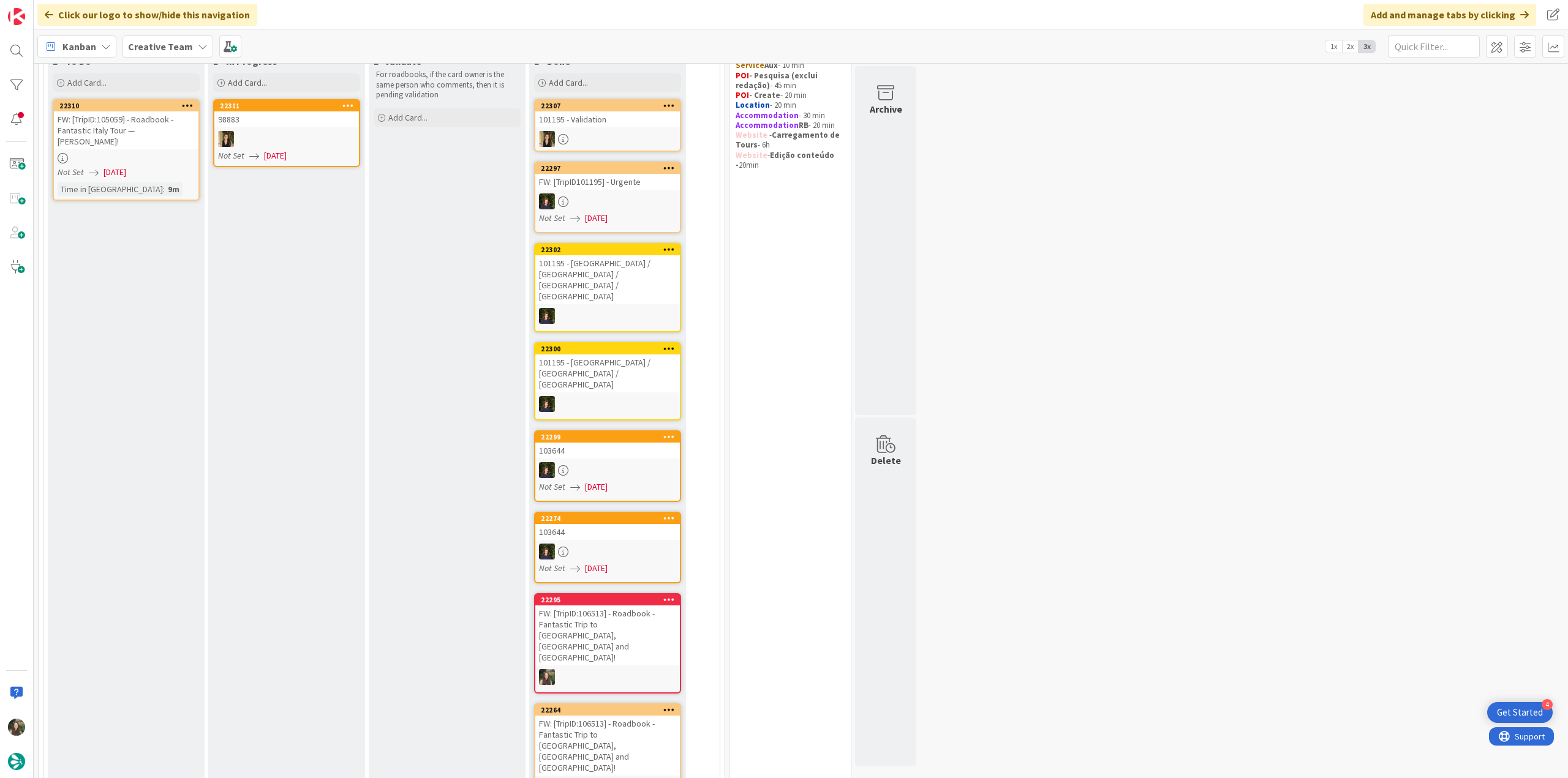
scroll to position [11, 0]
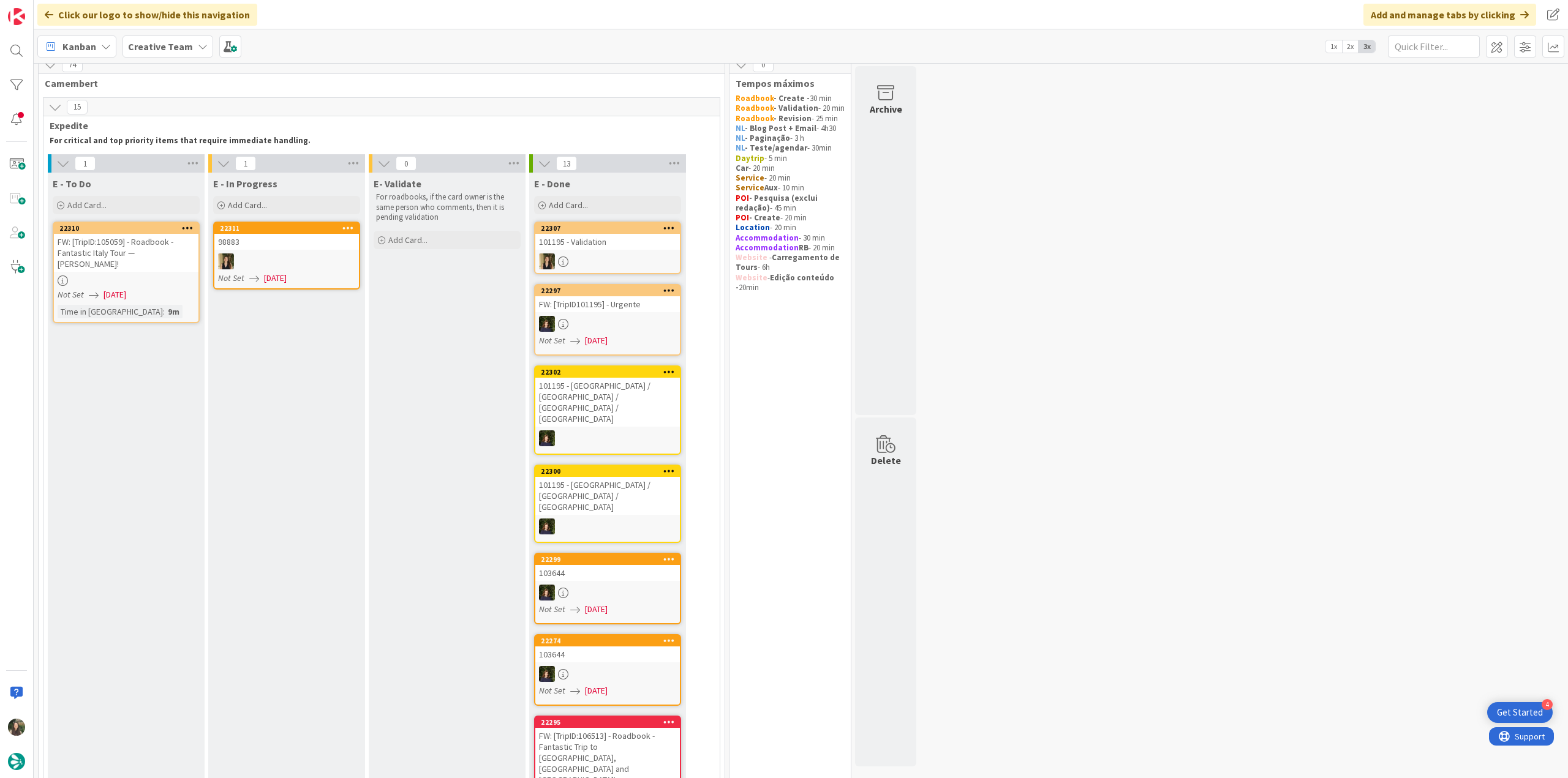
click at [147, 262] on div "FW: [TripID:105059] - Roadbook - Fantastic Italy Tour — [PERSON_NAME]!" at bounding box center [126, 253] width 144 height 38
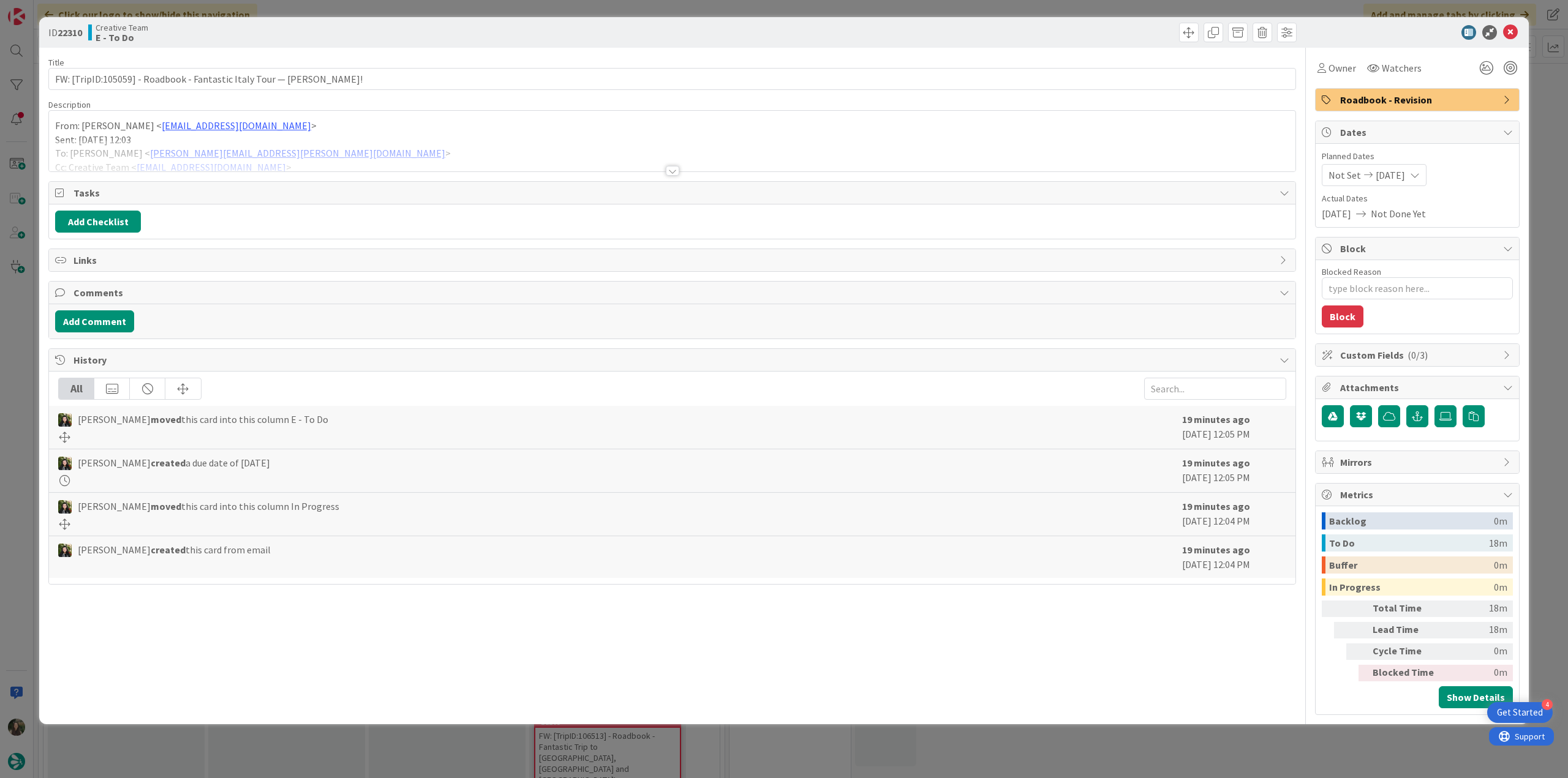
type textarea "x"
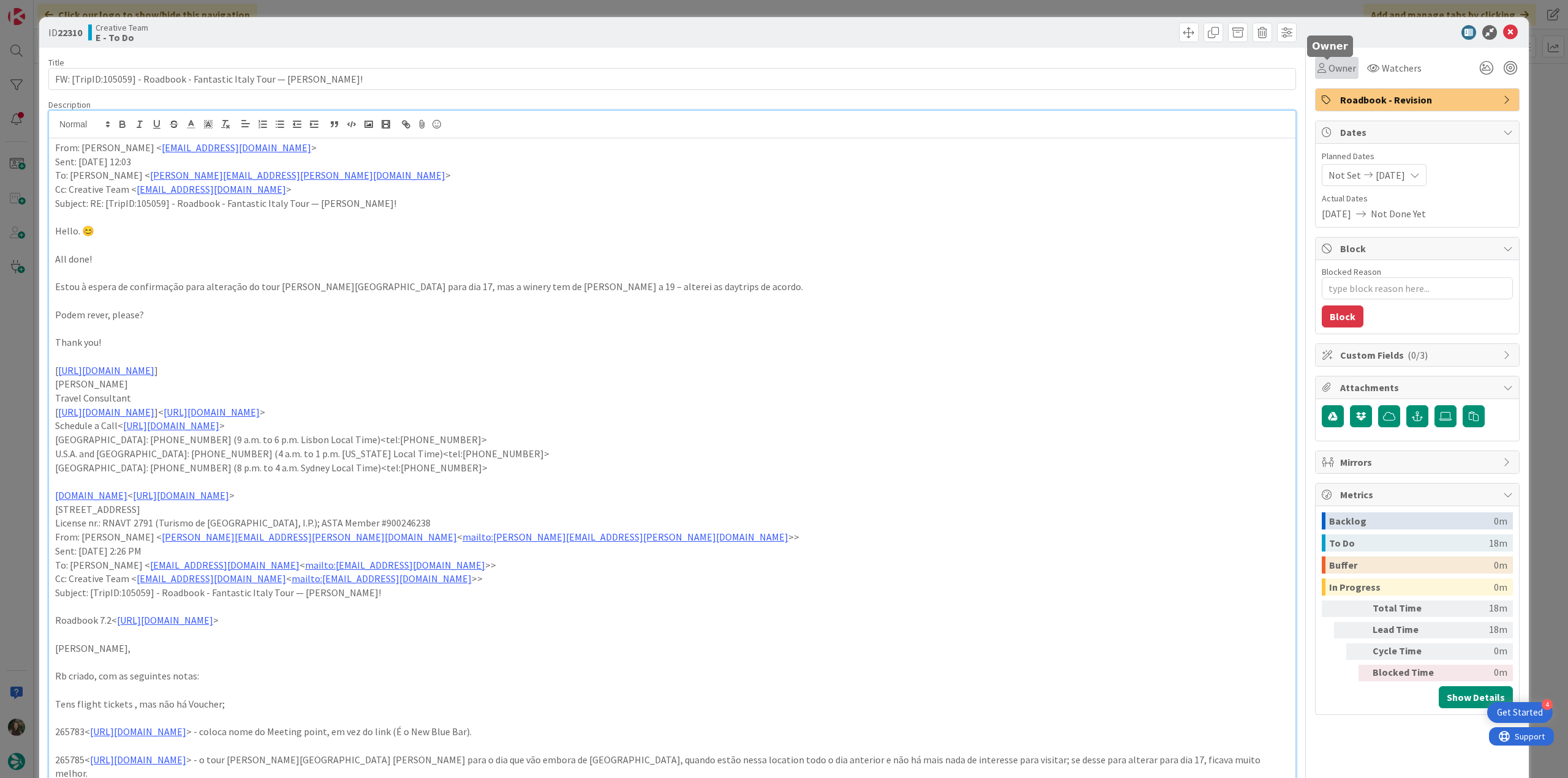
click at [1332, 71] on span "Owner" at bounding box center [1342, 68] width 28 height 15
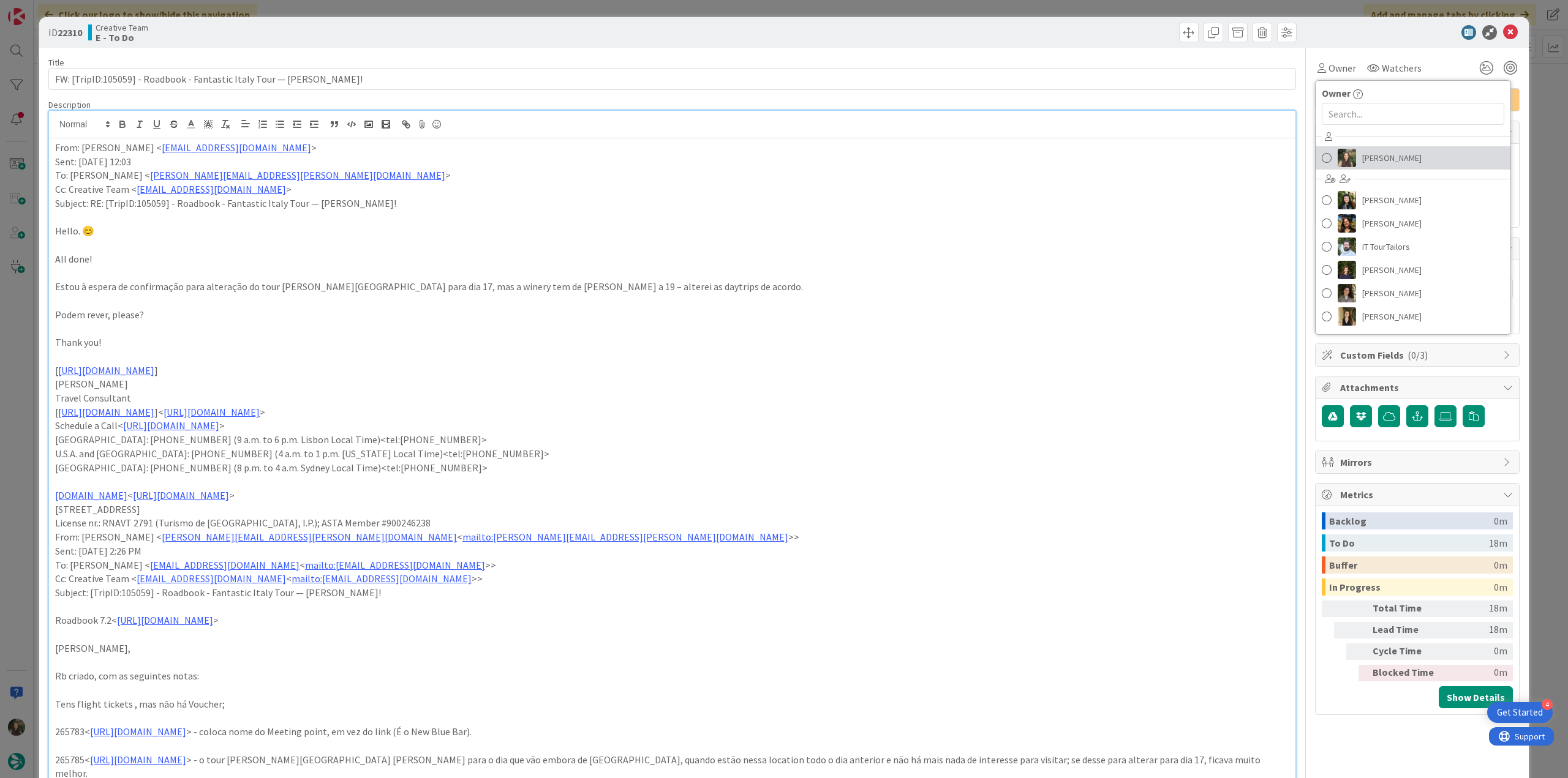
click at [1385, 157] on span "[PERSON_NAME]" at bounding box center [1392, 158] width 59 height 18
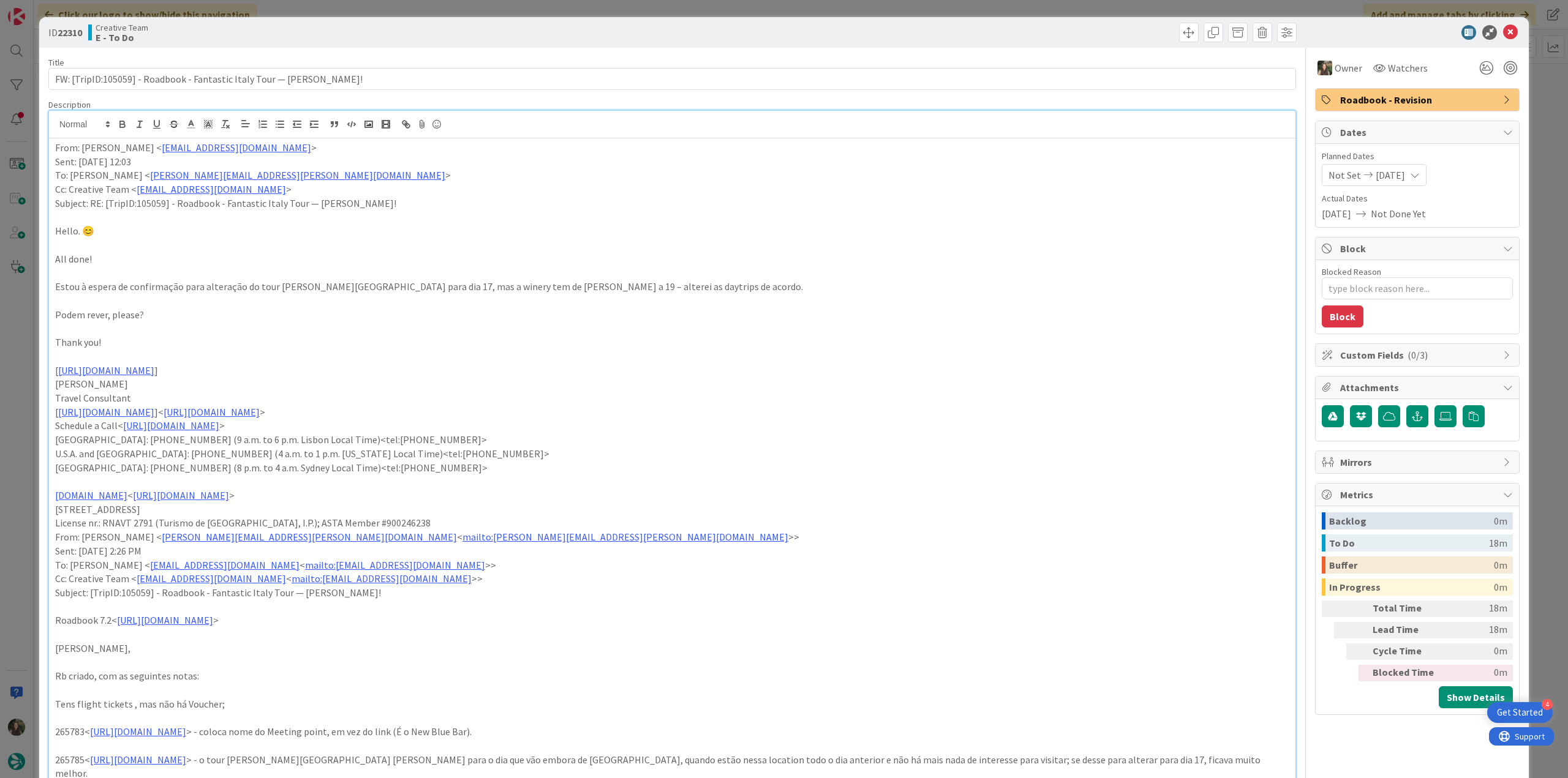
click at [1532, 125] on div "ID 22310 Creative Team E - To Do Title 79 / 128 FW: [TripID:105059] - Roadbook …" at bounding box center [784, 389] width 1568 height 778
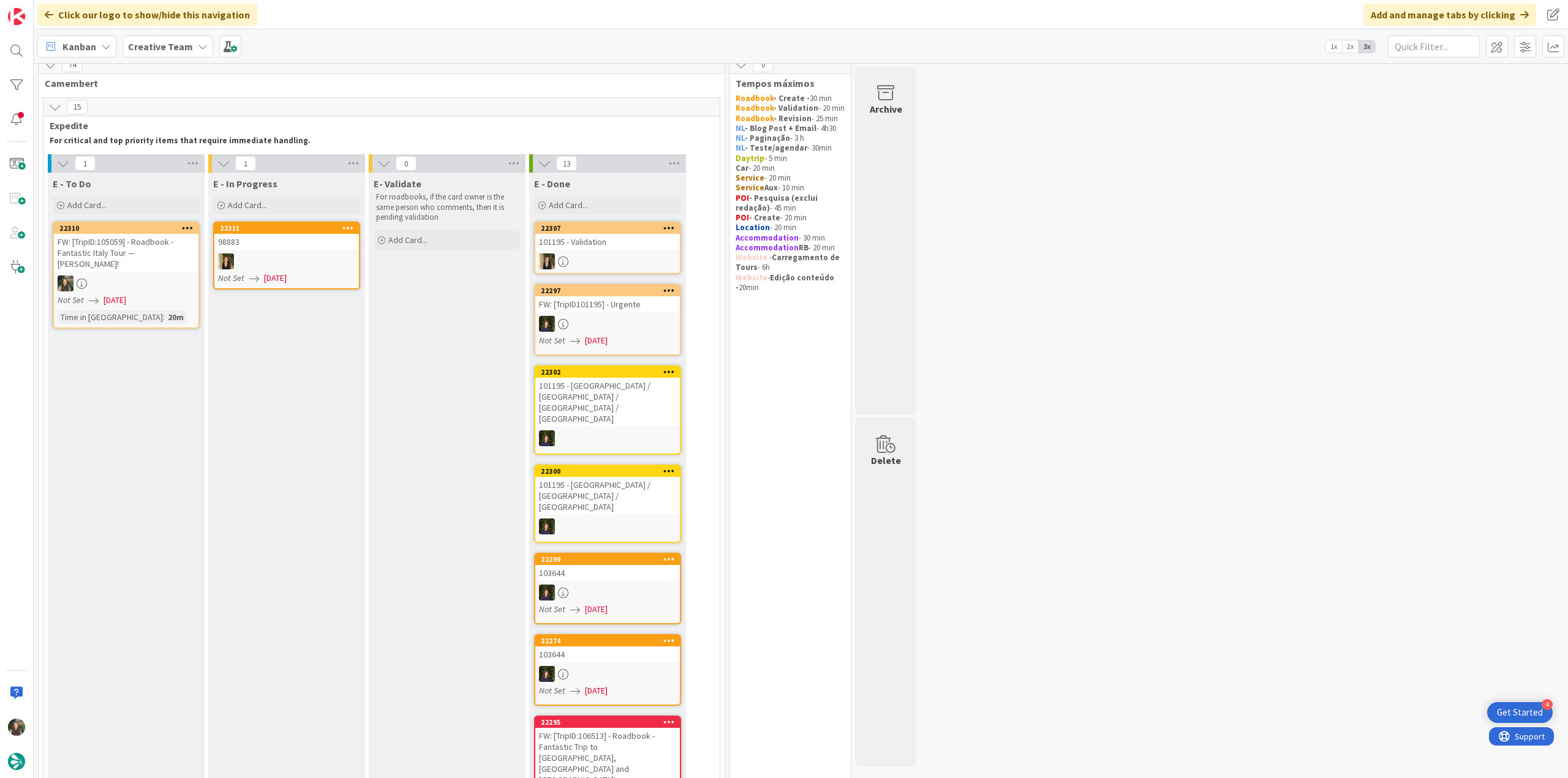
click at [141, 290] on div at bounding box center [126, 283] width 144 height 16
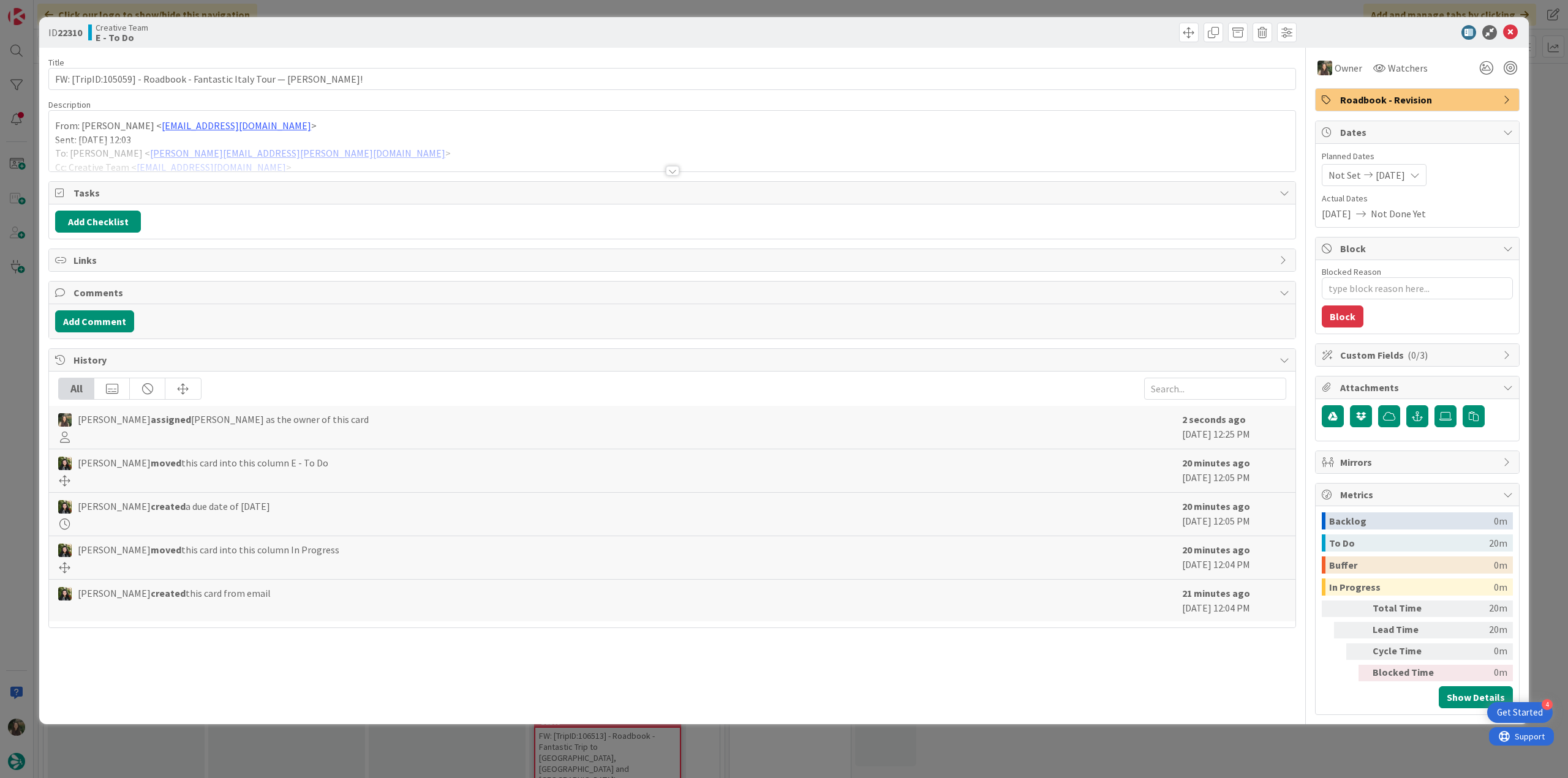
click at [400, 156] on div at bounding box center [671, 156] width 1246 height 31
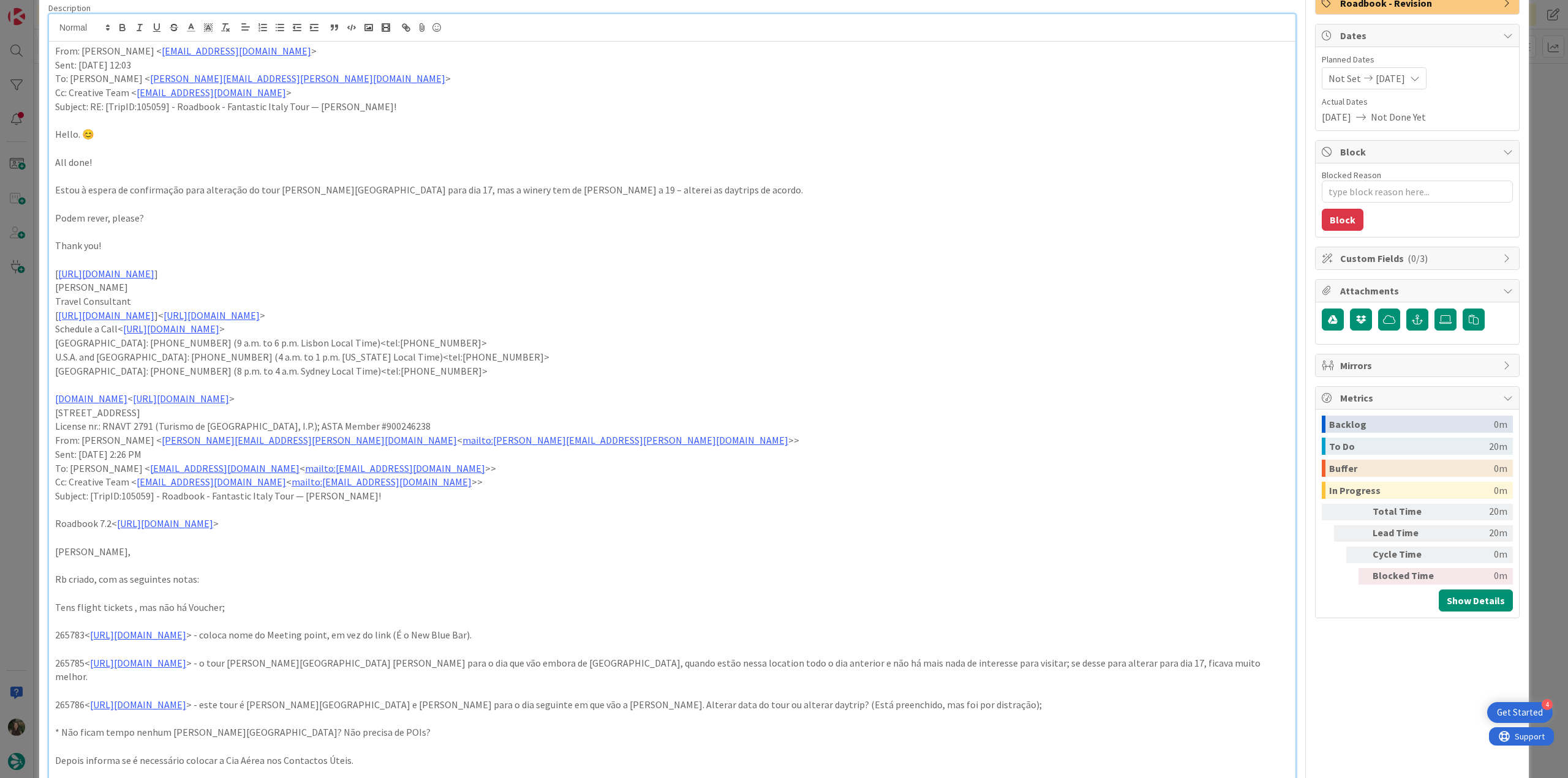
scroll to position [122, 0]
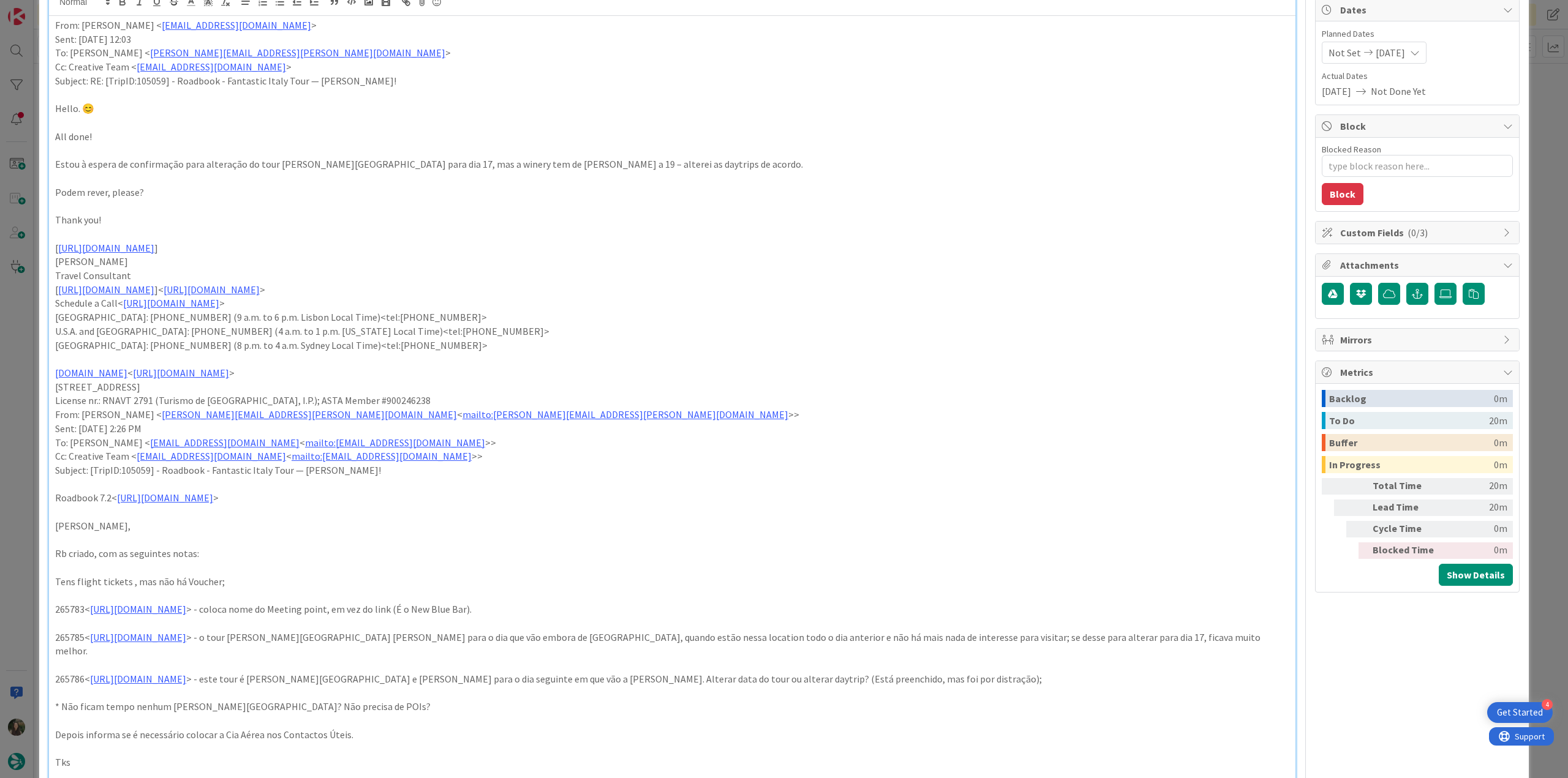
click at [24, 424] on div "ID 22310 Creative Team E - To Do Title 79 / 128 FW: [TripID:105059] - Roadbook …" at bounding box center [784, 389] width 1568 height 778
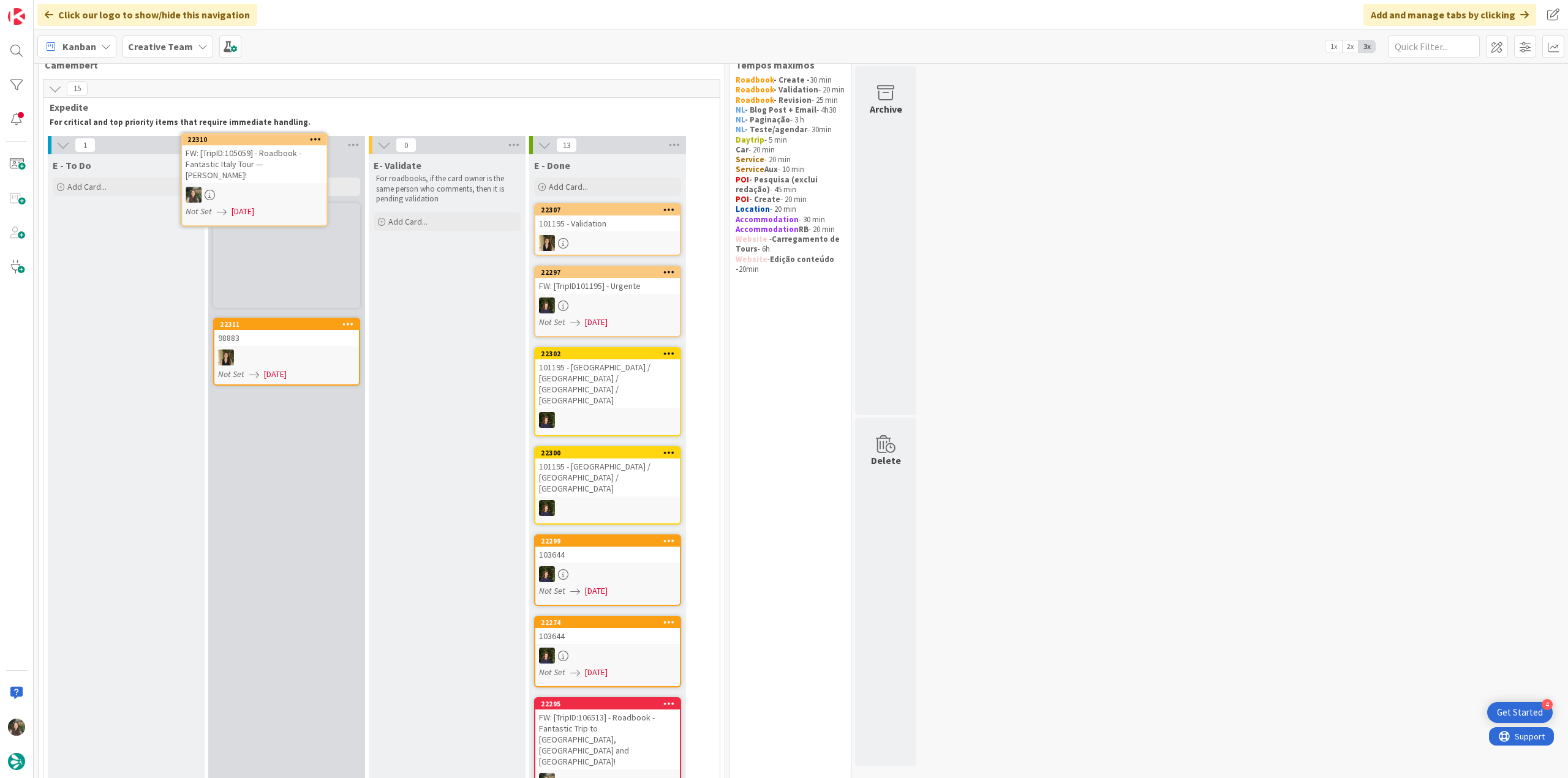
scroll to position [23, 0]
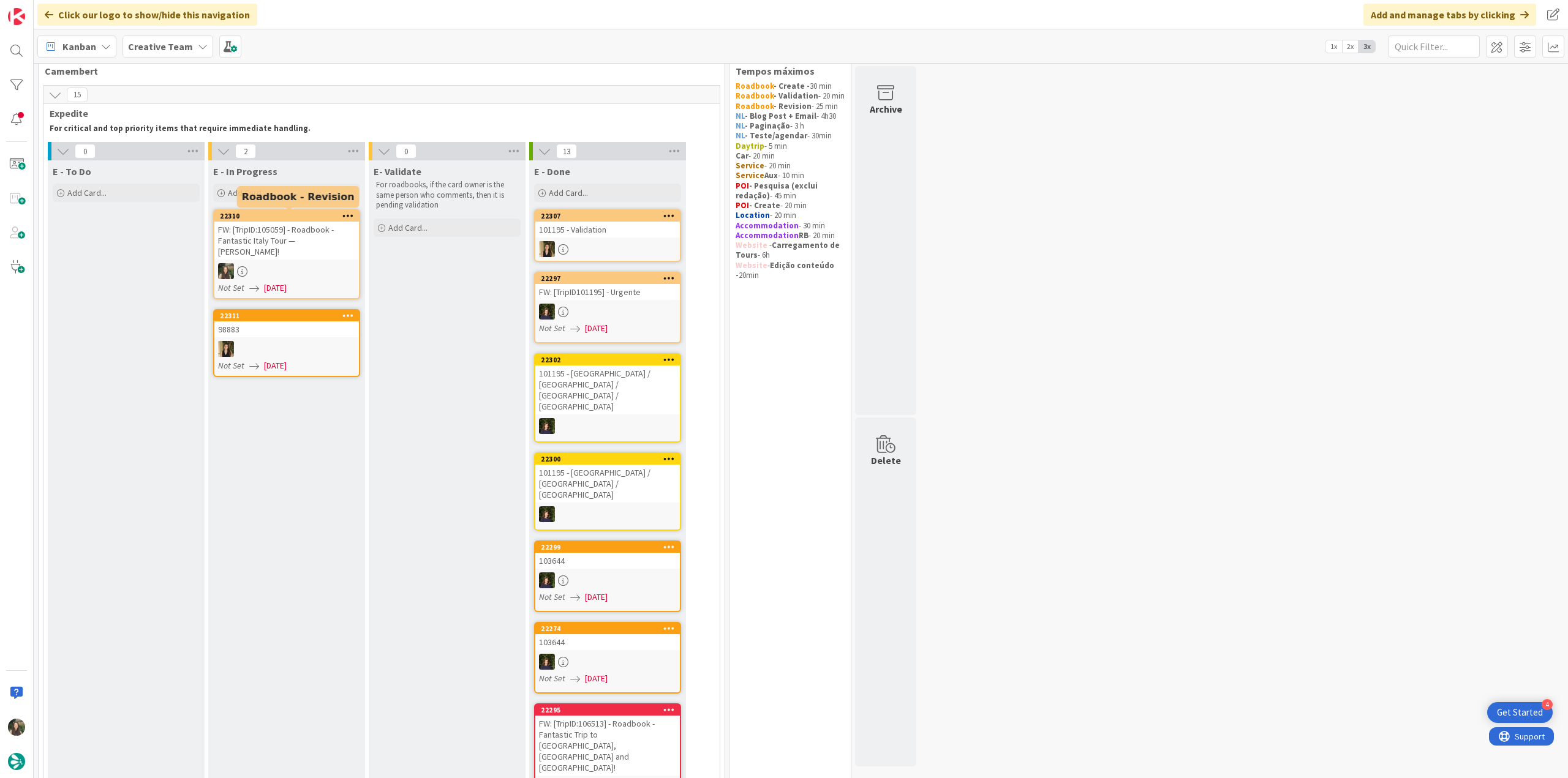
click at [264, 250] on div "FW: [TripID:105059] - Roadbook - Fantastic Italy Tour — [PERSON_NAME]!" at bounding box center [287, 240] width 144 height 38
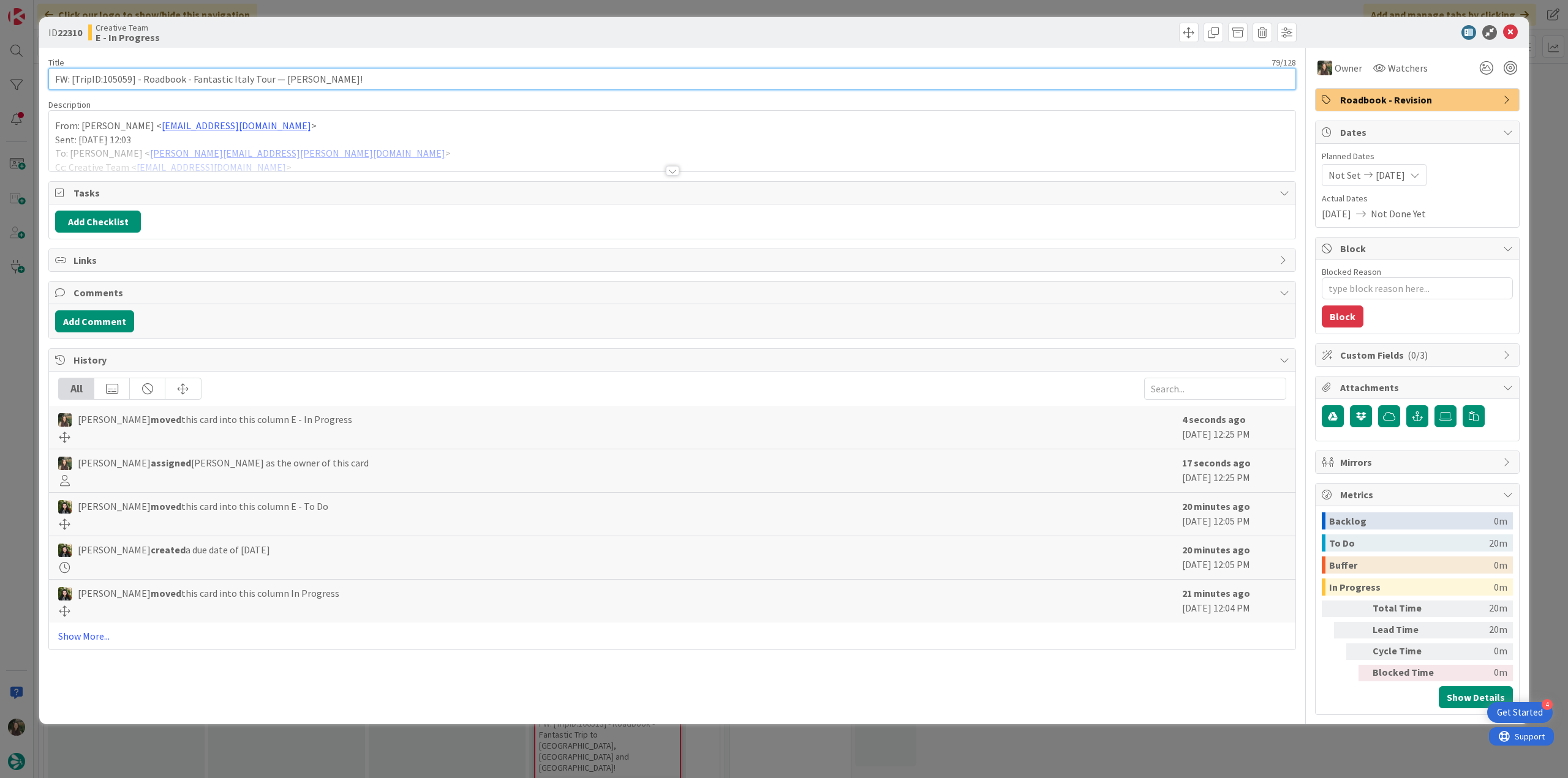
click at [124, 80] on input "FW: [TripID:105059] - Roadbook - Fantastic Italy Tour — [PERSON_NAME]!" at bounding box center [671, 79] width 1247 height 22
click at [25, 342] on div "ID 22310 Creative Team E - In Progress Title 79 / 128 FW: [TripID:105059] - Roa…" at bounding box center [784, 389] width 1568 height 778
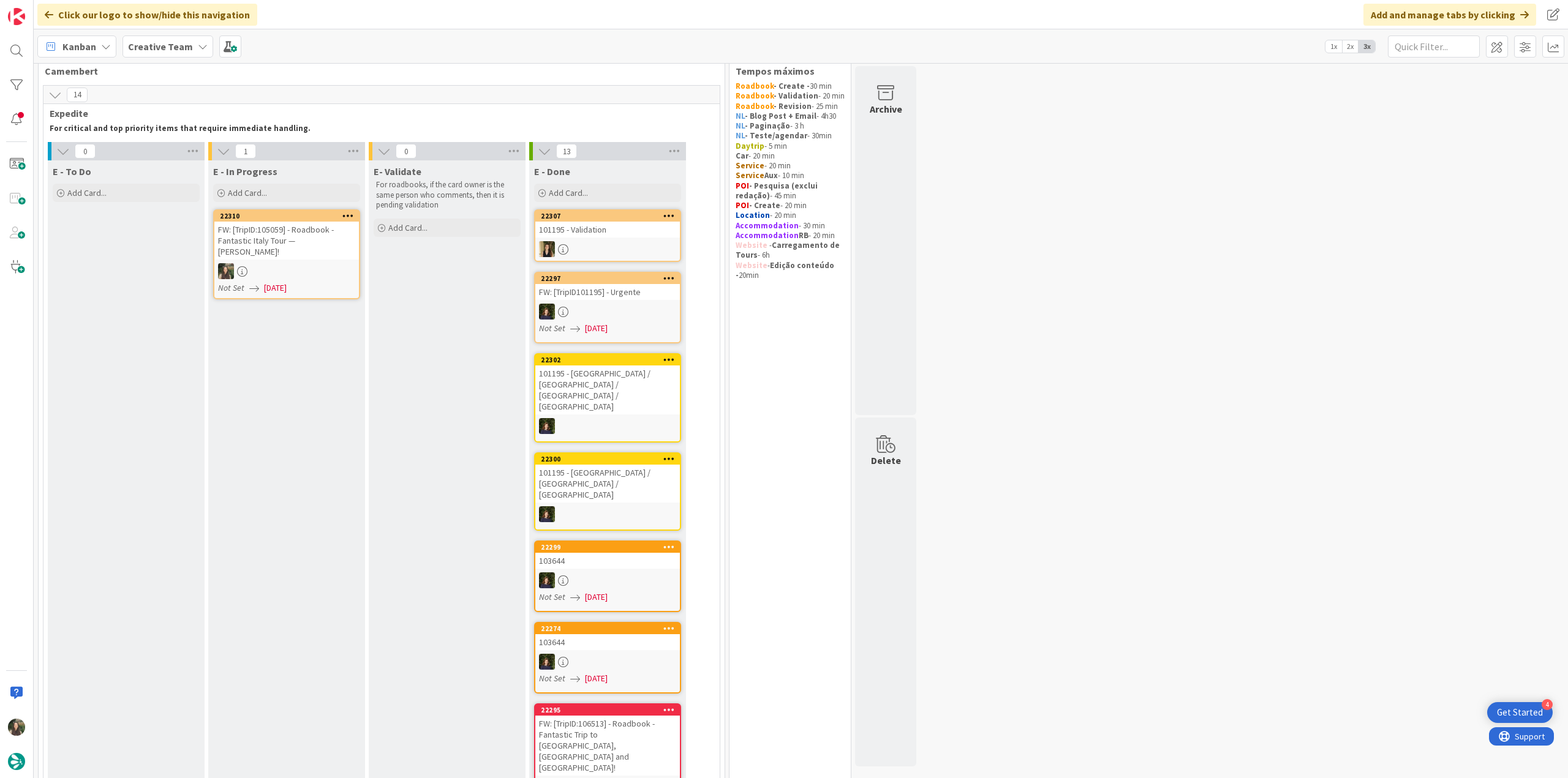
click at [311, 308] on div "E - In Progress Add Card... 22310 FW: [TripID:105059] - Roadbook - Fantastic It…" at bounding box center [287, 649] width 157 height 977
click at [325, 255] on div "FW: [TripID:105059] - Roadbook - Fantastic Italy Tour — [PERSON_NAME]!" at bounding box center [287, 240] width 144 height 38
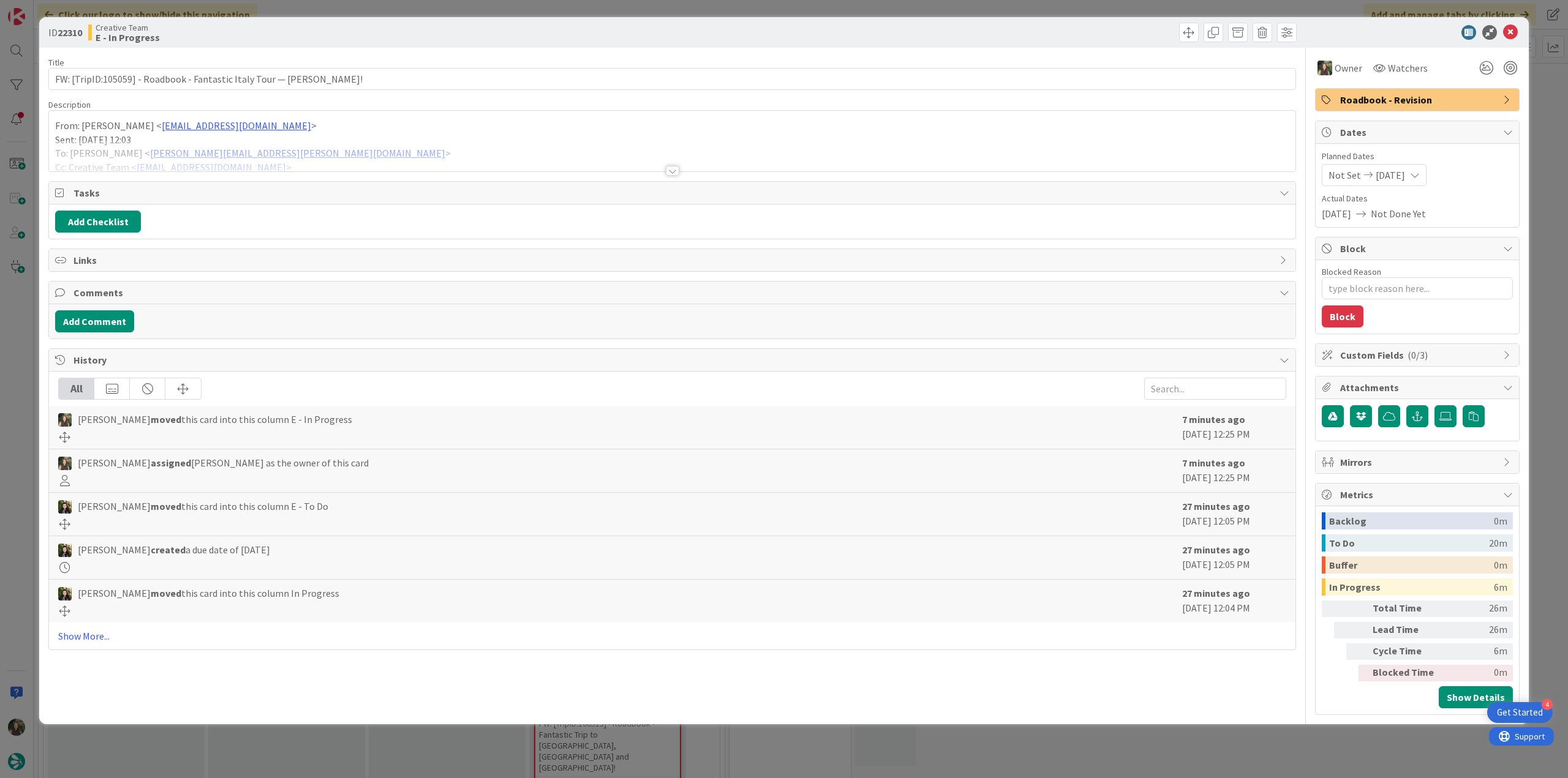
click at [365, 153] on div at bounding box center [671, 156] width 1246 height 31
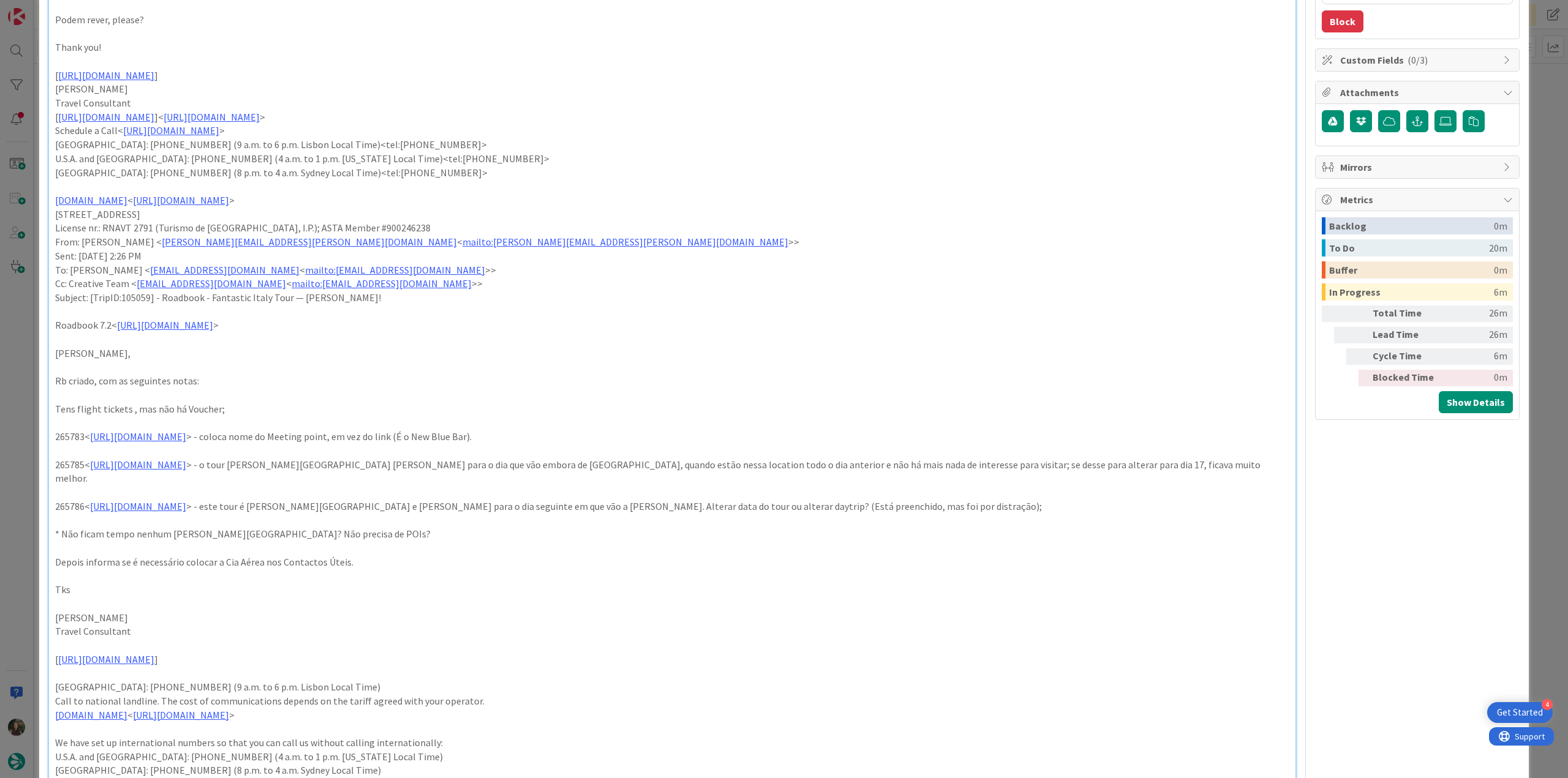
scroll to position [350, 0]
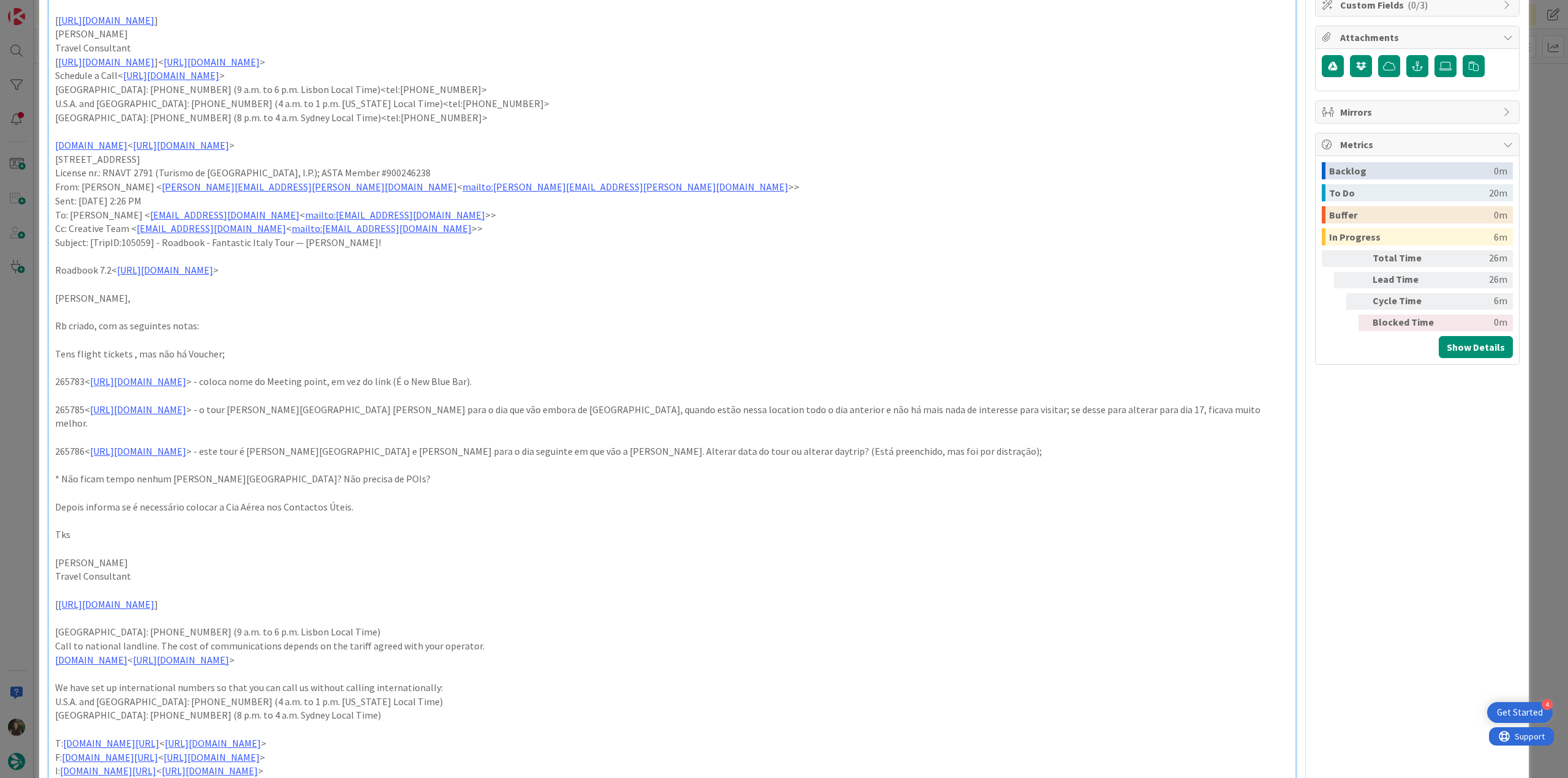
click at [38, 368] on div "ID 22310 Creative Team E - In Progress Title 79 / 128 FW: [TripID:105059] - Roa…" at bounding box center [784, 389] width 1568 height 778
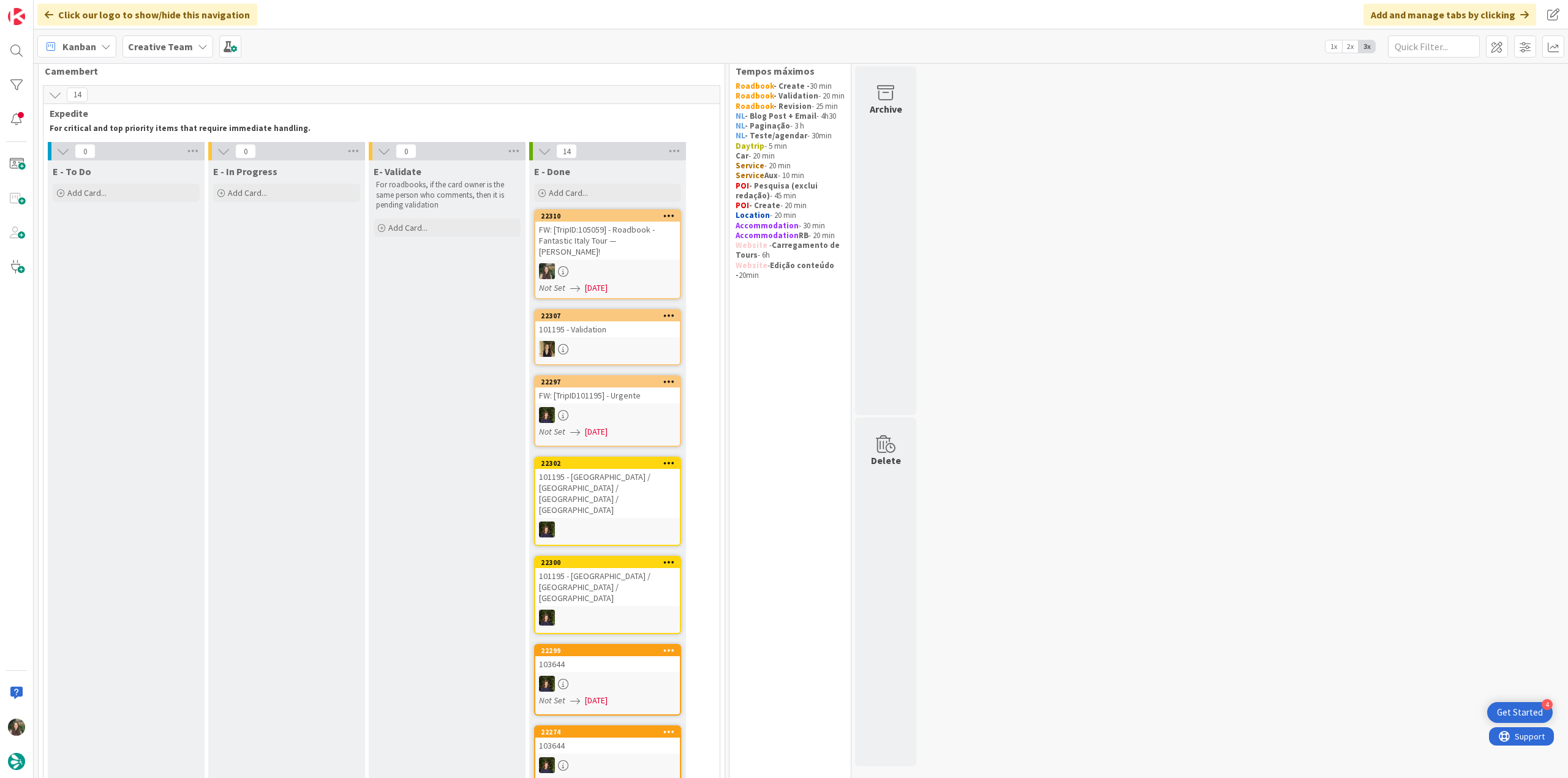
click at [627, 254] on div "FW: [TripID:105059] - Roadbook - Fantastic Italy Tour — [PERSON_NAME]!" at bounding box center [607, 240] width 144 height 38
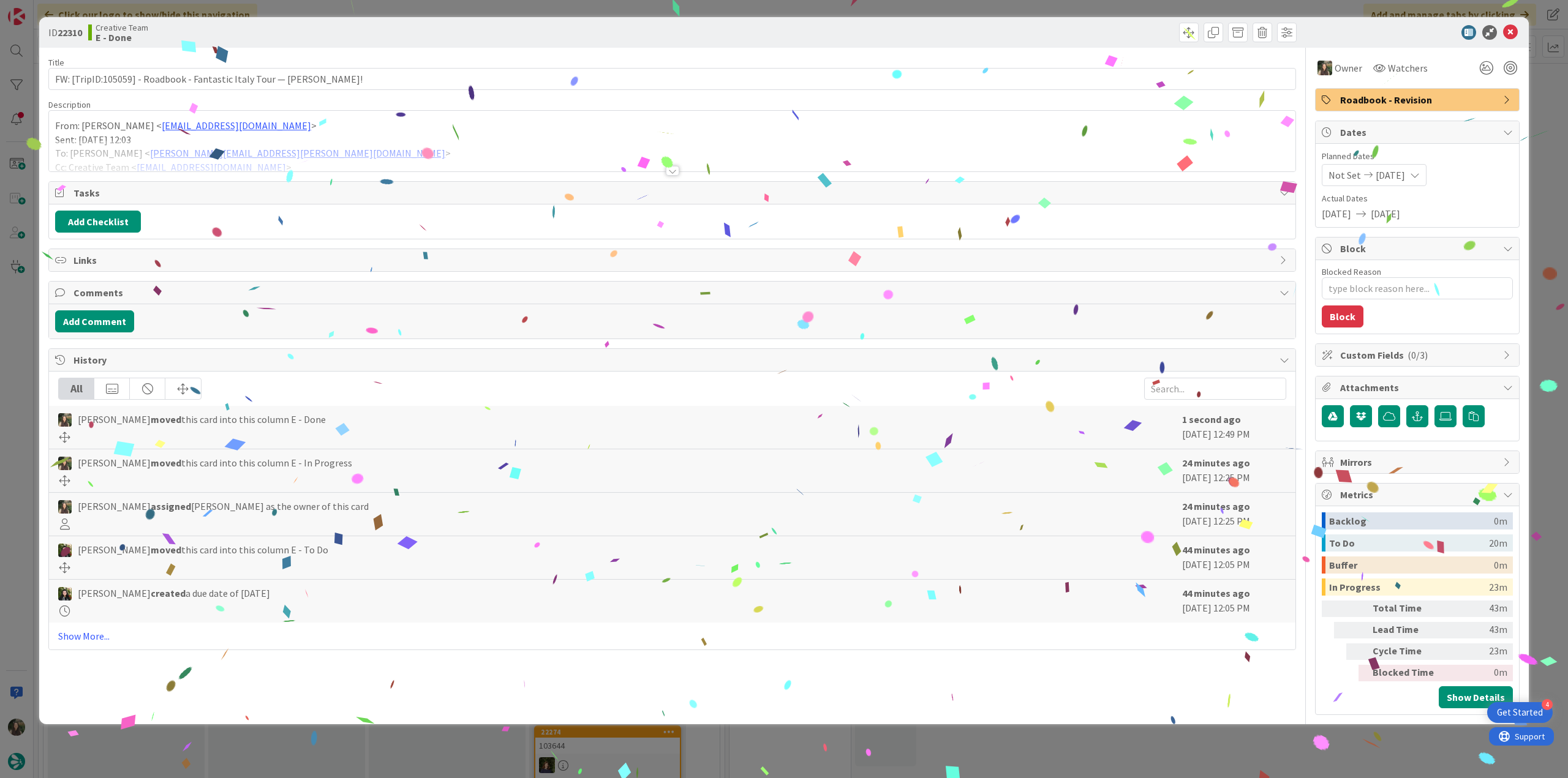
click at [1304, 742] on div "ID 22310 Creative Team E - Done Title 79 / 128 FW: [TripID:105059] - Roadbook -…" at bounding box center [784, 389] width 1568 height 778
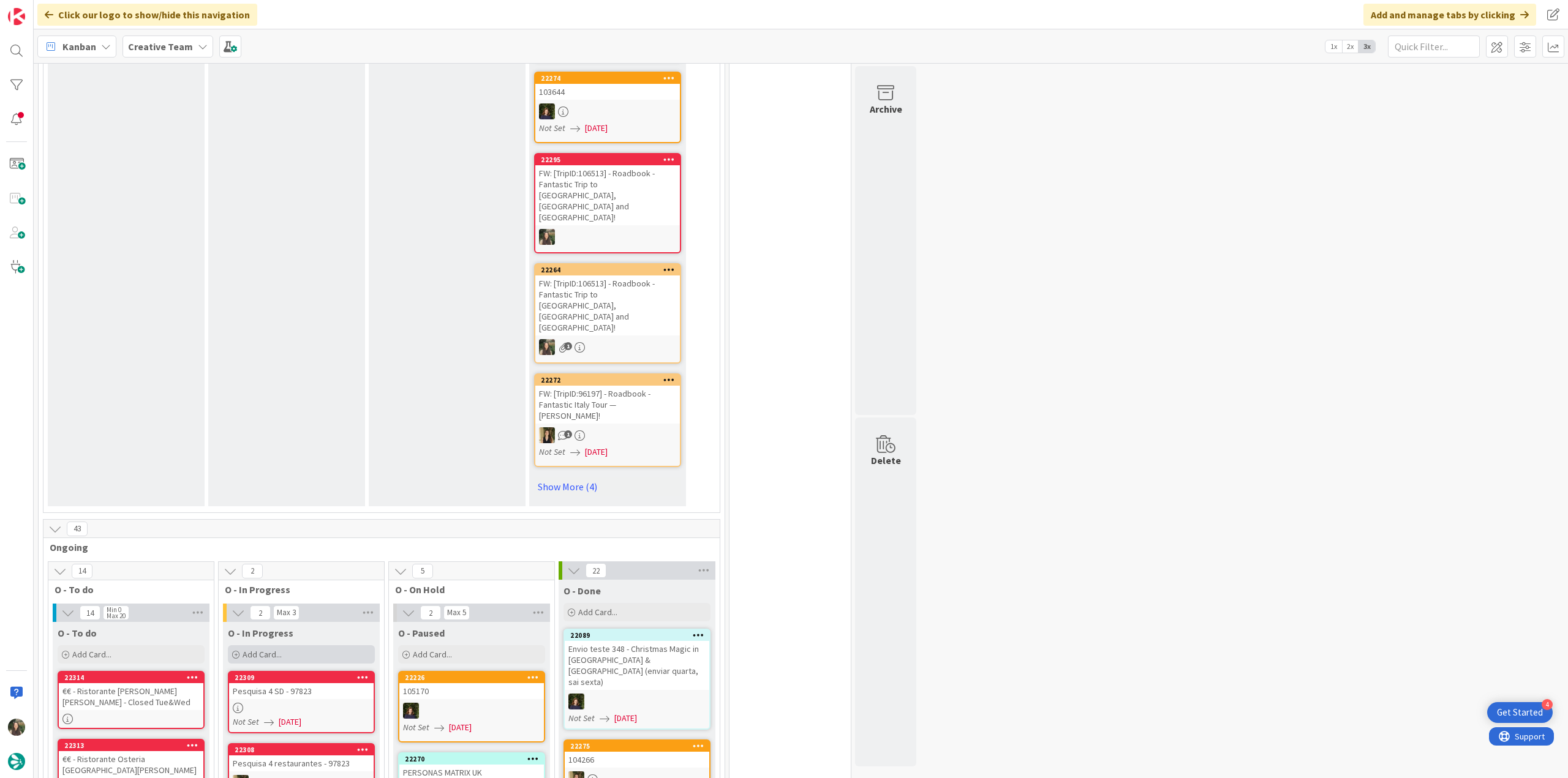
scroll to position [918, 0]
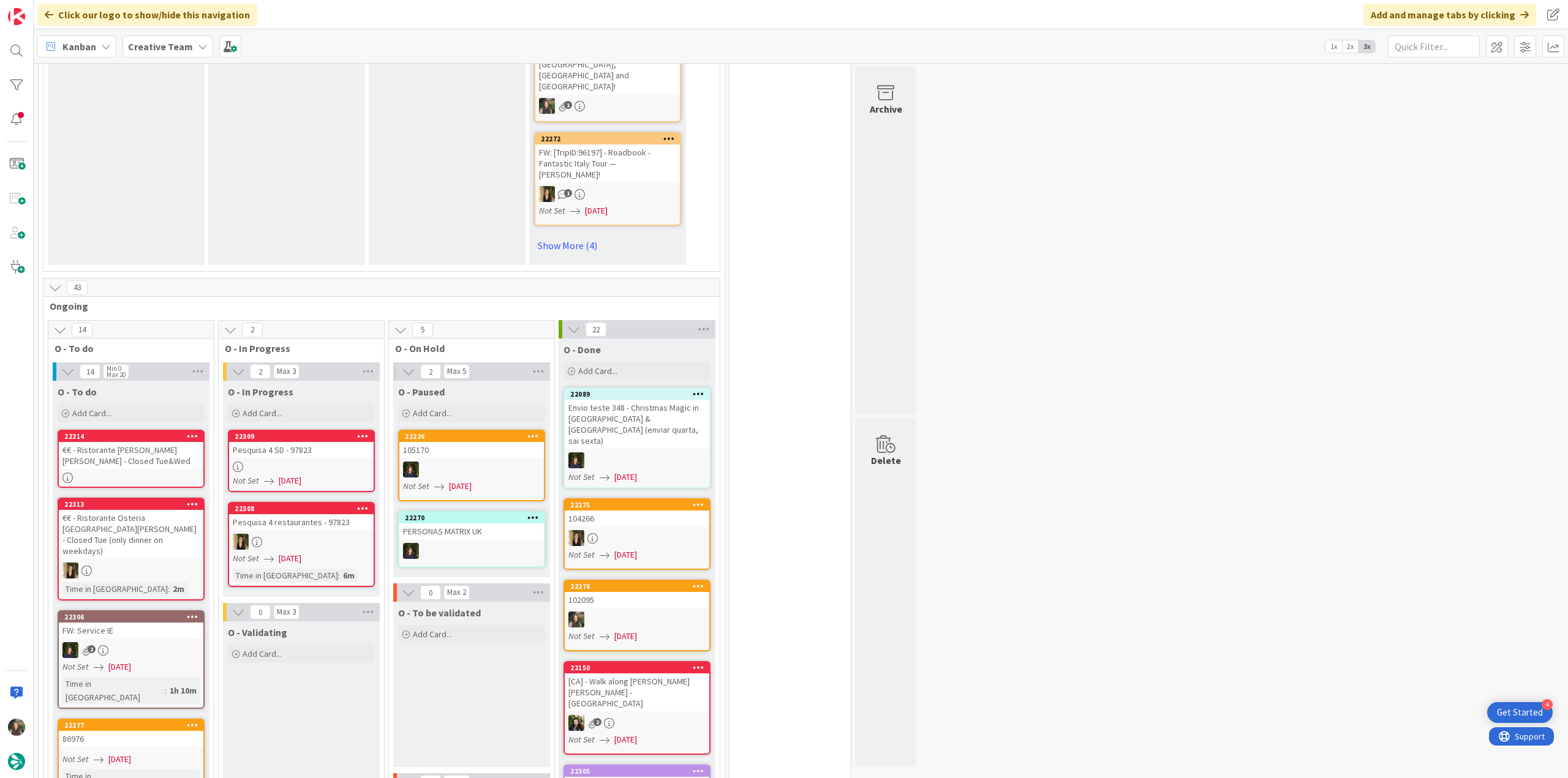
click at [357, 430] on link "22309 Pesquisa 4 SD - 97823 Not Set [DATE]" at bounding box center [301, 461] width 147 height 62
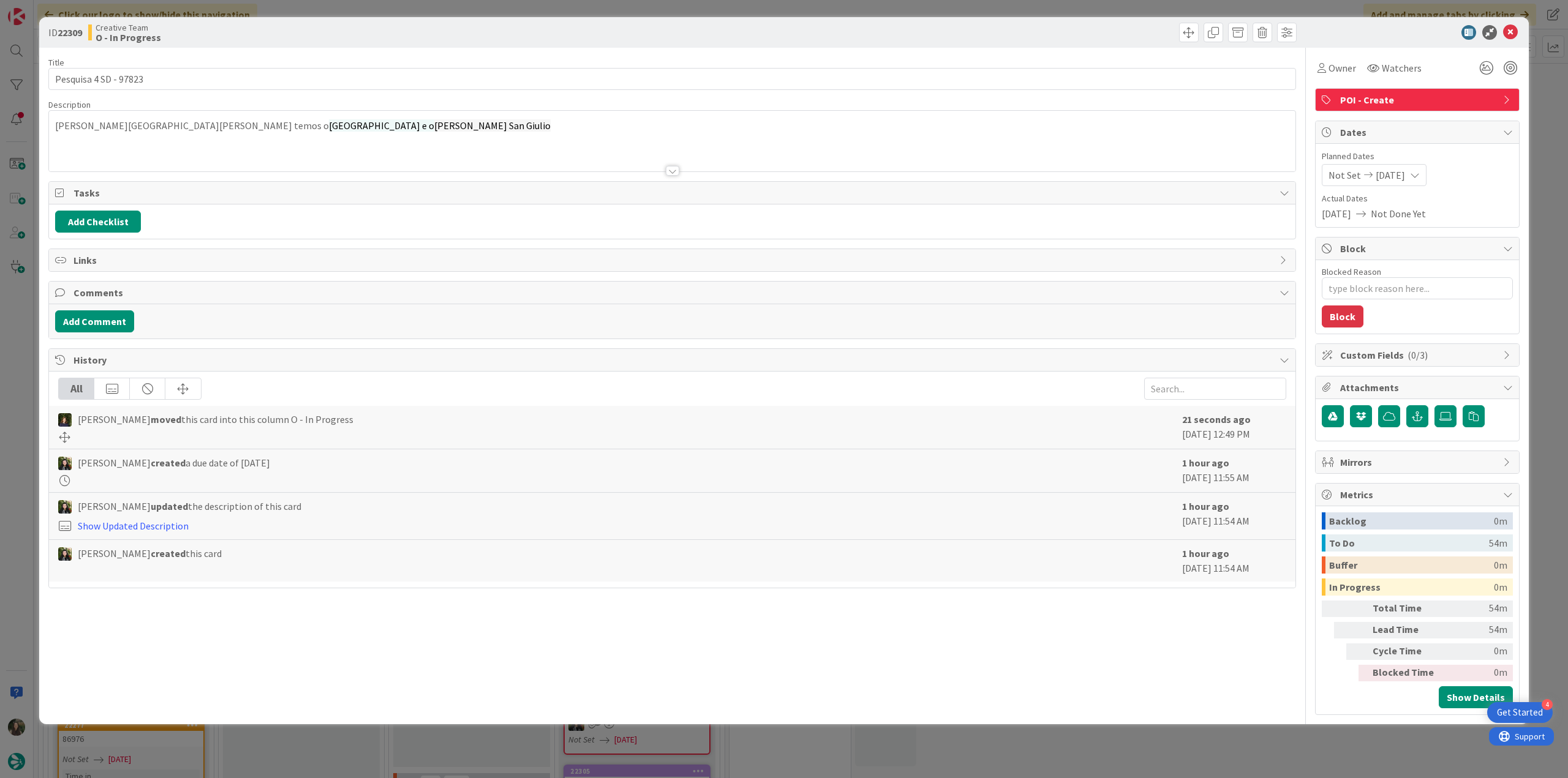
click at [1138, 737] on div "ID 22309 Creative Team O - In Progress Title 21 / 128 Pesquisa 4 SD - 97823 Des…" at bounding box center [784, 389] width 1568 height 778
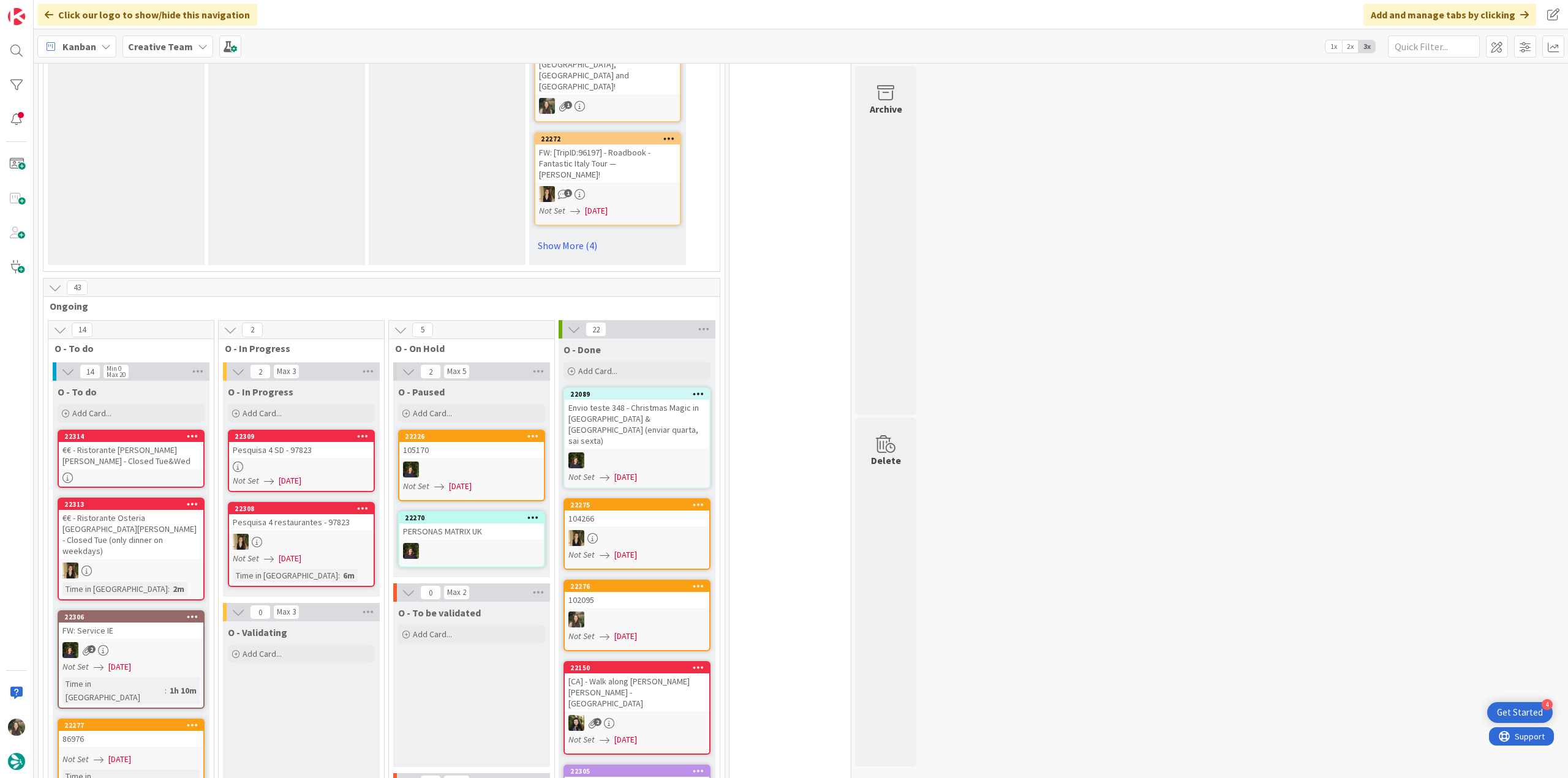
click at [151, 442] on div "€€ - Ristorante [PERSON_NAME] [PERSON_NAME] - Closed Tue&Wed" at bounding box center [131, 455] width 144 height 27
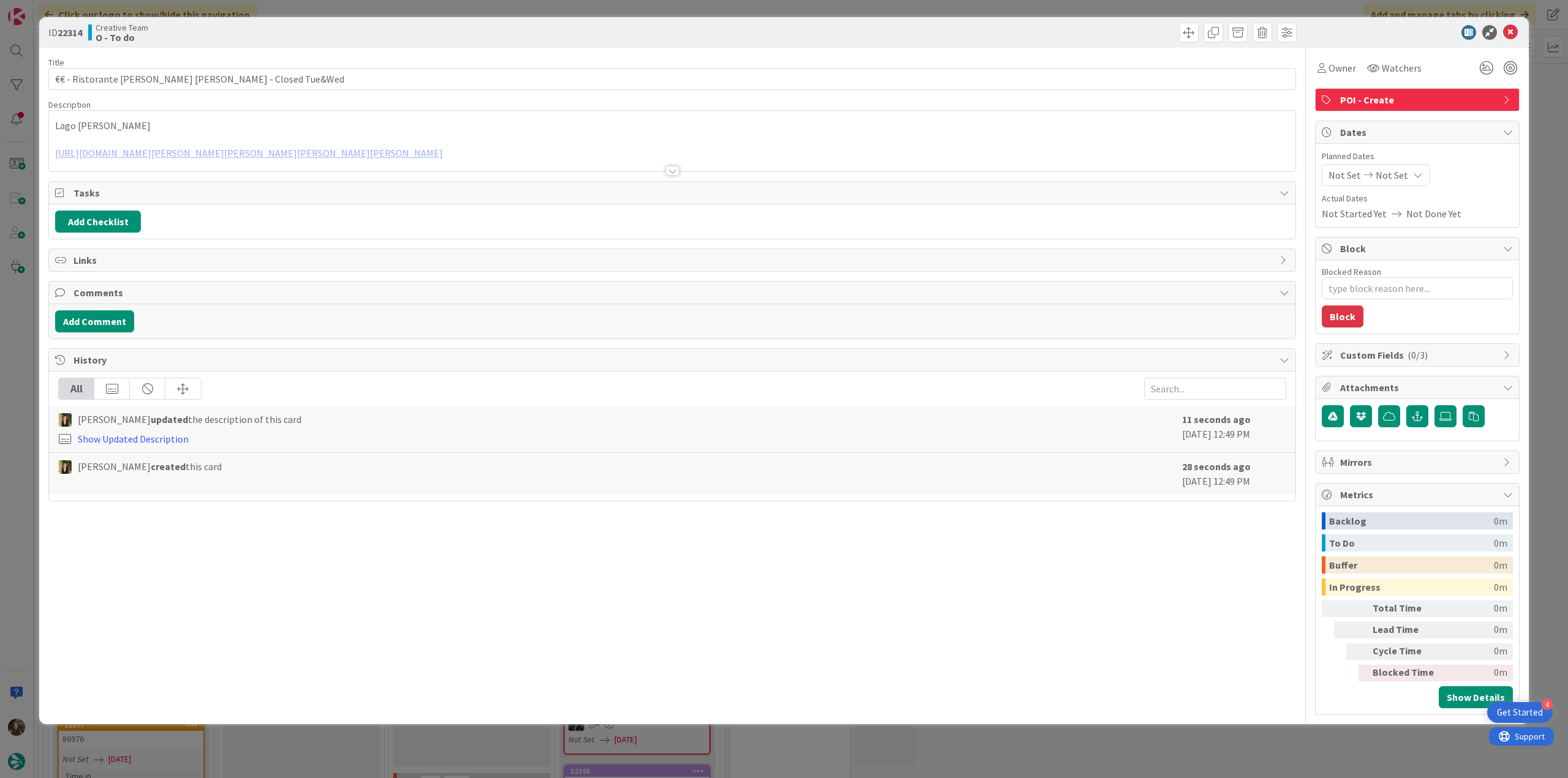
click at [225, 129] on div "Lago [PERSON_NAME] [URL][DOMAIN_NAME][PERSON_NAME][PERSON_NAME][PERSON_NAME][PE…" at bounding box center [671, 141] width 1246 height 61
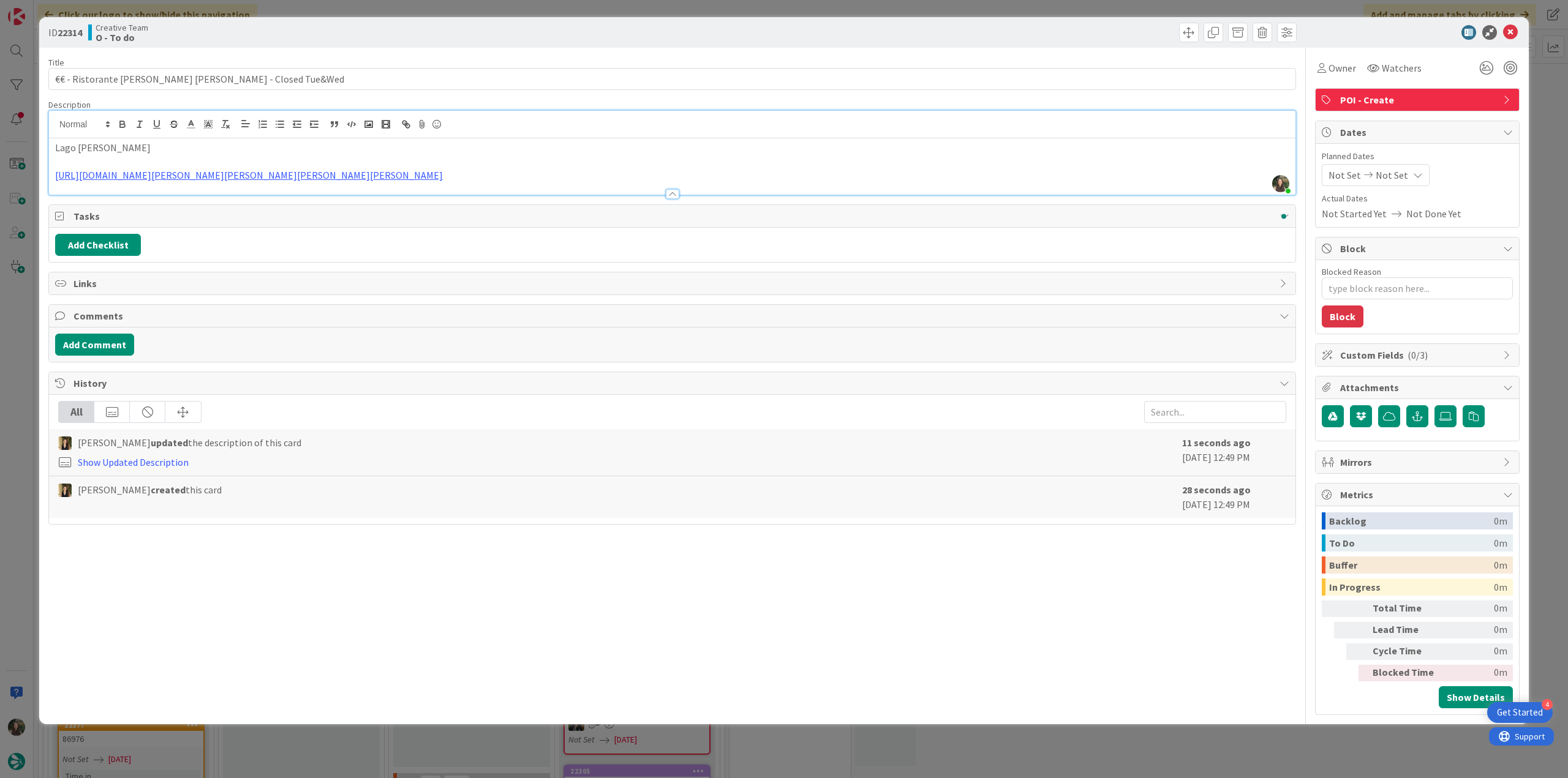
click at [34, 309] on div "ID 22314 Creative Team O - To do Title 51 / 128 €€ - Ristorante [PERSON_NAME] […" at bounding box center [784, 389] width 1568 height 778
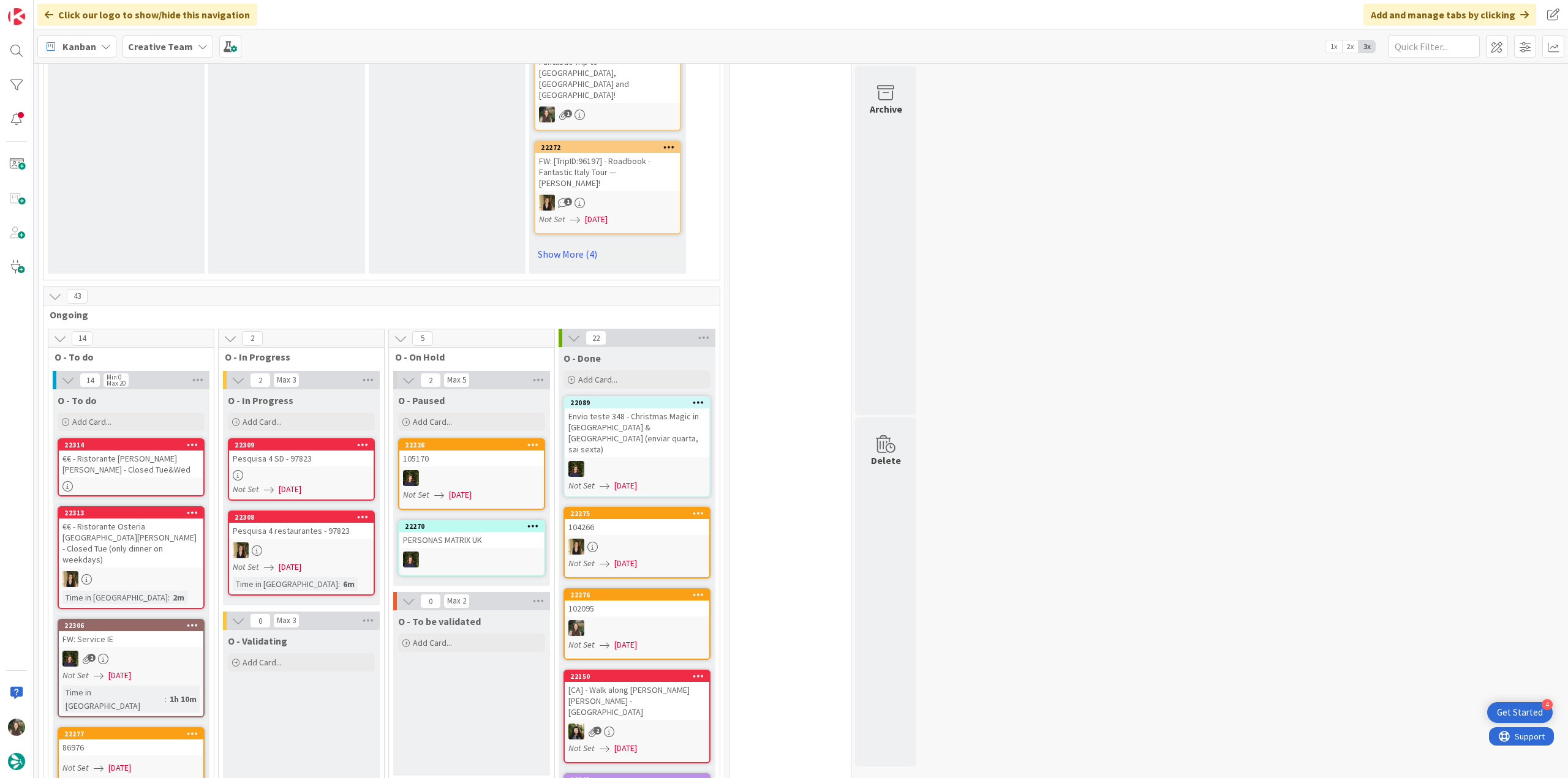
scroll to position [918, 0]
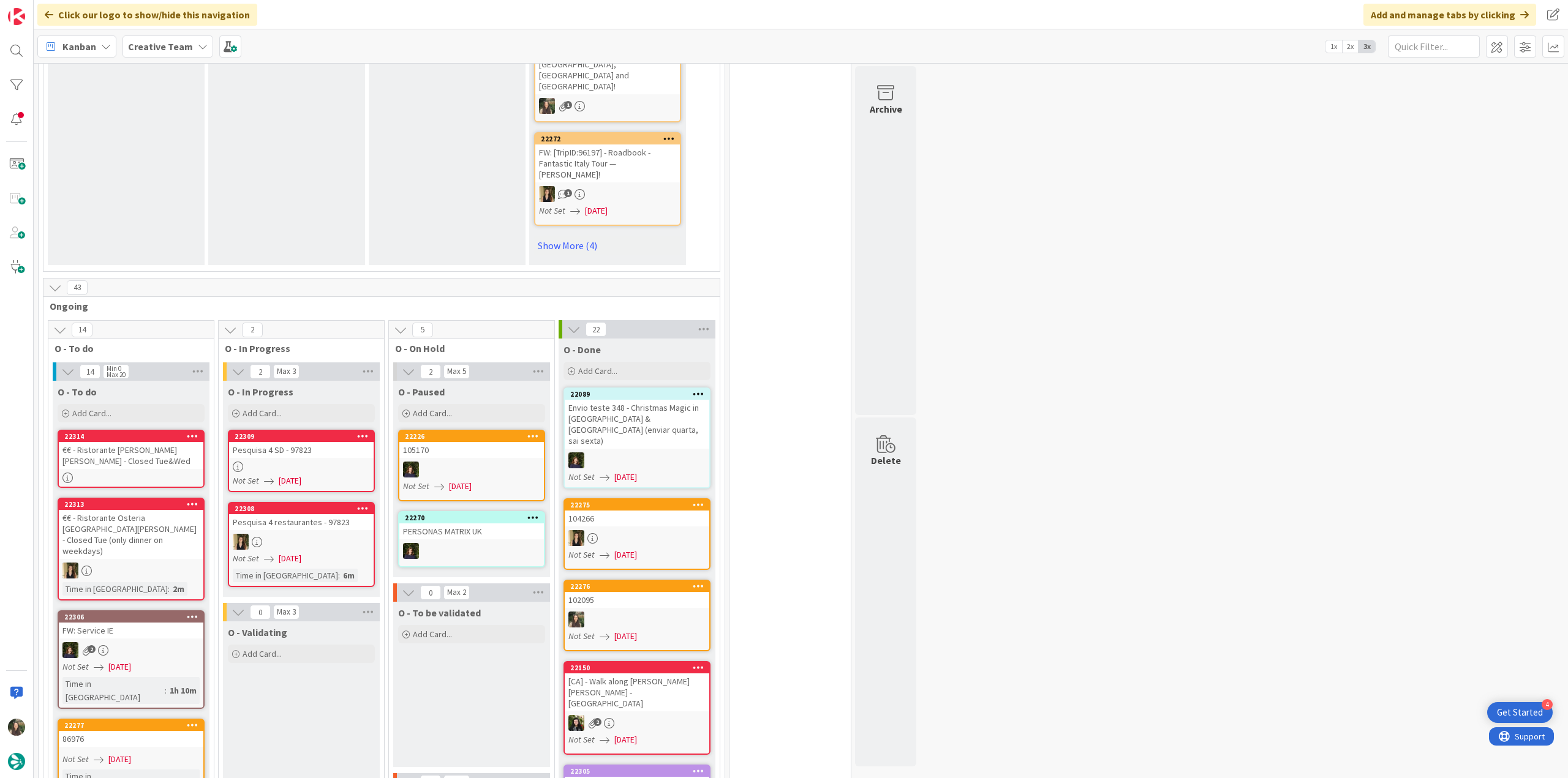
click at [144, 442] on div "€€ - Ristorante [PERSON_NAME] [PERSON_NAME] - Closed Tue&Wed" at bounding box center [131, 455] width 144 height 27
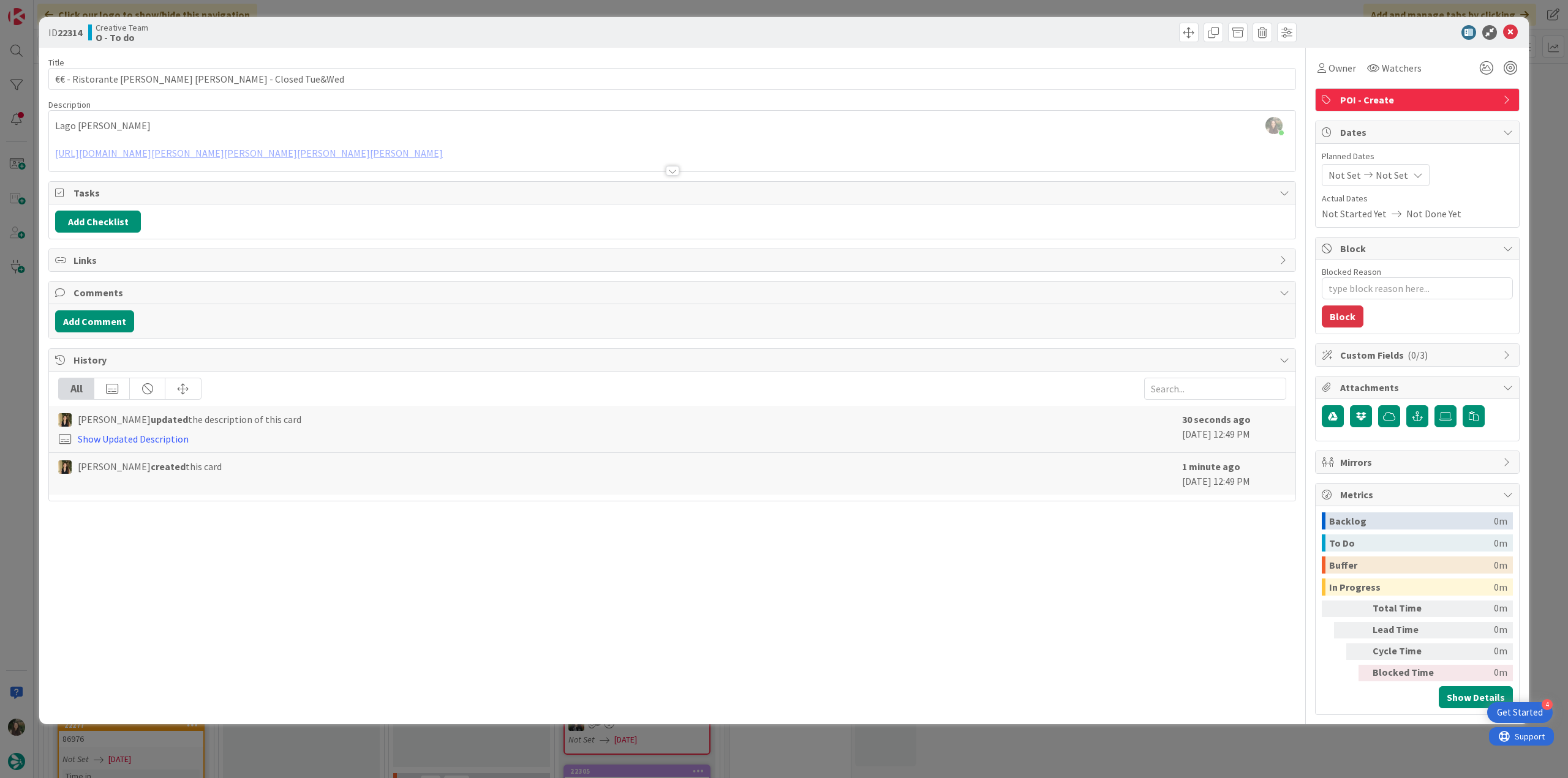
click at [679, 123] on div "[PERSON_NAME] just joined Lago [PERSON_NAME] [URL][DOMAIN_NAME][PERSON_NAME][PE…" at bounding box center [671, 141] width 1246 height 61
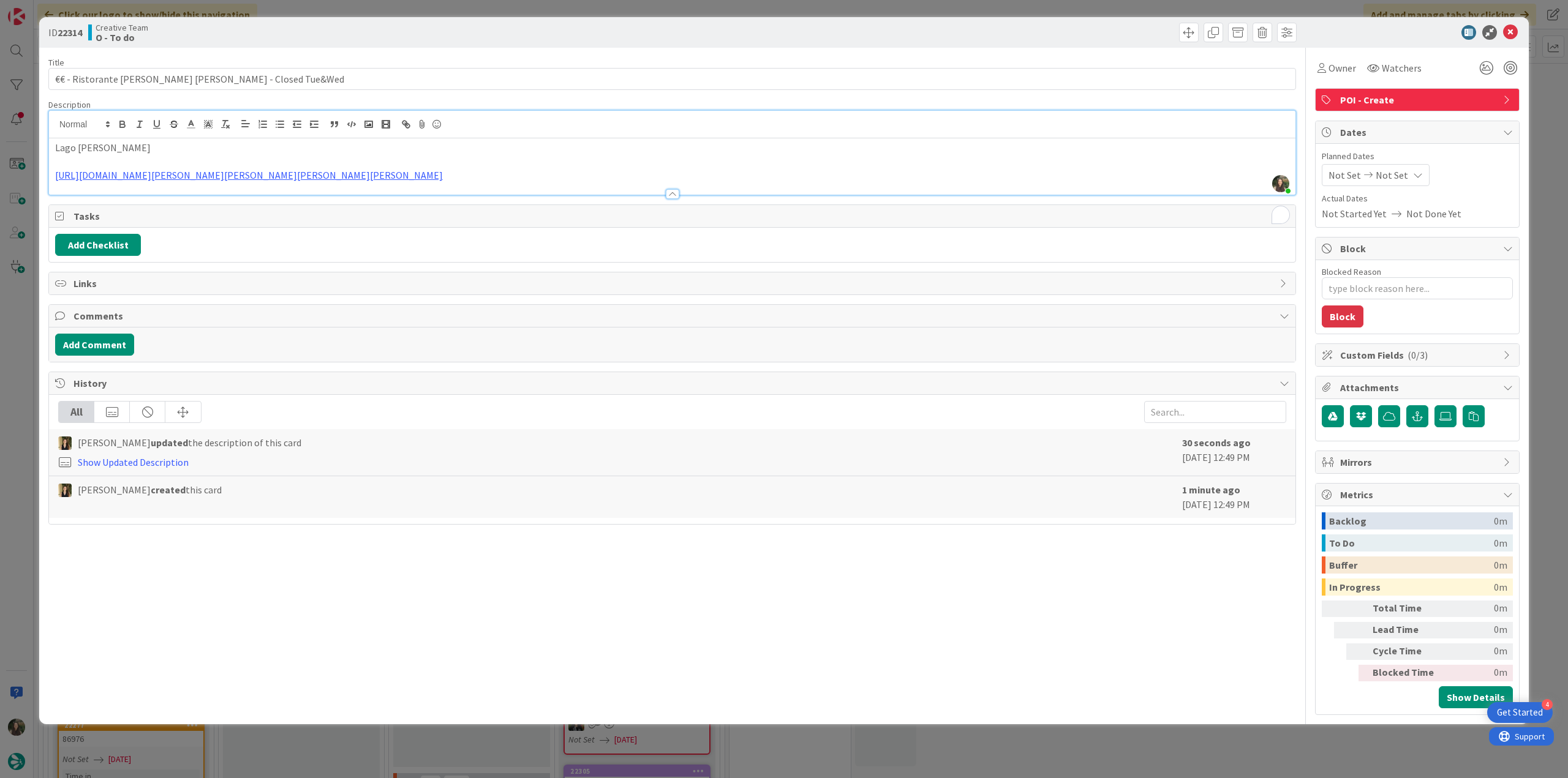
click at [30, 341] on div "ID 22314 Creative Team O - To do Title 51 / 128 €€ - Ristorante [PERSON_NAME] […" at bounding box center [784, 389] width 1568 height 778
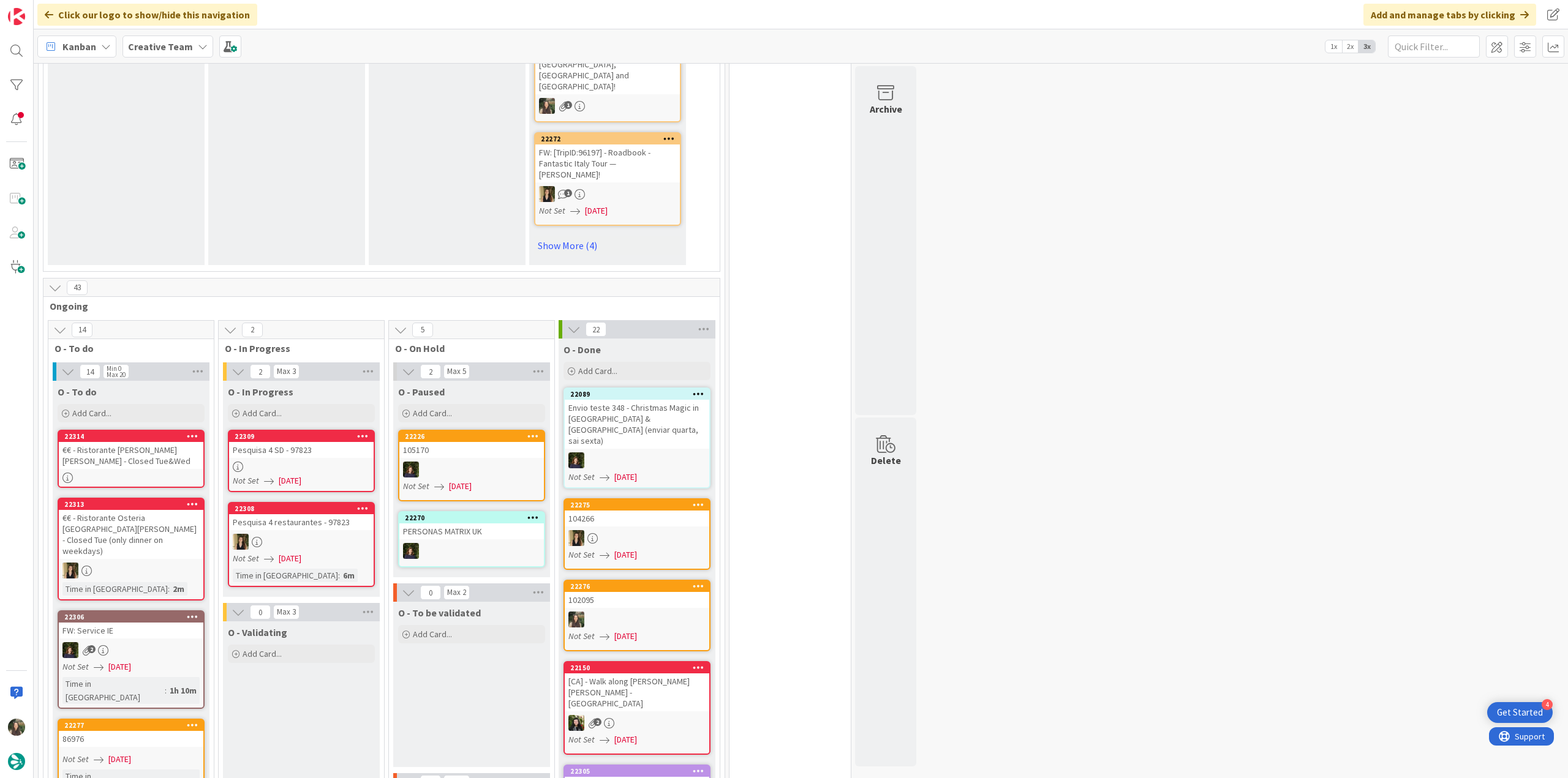
click at [147, 442] on div "€€ - Ristorante [PERSON_NAME] [PERSON_NAME] - Closed Tue&Wed" at bounding box center [131, 455] width 144 height 27
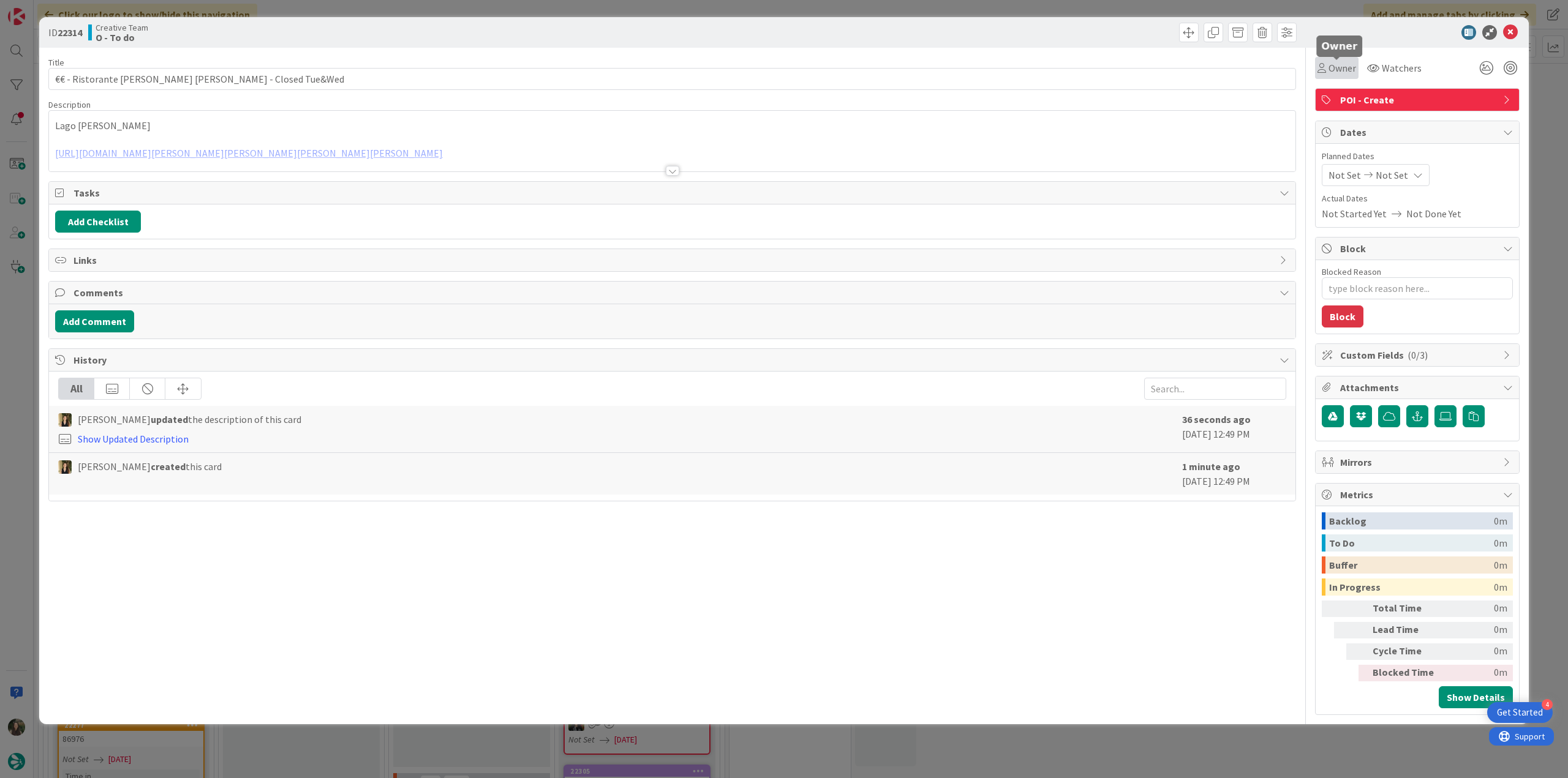
click at [1324, 69] on icon at bounding box center [1322, 68] width 8 height 10
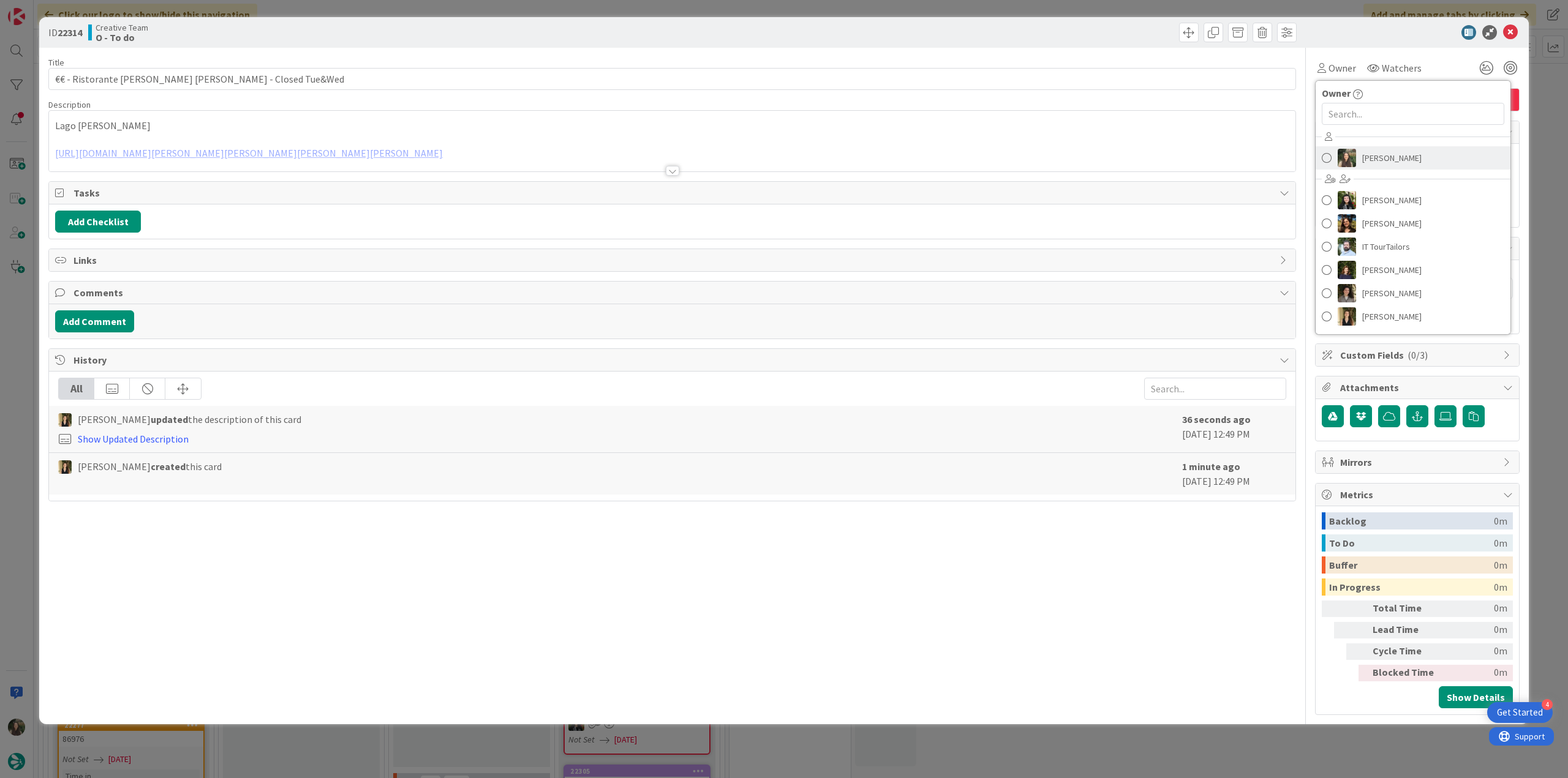
click at [1381, 157] on span "[PERSON_NAME]" at bounding box center [1392, 158] width 59 height 18
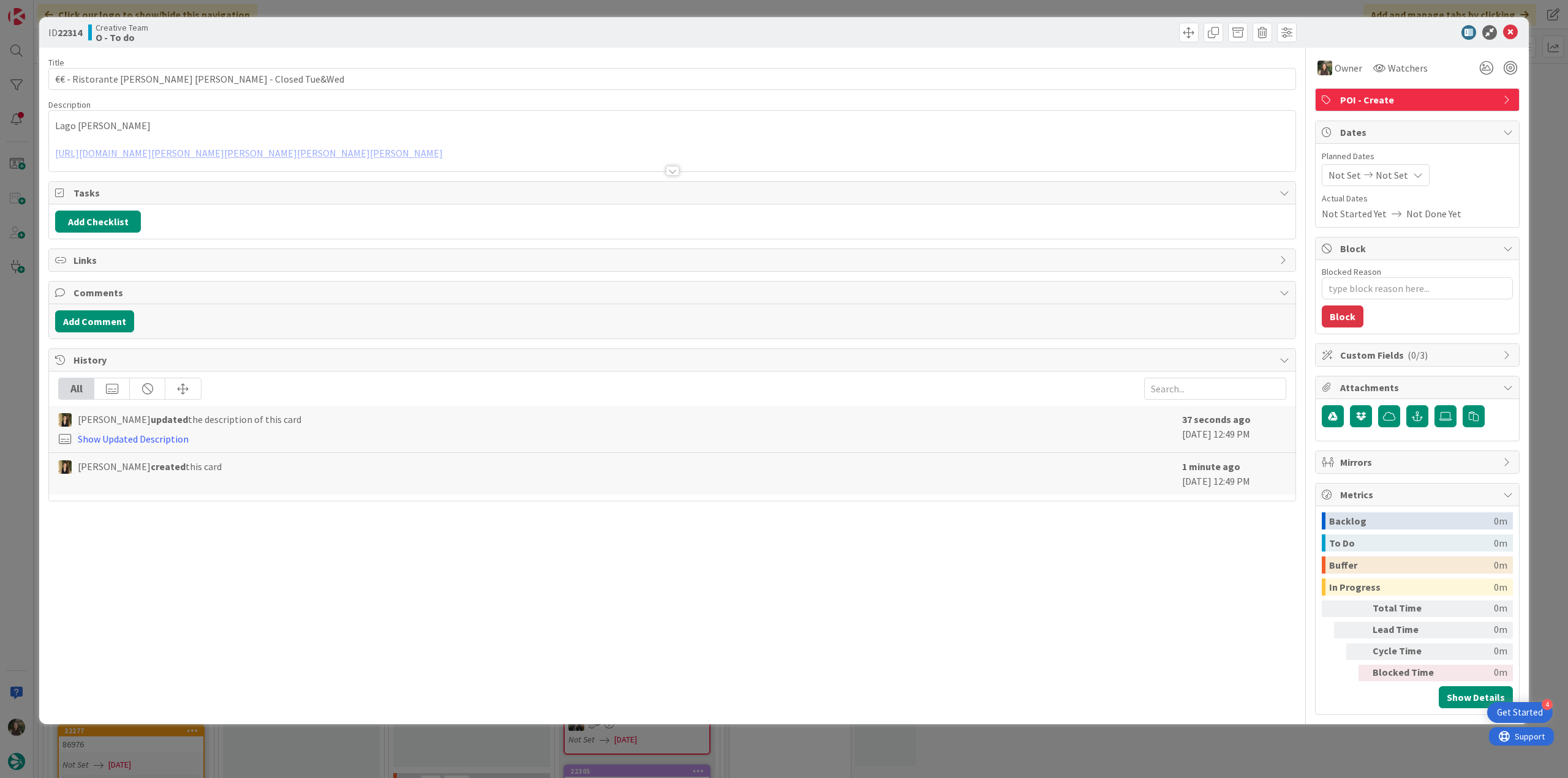
click at [1553, 113] on div "ID 22314 Creative Team O - To do Title 51 / 128 €€ - Ristorante [PERSON_NAME] […" at bounding box center [784, 389] width 1568 height 778
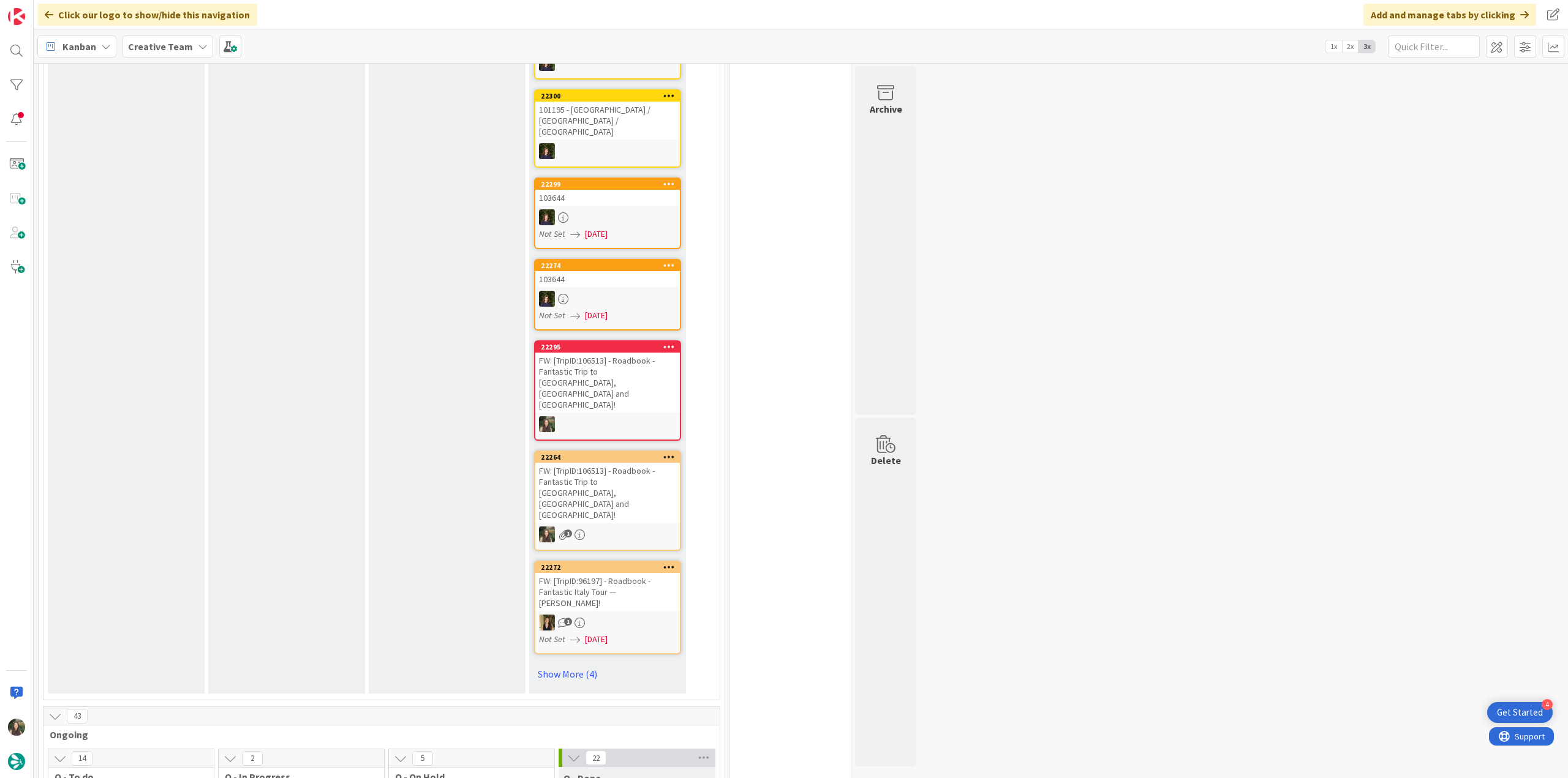
scroll to position [980, 0]
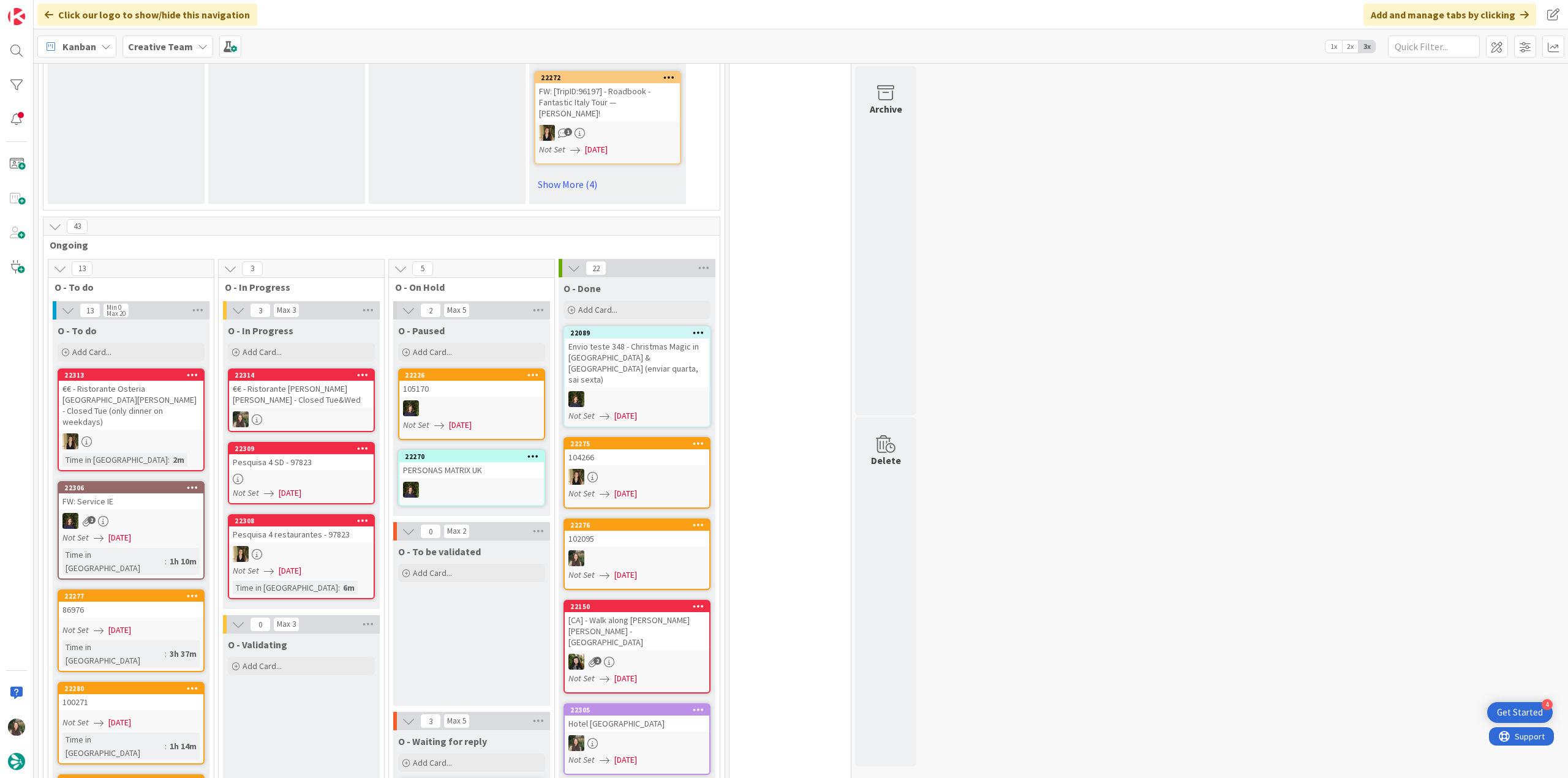
drag, startPoint x: 171, startPoint y: 299, endPoint x: 316, endPoint y: 303, distance: 145.1
click at [316, 381] on div "€€ - Ristorante [PERSON_NAME] [PERSON_NAME] - Closed Tue&Wed" at bounding box center [301, 394] width 144 height 27
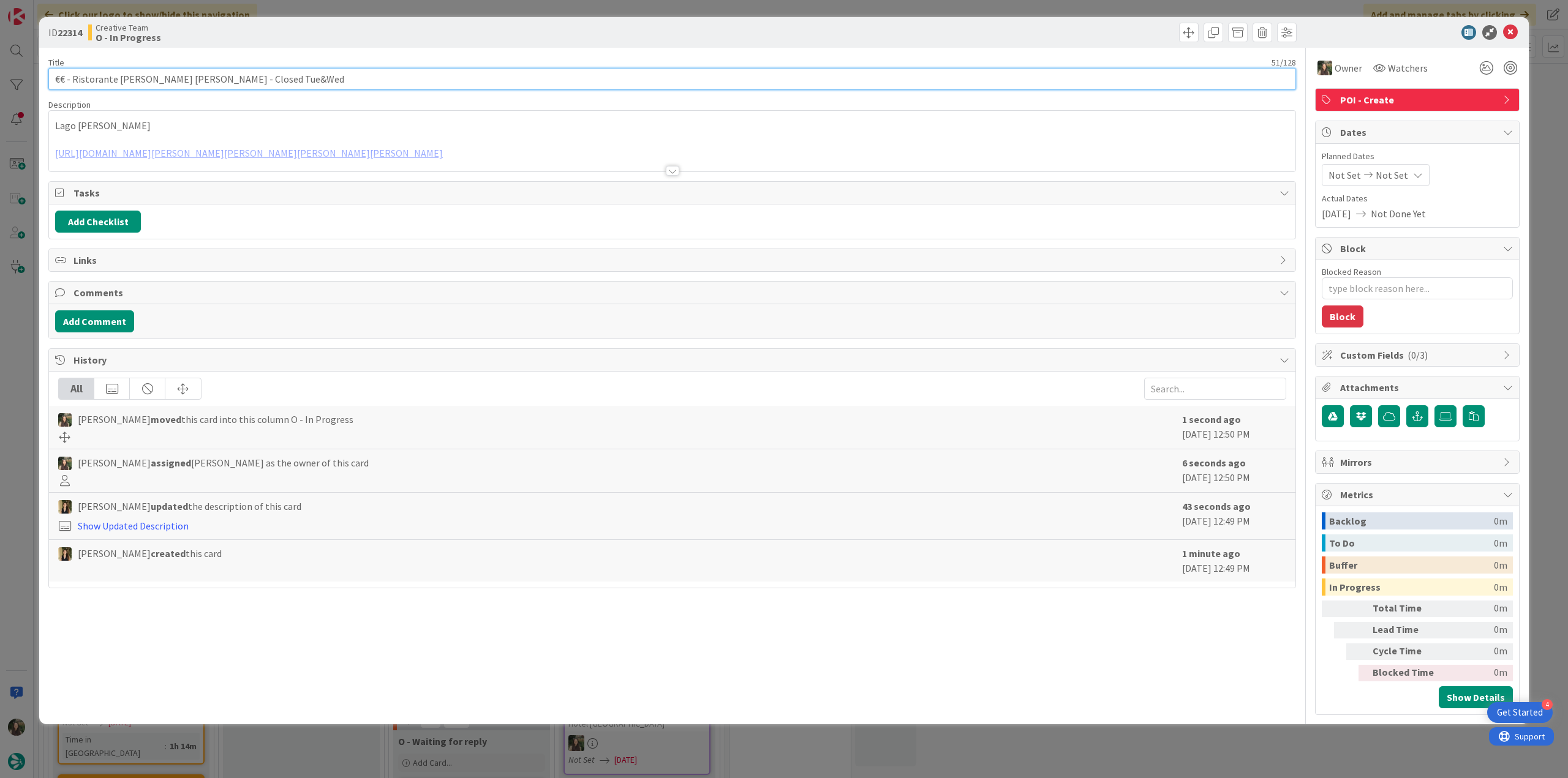
drag, startPoint x: 285, startPoint y: 80, endPoint x: -28, endPoint y: 393, distance: 442.6
click at [0, 393] on html "4 Get Started Click our logo to show/hide this navigation Add and manage tabs b…" at bounding box center [784, 389] width 1568 height 778
click at [17, 391] on div "ID 22314 Creative Team O - In Progress Title 51 / 128 €€ - Ristorante Madonna D…" at bounding box center [784, 389] width 1568 height 778
click at [20, 344] on div "ID 22314 Creative Team O - In Progress Title 51 / 128 €€ - Ristorante Madonna D…" at bounding box center [784, 389] width 1568 height 778
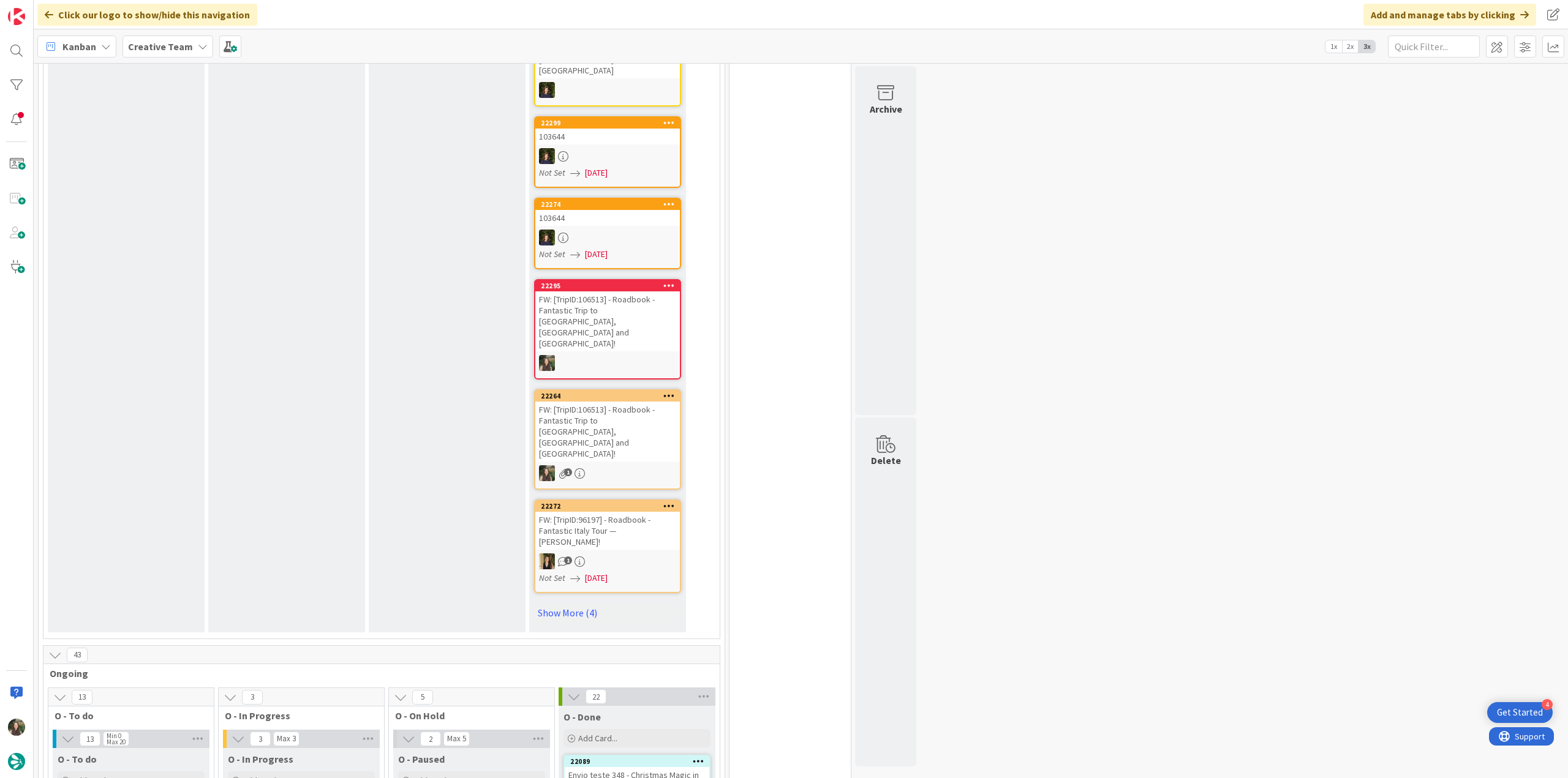
scroll to position [980, 0]
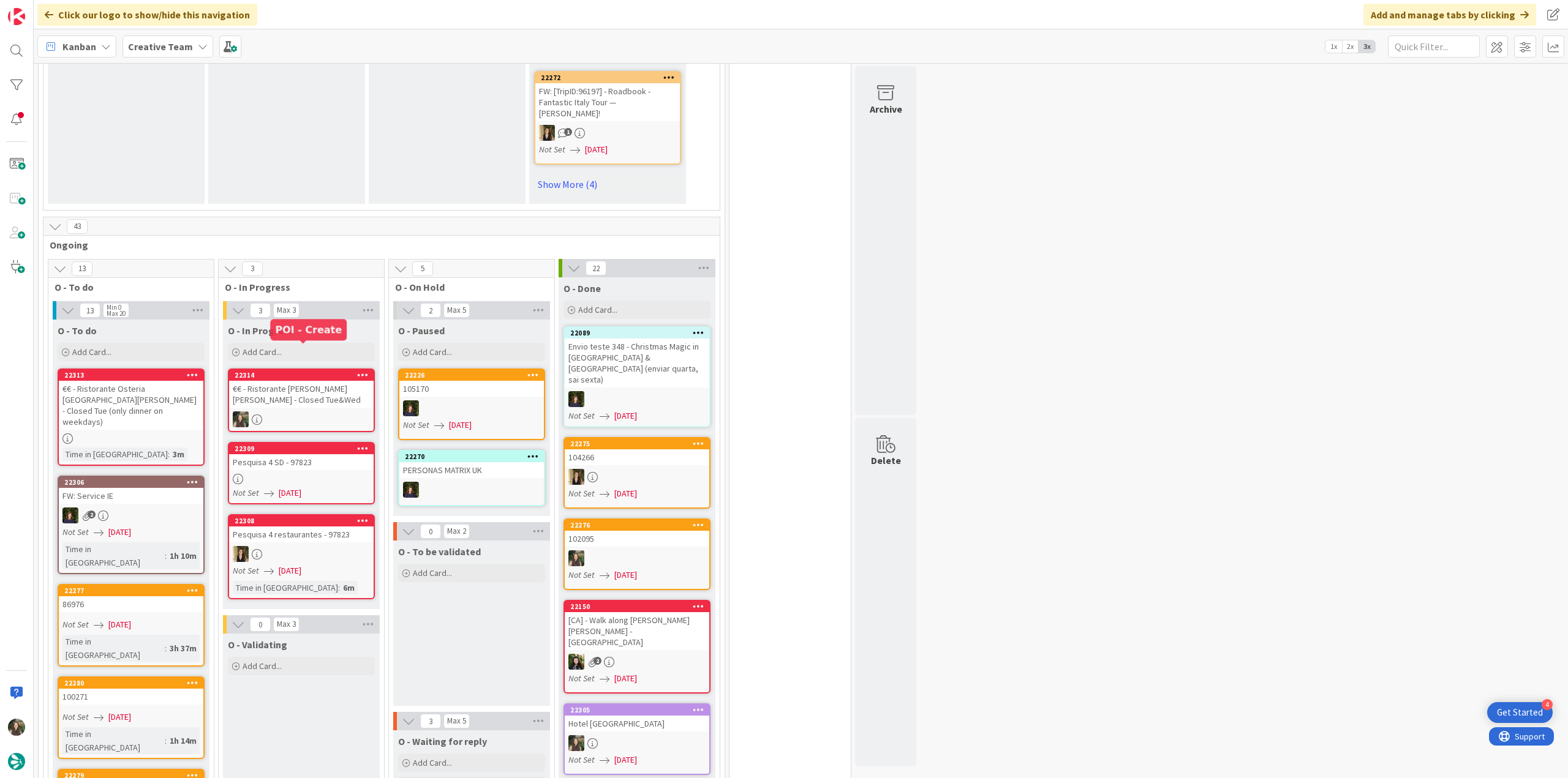
click at [318, 381] on div "€€ - Ristorante [PERSON_NAME] [PERSON_NAME] - Closed Tue&Wed" at bounding box center [301, 394] width 144 height 27
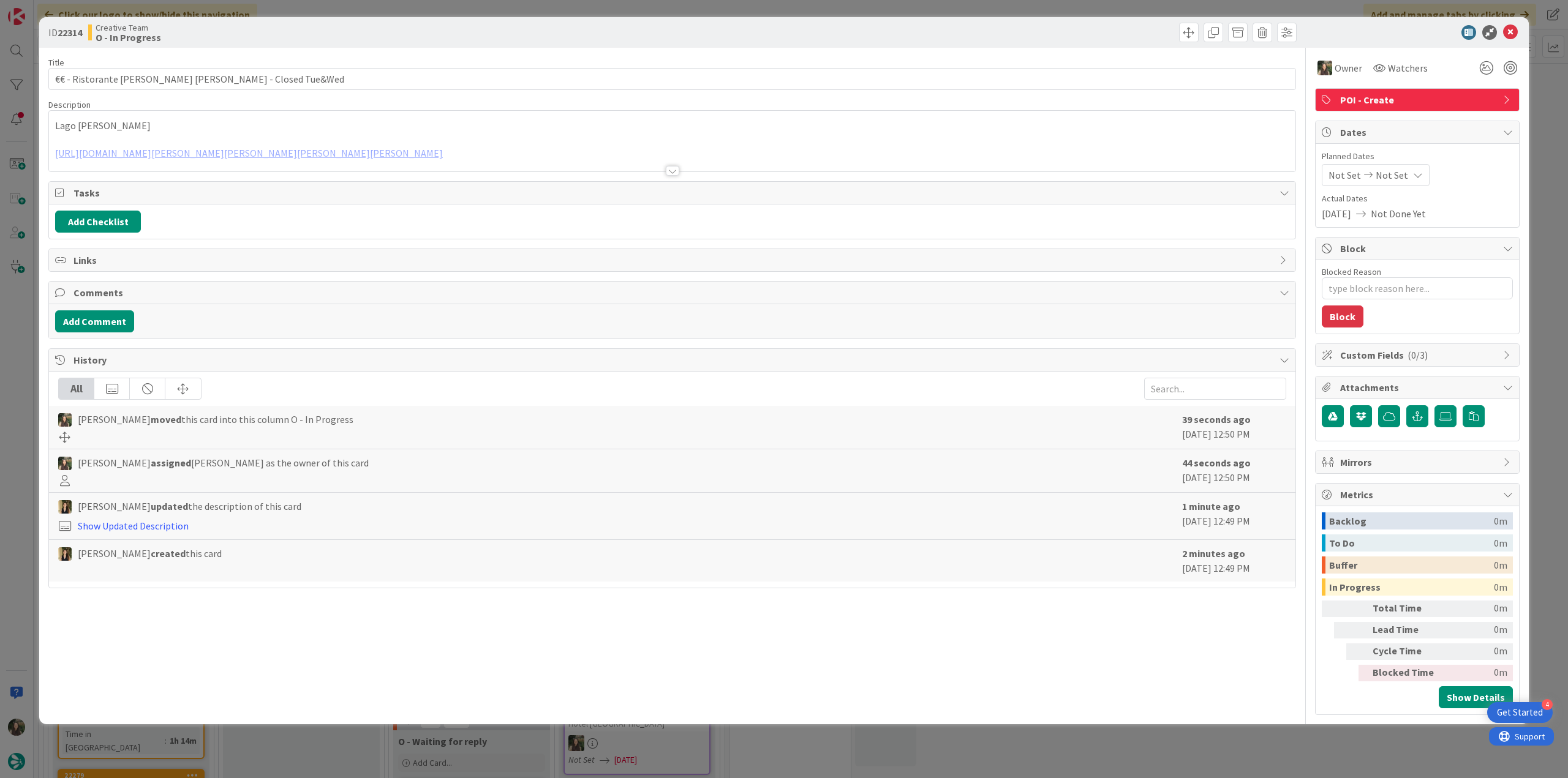
click at [21, 453] on div "ID 22314 Creative Team O - In Progress Title 51 / 128 €€ - Ristorante Madonna D…" at bounding box center [784, 389] width 1568 height 778
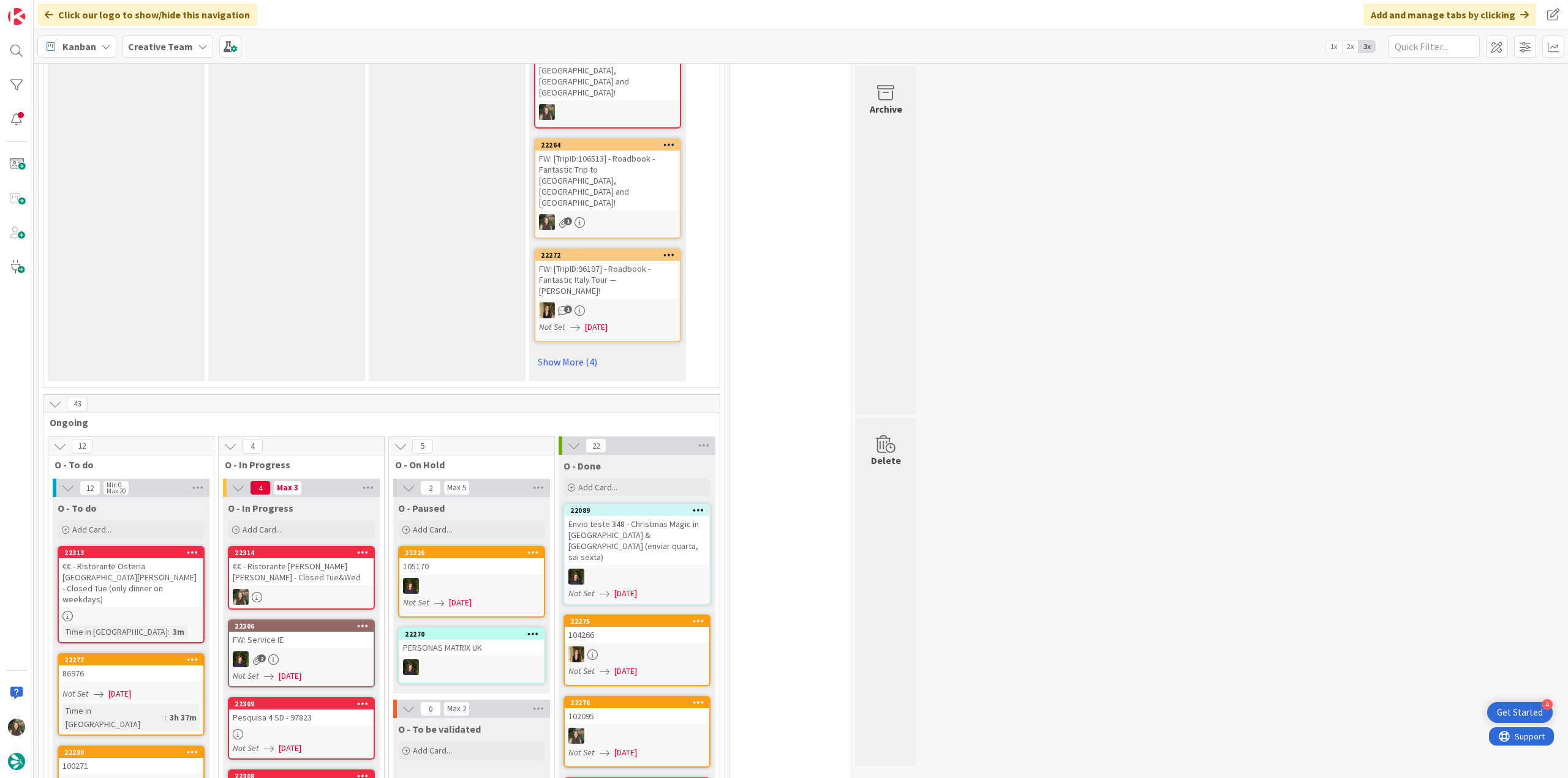
scroll to position [857, 0]
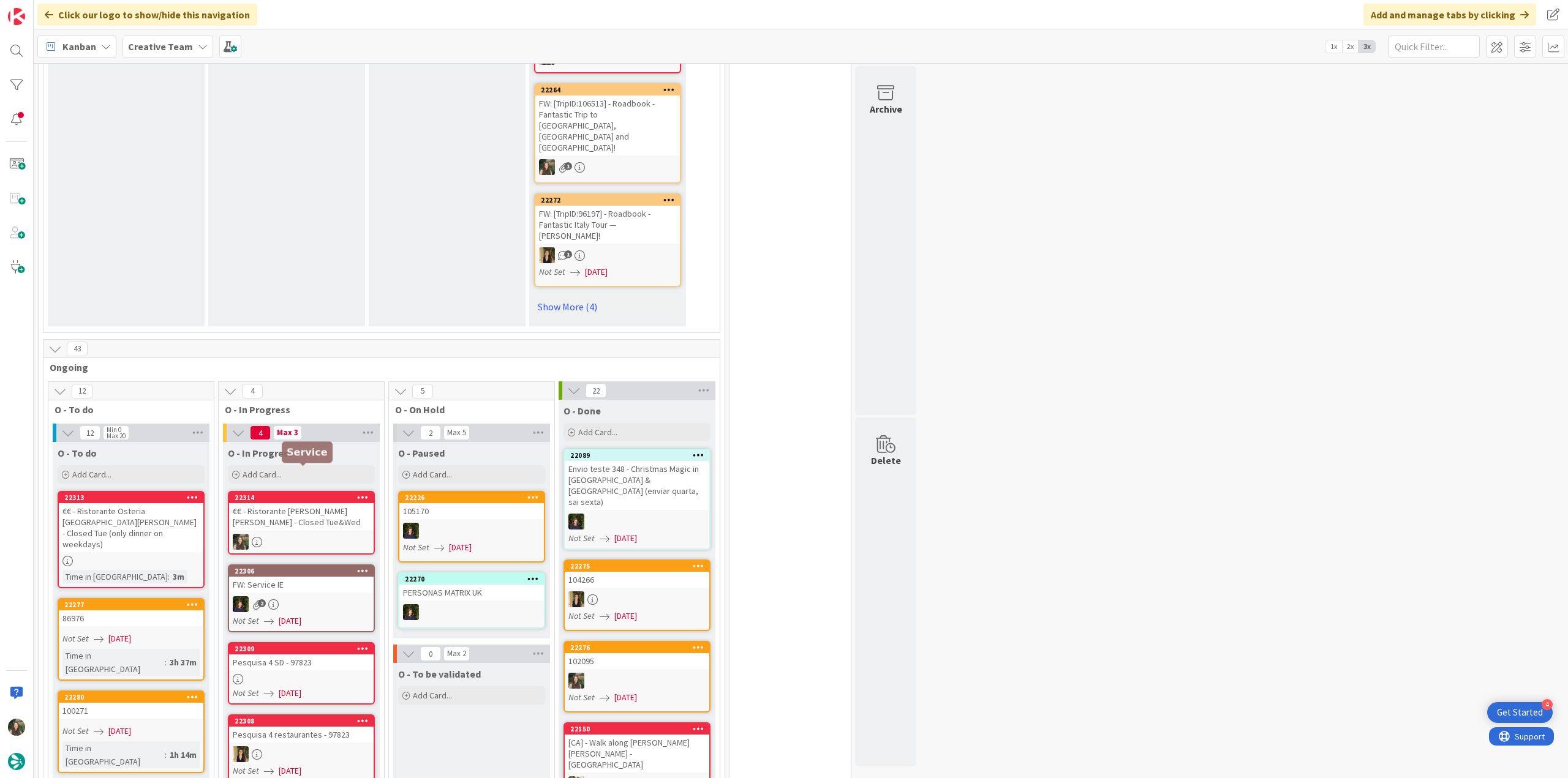
click at [325, 491] on link "22314 €€ - Ristorante [PERSON_NAME] [PERSON_NAME] - Closed Tue&Wed" at bounding box center [301, 523] width 147 height 64
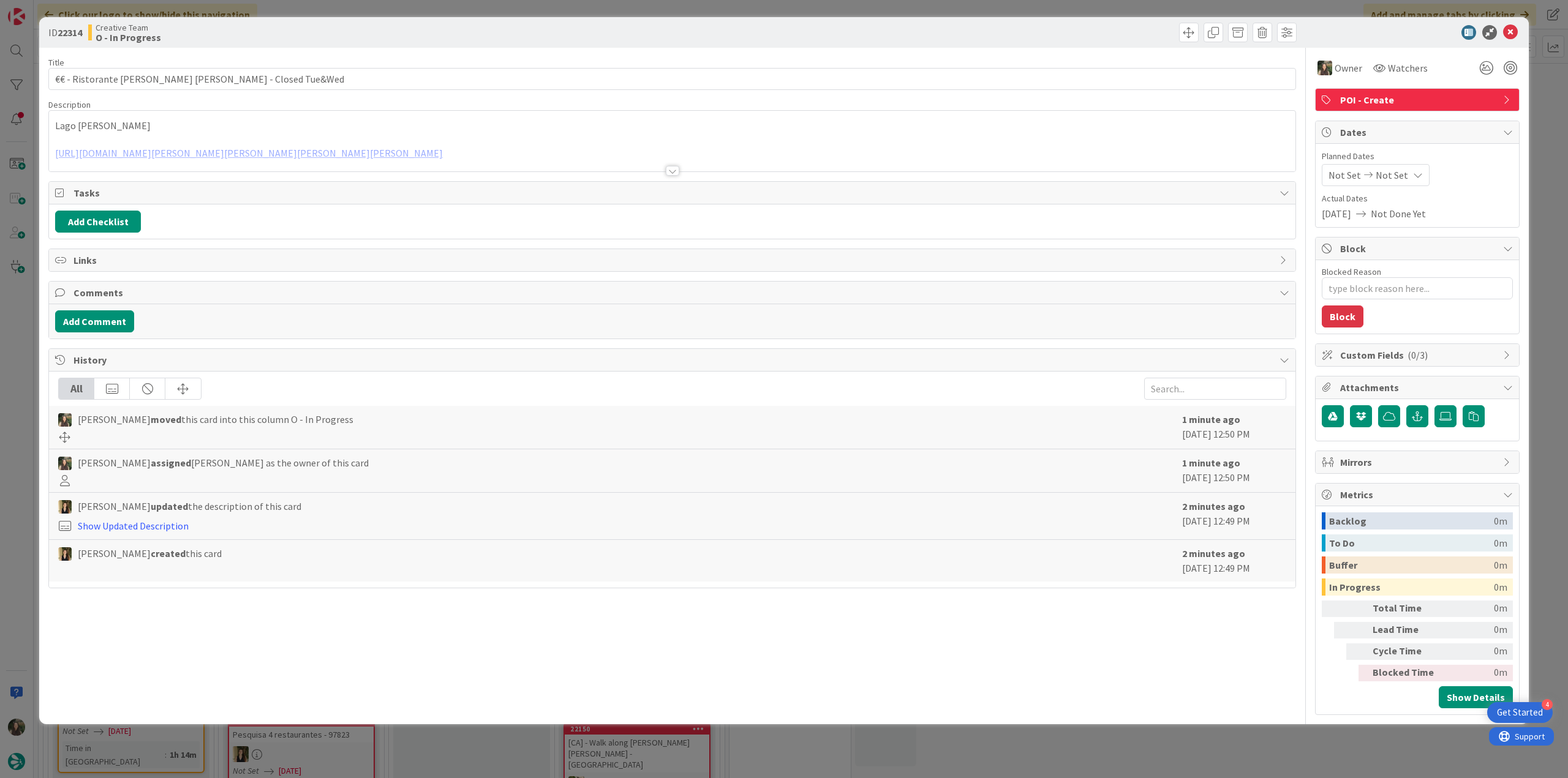
click at [297, 136] on div "Lago [PERSON_NAME] [URL][DOMAIN_NAME][PERSON_NAME][PERSON_NAME][PERSON_NAME][PE…" at bounding box center [671, 141] width 1246 height 61
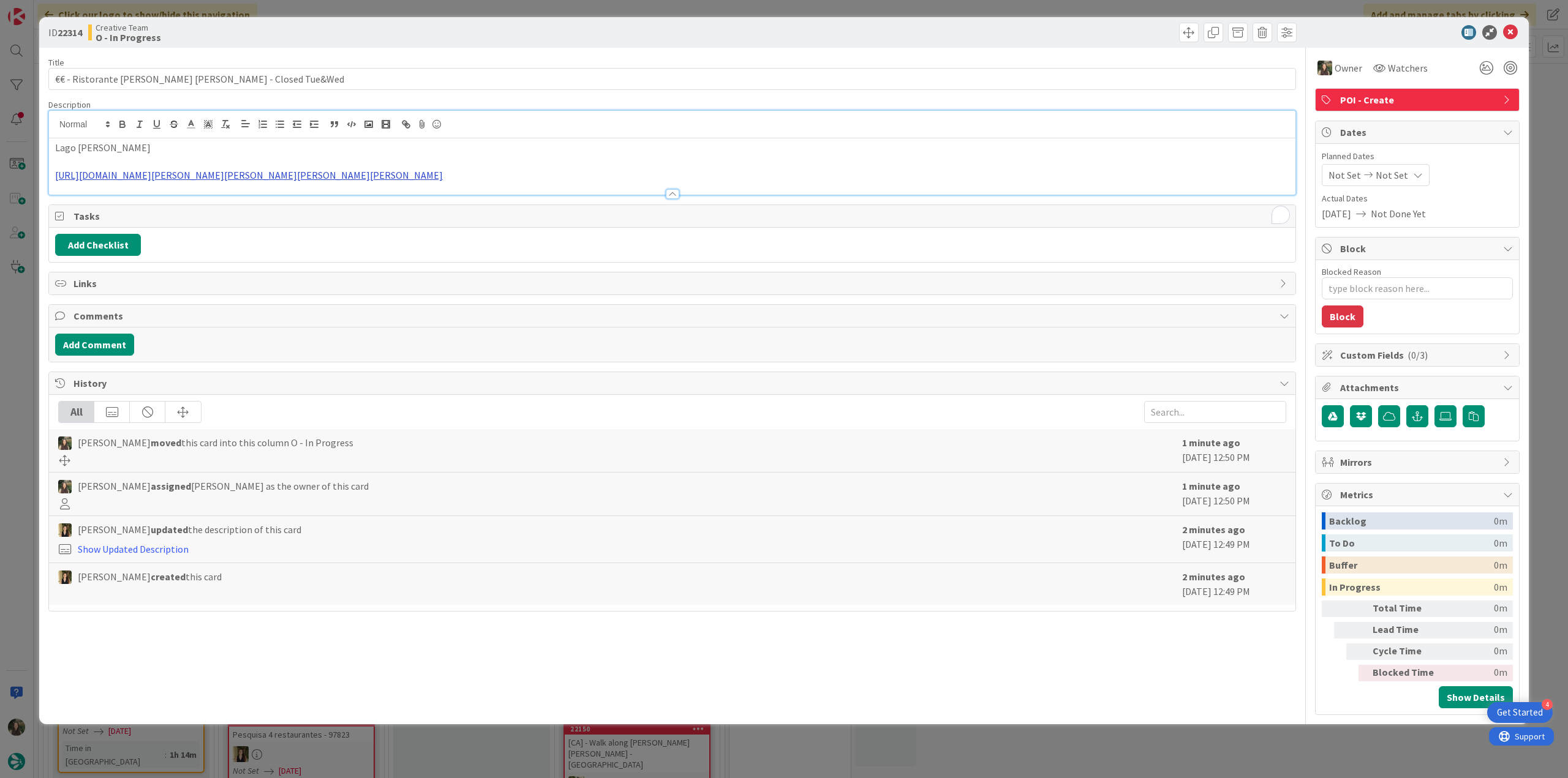
click at [290, 180] on link "[URL][DOMAIN_NAME][PERSON_NAME][PERSON_NAME][PERSON_NAME][PERSON_NAME]" at bounding box center [249, 175] width 388 height 12
click at [648, 240] on div "Title 51 / 128 €€ - Ristorante Madonna Della Neve - Closed Tue&Wed Description …" at bounding box center [671, 381] width 1247 height 667
click at [698, 151] on p "Lago [PERSON_NAME]" at bounding box center [672, 148] width 1234 height 14
click at [439, 181] on link "[URL][DOMAIN_NAME][PERSON_NAME][PERSON_NAME][PERSON_NAME][PERSON_NAME]" at bounding box center [249, 175] width 388 height 12
click at [626, 243] on link "https://www.google.com/search?ei=ciq4aPXpGPajkdUPmt_YgQM&gs_lp=Egxnd3Mtd2l6LXNl…" at bounding box center [659, 241] width 122 height 16
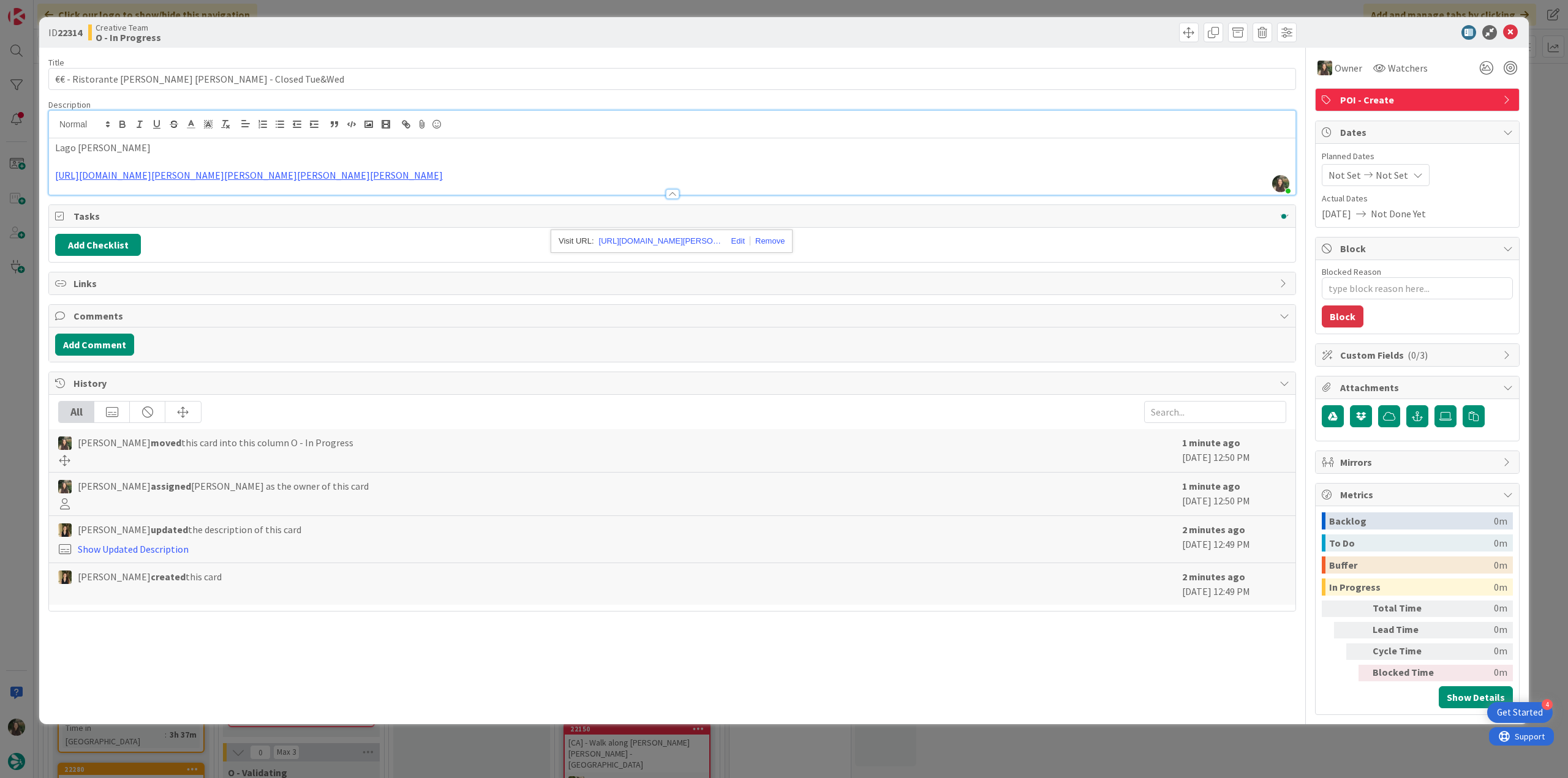
click at [23, 297] on div "ID 22314 Creative Team O - In Progress Title 51 / 128 €€ - Ristorante Madonna D…" at bounding box center [784, 389] width 1568 height 778
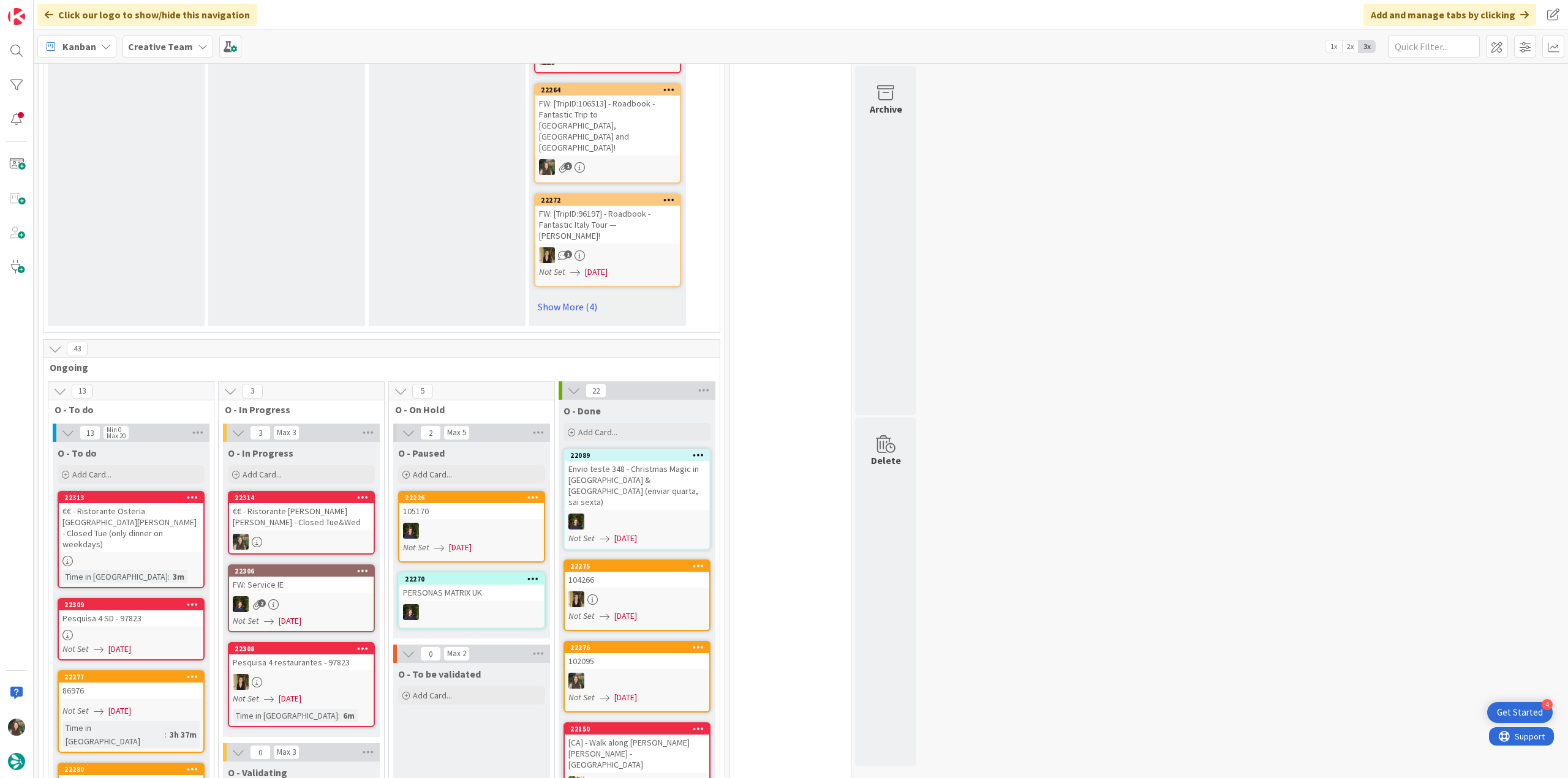
click at [305, 503] on div "€€ - Ristorante [PERSON_NAME] [PERSON_NAME] - Closed Tue&Wed" at bounding box center [301, 516] width 144 height 27
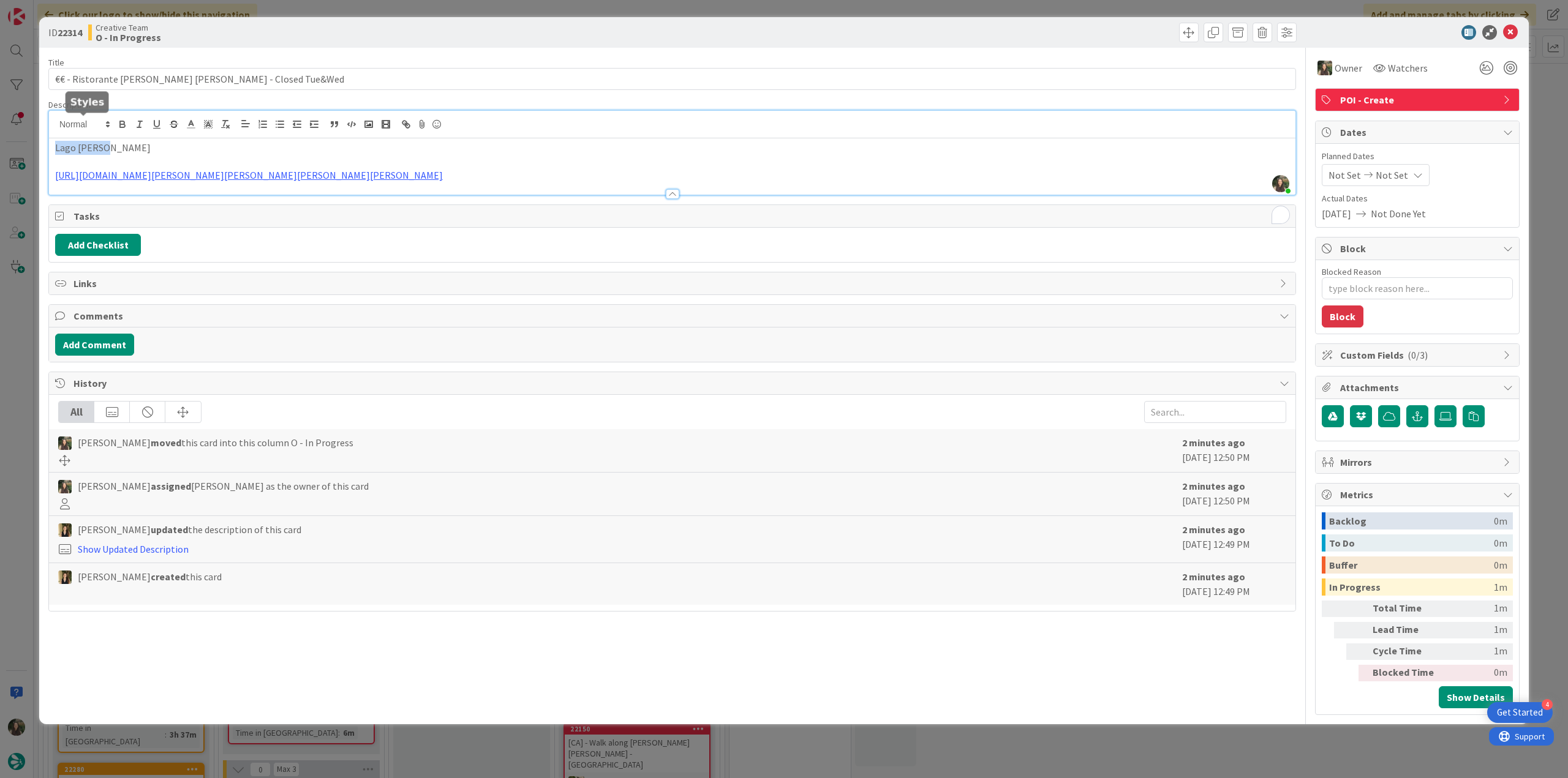
drag, startPoint x: 113, startPoint y: 124, endPoint x: 30, endPoint y: 148, distance: 86.4
click at [38, 144] on div "ID 22314 Creative Team O - In Progress Title 51 / 128 €€ - Ristorante Madonna D…" at bounding box center [784, 389] width 1568 height 778
copy p "Lago [PERSON_NAME]"
drag, startPoint x: 1102, startPoint y: 745, endPoint x: 1064, endPoint y: 730, distance: 40.9
click at [1103, 744] on div "ID 22314 Creative Team O - In Progress Title 51 / 128 €€ - Ristorante Madonna D…" at bounding box center [784, 389] width 1568 height 778
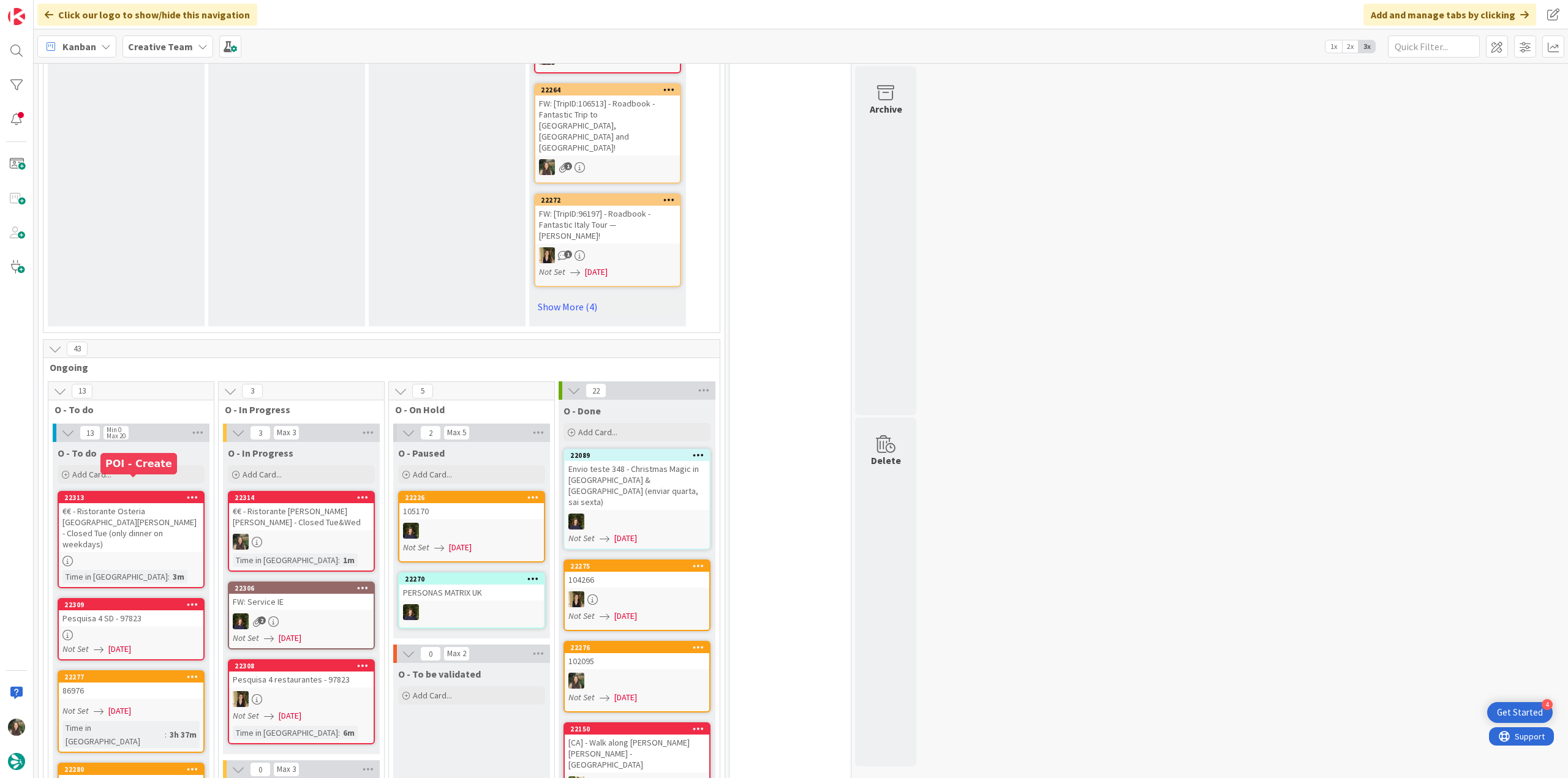
click at [139, 610] on div "Pesquisa 4 SD - 97823" at bounding box center [131, 618] width 144 height 16
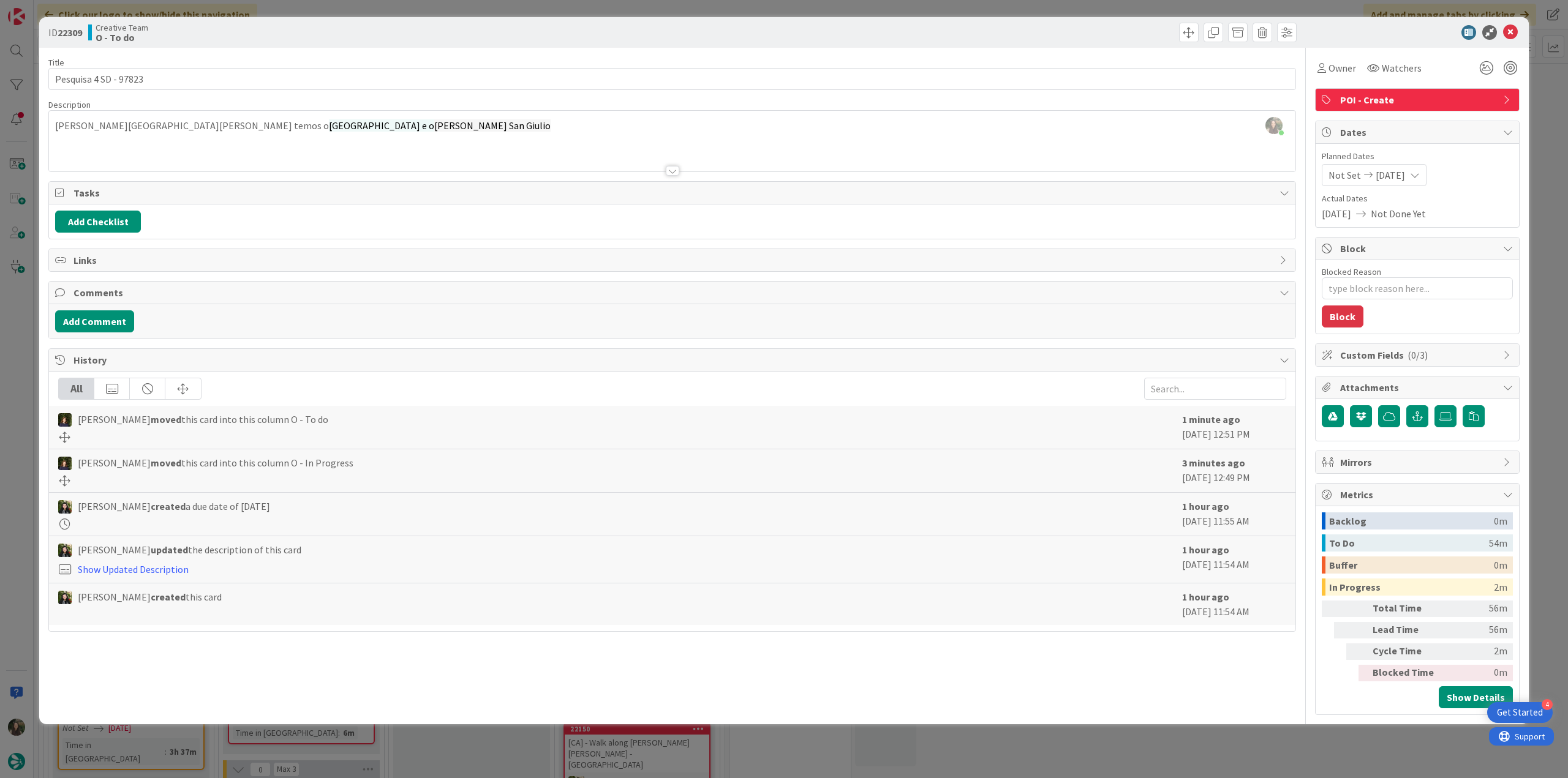
click at [11, 437] on div "ID 22309 Creative Team O - To do Title 21 / 128 Pesquisa 4 SD - 97823 Descripti…" at bounding box center [784, 389] width 1568 height 778
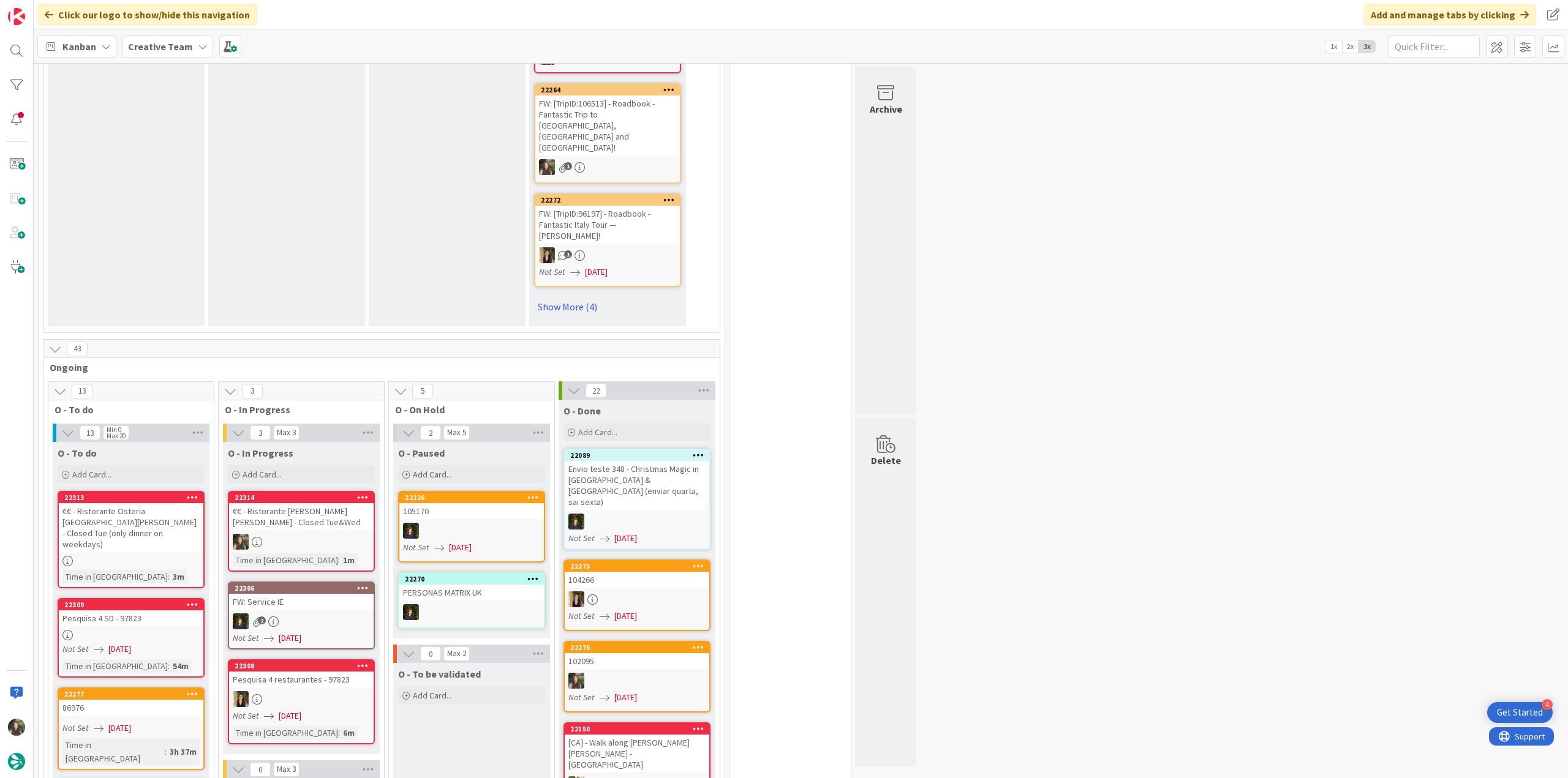
click at [304, 503] on div "€€ - Ristorante [PERSON_NAME] [PERSON_NAME] - Closed Tue&Wed" at bounding box center [301, 516] width 144 height 27
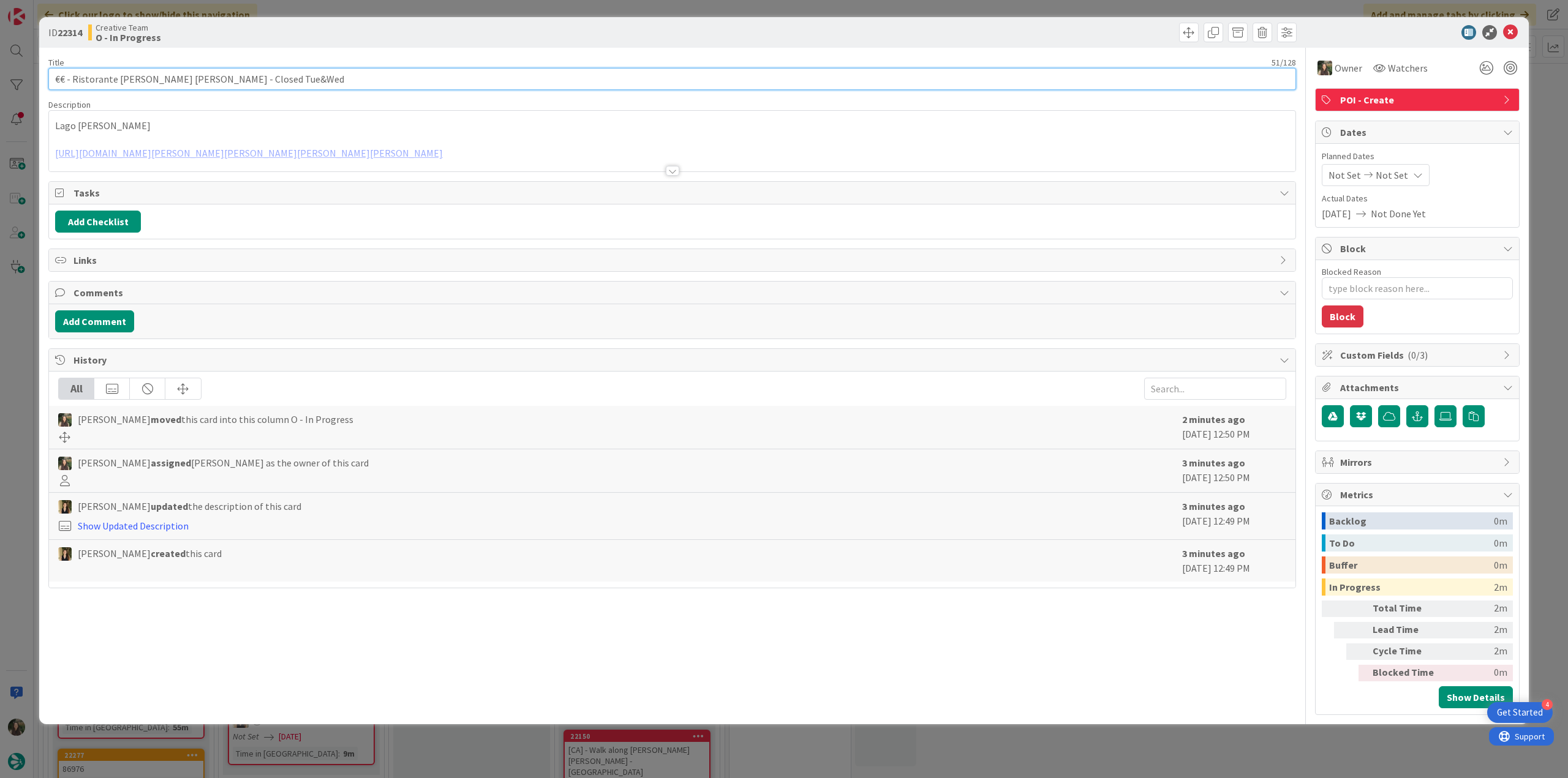
drag, startPoint x: 279, startPoint y: 73, endPoint x: -14, endPoint y: 390, distance: 431.7
click at [0, 390] on html "4 Get Started Click our logo to show/hide this navigation Add and manage tabs b…" at bounding box center [784, 389] width 1568 height 778
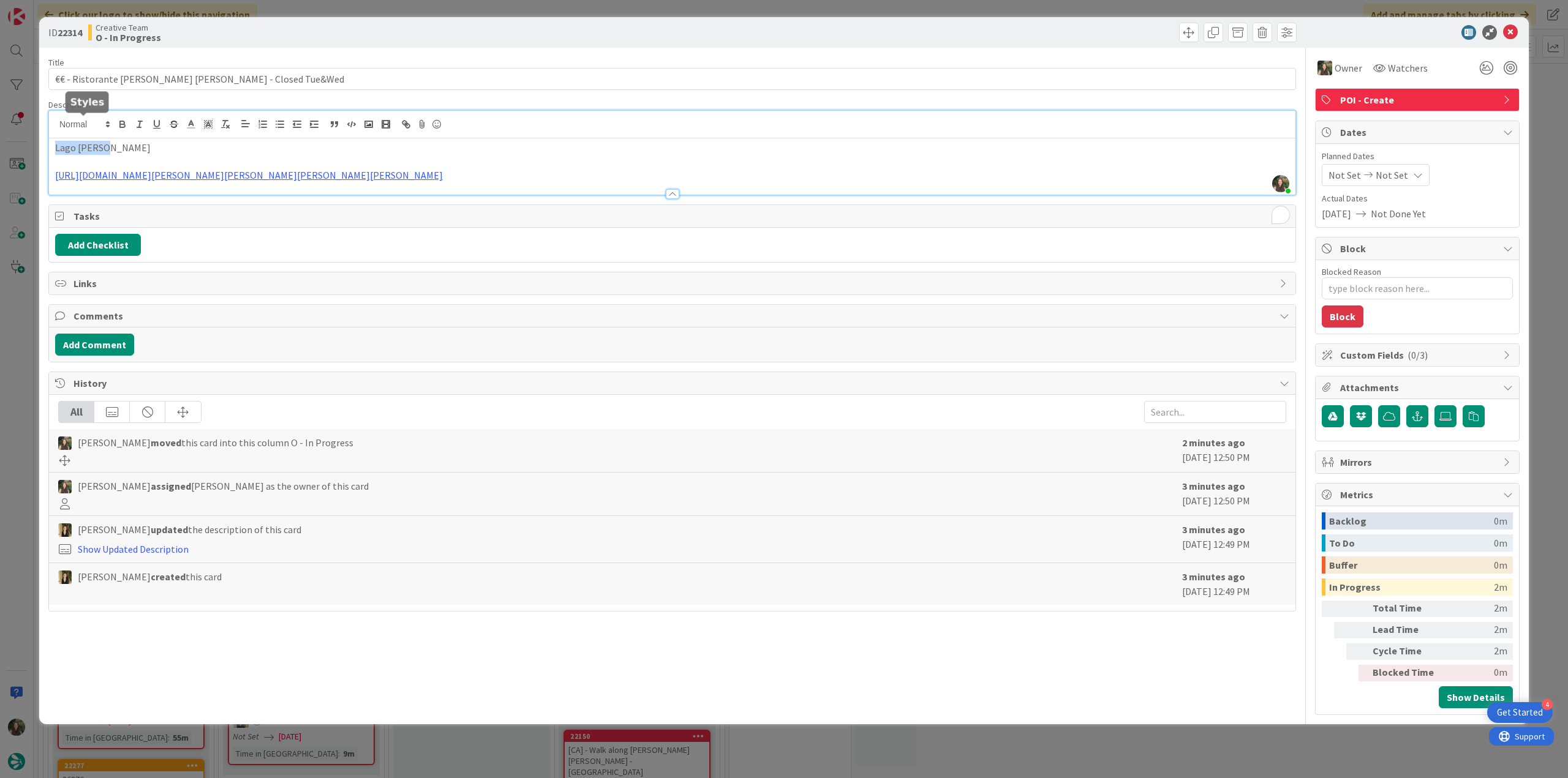
drag, startPoint x: 93, startPoint y: 123, endPoint x: 30, endPoint y: 131, distance: 63.5
click at [32, 130] on div "ID 22314 Creative Team O - In Progress Title 51 / 128 €€ - Ristorante Madonna D…" at bounding box center [784, 389] width 1568 height 778
type textarea "x"
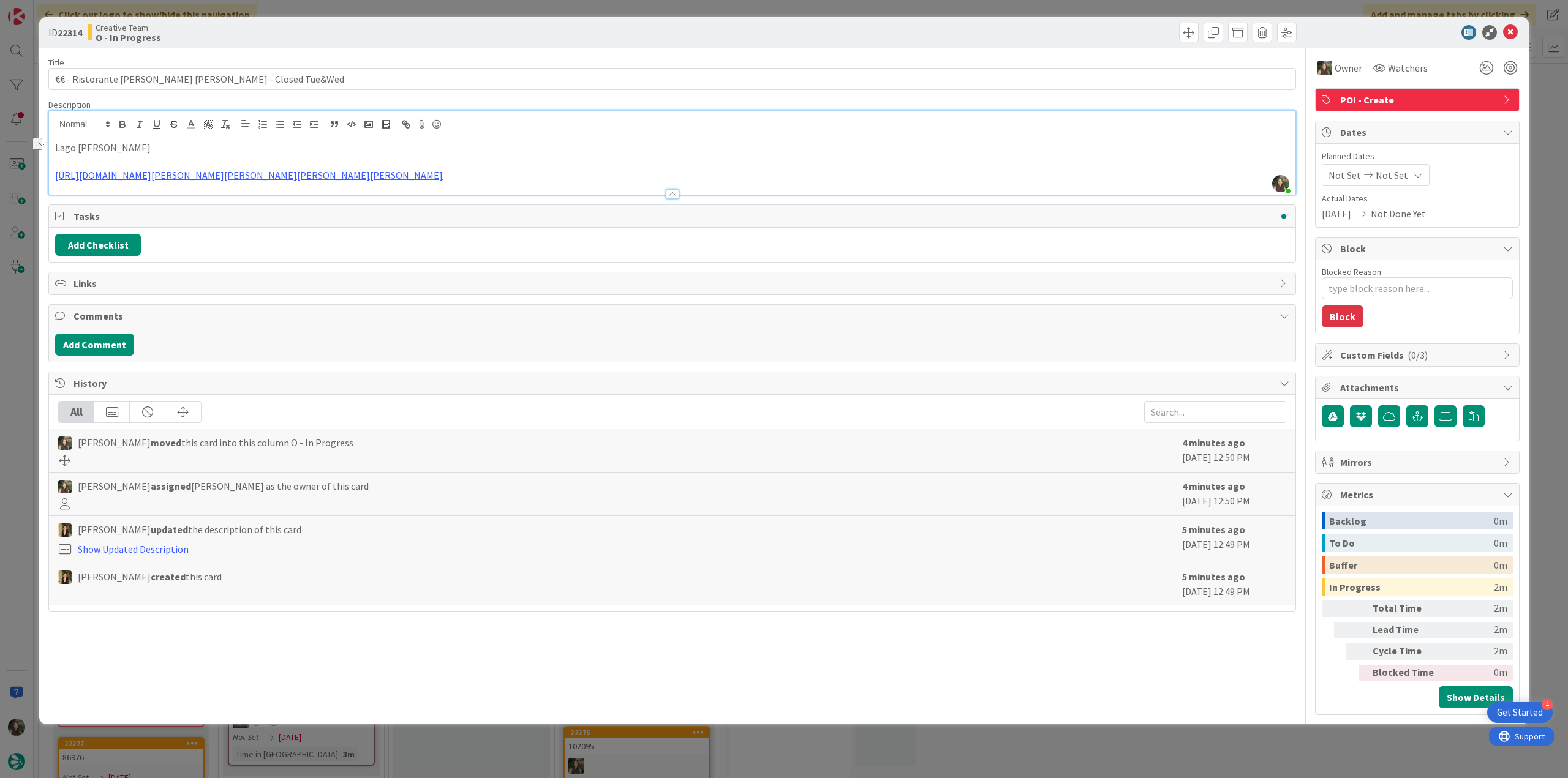
drag, startPoint x: 15, startPoint y: 325, endPoint x: 36, endPoint y: 353, distance: 35.0
click at [16, 326] on div "ID 22314 Creative Team O - In Progress Title 51 / 128 €€ - Ristorante [PERSON_N…" at bounding box center [784, 389] width 1568 height 778
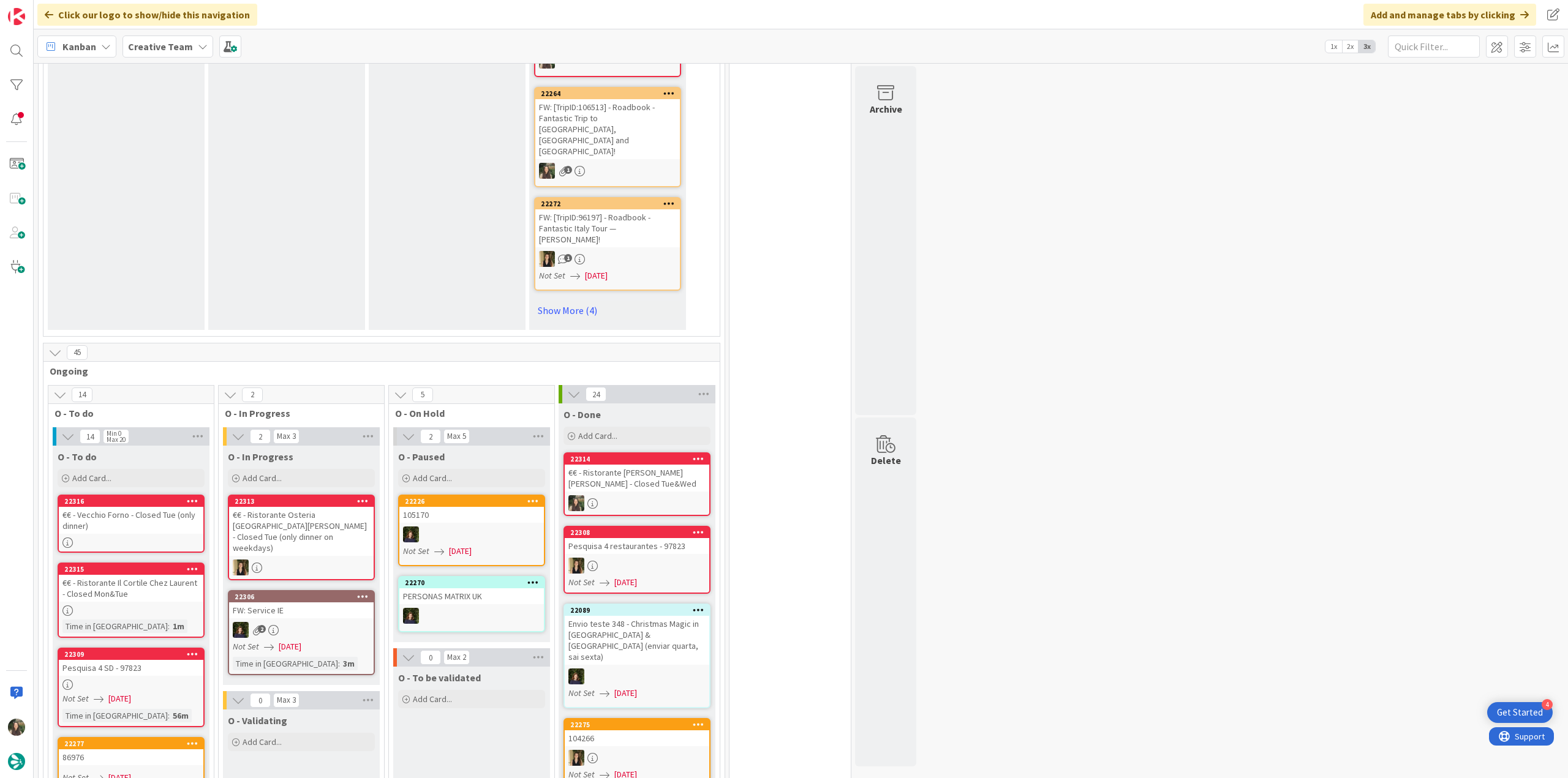
click at [646, 465] on div "€€ - Ristorante [PERSON_NAME] [PERSON_NAME] - Closed Tue&Wed" at bounding box center [637, 478] width 144 height 27
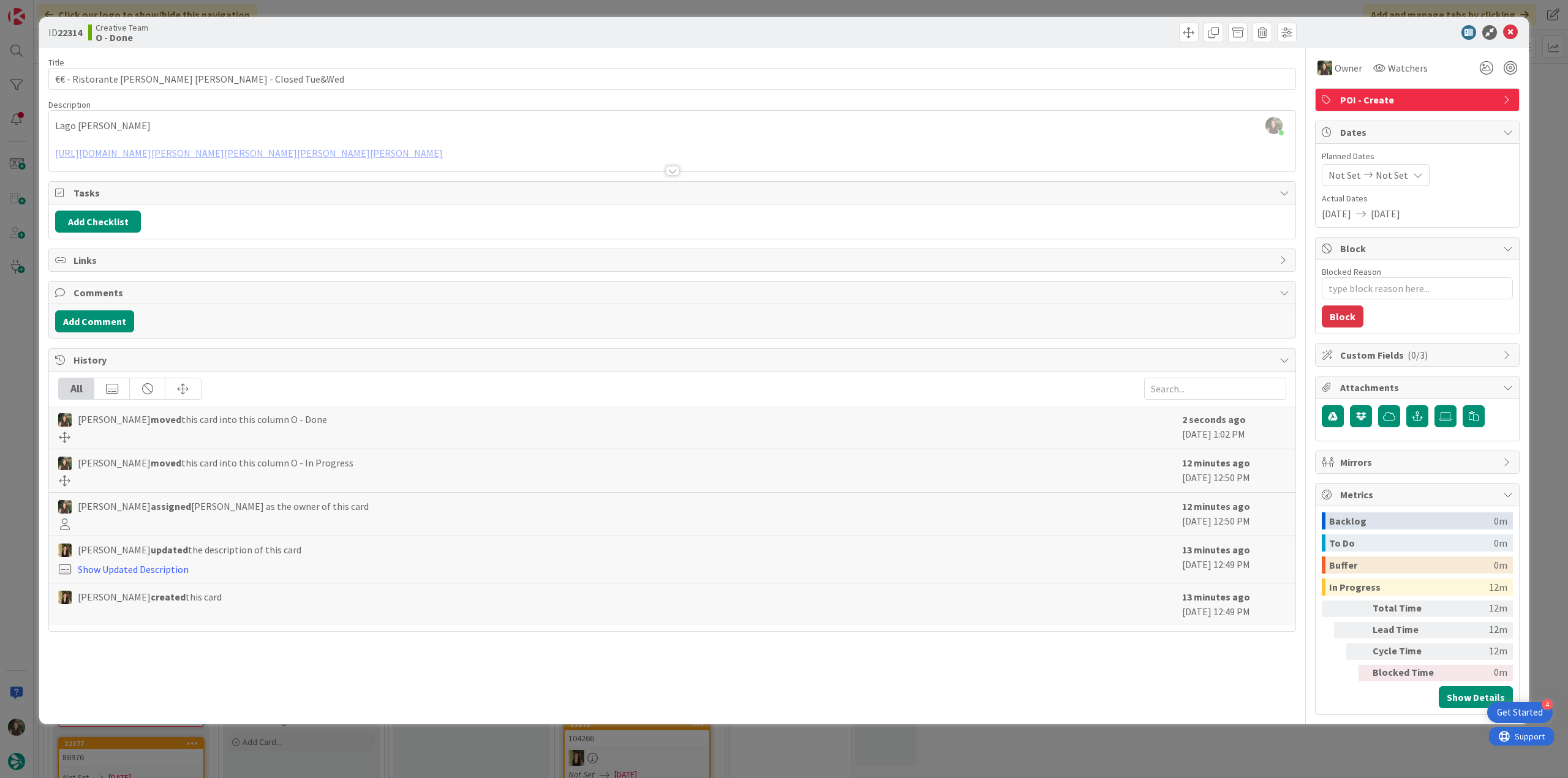
click at [1176, 735] on div "ID 22314 Creative Team O - Done Title 51 / 128 €€ - Ristorante [PERSON_NAME] [P…" at bounding box center [784, 389] width 1568 height 778
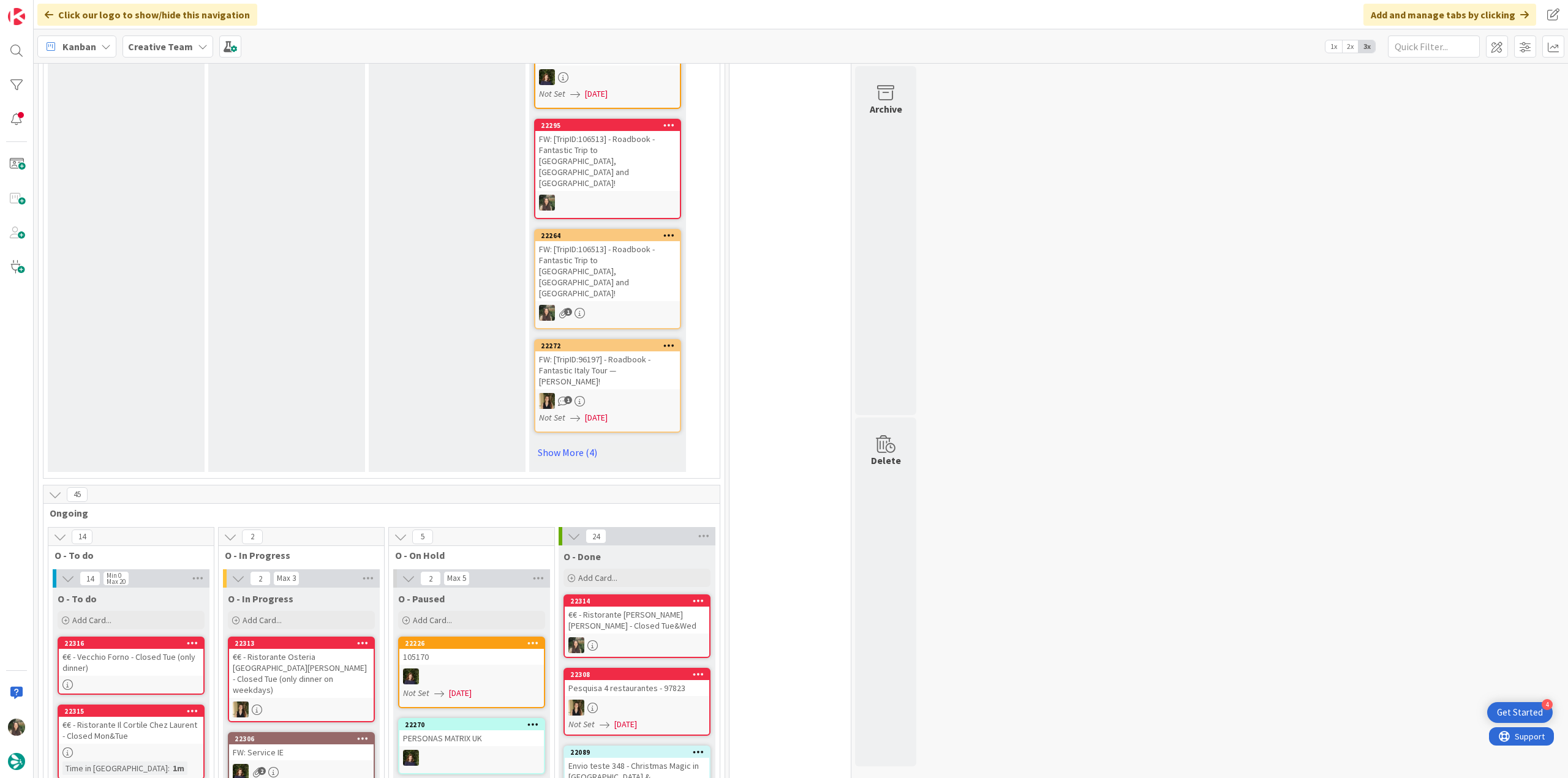
scroll to position [796, 0]
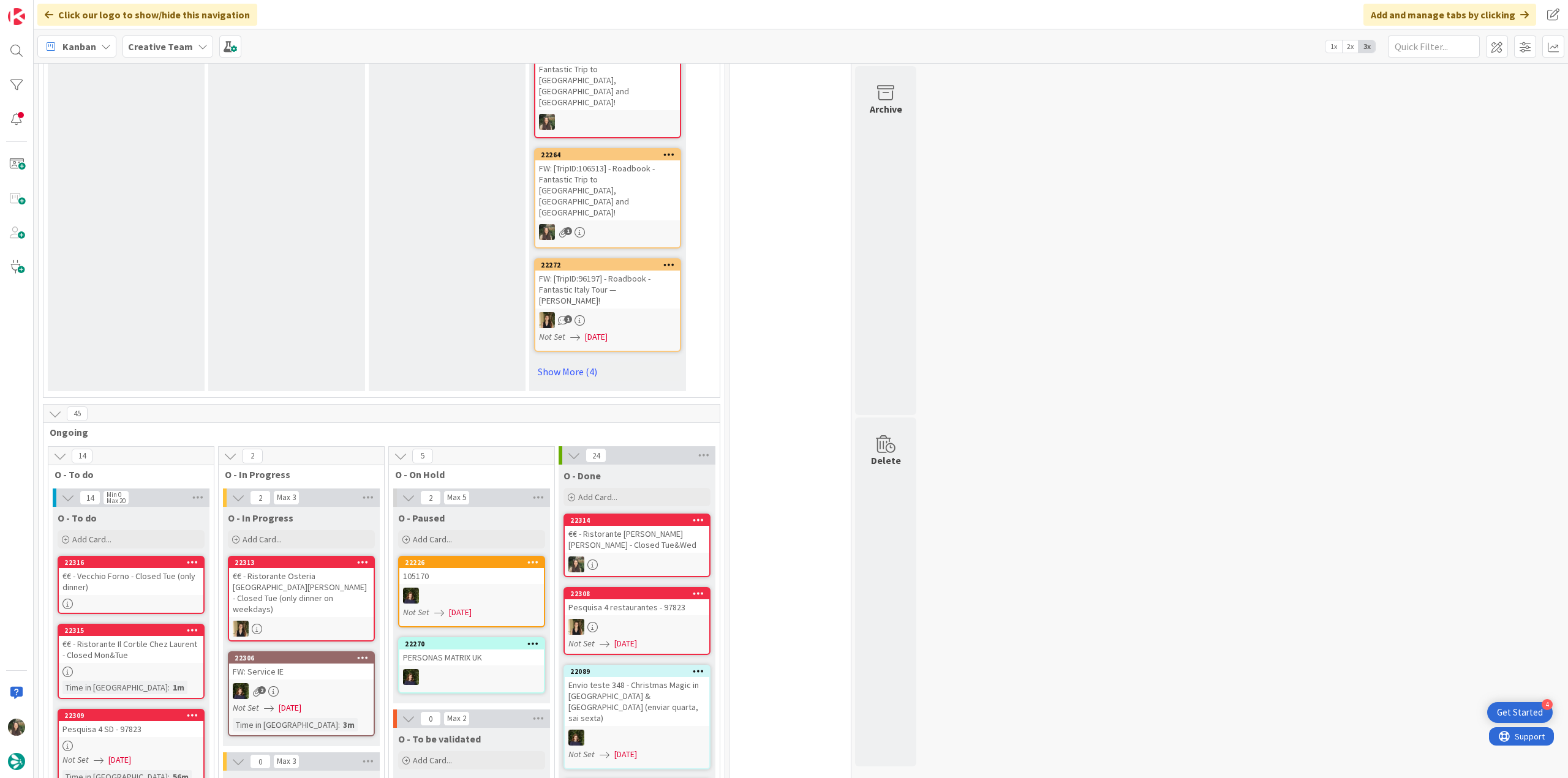
click at [169, 598] on div at bounding box center [131, 603] width 144 height 11
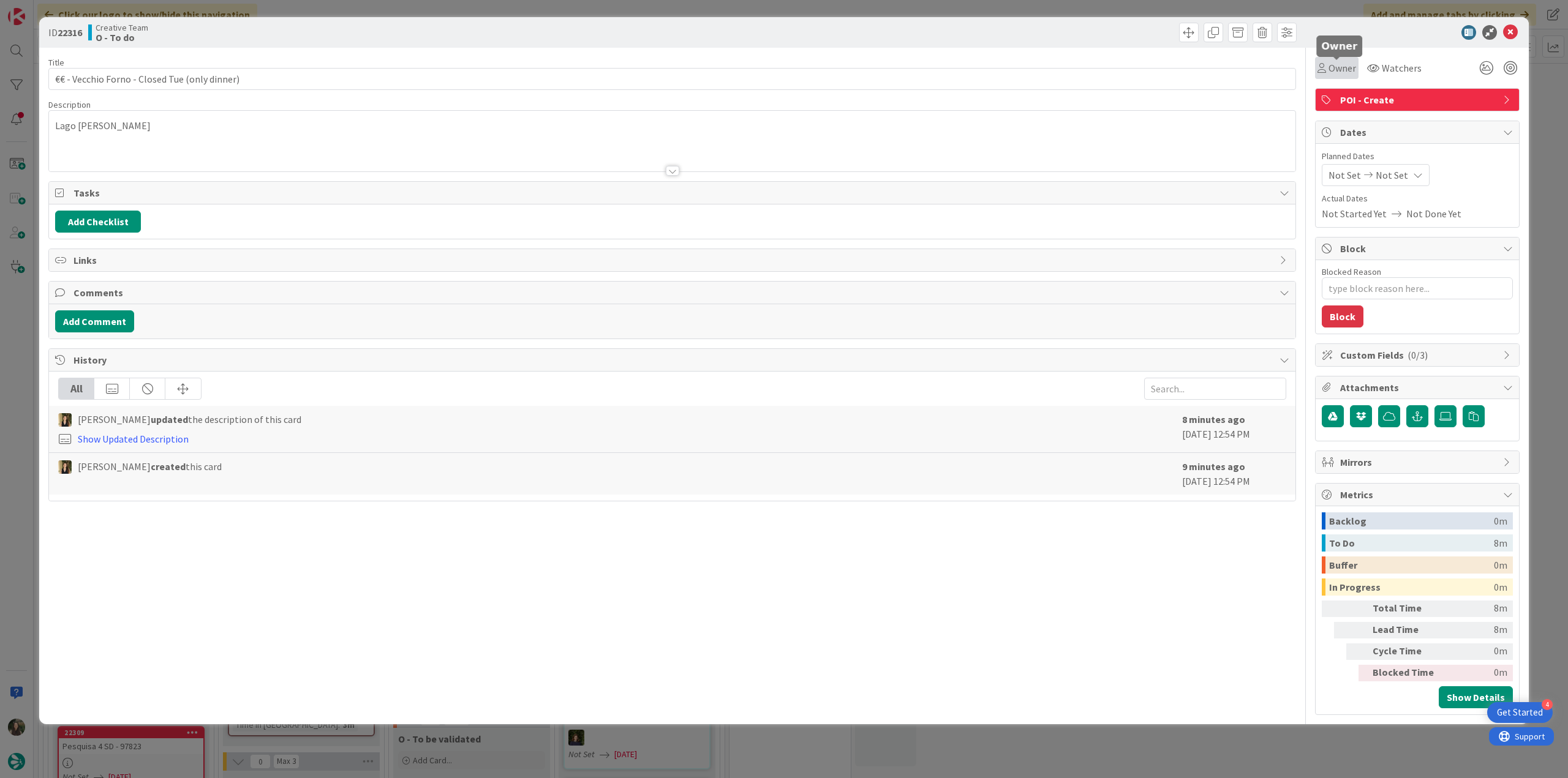
drag, startPoint x: 1327, startPoint y: 66, endPoint x: 1336, endPoint y: 75, distance: 12.7
click at [1328, 66] on span "Owner" at bounding box center [1342, 68] width 28 height 15
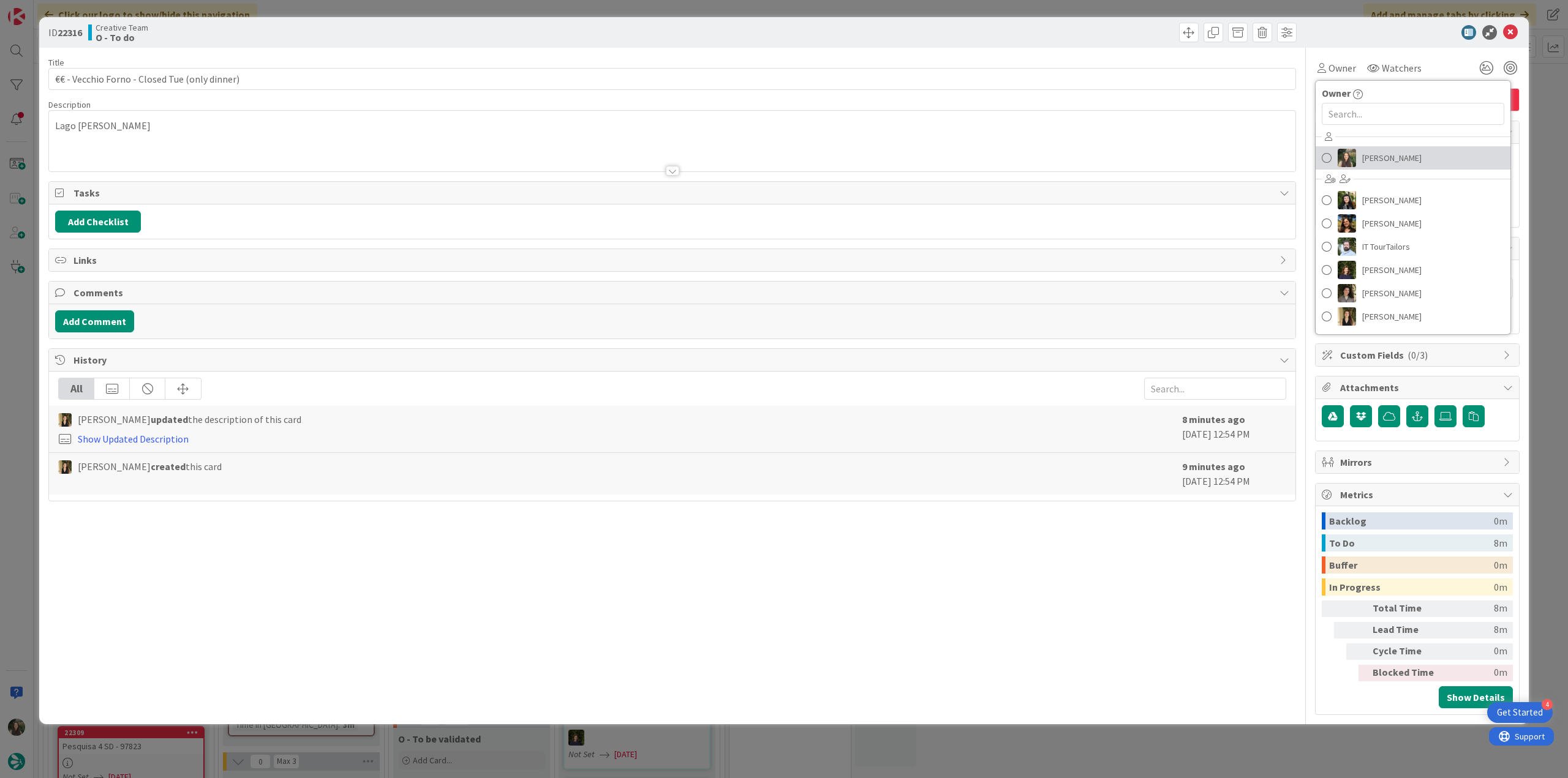
click at [1379, 161] on span "[PERSON_NAME]" at bounding box center [1392, 158] width 59 height 18
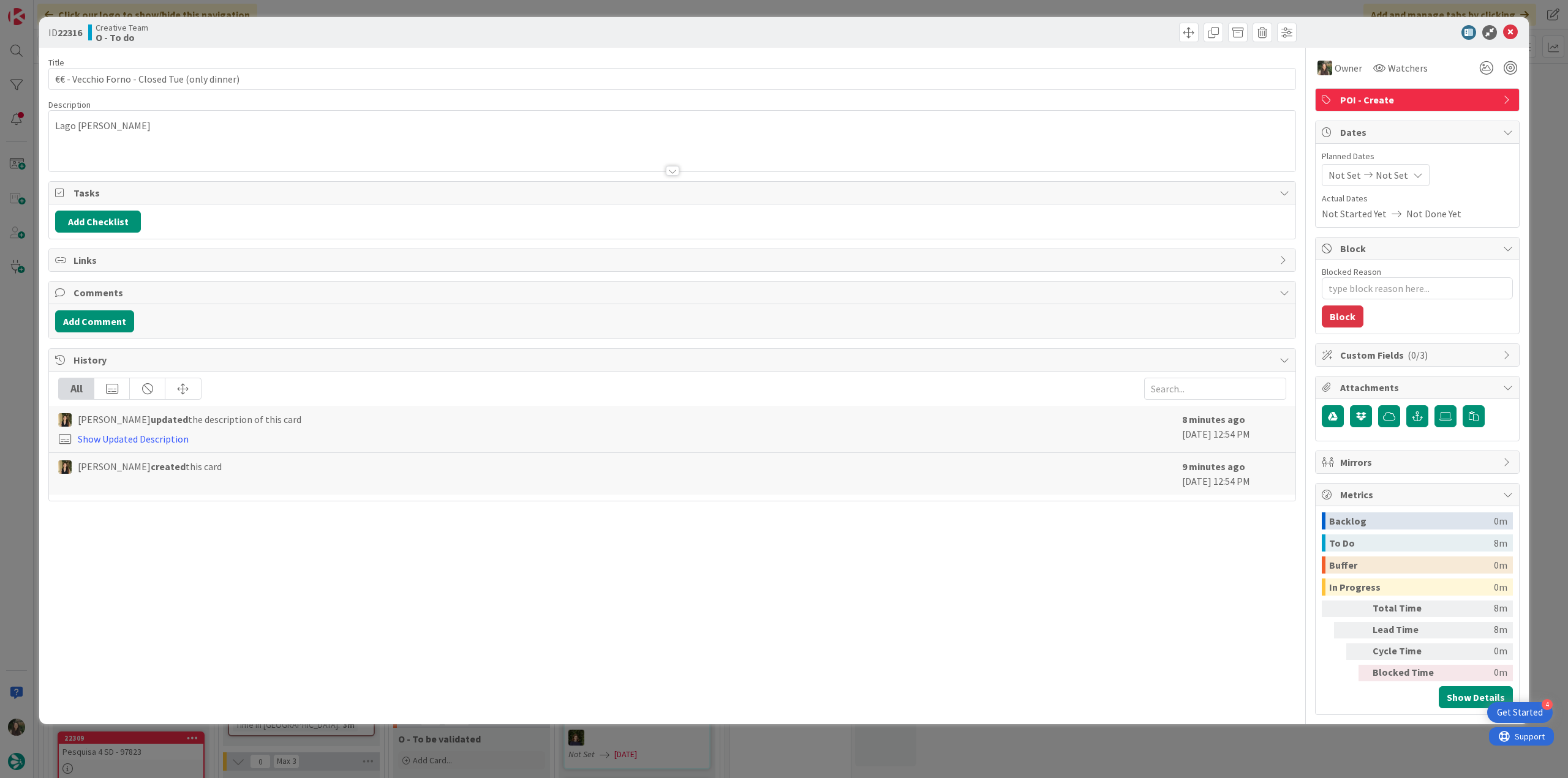
click at [1543, 137] on div "ID 22316 Creative Team O - To do Title 45 / 128 €€ - Vecchio Forno - Closed Tue…" at bounding box center [784, 389] width 1568 height 778
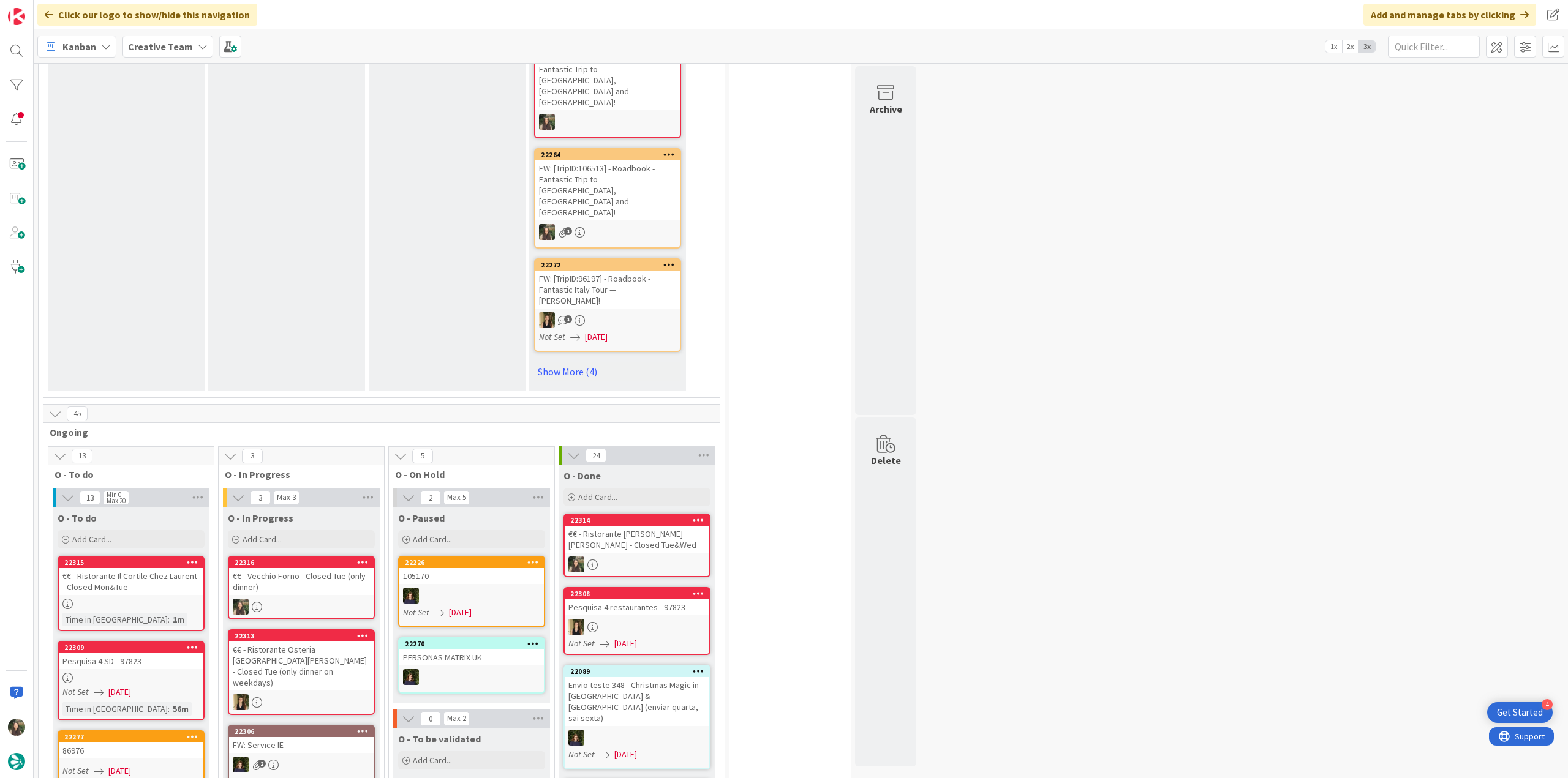
click at [298, 568] on div "€€ - Vecchio Forno - Closed Tue (only dinner)" at bounding box center [301, 581] width 144 height 27
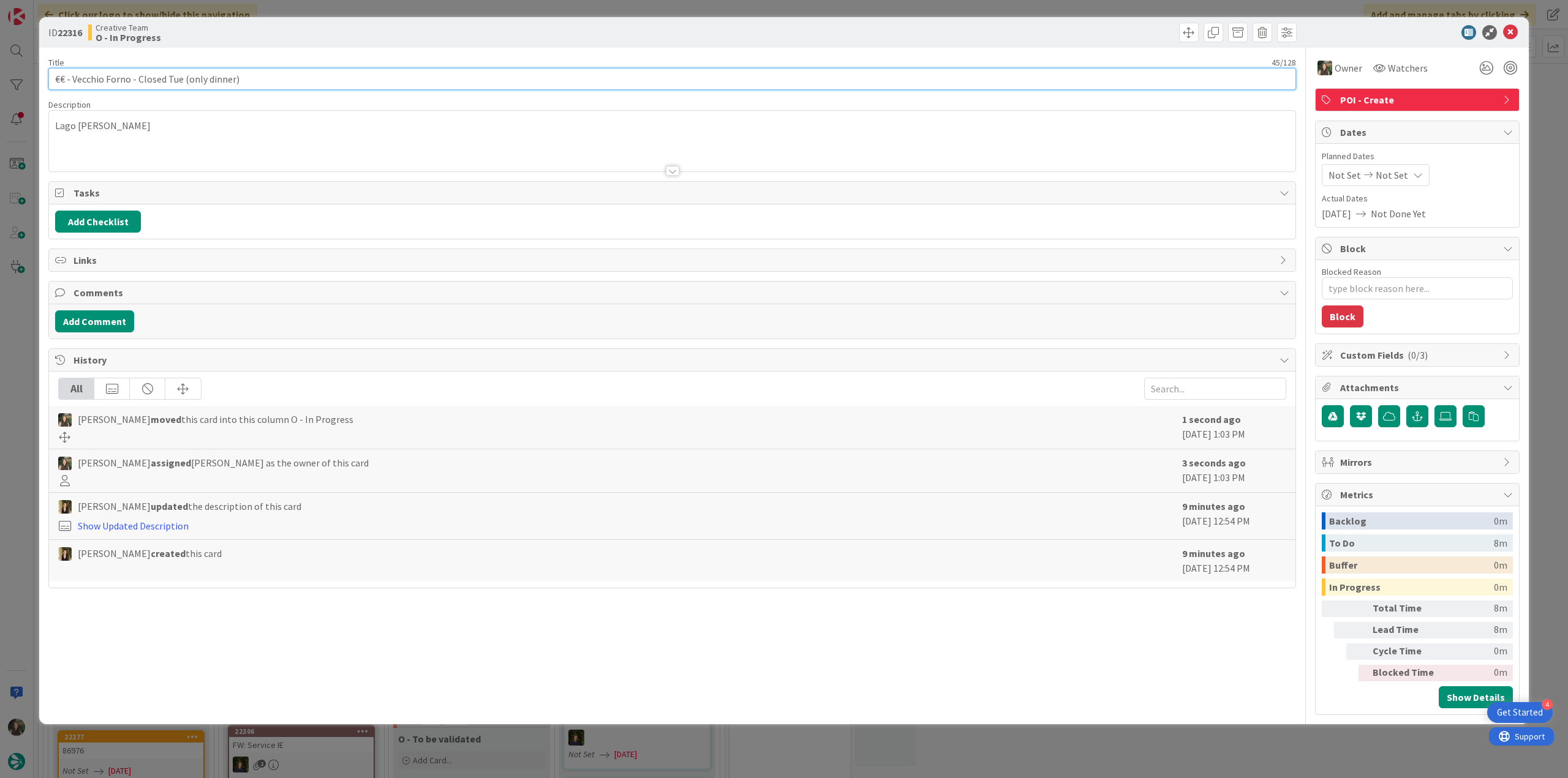
drag, startPoint x: 105, startPoint y: 86, endPoint x: 17, endPoint y: 88, distance: 88.0
click at [17, 88] on div "ID 22316 Creative Team O - In Progress Title 45 / 128 €€ - Vecchio Forno - Clos…" at bounding box center [784, 389] width 1568 height 778
click at [165, 76] on input "€€ - Vecchio Forno - Closed Tue (only dinner)" at bounding box center [671, 79] width 1247 height 22
drag, startPoint x: 127, startPoint y: 80, endPoint x: 73, endPoint y: 79, distance: 54.0
click at [73, 79] on input "€€ - Vecchio Forno - Closed Tue (only dinner)" at bounding box center [671, 79] width 1247 height 22
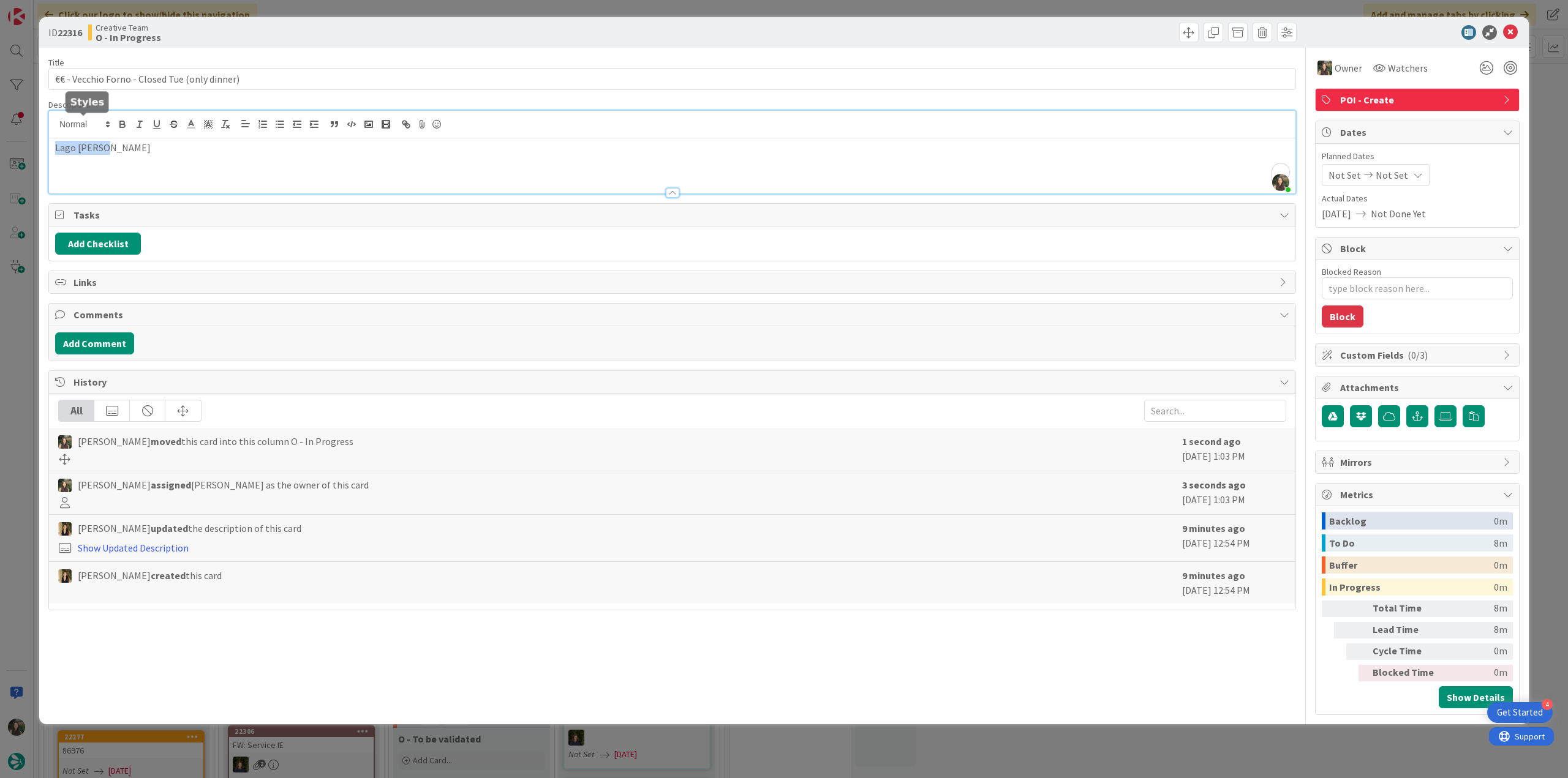
drag, startPoint x: 87, startPoint y: 127, endPoint x: 38, endPoint y: 139, distance: 50.4
click at [38, 134] on div "ID 22316 Creative Team O - In Progress Title 45 / 128 €€ - Vecchio Forno - Clos…" at bounding box center [784, 389] width 1568 height 778
click at [19, 368] on div "ID 22316 Creative Team O - In Progress Title 45 / 128 €€ - Vecchio Forno - Clos…" at bounding box center [784, 389] width 1568 height 778
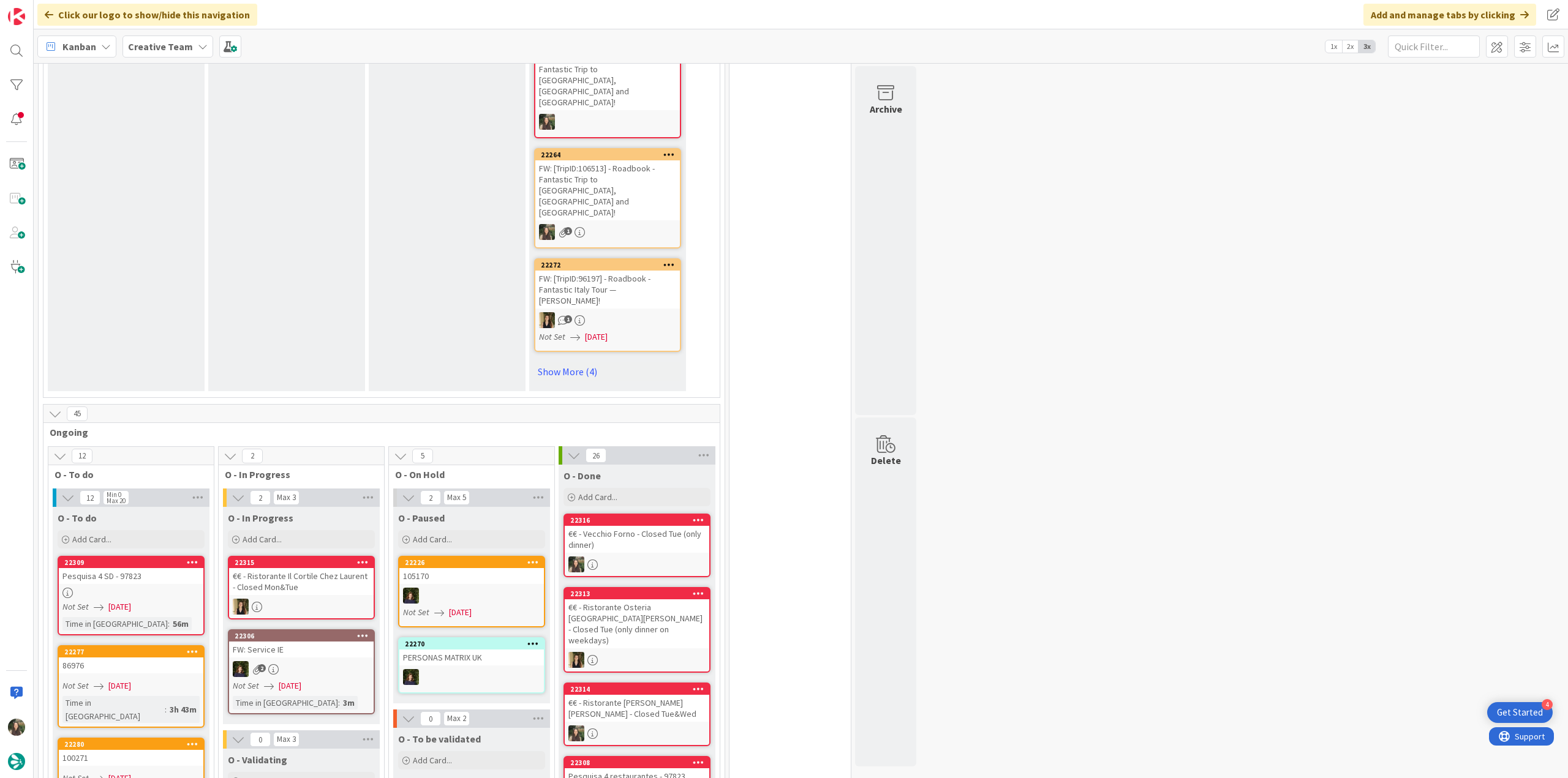
click at [646, 526] on div "€€ - Vecchio Forno - Closed Tue (only dinner)" at bounding box center [637, 539] width 144 height 27
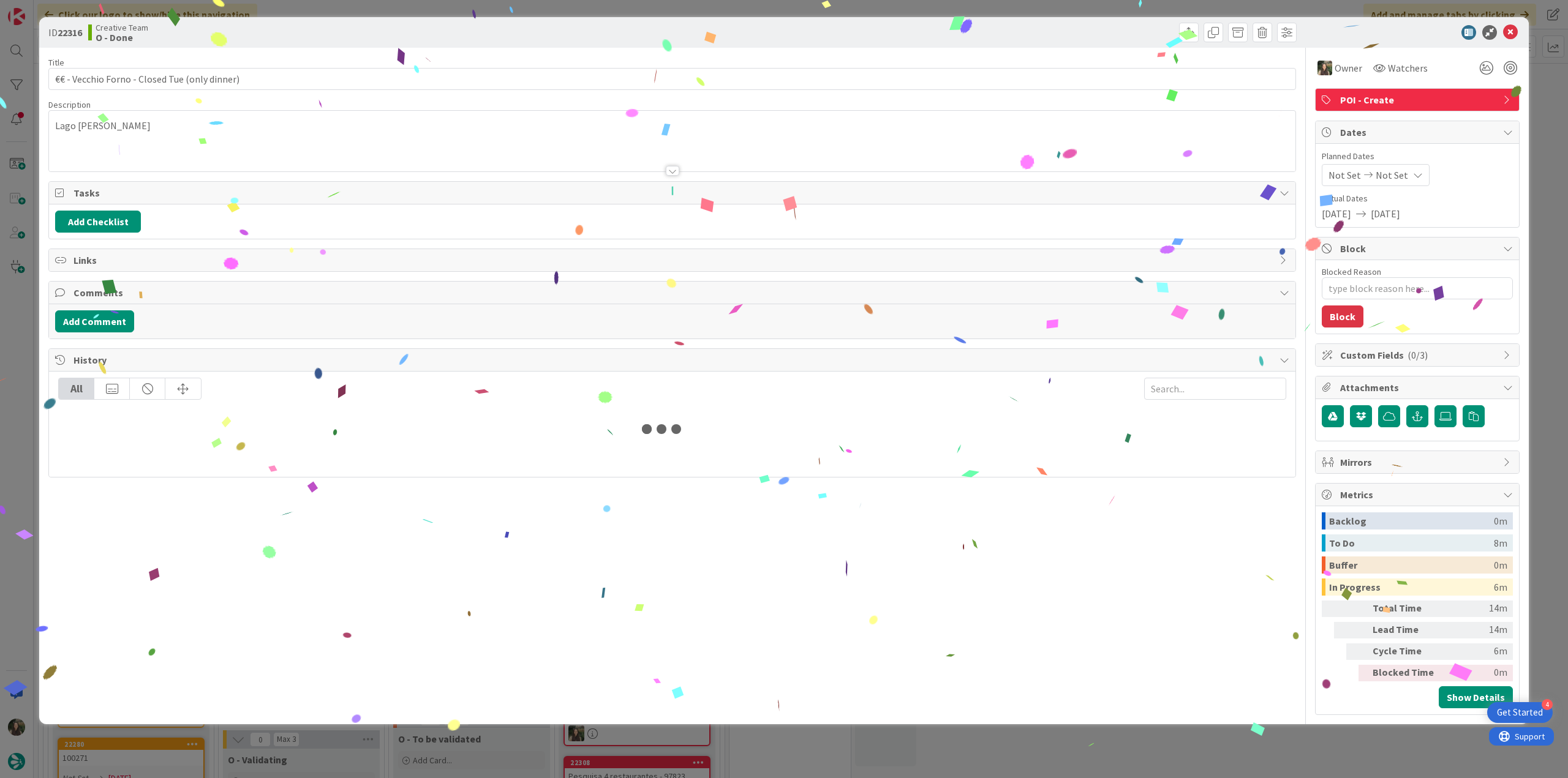
type textarea "x"
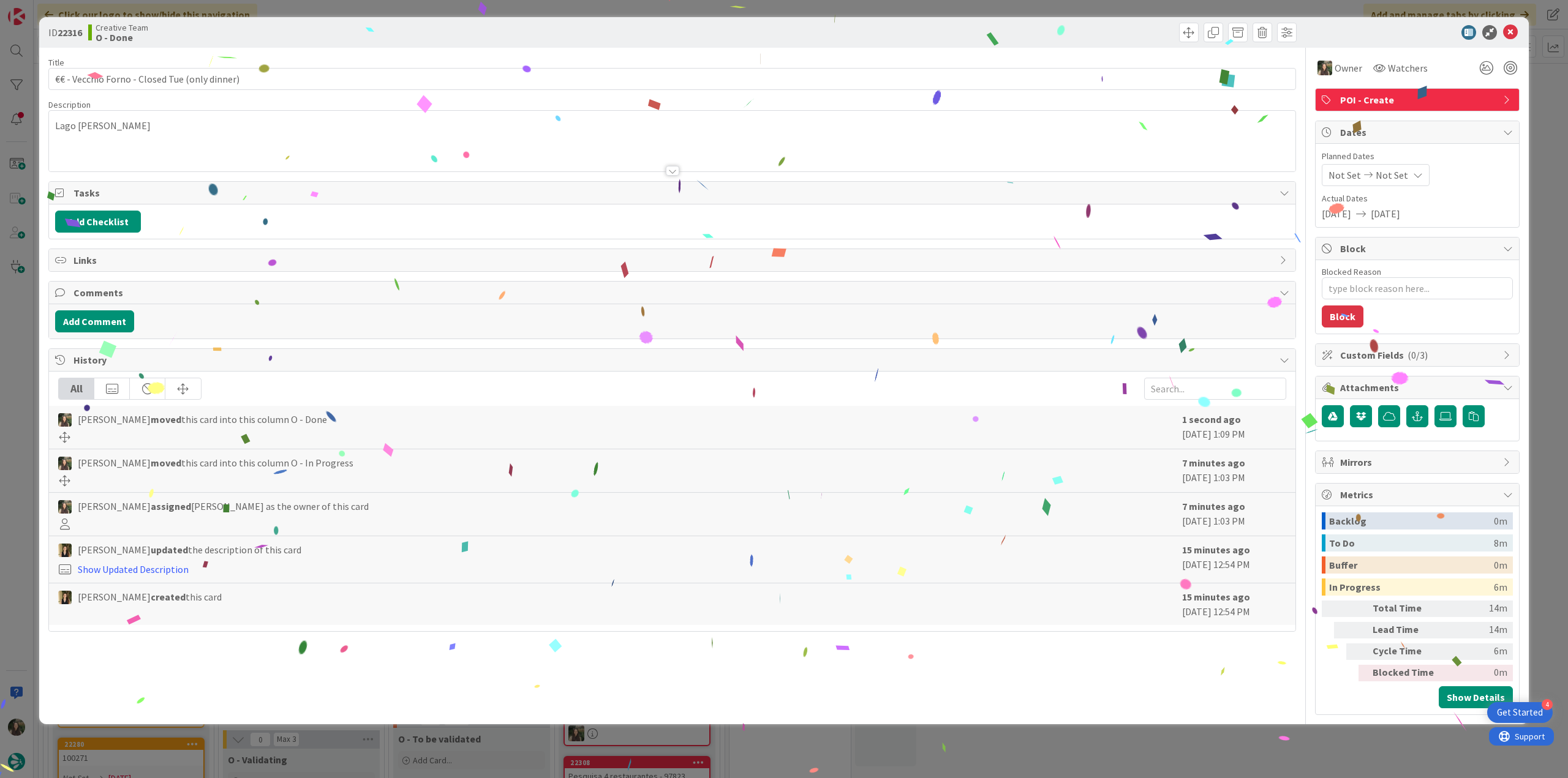
click at [1203, 735] on div "ID 22316 Creative Team O - Done Title 45 / 128 €€ - Vecchio Forno - Closed Tue …" at bounding box center [784, 389] width 1568 height 778
